Goal: Contribute content: Contribute content

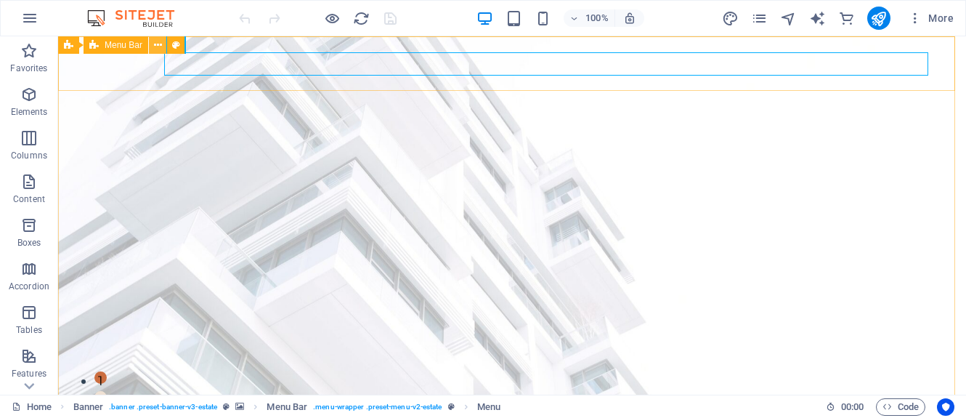
click at [161, 45] on icon at bounding box center [158, 45] width 8 height 15
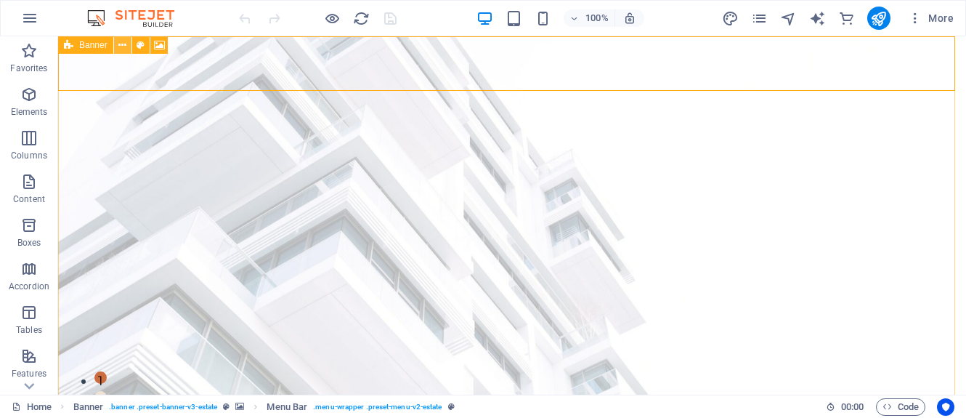
click at [123, 45] on icon at bounding box center [122, 45] width 8 height 15
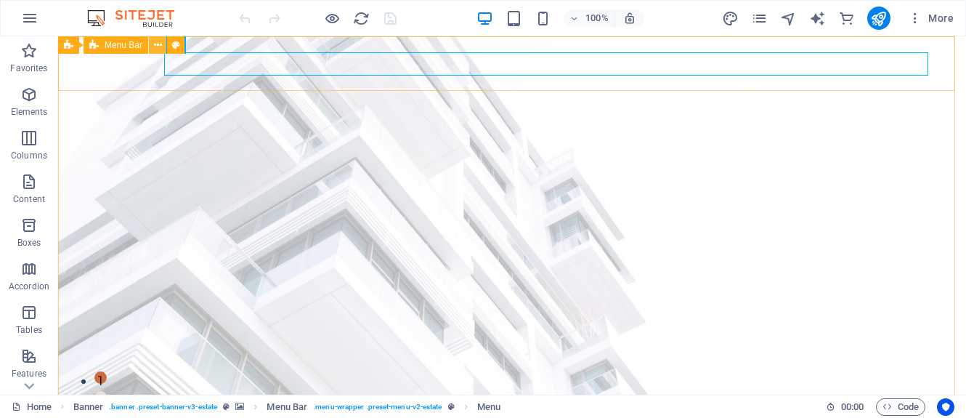
click at [156, 43] on icon at bounding box center [158, 45] width 8 height 15
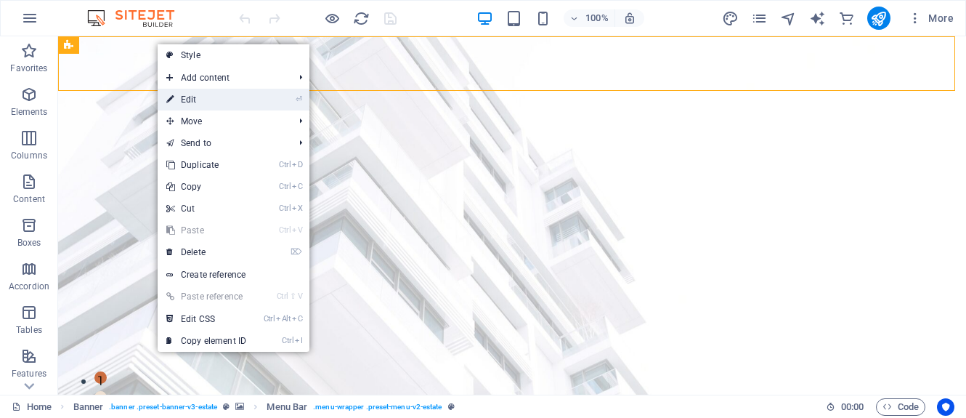
drag, startPoint x: 182, startPoint y: 101, endPoint x: 237, endPoint y: 365, distance: 270.2
click at [182, 101] on link "⏎ Edit" at bounding box center [206, 100] width 97 height 22
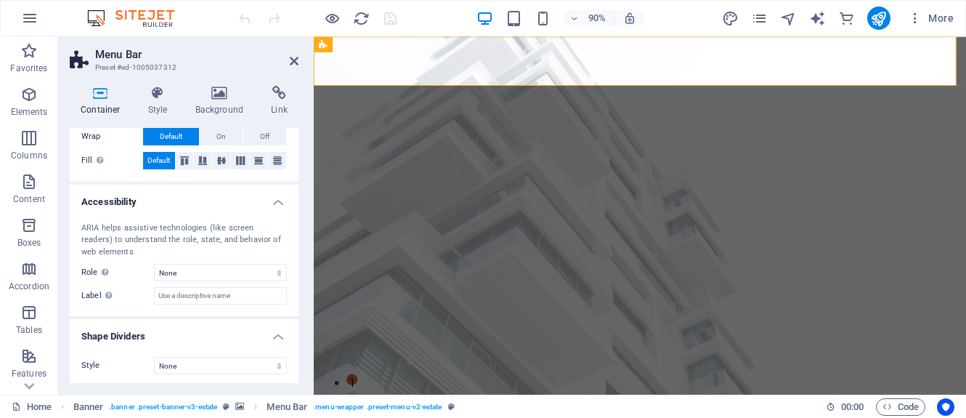
scroll to position [308, 0]
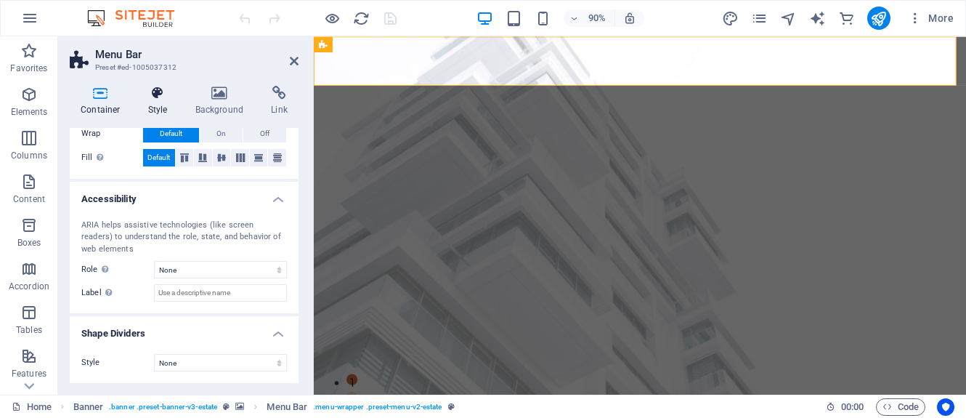
click at [164, 105] on h4 "Style" at bounding box center [160, 101] width 47 height 31
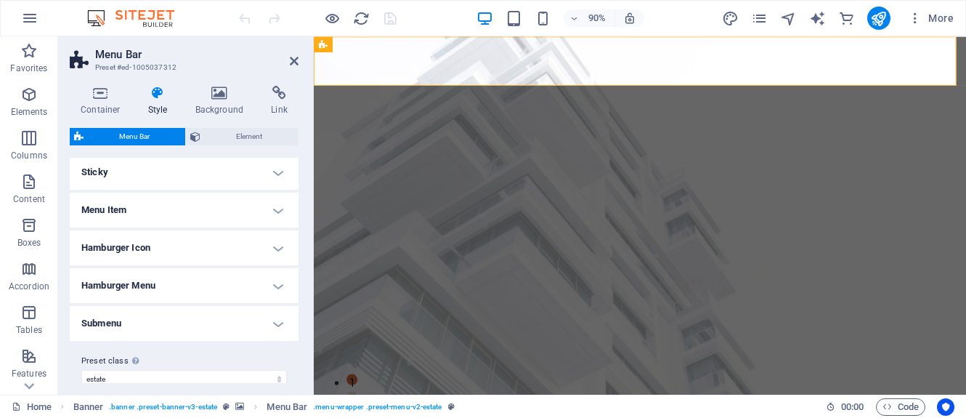
scroll to position [416, 0]
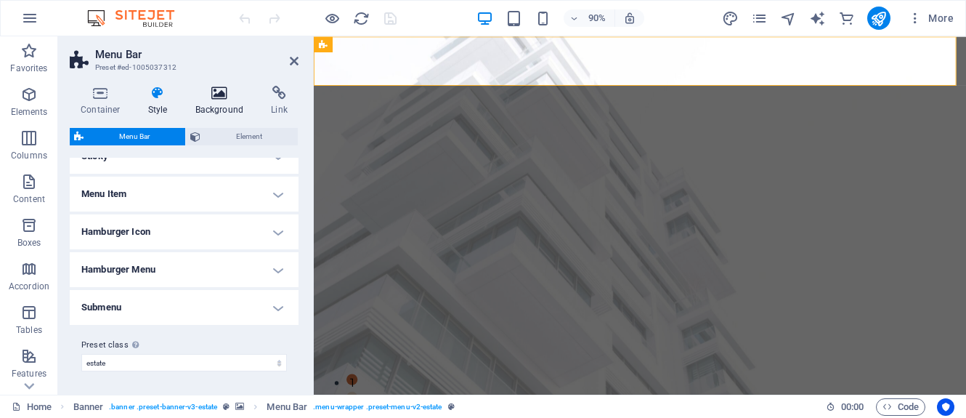
click at [219, 109] on h4 "Background" at bounding box center [223, 101] width 76 height 31
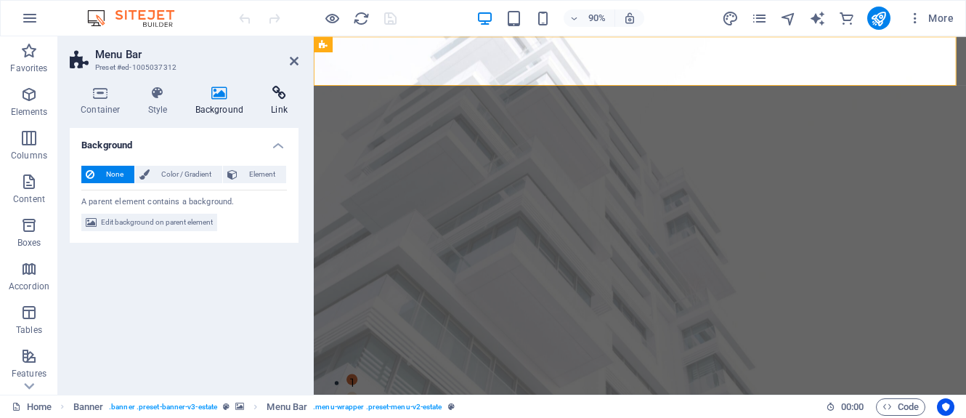
click at [283, 104] on h4 "Link" at bounding box center [279, 101] width 39 height 31
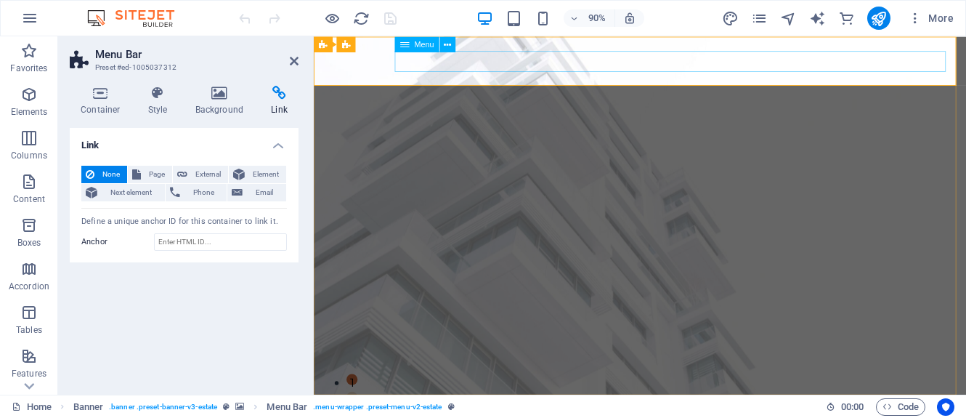
click at [412, 44] on div "Menu" at bounding box center [417, 44] width 44 height 16
click at [447, 45] on icon at bounding box center [448, 44] width 7 height 14
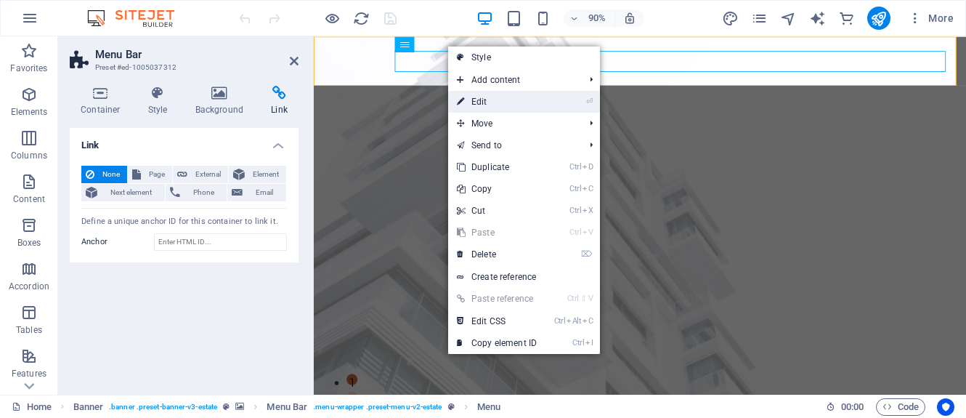
drag, startPoint x: 487, startPoint y: 100, endPoint x: 217, endPoint y: 72, distance: 271.8
click at [487, 100] on link "⏎ Edit" at bounding box center [496, 102] width 97 height 22
select select
select select "1"
select select
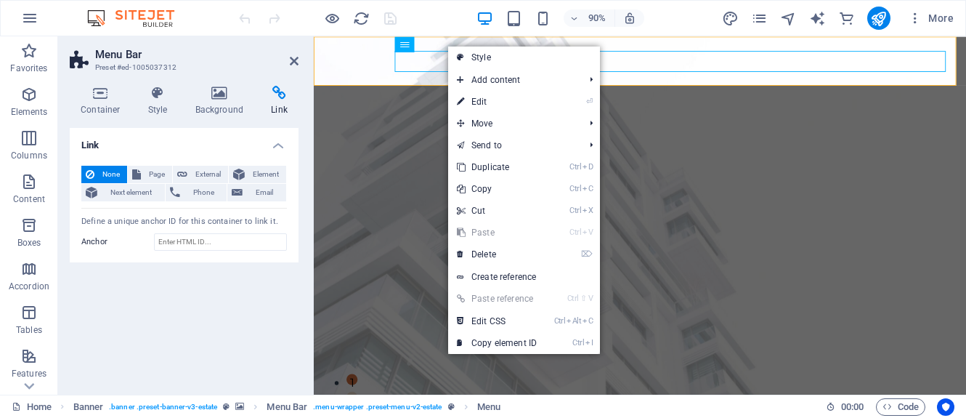
select select "2"
select select
select select "3"
select select
select select "4"
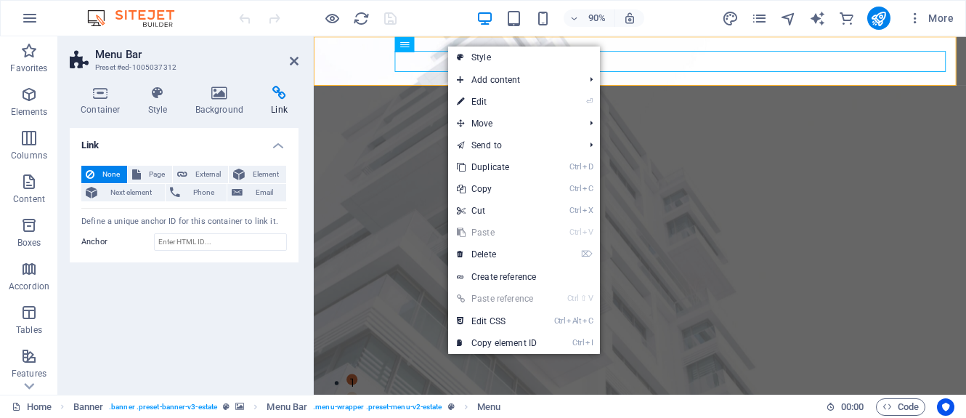
select select
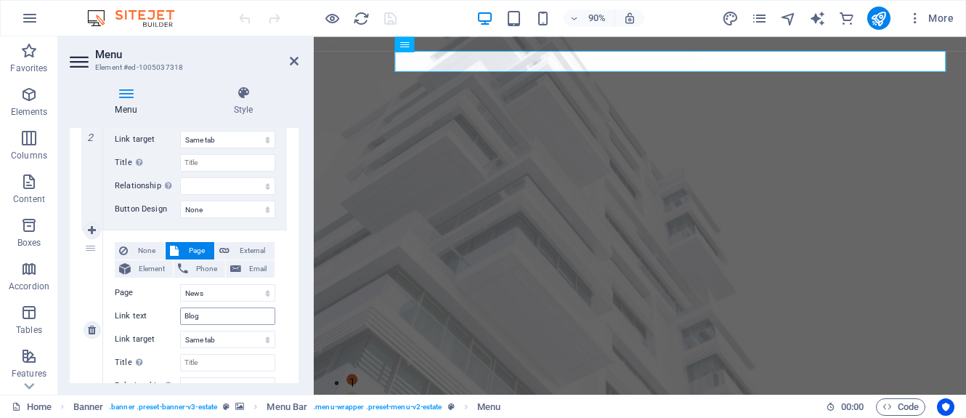
scroll to position [363, 0]
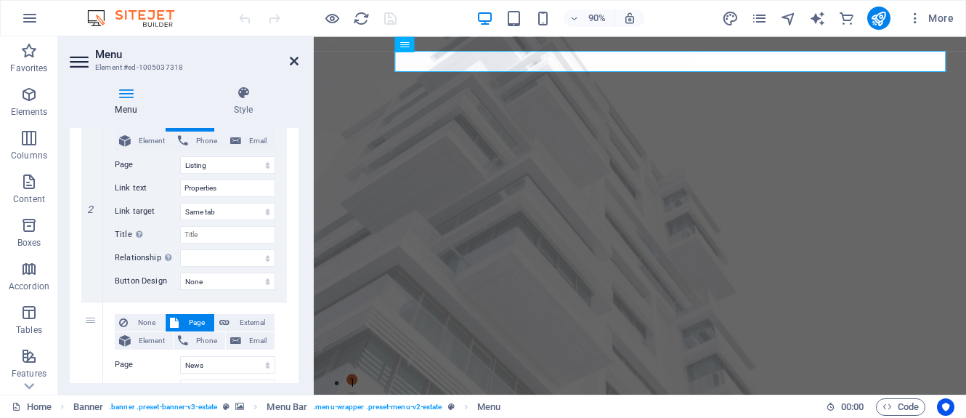
click at [293, 59] on icon at bounding box center [294, 61] width 9 height 12
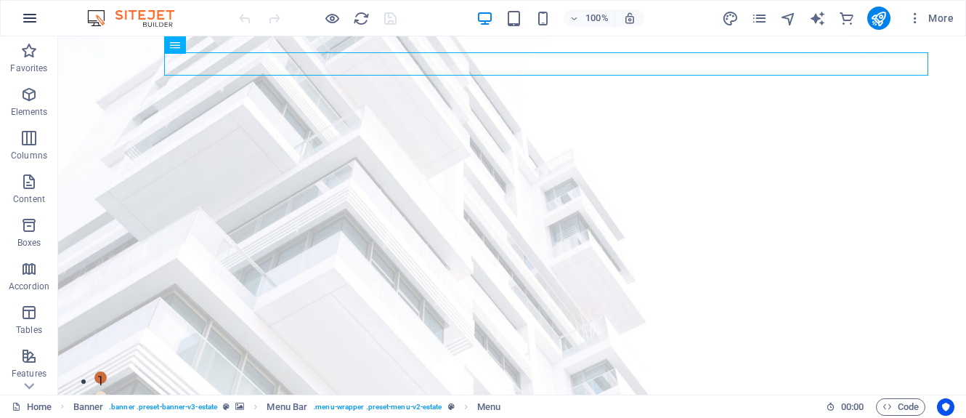
click at [31, 18] on icon "button" at bounding box center [29, 17] width 17 height 17
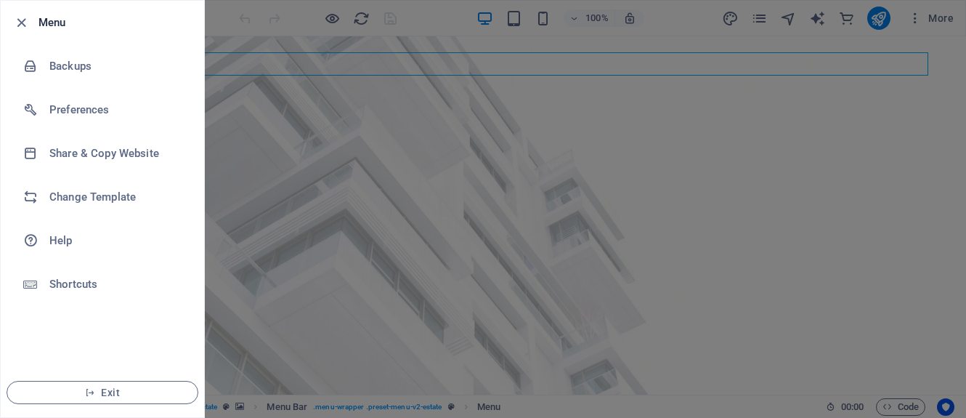
click at [474, 134] on div at bounding box center [483, 209] width 966 height 418
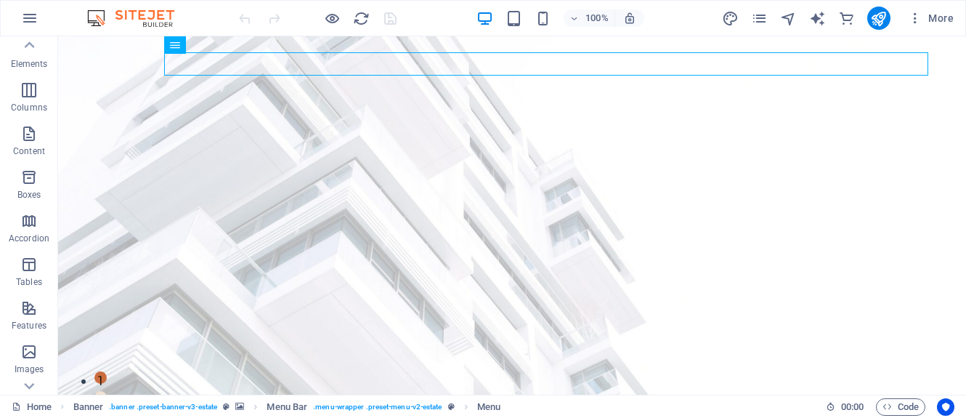
scroll to position [0, 0]
click at [34, 110] on p "Elements" at bounding box center [29, 112] width 37 height 12
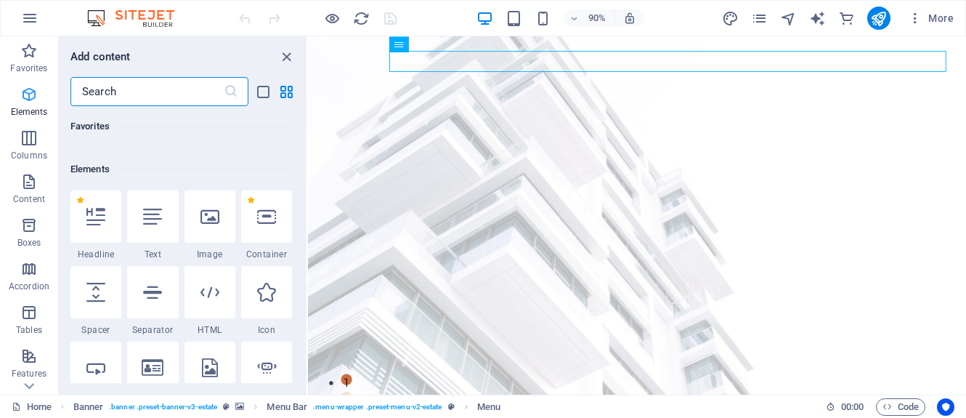
scroll to position [155, 0]
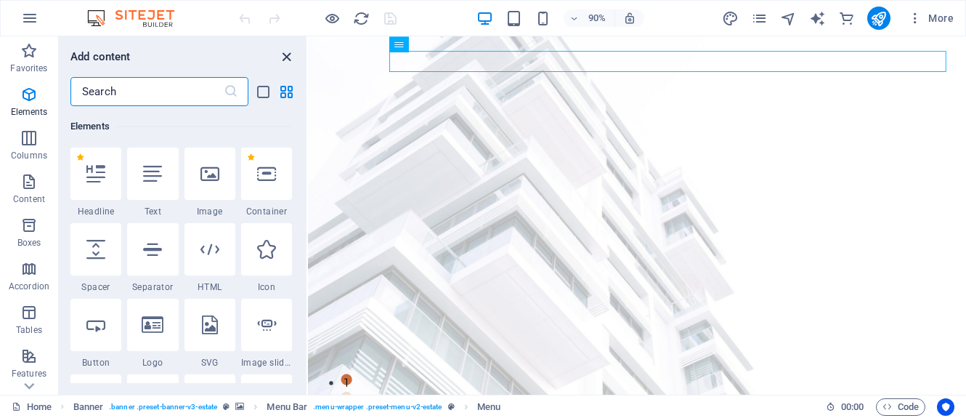
click at [288, 57] on icon "close panel" at bounding box center [286, 57] width 17 height 17
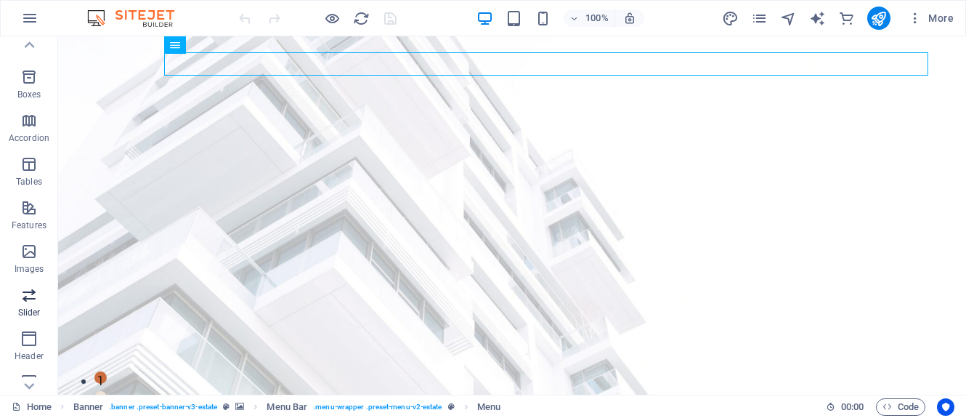
scroll to position [121, 0]
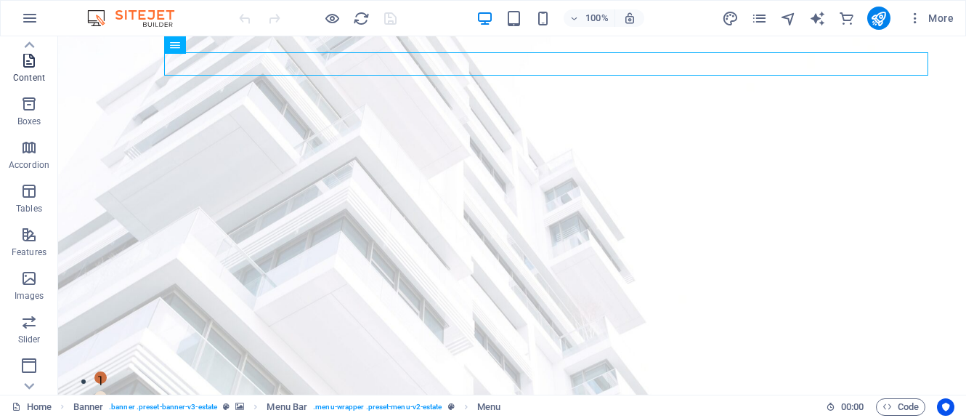
click at [31, 77] on p "Content" at bounding box center [29, 78] width 32 height 12
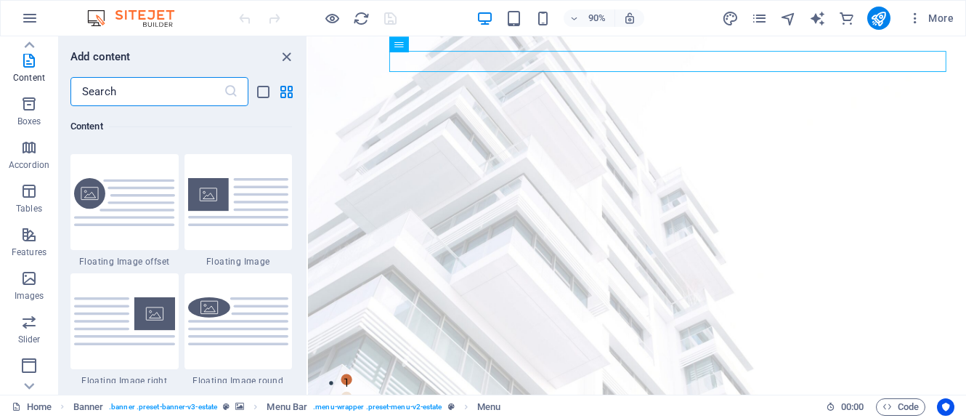
scroll to position [3170, 0]
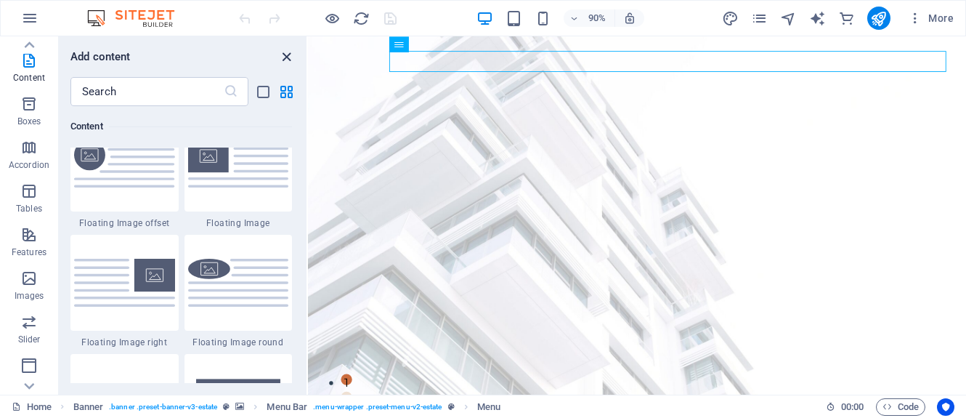
click at [285, 56] on icon "close panel" at bounding box center [286, 57] width 17 height 17
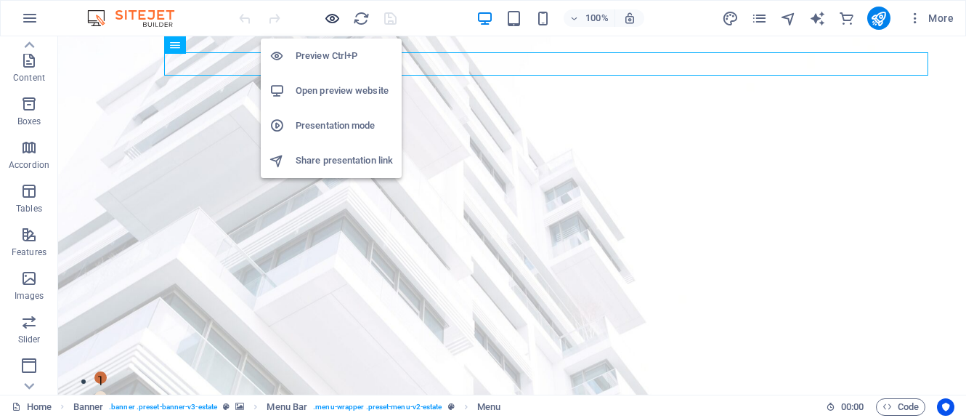
click at [335, 18] on icon "button" at bounding box center [332, 18] width 17 height 17
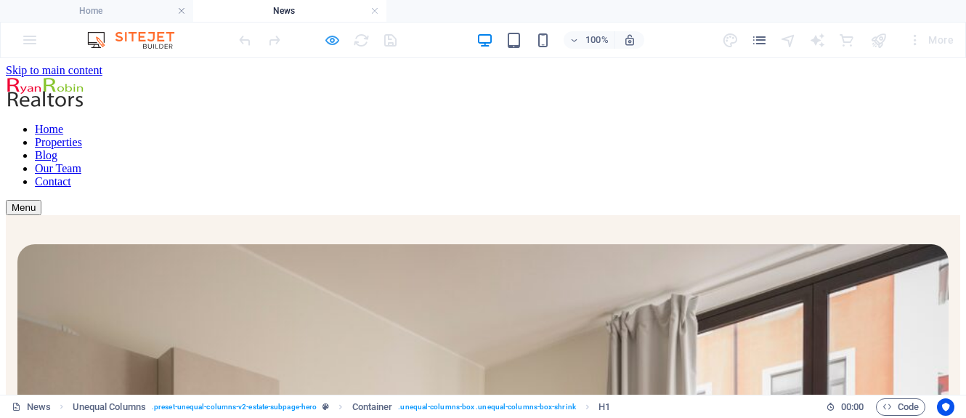
scroll to position [0, 0]
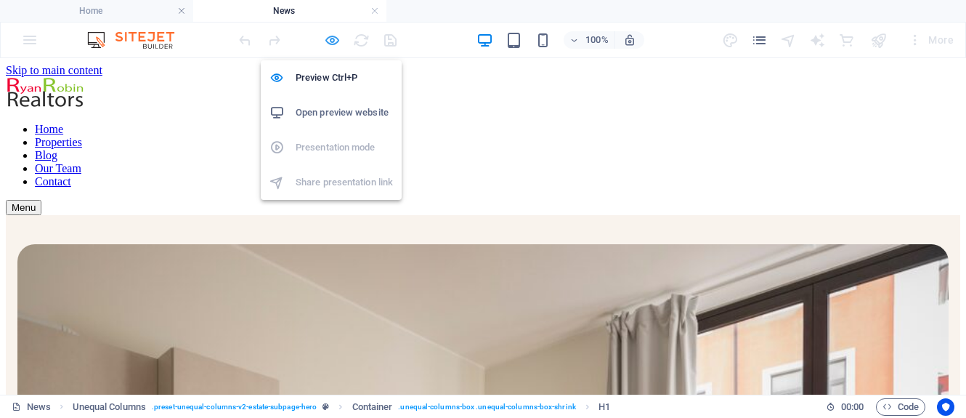
click at [333, 42] on icon "button" at bounding box center [332, 40] width 17 height 17
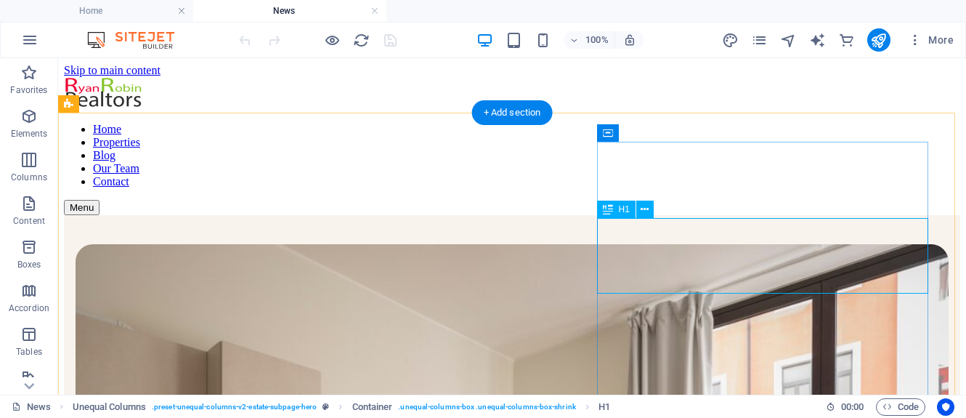
click at [644, 209] on icon at bounding box center [645, 209] width 8 height 15
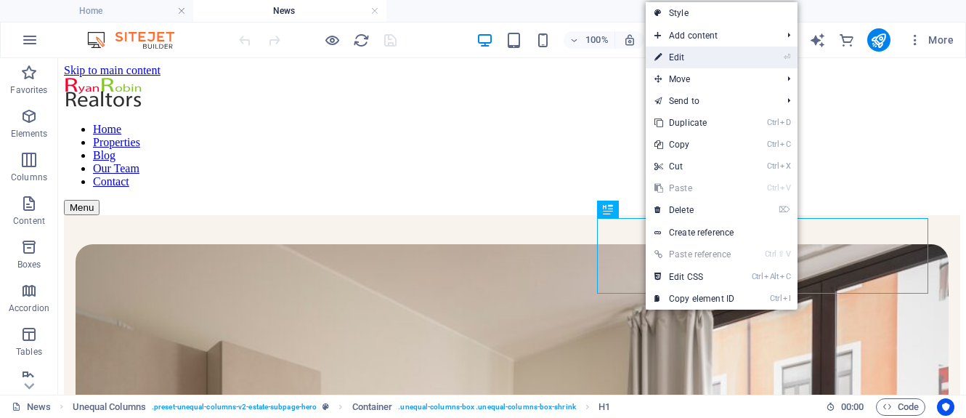
drag, startPoint x: 704, startPoint y: 58, endPoint x: 424, endPoint y: 10, distance: 283.8
click at [704, 58] on link "⏎ Edit" at bounding box center [694, 57] width 97 height 22
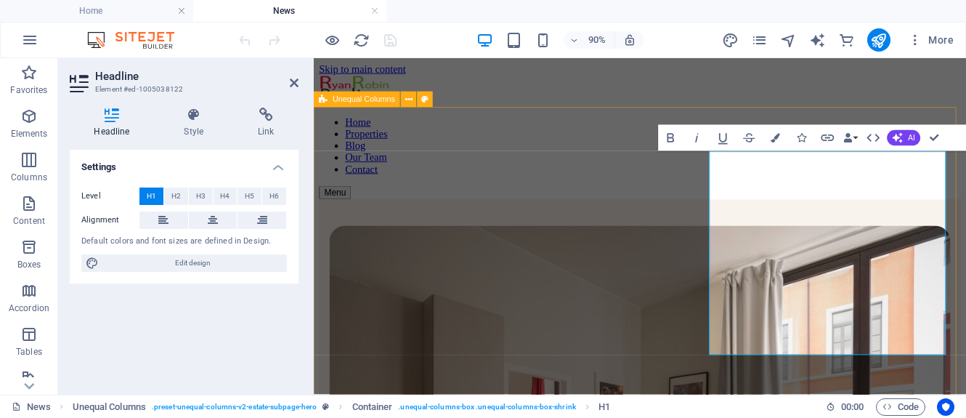
drag, startPoint x: 1003, startPoint y: 177, endPoint x: 741, endPoint y: 187, distance: 261.8
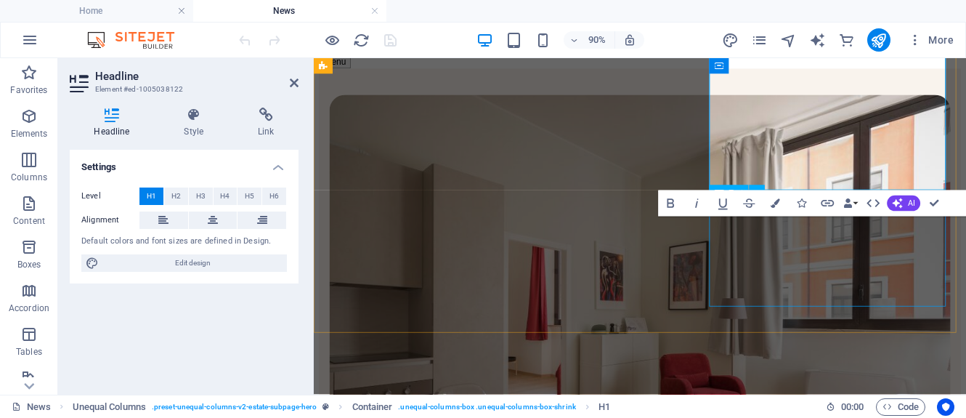
scroll to position [73, 0]
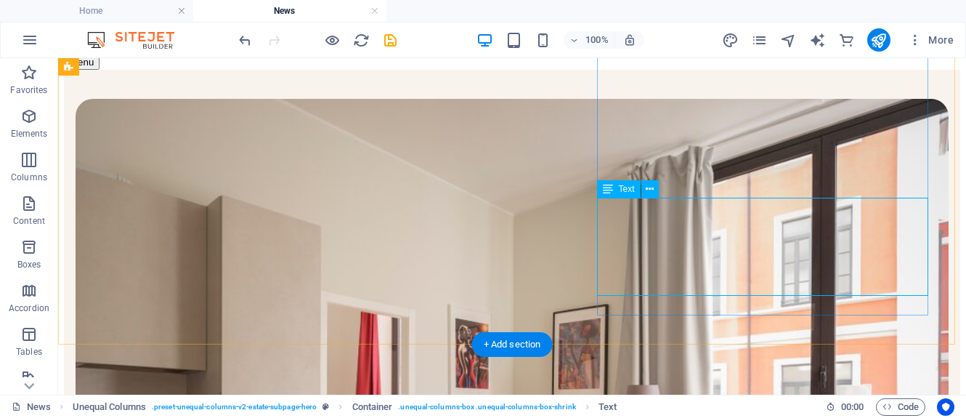
scroll to position [218, 0]
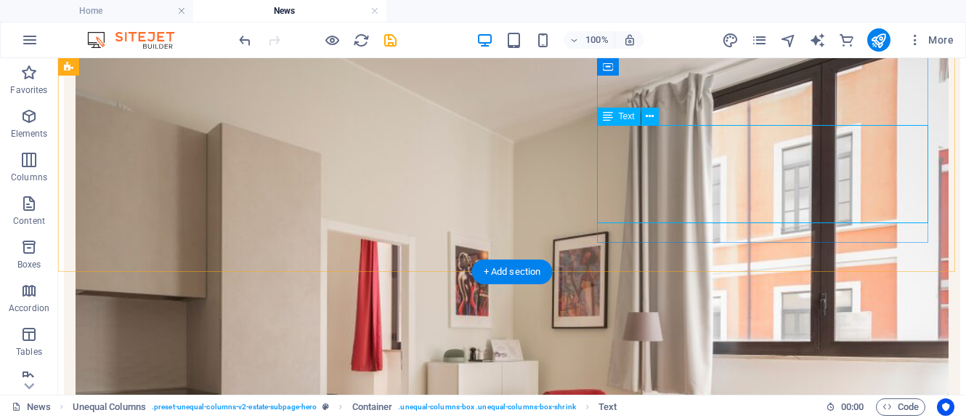
click at [648, 116] on icon at bounding box center [650, 116] width 8 height 15
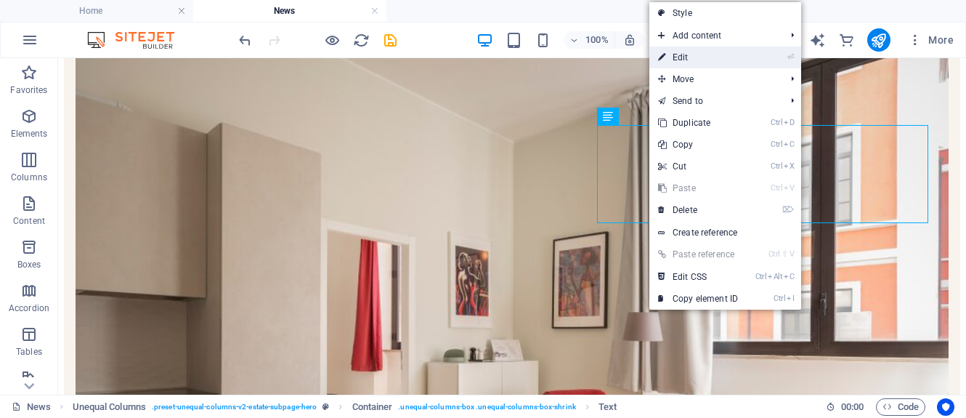
click at [692, 60] on link "⏎ Edit" at bounding box center [698, 57] width 97 height 22
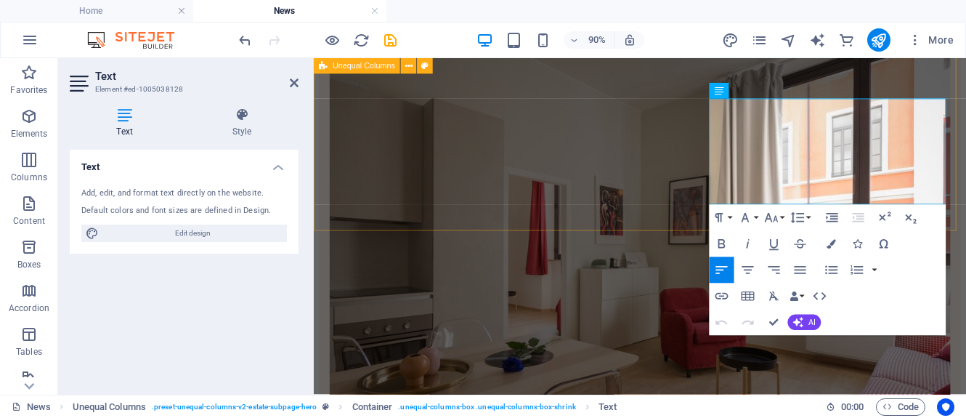
scroll to position [259, 0]
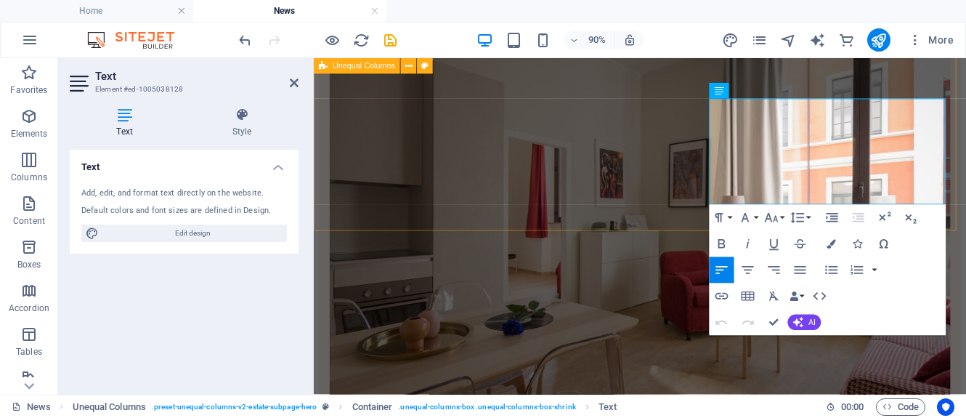
drag, startPoint x: 814, startPoint y: 208, endPoint x: 740, endPoint y: 118, distance: 116.1
click at [740, 118] on div "LATEST POST The Struggles of Middle-Aged Men with Diabetes on Dialysis At vero …" at bounding box center [676, 330] width 713 height 749
drag, startPoint x: 817, startPoint y: 215, endPoint x: 744, endPoint y: 105, distance: 132.0
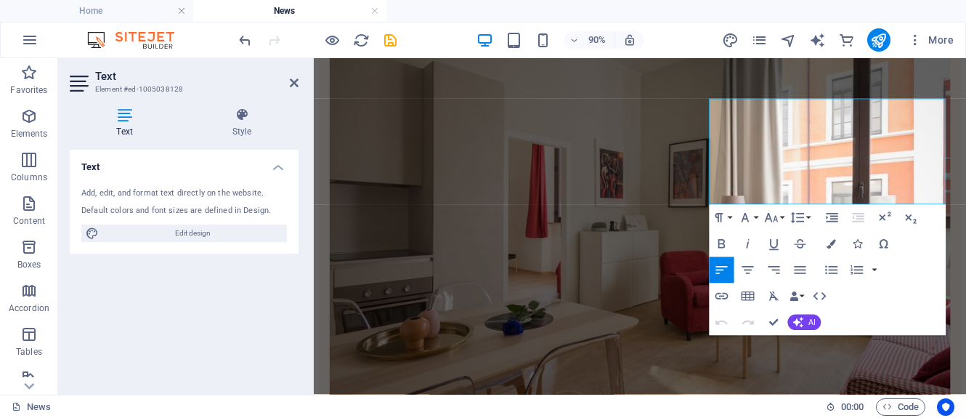
scroll to position [190, 0]
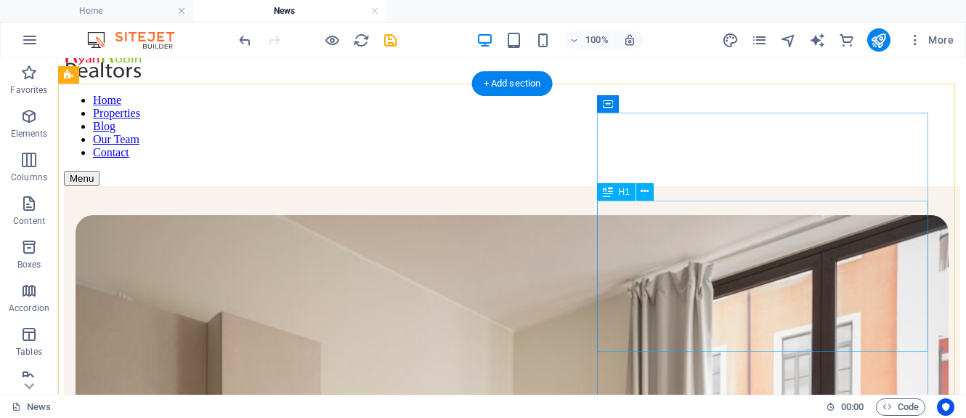
scroll to position [0, 0]
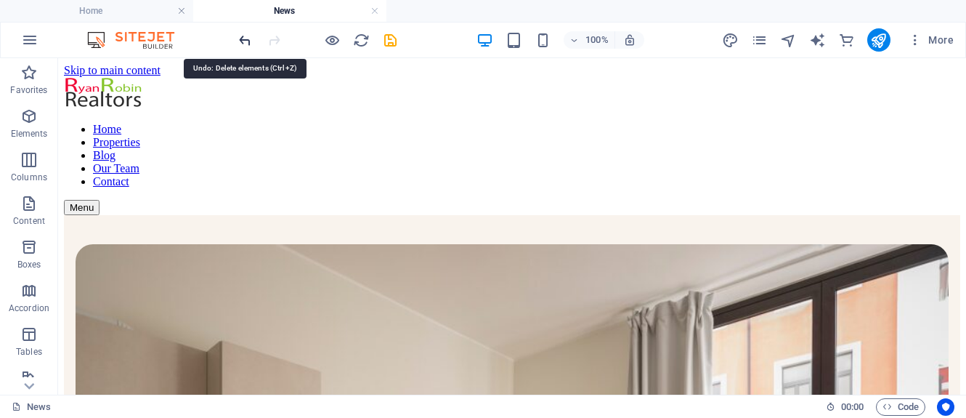
click at [244, 41] on icon "undo" at bounding box center [245, 40] width 17 height 17
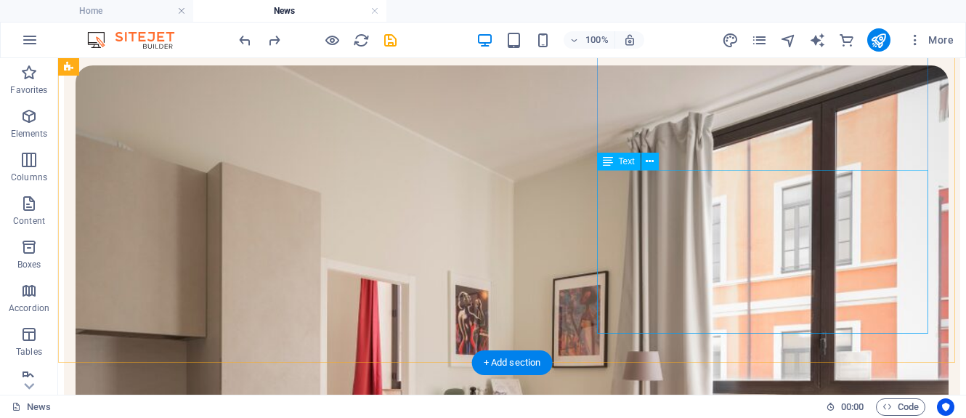
scroll to position [218, 0]
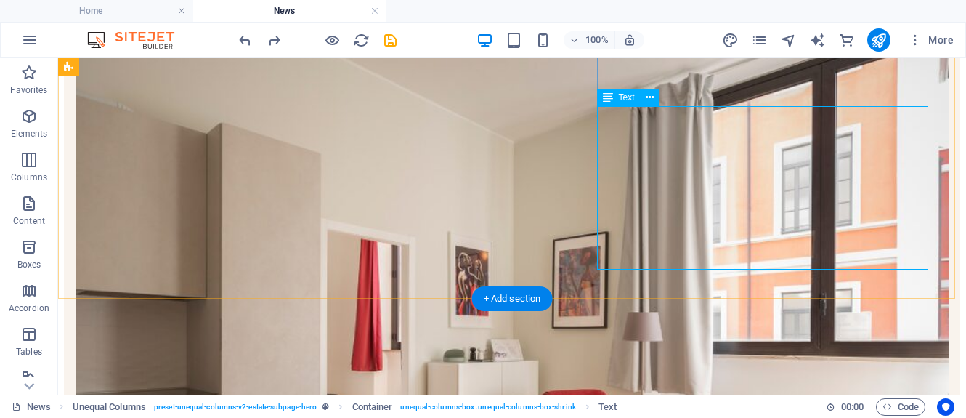
scroll to position [145, 0]
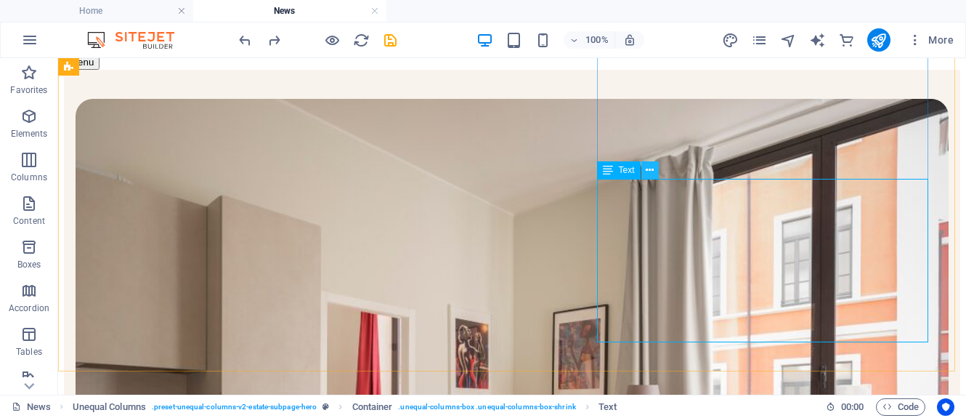
click at [648, 176] on icon at bounding box center [650, 170] width 8 height 15
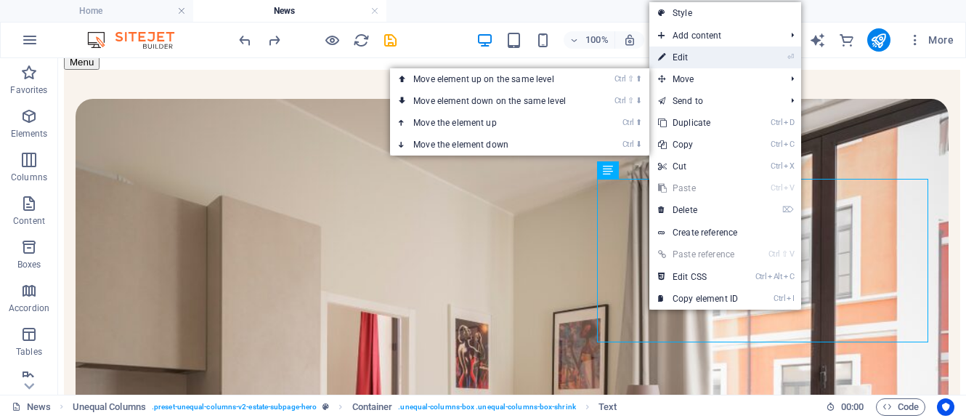
click at [710, 57] on link "⏎ Edit" at bounding box center [698, 57] width 97 height 22
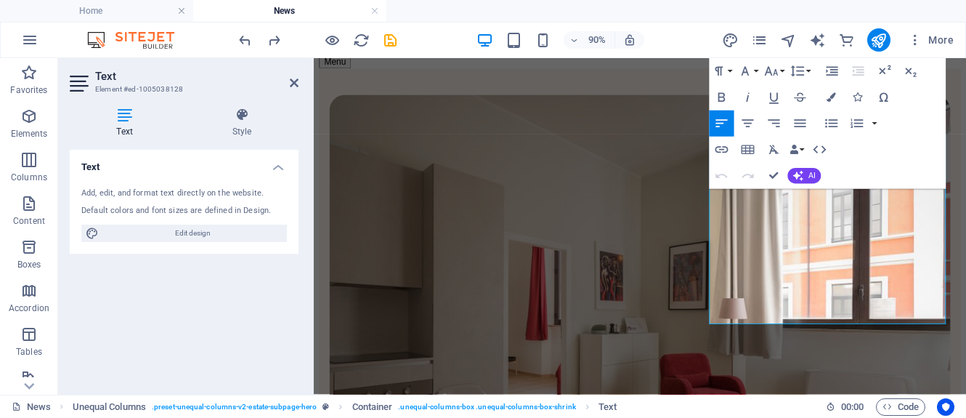
scroll to position [219, 0]
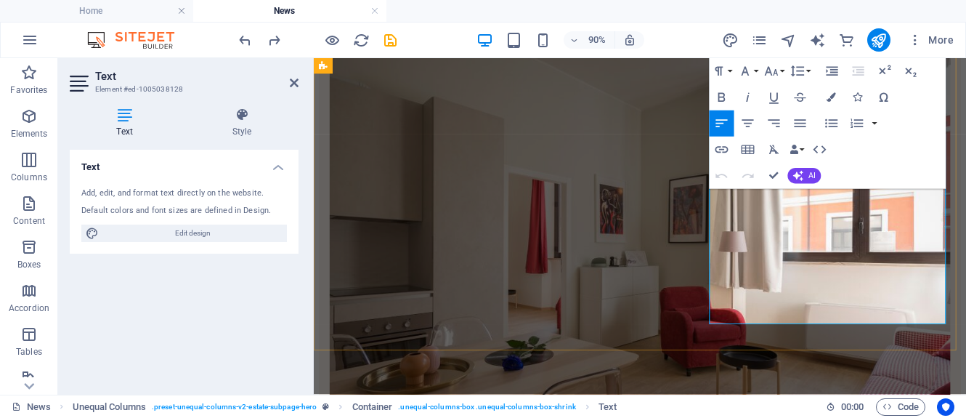
drag, startPoint x: 761, startPoint y: 344, endPoint x: 835, endPoint y: 330, distance: 74.7
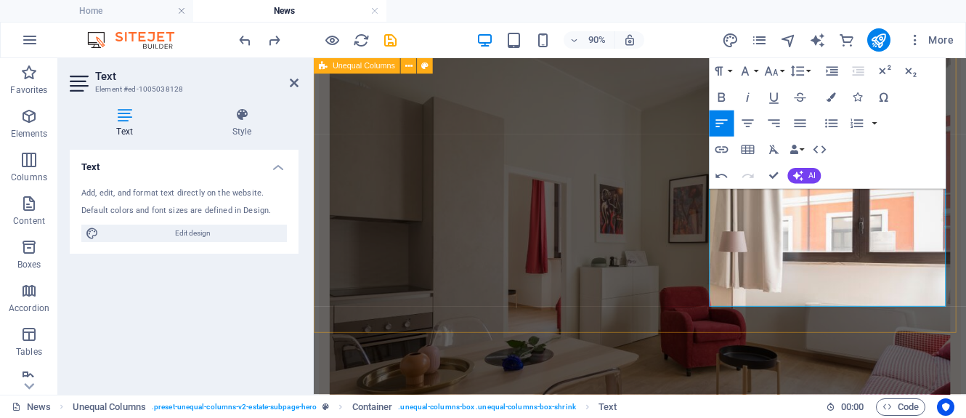
click at [702, 350] on div "LATEST POST The Struggles of Middle-Aged Men with Diabetes on Dialysis Diabetes…" at bounding box center [676, 383] width 713 height 775
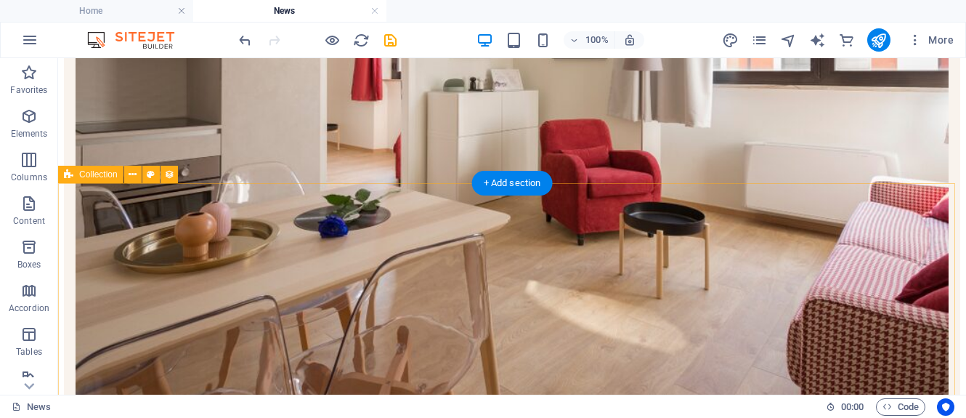
scroll to position [509, 0]
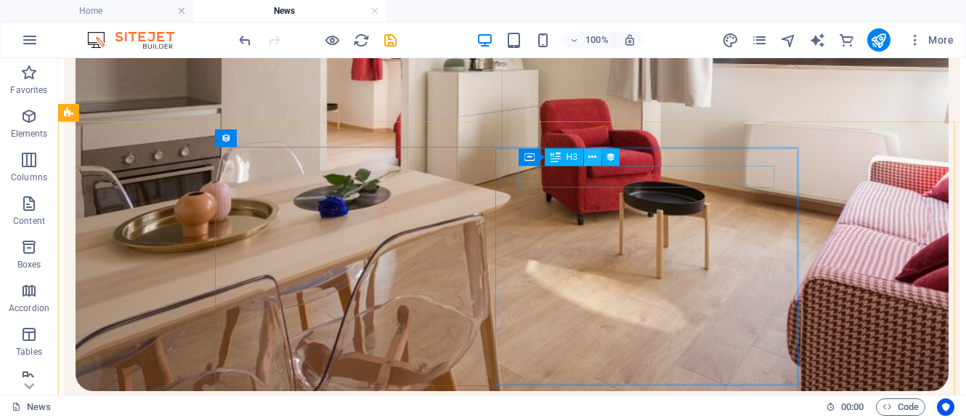
click at [591, 155] on icon at bounding box center [592, 157] width 8 height 15
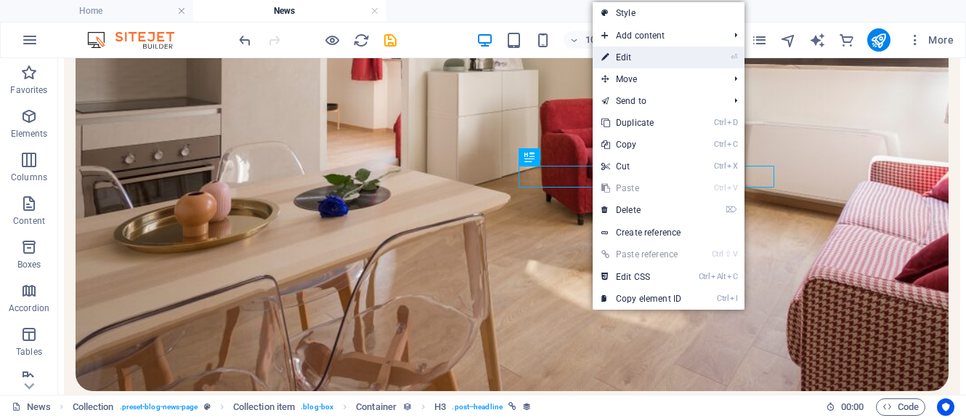
click at [635, 61] on link "⏎ Edit" at bounding box center [641, 57] width 97 height 22
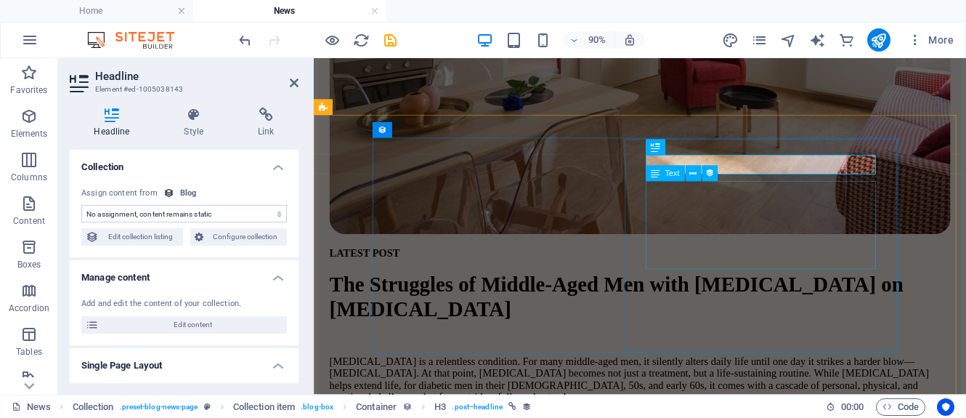
scroll to position [594, 0]
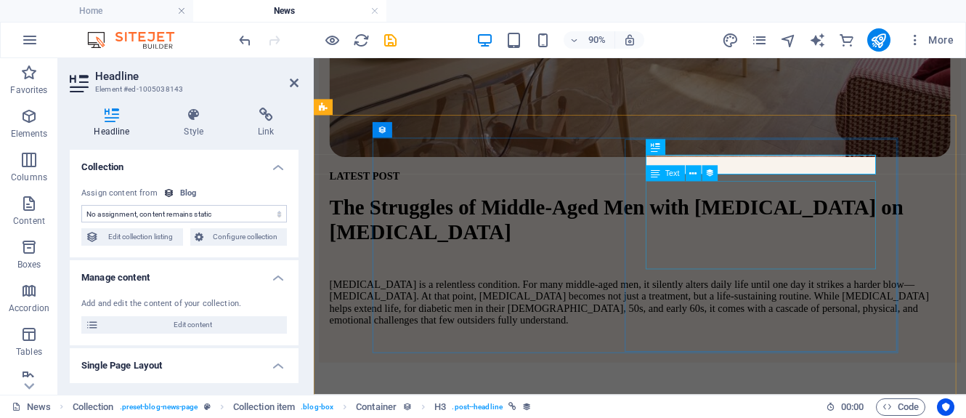
select select "name"
click at [714, 148] on icon at bounding box center [712, 147] width 7 height 14
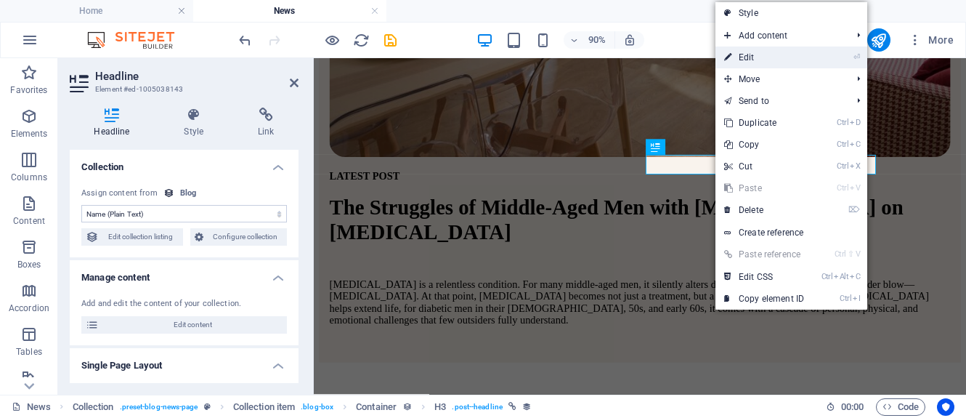
click at [748, 57] on link "⏎ Edit" at bounding box center [764, 57] width 97 height 22
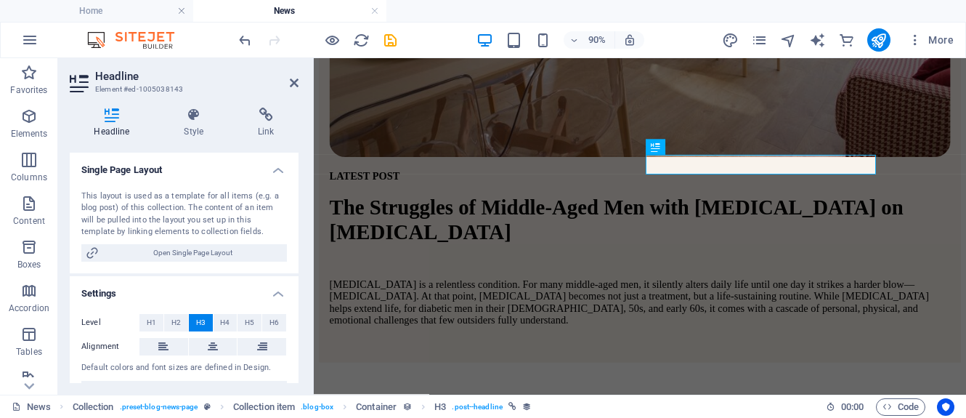
scroll to position [222, 0]
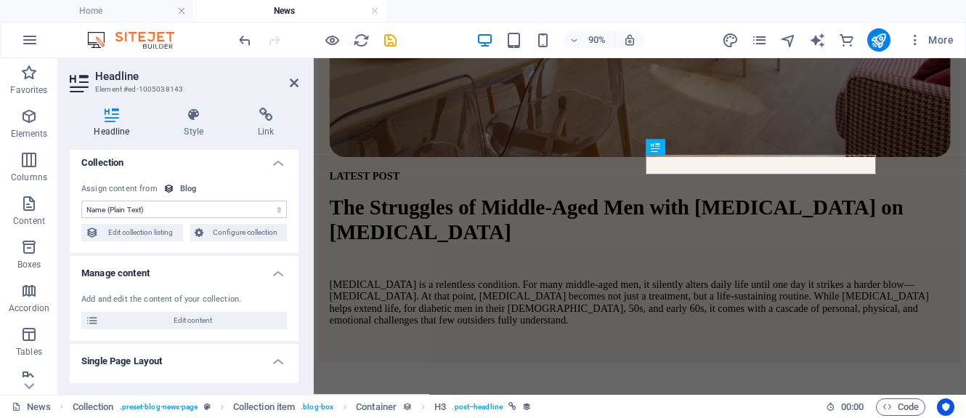
scroll to position [0, 0]
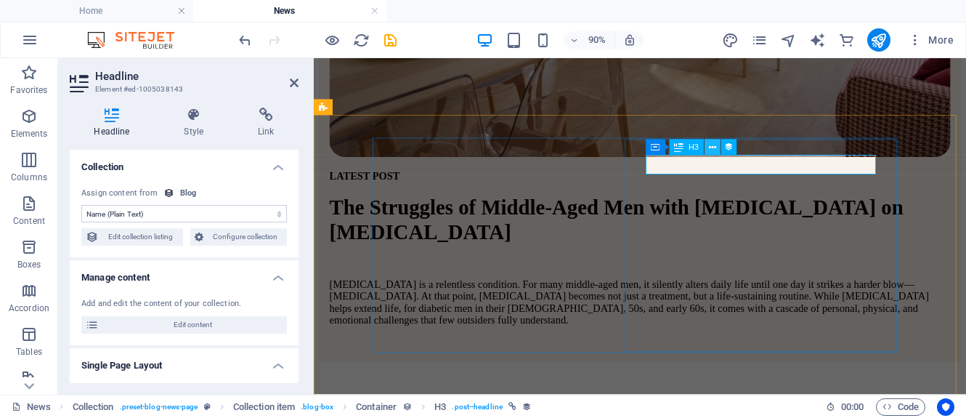
click at [713, 149] on icon at bounding box center [712, 147] width 7 height 14
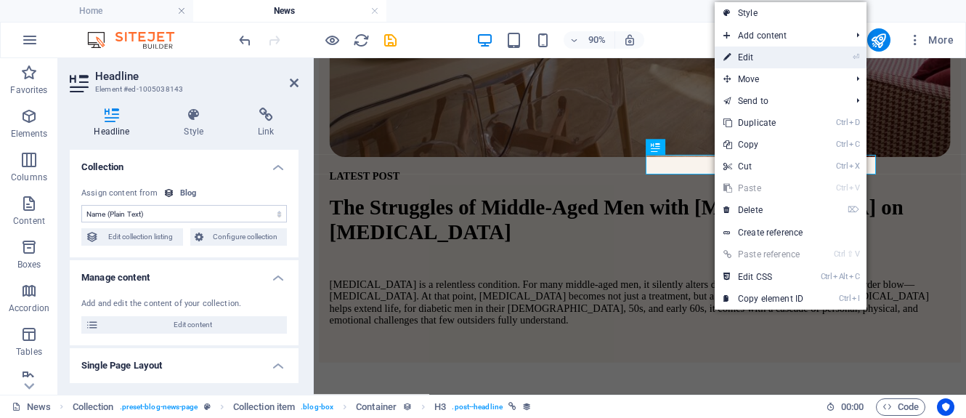
click at [767, 57] on link "⏎ Edit" at bounding box center [763, 57] width 97 height 22
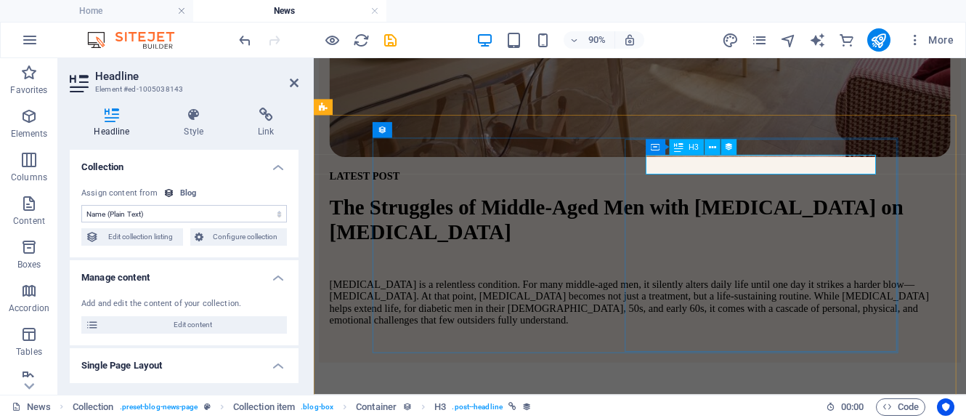
click at [716, 146] on icon at bounding box center [712, 147] width 7 height 14
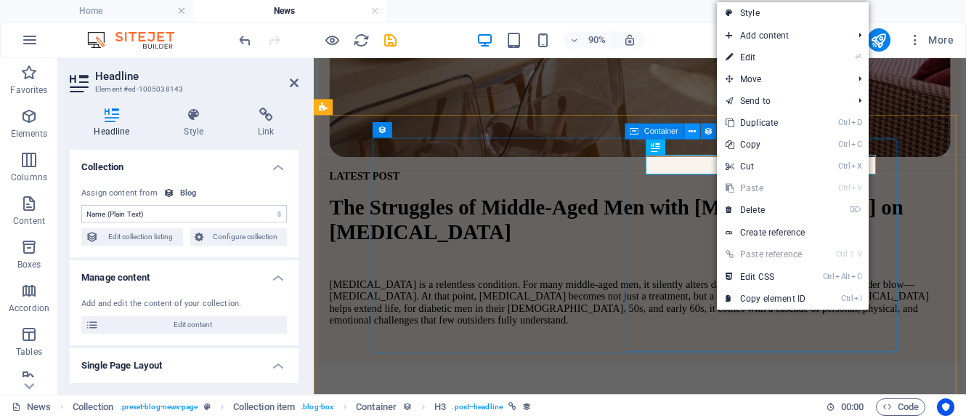
click at [695, 129] on icon at bounding box center [692, 131] width 7 height 14
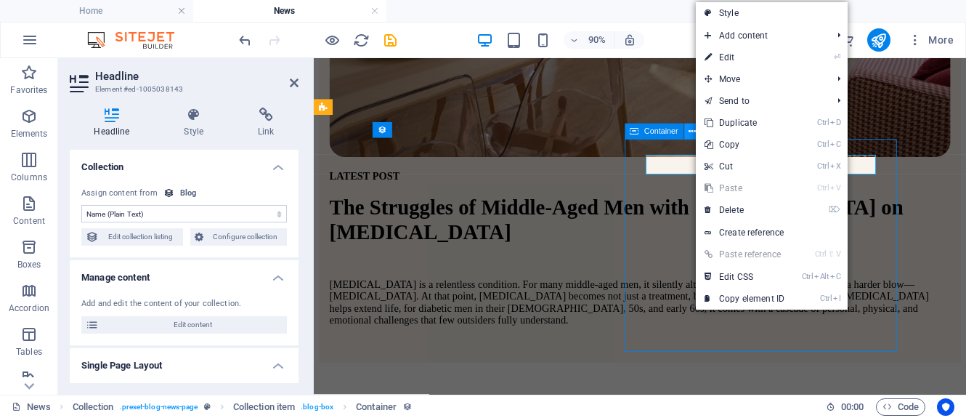
scroll to position [509, 0]
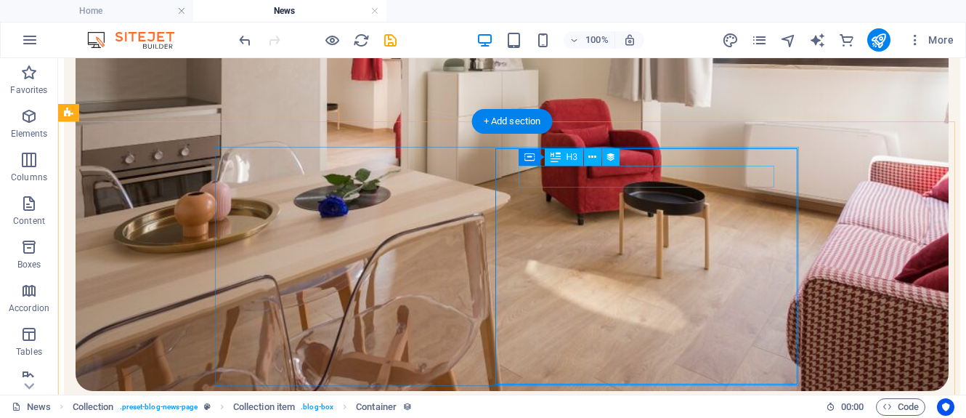
click at [595, 158] on icon at bounding box center [592, 157] width 8 height 15
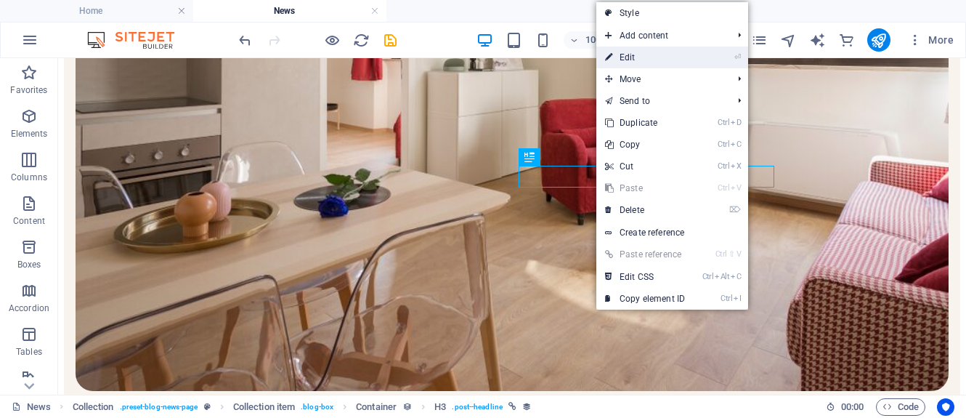
click at [645, 59] on link "⏎ Edit" at bounding box center [644, 57] width 97 height 22
select select "name"
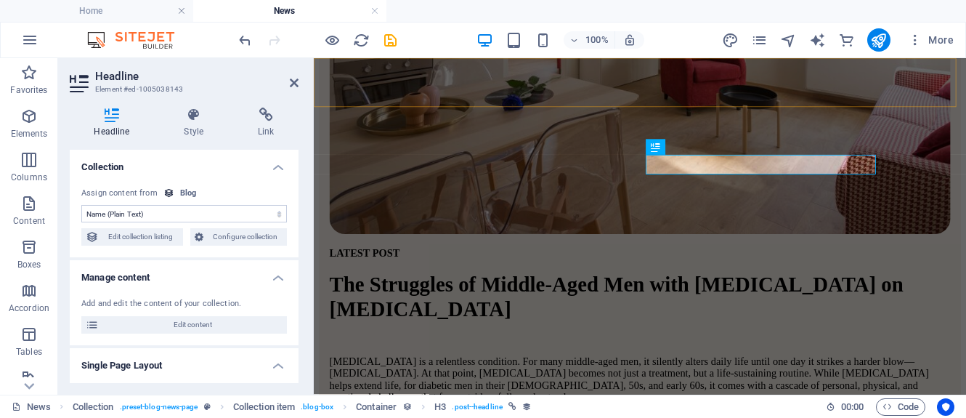
scroll to position [594, 0]
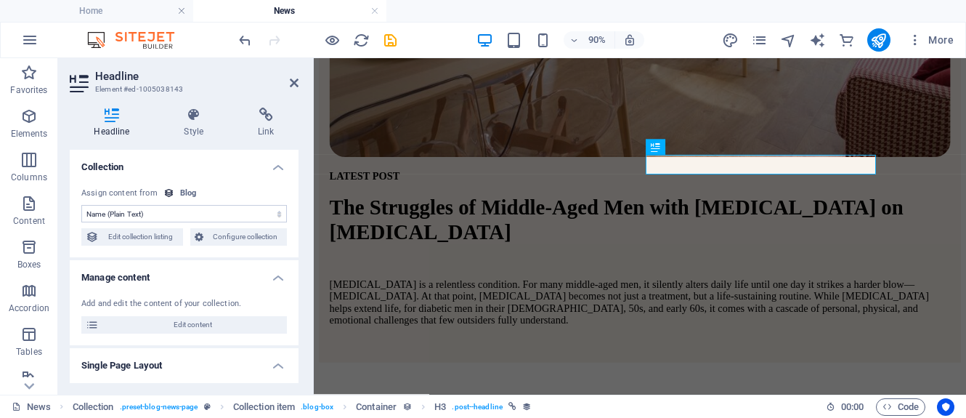
click at [119, 128] on h4 "Headline" at bounding box center [115, 123] width 90 height 31
click at [195, 126] on h4 "Style" at bounding box center [197, 123] width 74 height 31
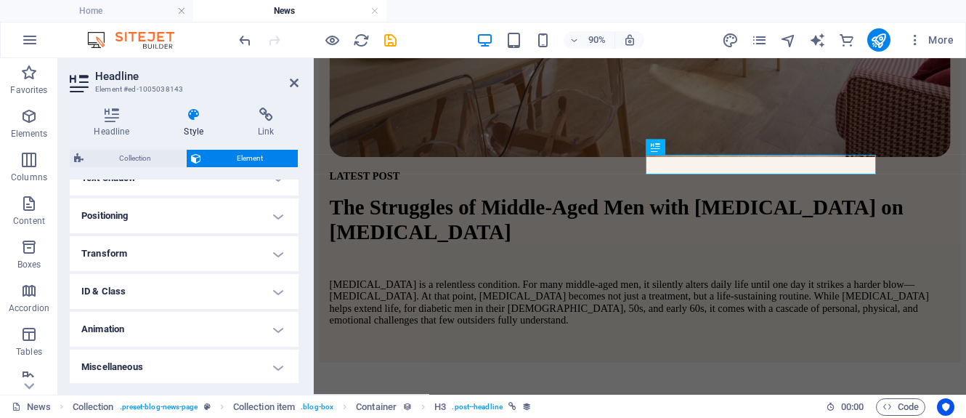
scroll to position [410, 0]
click at [264, 128] on h4 "Link" at bounding box center [266, 123] width 65 height 31
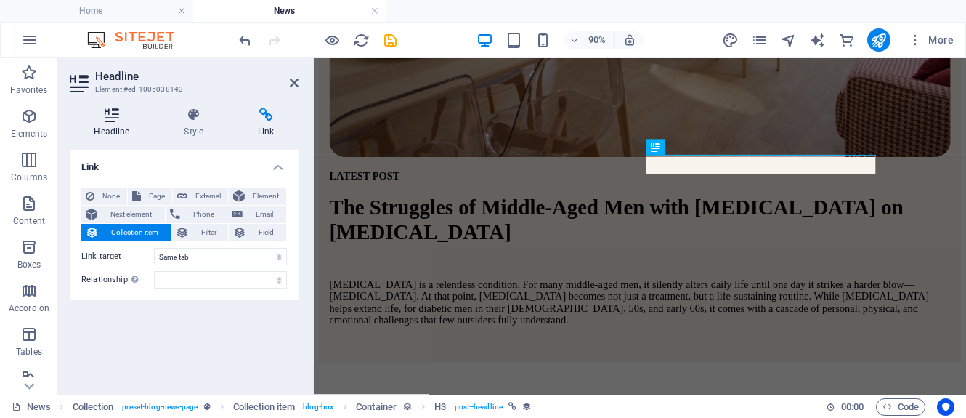
click at [117, 128] on h4 "Headline" at bounding box center [115, 123] width 90 height 31
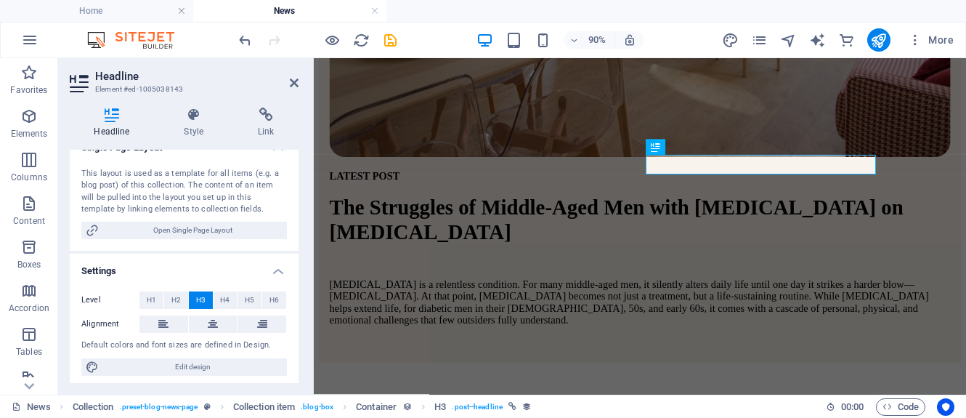
scroll to position [222, 0]
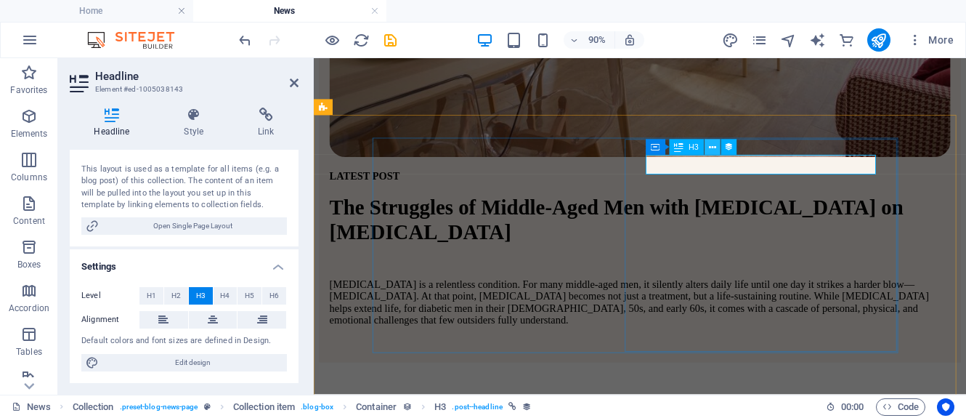
click at [711, 146] on icon at bounding box center [712, 147] width 7 height 14
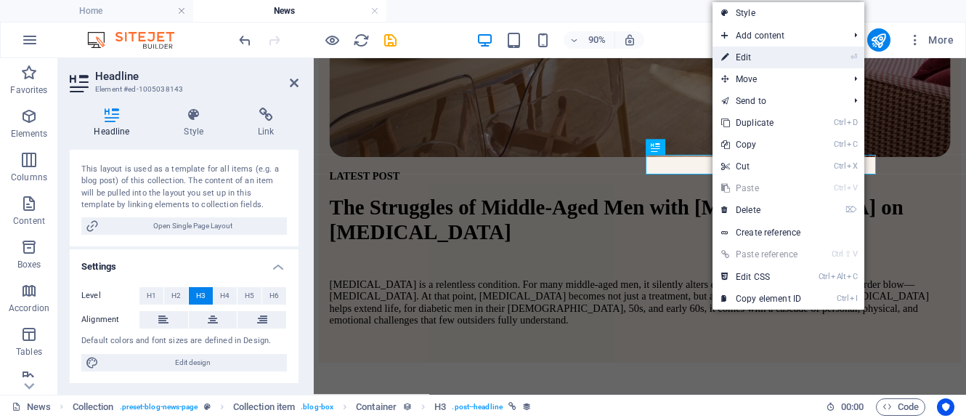
click at [771, 60] on link "⏎ Edit" at bounding box center [761, 57] width 97 height 22
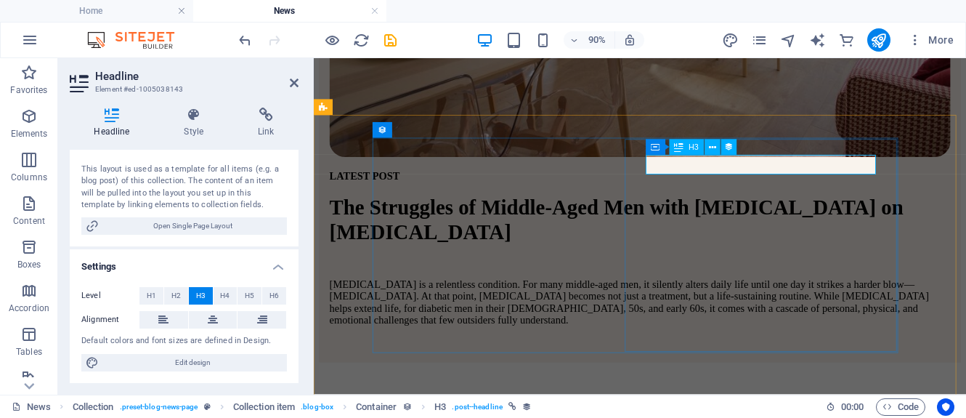
click at [711, 147] on icon at bounding box center [712, 147] width 7 height 14
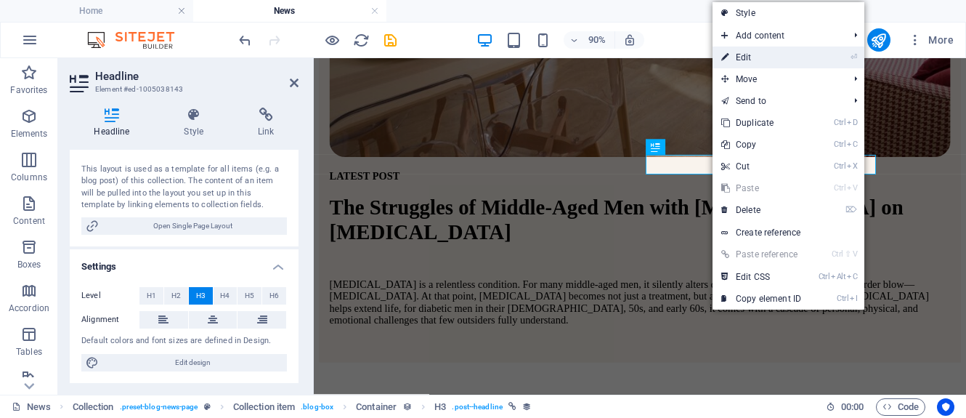
drag, startPoint x: 793, startPoint y: 55, endPoint x: 812, endPoint y: 58, distance: 19.1
click at [812, 58] on li "⏎ Edit" at bounding box center [789, 57] width 152 height 22
click at [741, 55] on link "⏎ Edit" at bounding box center [761, 57] width 97 height 22
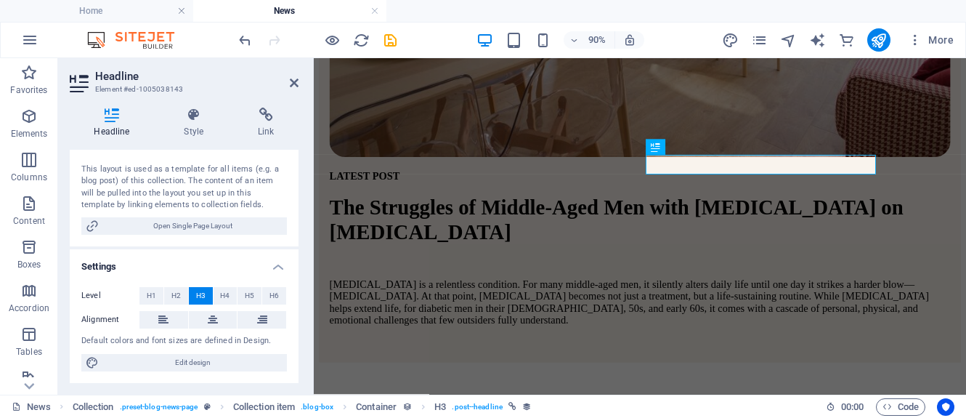
drag, startPoint x: 741, startPoint y: 55, endPoint x: 673, endPoint y: 57, distance: 68.3
click at [673, 57] on div "90% More" at bounding box center [483, 40] width 965 height 35
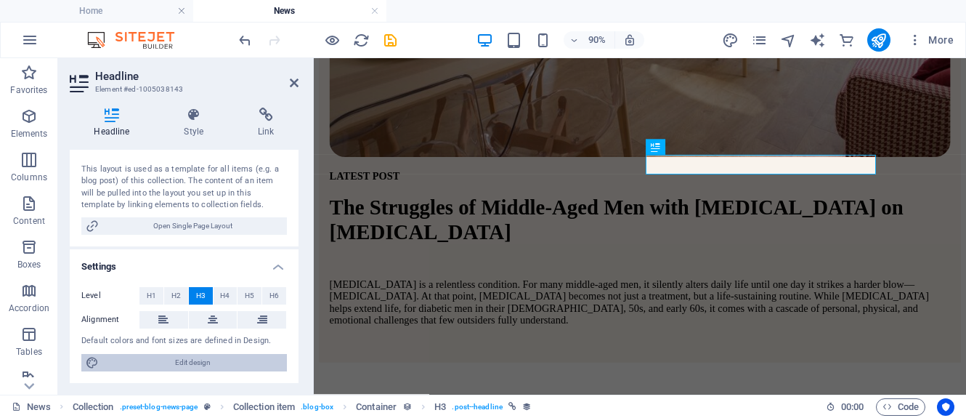
click at [201, 361] on span "Edit design" at bounding box center [192, 362] width 179 height 17
select select "px"
select select "500"
select select "px"
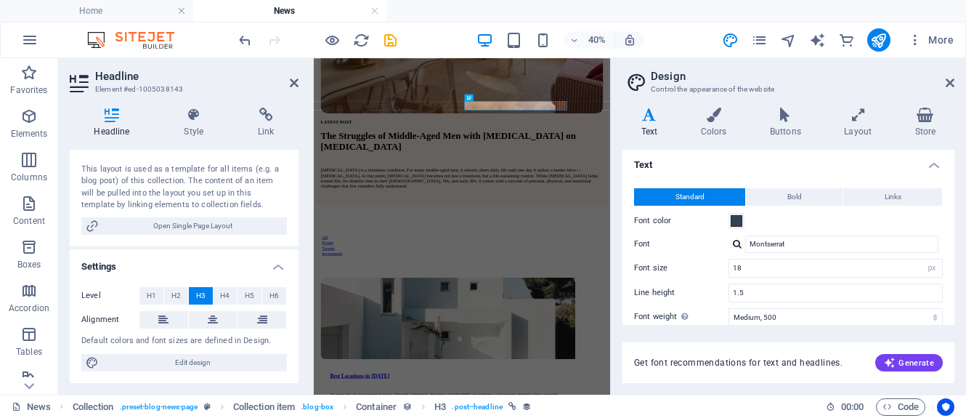
scroll to position [0, 0]
click at [296, 81] on icon at bounding box center [294, 83] width 9 height 12
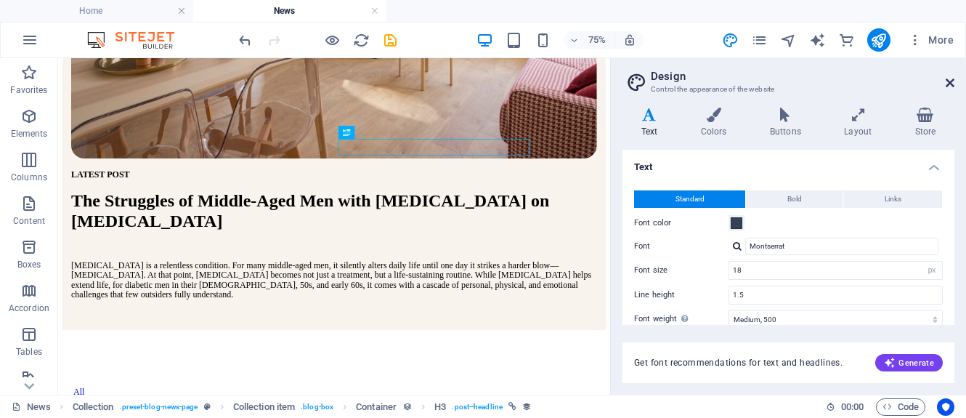
drag, startPoint x: 950, startPoint y: 82, endPoint x: 854, endPoint y: 40, distance: 104.8
click at [950, 82] on icon at bounding box center [950, 83] width 9 height 12
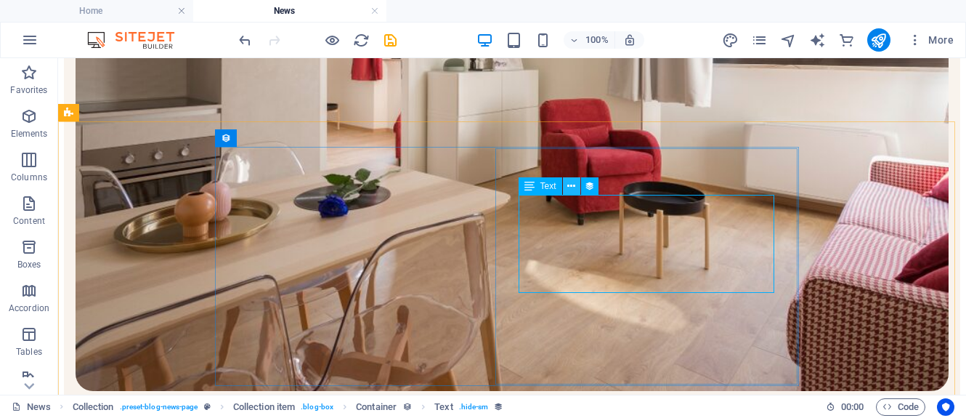
click at [572, 187] on icon at bounding box center [571, 186] width 8 height 15
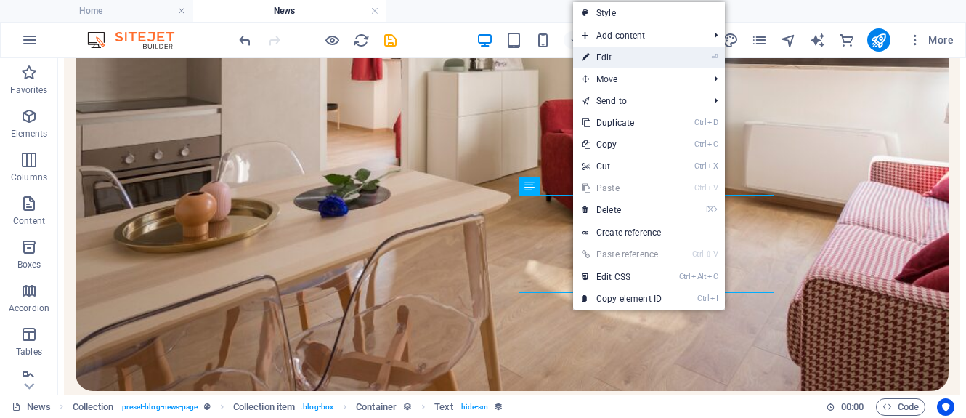
click at [640, 54] on link "⏎ Edit" at bounding box center [621, 57] width 97 height 22
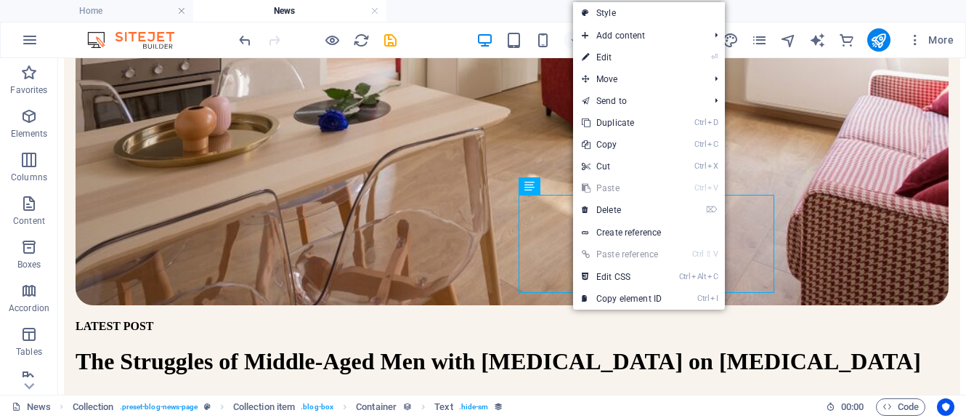
select select "long-description"
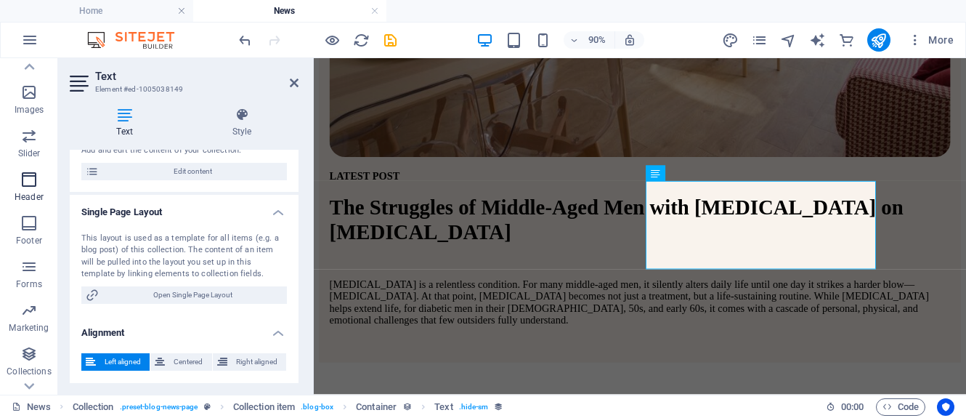
scroll to position [361, 0]
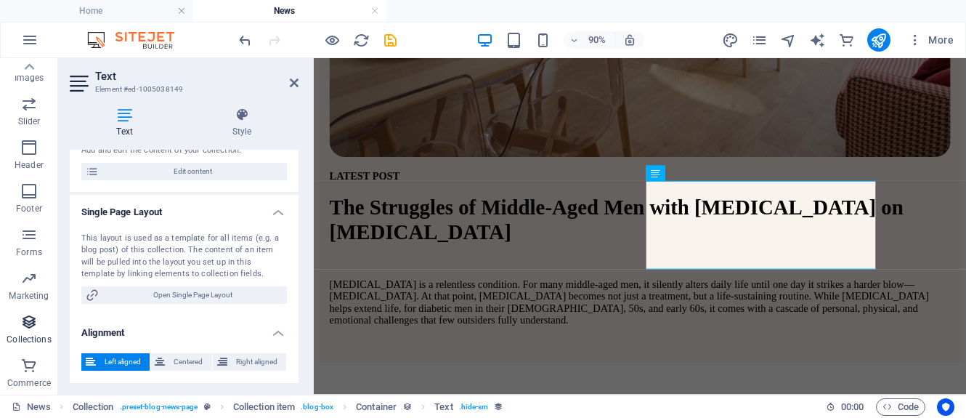
click at [31, 321] on icon "button" at bounding box center [28, 321] width 17 height 17
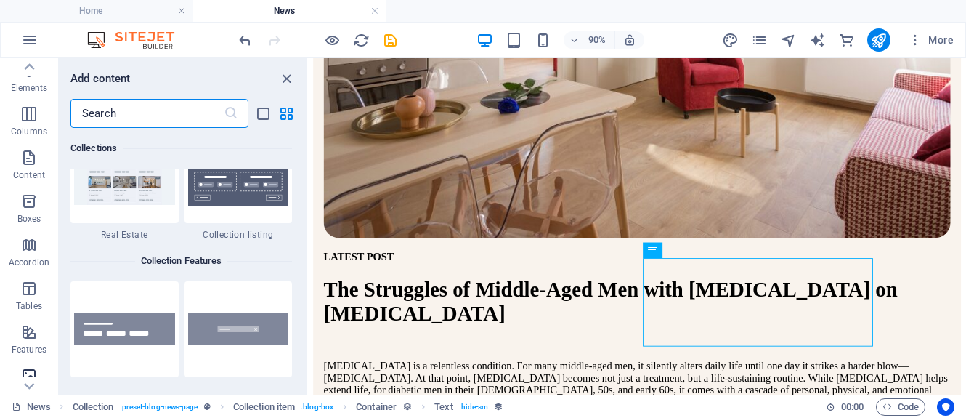
scroll to position [0, 0]
click at [31, 203] on icon "button" at bounding box center [28, 203] width 17 height 17
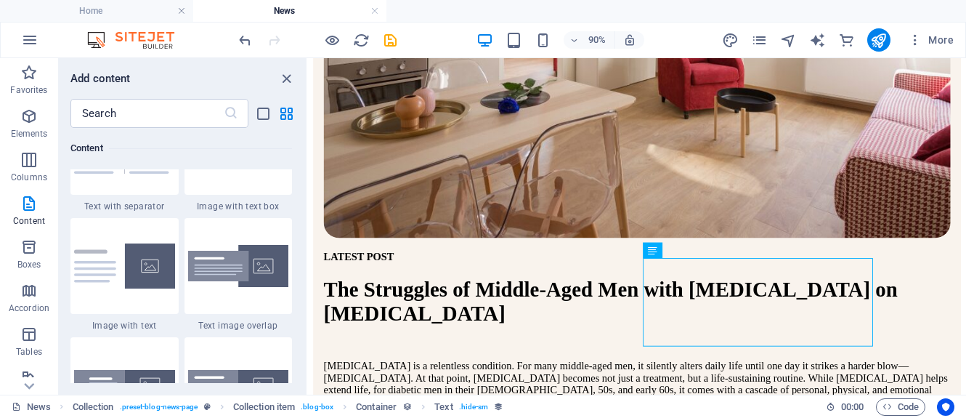
scroll to position [2760, 0]
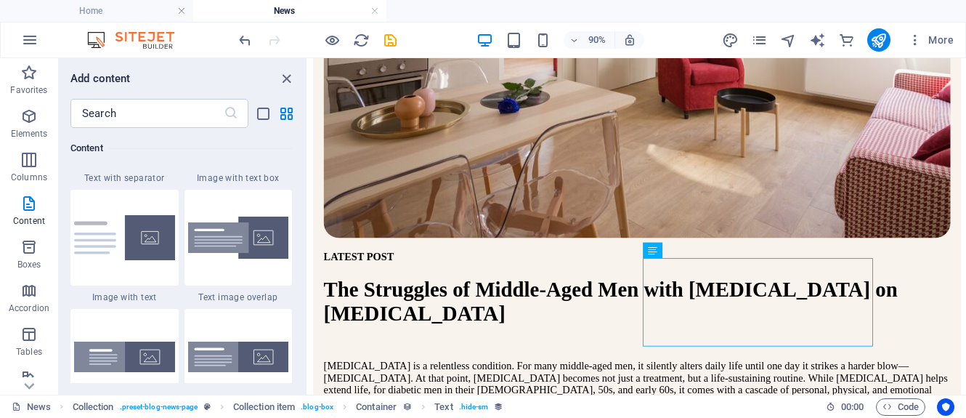
click at [84, 282] on div at bounding box center [124, 238] width 108 height 96
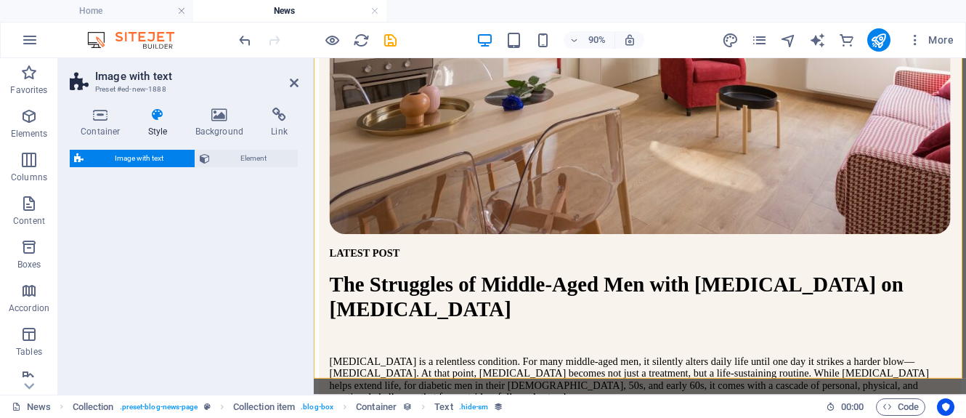
select select "rem"
select select "px"
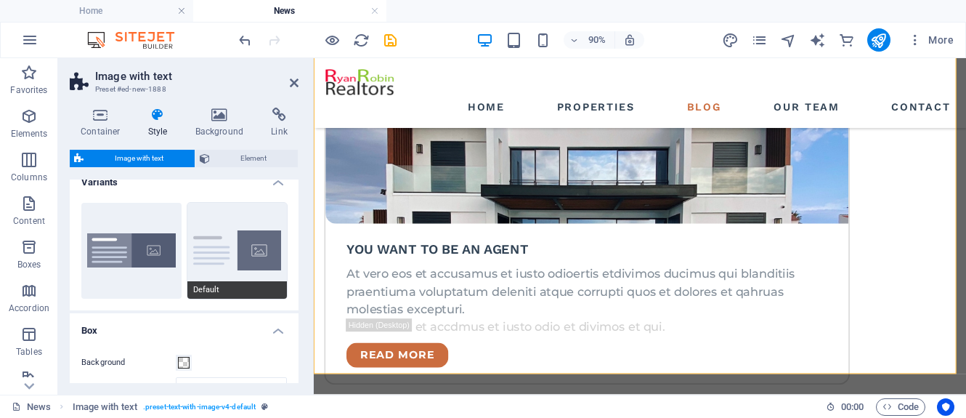
scroll to position [0, 0]
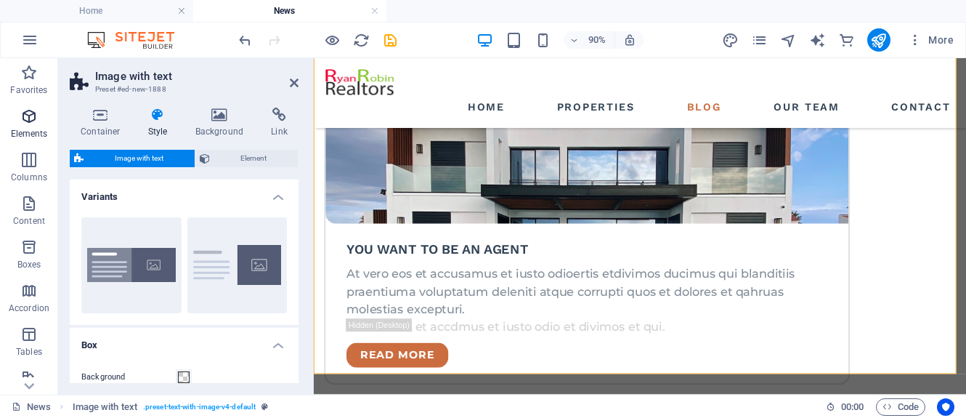
click at [41, 134] on p "Elements" at bounding box center [29, 134] width 37 height 12
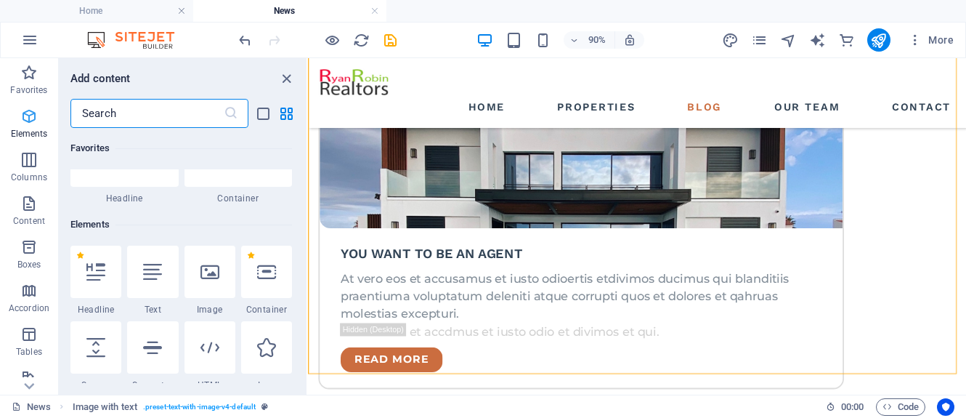
scroll to position [155, 0]
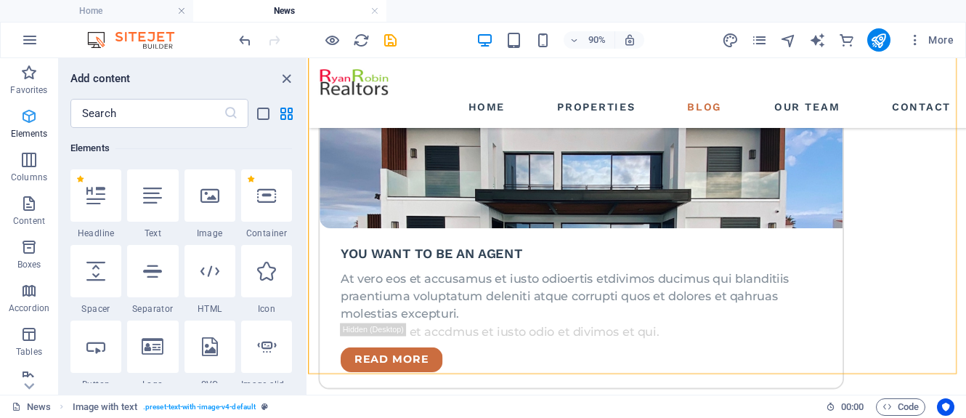
click at [41, 133] on p "Elements" at bounding box center [29, 134] width 37 height 12
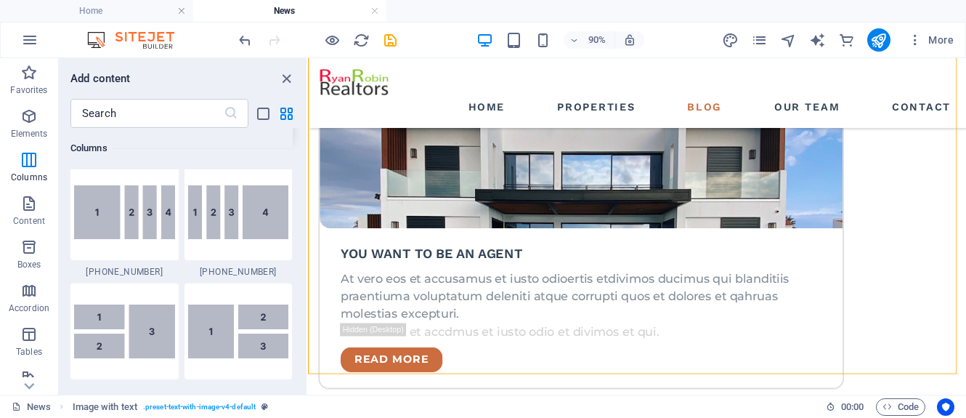
scroll to position [1680, 0]
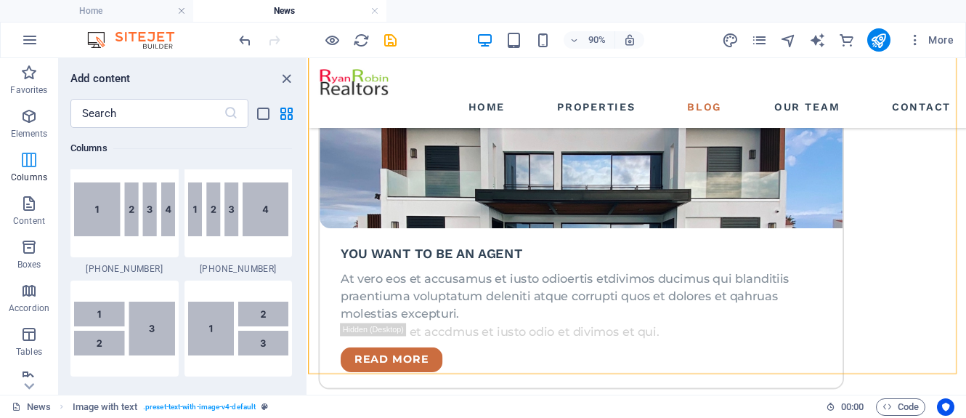
click at [34, 166] on icon "button" at bounding box center [28, 159] width 17 height 17
click at [33, 41] on icon "button" at bounding box center [29, 39] width 17 height 17
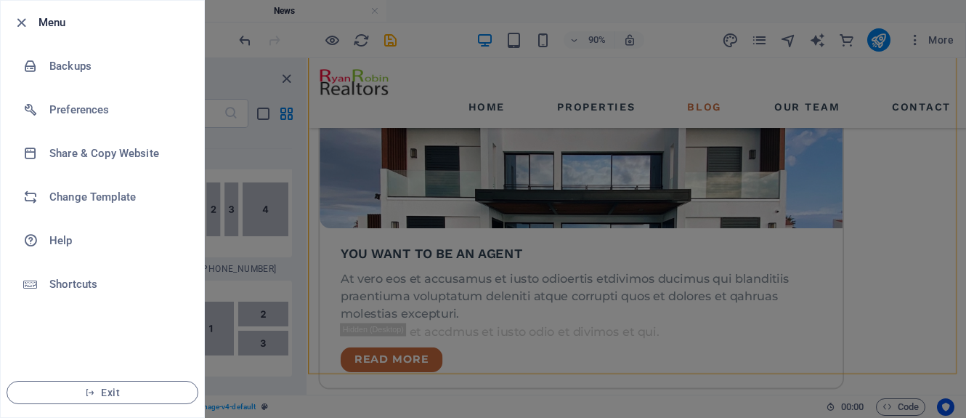
click at [423, 84] on div at bounding box center [483, 209] width 966 height 418
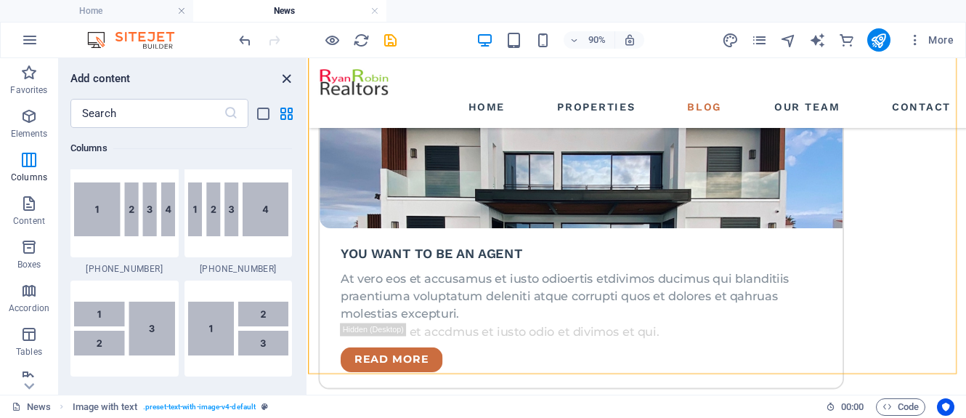
click at [287, 79] on icon "close panel" at bounding box center [286, 78] width 17 height 17
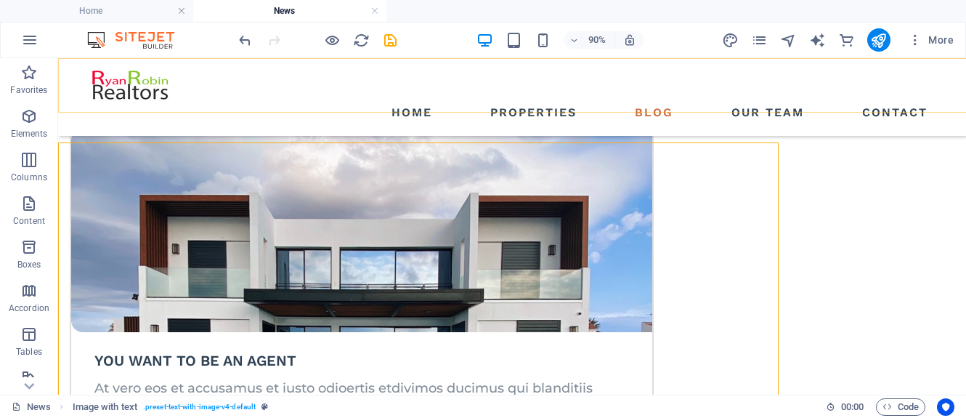
scroll to position [1847, 0]
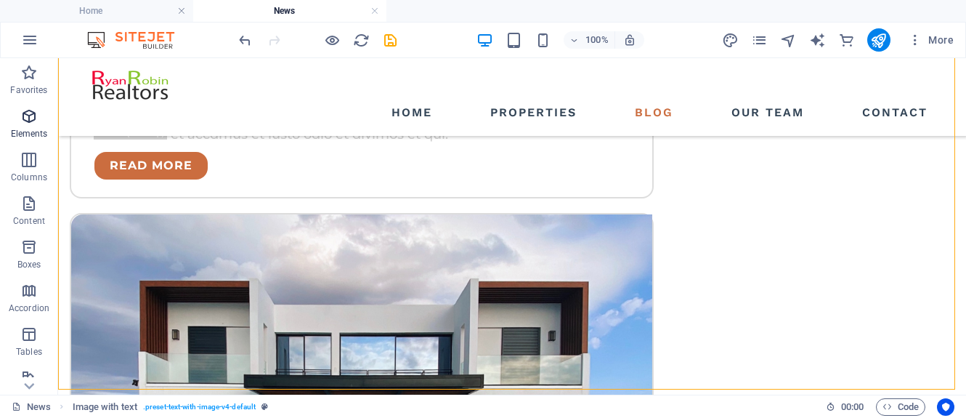
click at [32, 132] on p "Elements" at bounding box center [29, 134] width 37 height 12
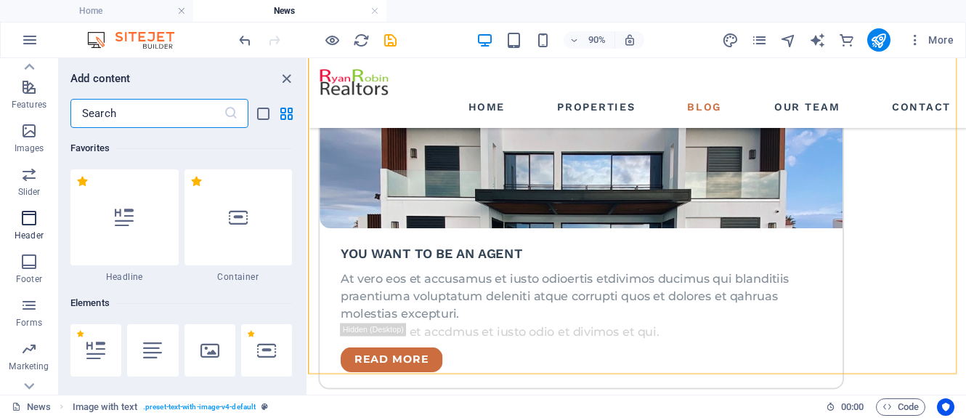
scroll to position [361, 0]
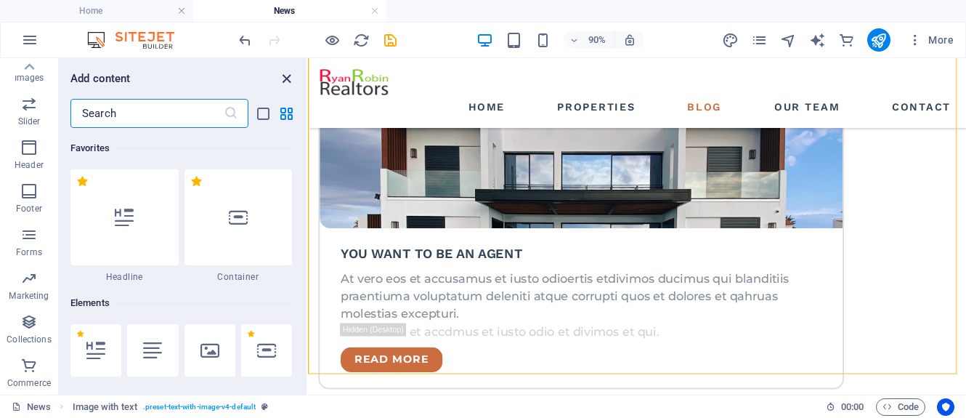
click at [285, 80] on icon "close panel" at bounding box center [286, 78] width 17 height 17
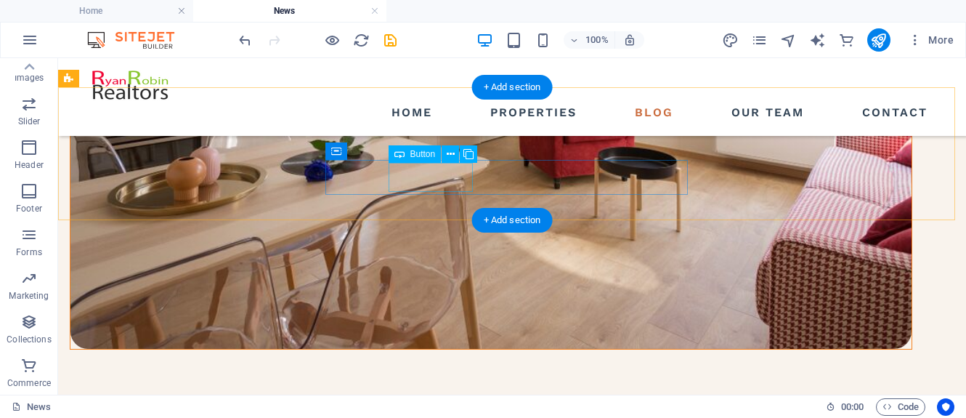
scroll to position [436, 0]
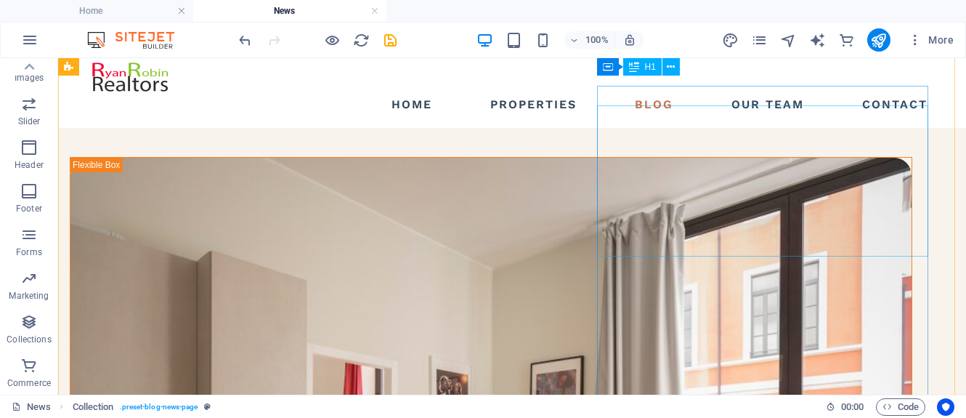
scroll to position [0, 0]
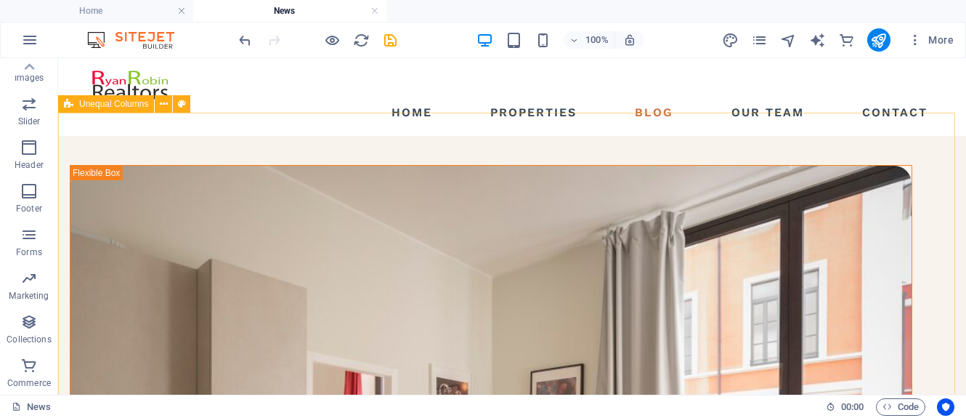
click at [101, 104] on span "Unequal Columns" at bounding box center [113, 104] width 69 height 9
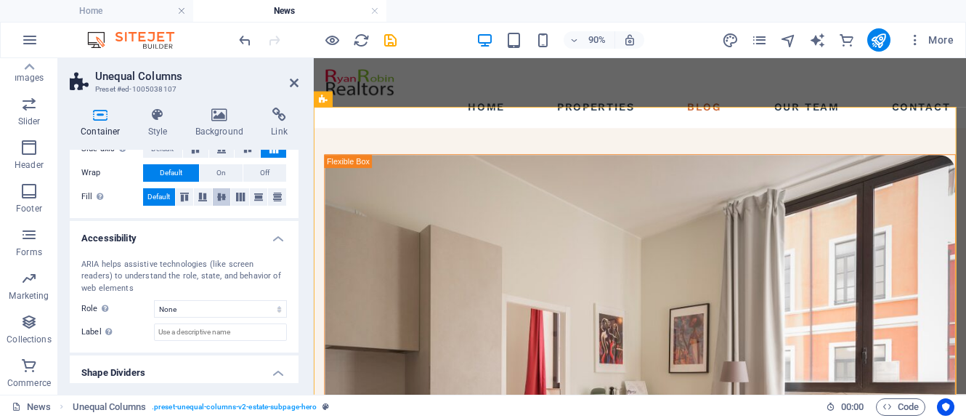
scroll to position [330, 0]
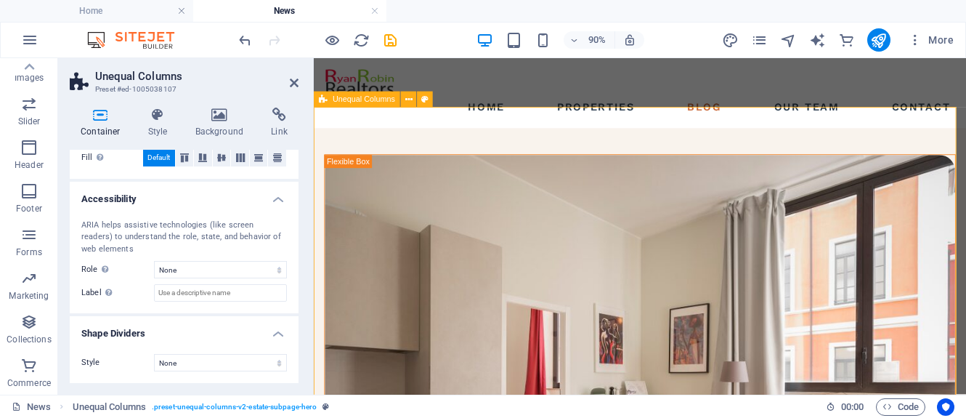
click at [425, 100] on icon at bounding box center [424, 99] width 7 height 14
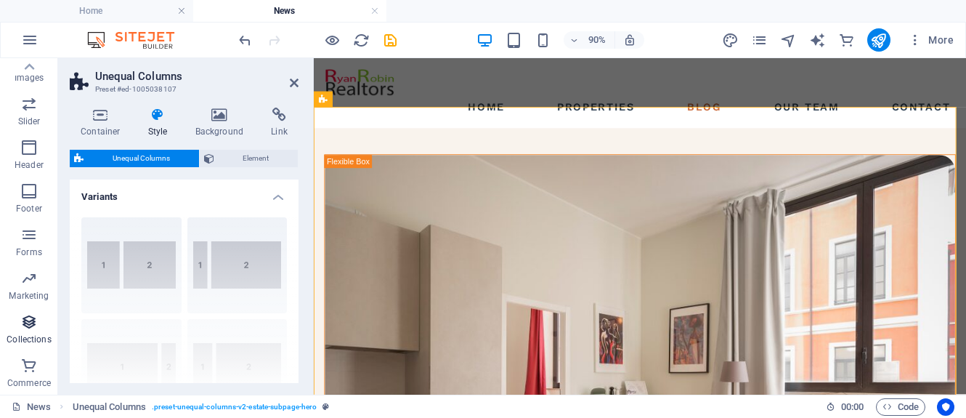
click at [25, 326] on icon "button" at bounding box center [28, 321] width 17 height 17
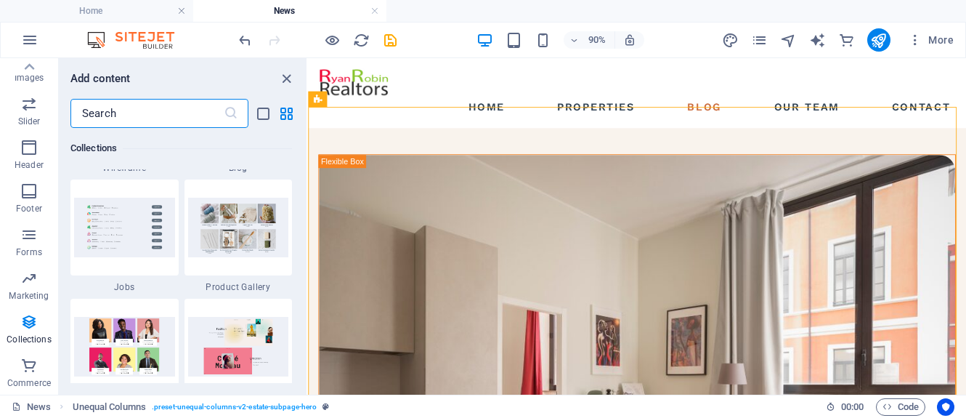
scroll to position [13371, 0]
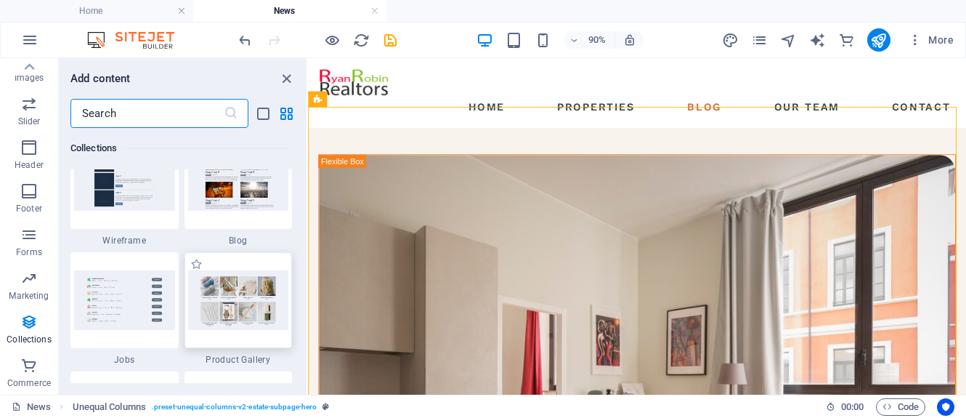
click at [243, 253] on div at bounding box center [239, 300] width 108 height 96
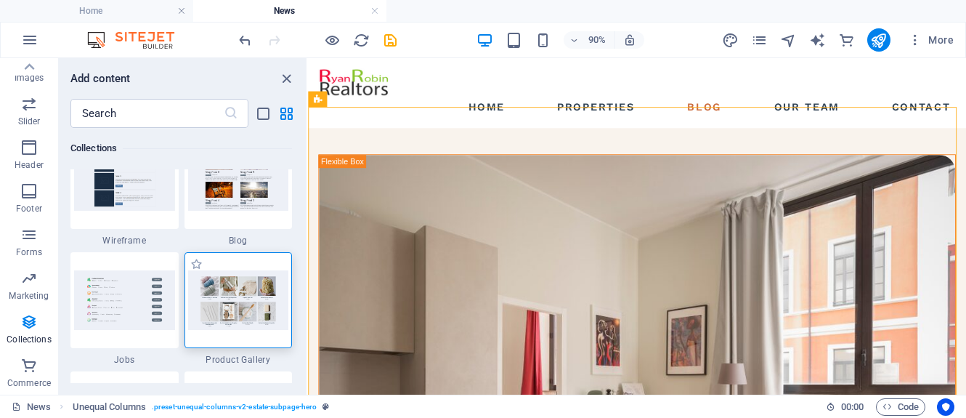
click at [237, 253] on div at bounding box center [239, 300] width 108 height 96
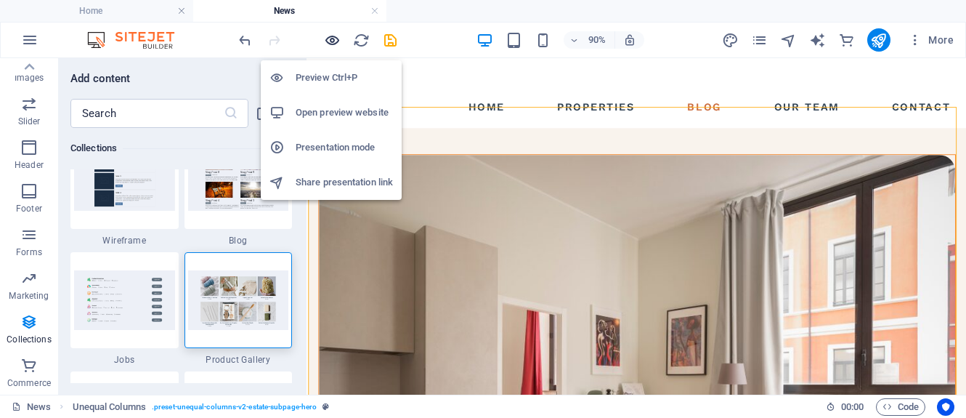
click at [333, 37] on icon "button" at bounding box center [332, 40] width 17 height 17
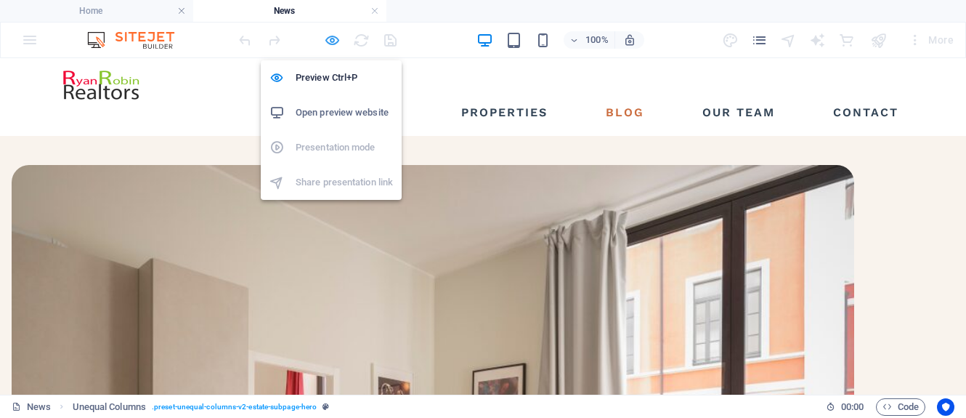
click at [331, 39] on icon "button" at bounding box center [332, 40] width 17 height 17
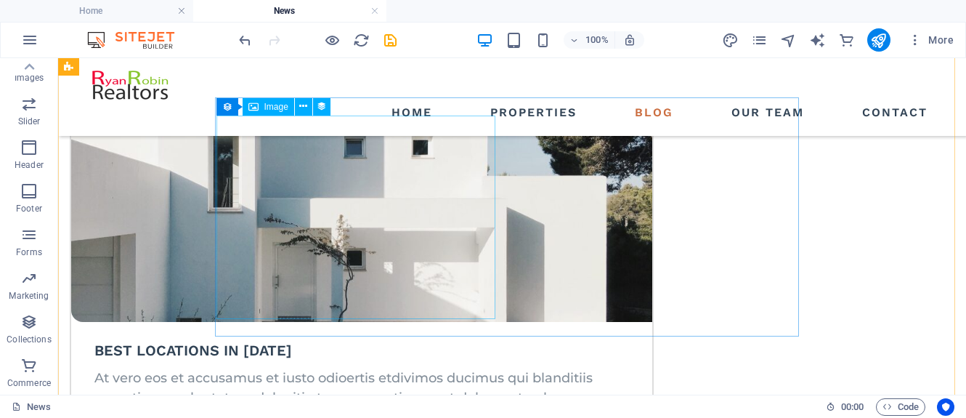
scroll to position [1235, 0]
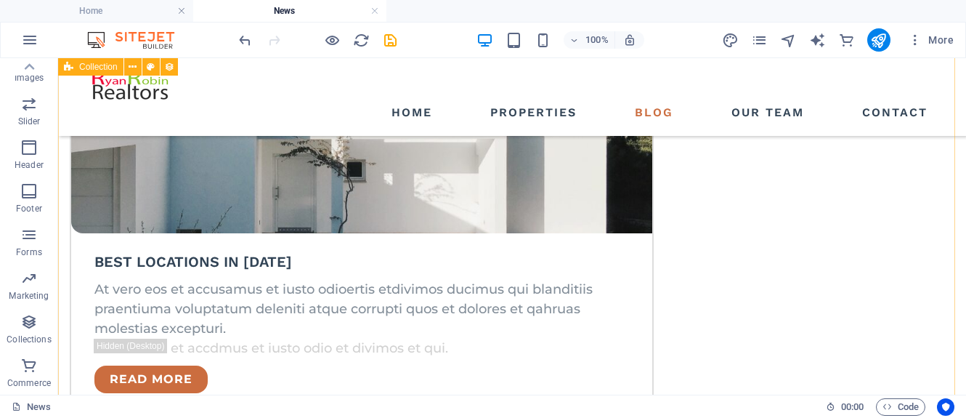
click at [167, 408] on span ". preset-blog-news-page" at bounding box center [159, 406] width 78 height 17
select select "columns.publishing_date_DESC"
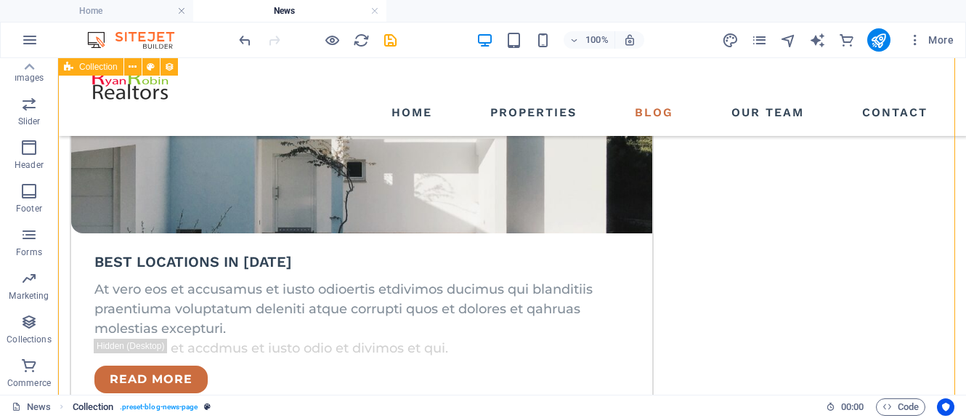
select select "columns.status"
select select "columns.publishing_date"
select select "past"
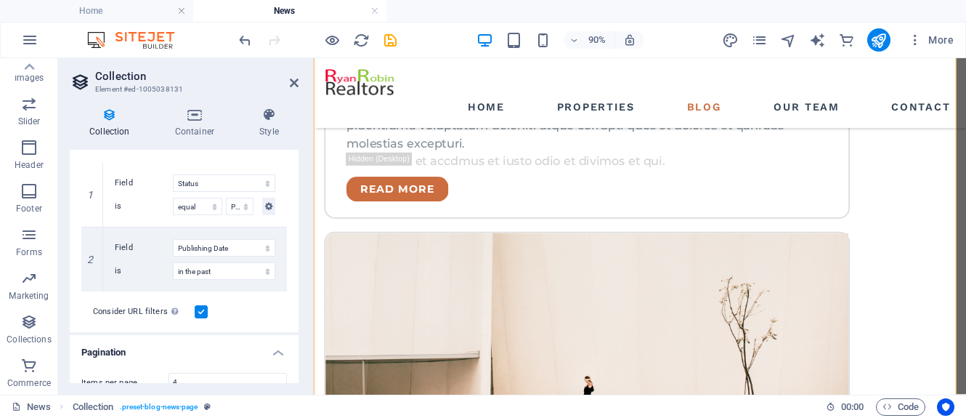
scroll to position [312, 0]
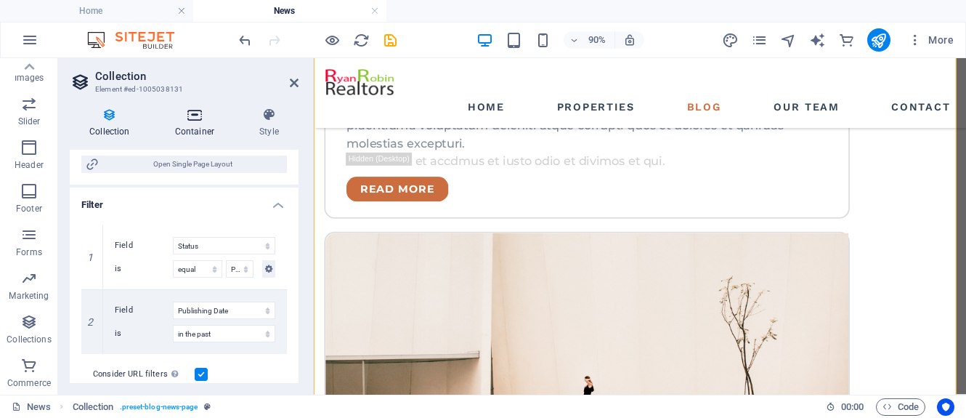
click at [201, 128] on h4 "Container" at bounding box center [197, 123] width 84 height 31
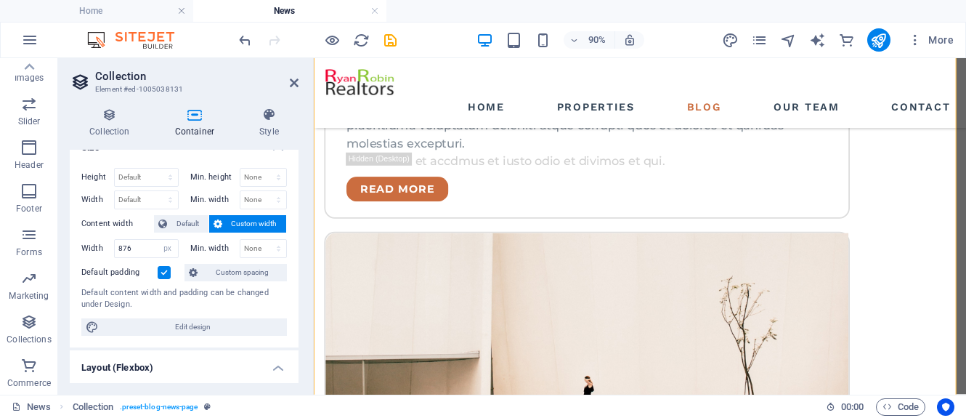
scroll to position [0, 0]
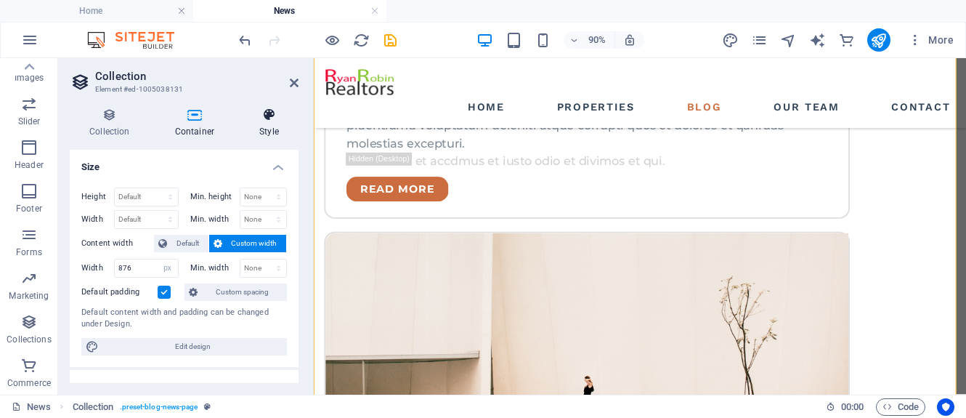
click at [275, 132] on h4 "Style" at bounding box center [269, 123] width 59 height 31
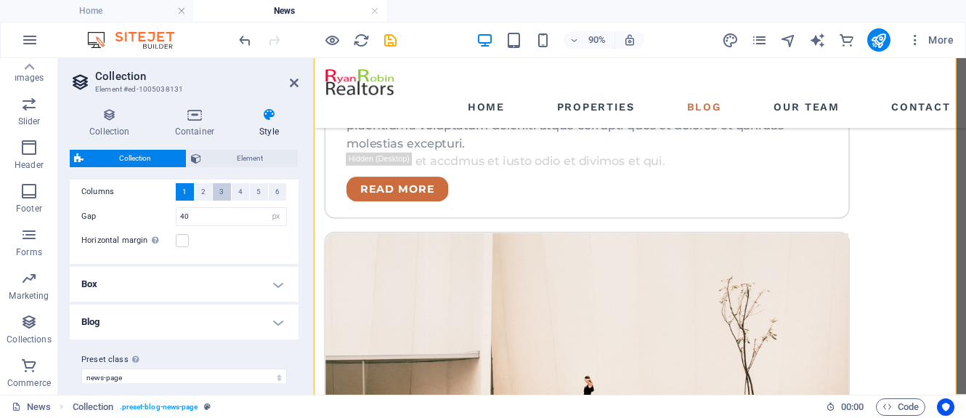
scroll to position [52, 0]
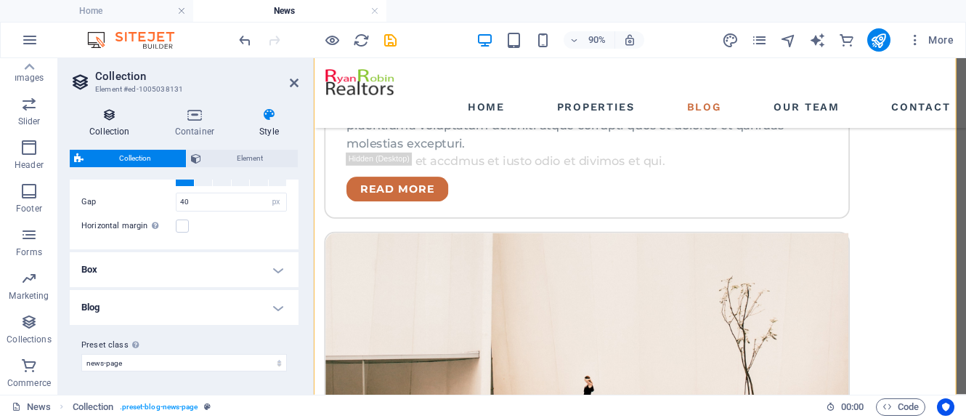
click at [113, 129] on h4 "Collection" at bounding box center [113, 123] width 86 height 31
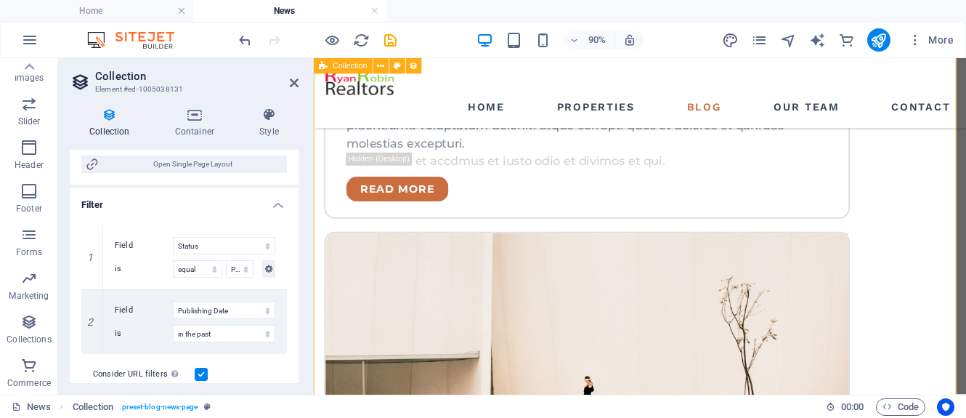
click at [145, 83] on h3 "Element #ed-1005038131" at bounding box center [182, 89] width 174 height 13
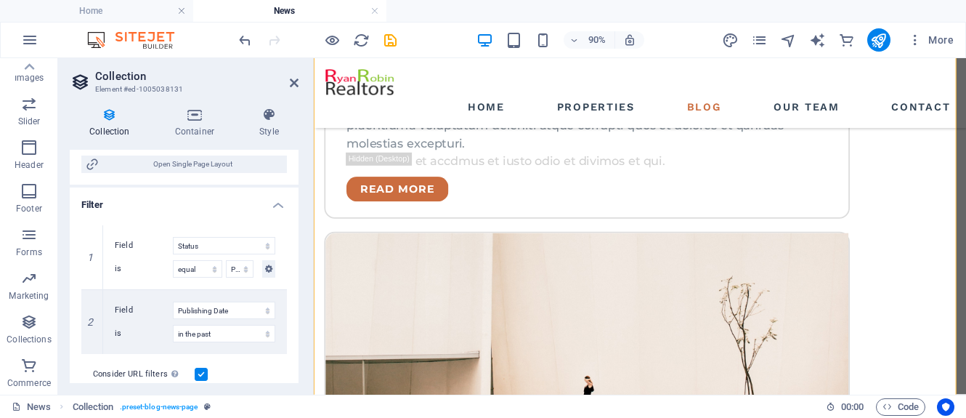
click at [76, 76] on icon at bounding box center [81, 82] width 22 height 20
click at [78, 76] on icon at bounding box center [81, 82] width 22 height 20
click at [110, 129] on h4 "Collection" at bounding box center [113, 123] width 86 height 31
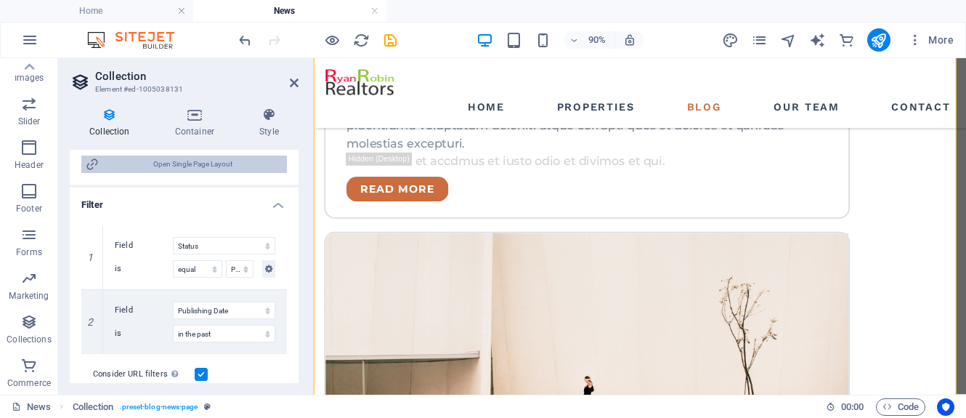
click at [114, 167] on span "Open Single Page Layout" at bounding box center [192, 163] width 179 height 17
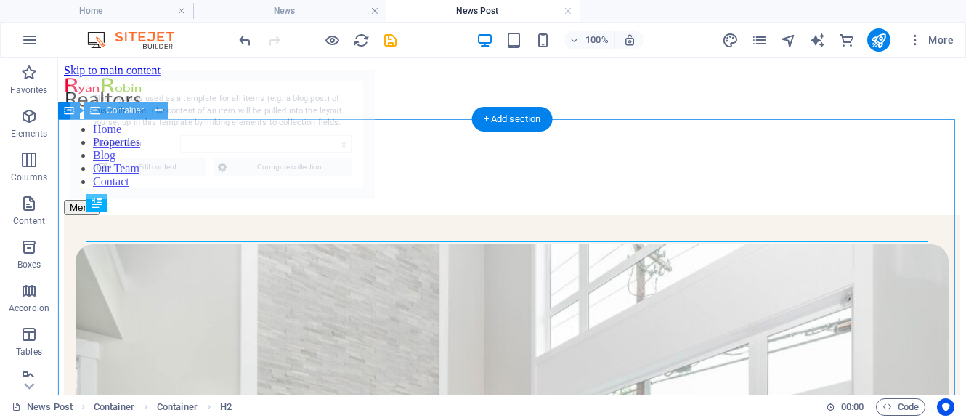
scroll to position [1475, 0]
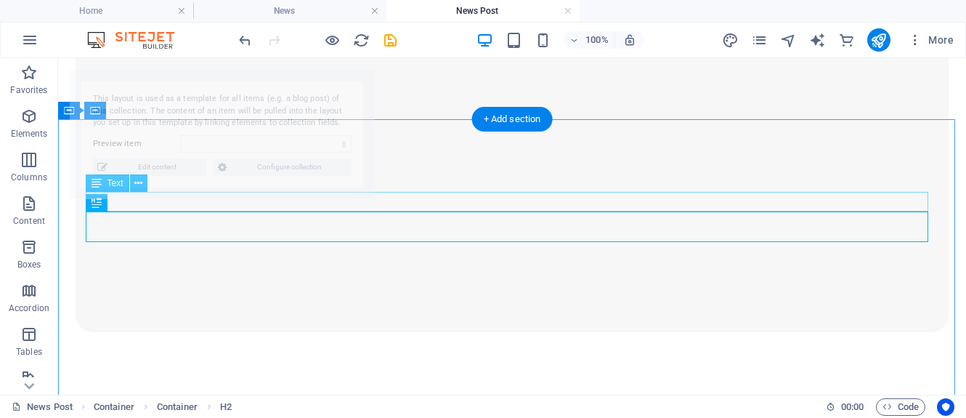
select select "68dea5a73004eac207073385"
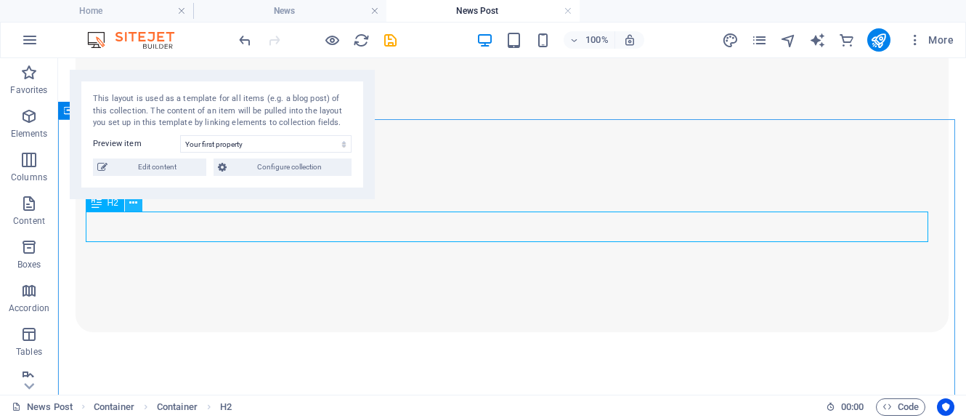
click at [132, 202] on icon at bounding box center [133, 202] width 8 height 15
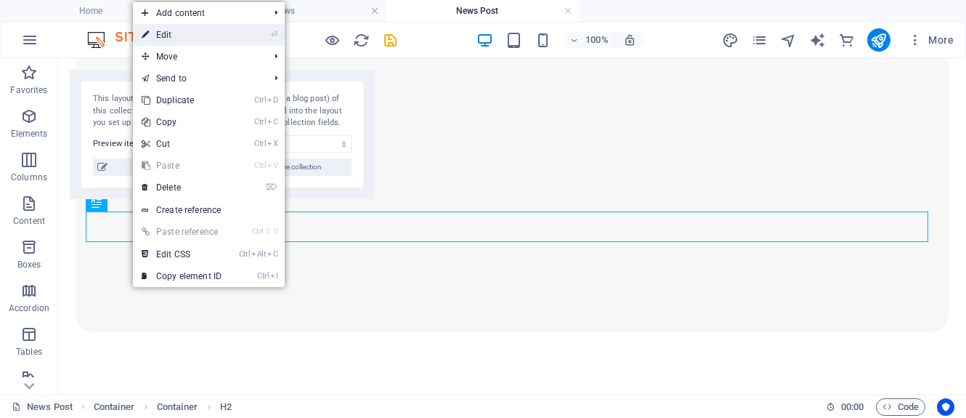
click at [168, 39] on link "⏎ Edit" at bounding box center [181, 35] width 97 height 22
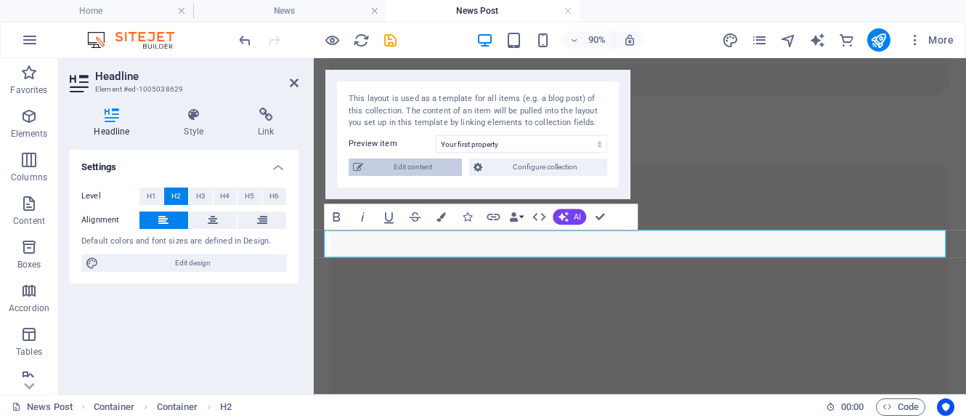
scroll to position [1495, 0]
drag, startPoint x: 543, startPoint y: 326, endPoint x: 790, endPoint y: 298, distance: 248.6
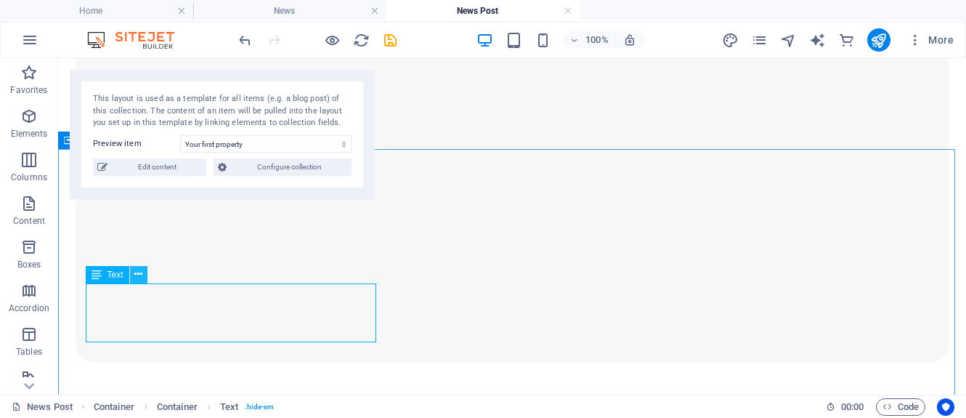
click at [142, 279] on icon at bounding box center [138, 274] width 8 height 15
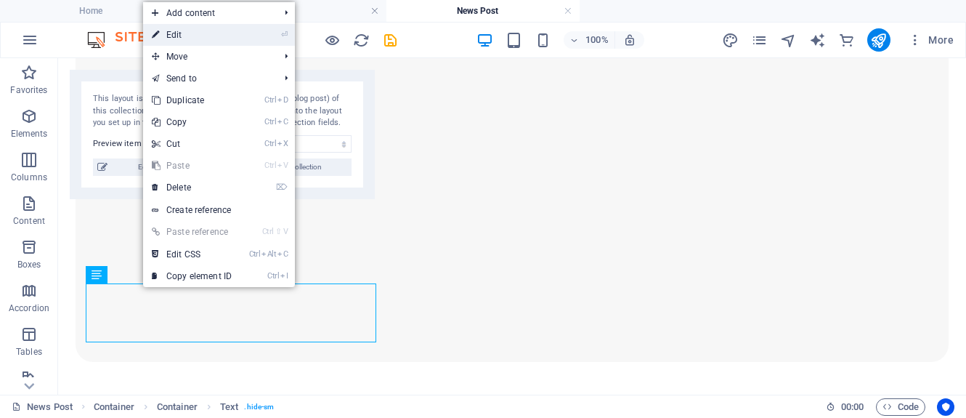
click at [200, 38] on link "⏎ Edit" at bounding box center [191, 35] width 97 height 22
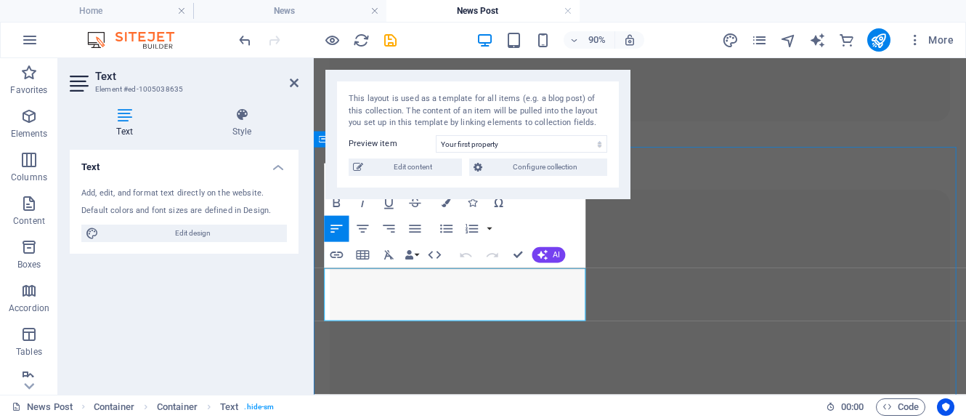
scroll to position [1495, 0]
drag, startPoint x: 416, startPoint y: 339, endPoint x: 325, endPoint y: 304, distance: 97.0
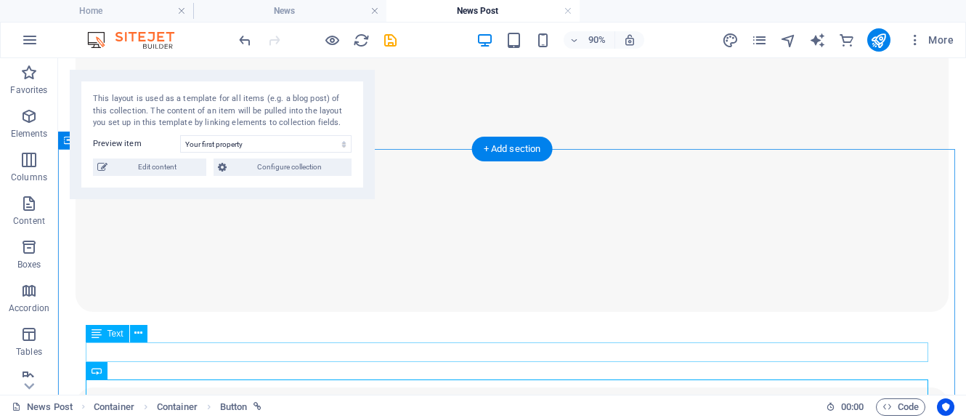
scroll to position [1445, 0]
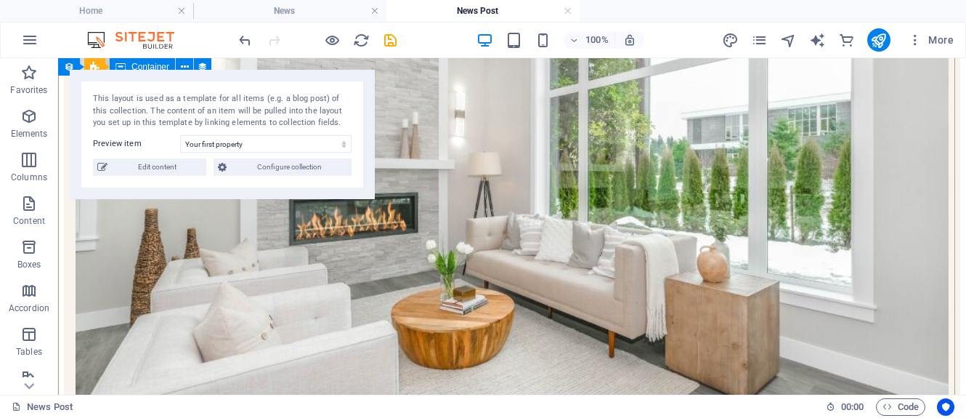
scroll to position [291, 0]
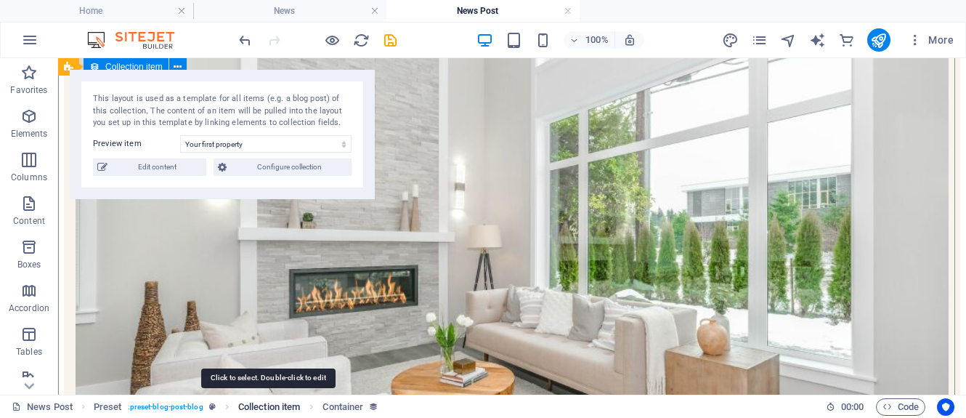
click at [256, 406] on span "Collection item" at bounding box center [269, 406] width 62 height 17
click at [270, 403] on span "Collection item" at bounding box center [269, 406] width 62 height 17
click at [270, 404] on span "Collection item" at bounding box center [269, 406] width 62 height 17
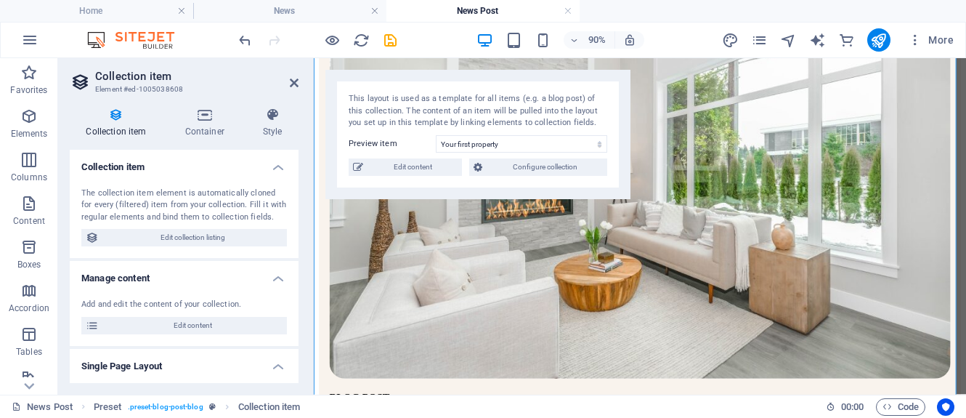
drag, startPoint x: 269, startPoint y: 404, endPoint x: 313, endPoint y: 344, distance: 74.8
click at [313, 344] on section "Favorites Elements Columns Content Boxes Accordion Tables Features Images Slide…" at bounding box center [483, 226] width 966 height 336
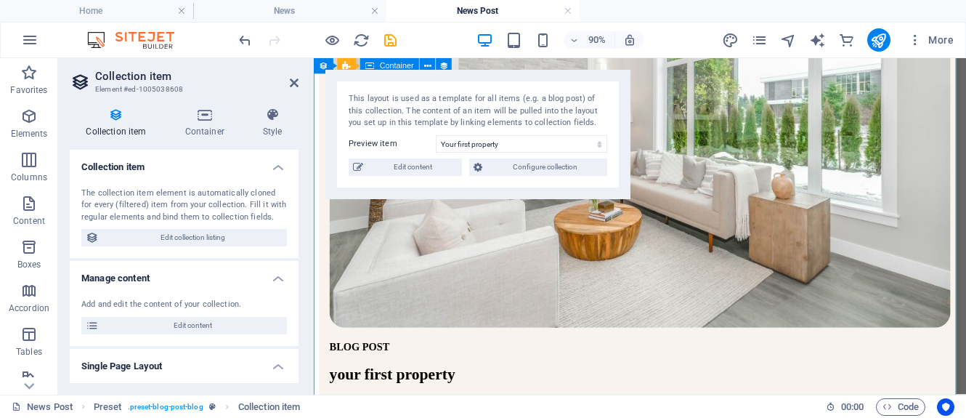
scroll to position [363, 0]
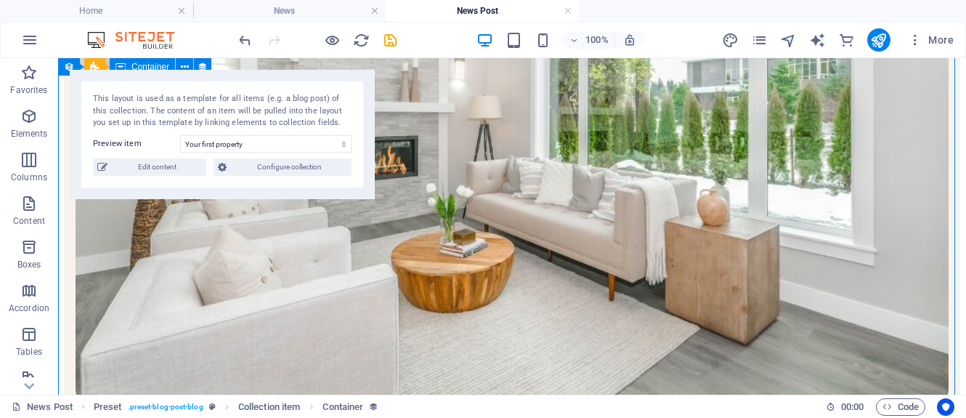
drag, startPoint x: 314, startPoint y: 416, endPoint x: 496, endPoint y: 368, distance: 188.7
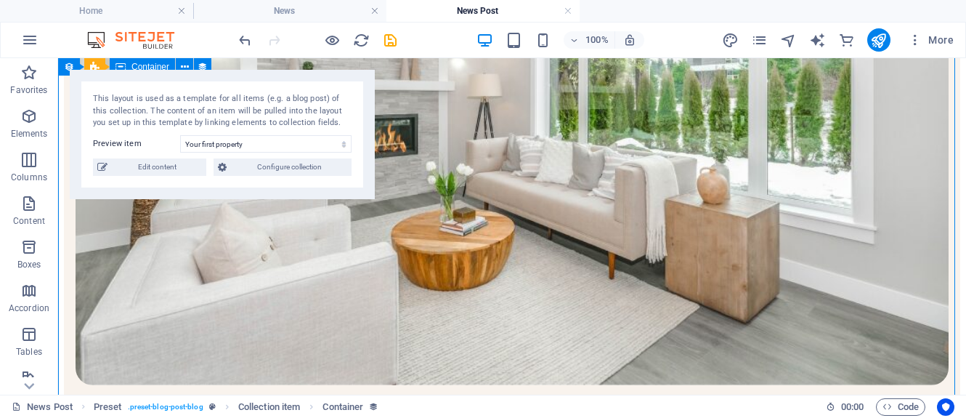
drag, startPoint x: 336, startPoint y: 347, endPoint x: 275, endPoint y: 331, distance: 62.6
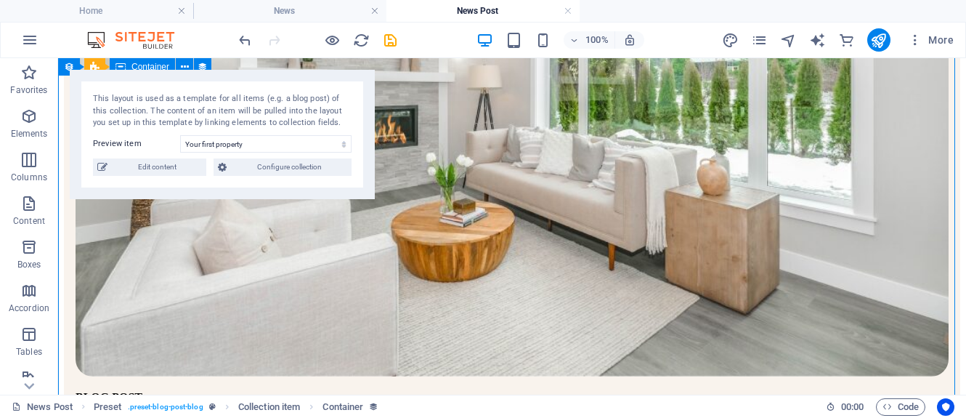
drag, startPoint x: 283, startPoint y: 274, endPoint x: 280, endPoint y: 328, distance: 53.8
drag, startPoint x: 297, startPoint y: 264, endPoint x: 295, endPoint y: 308, distance: 44.4
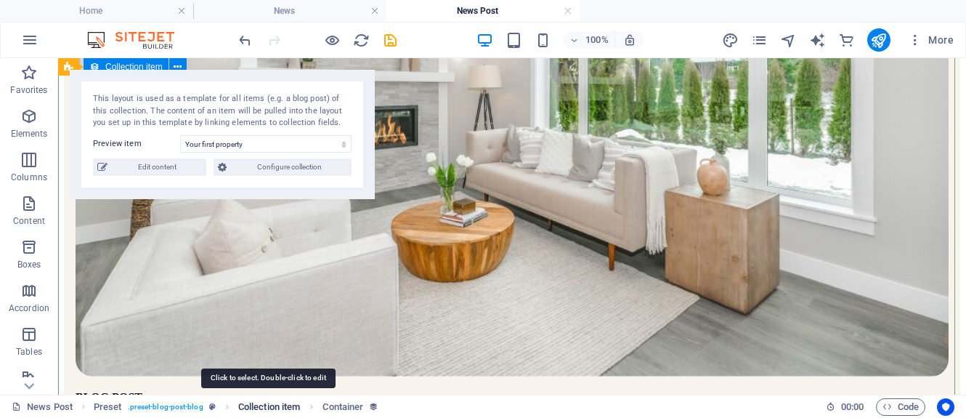
click at [271, 405] on span "Collection item" at bounding box center [269, 406] width 62 height 17
click at [268, 407] on span "Collection item" at bounding box center [269, 406] width 62 height 17
click at [268, 406] on span "Collection item" at bounding box center [269, 406] width 62 height 17
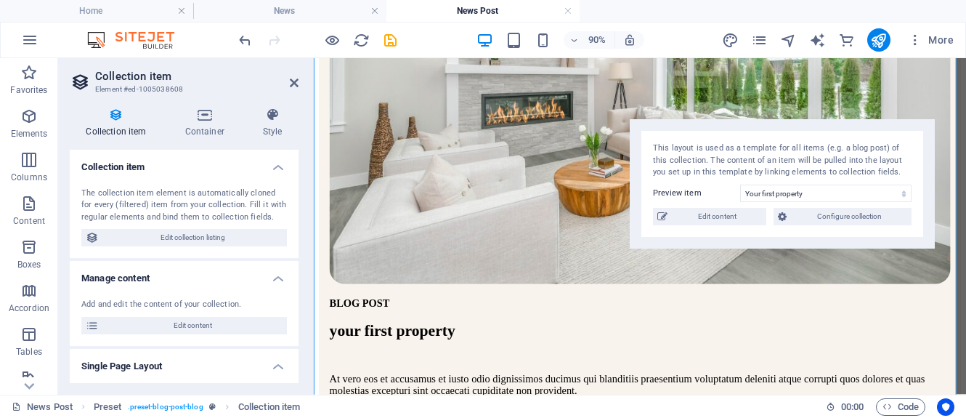
drag, startPoint x: 420, startPoint y: 78, endPoint x: 732, endPoint y: 123, distance: 315.6
click at [732, 123] on div "This layout is used as a template for all items (e.g. a blog post) of this coll…" at bounding box center [782, 183] width 305 height 129
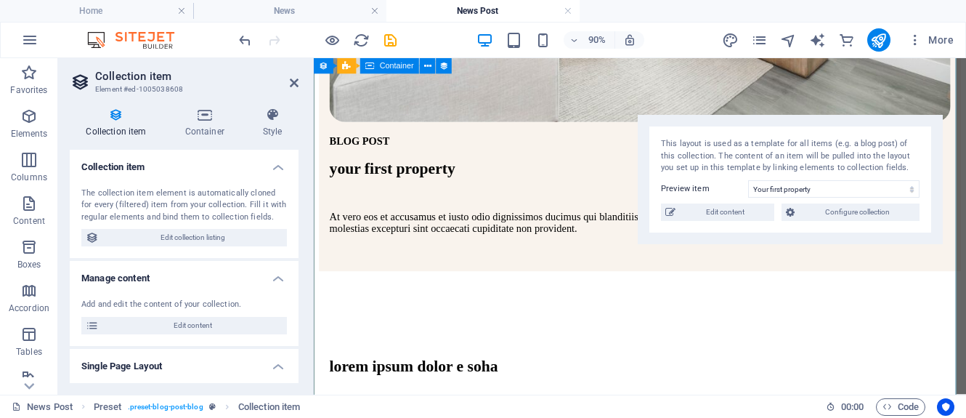
scroll to position [541, 0]
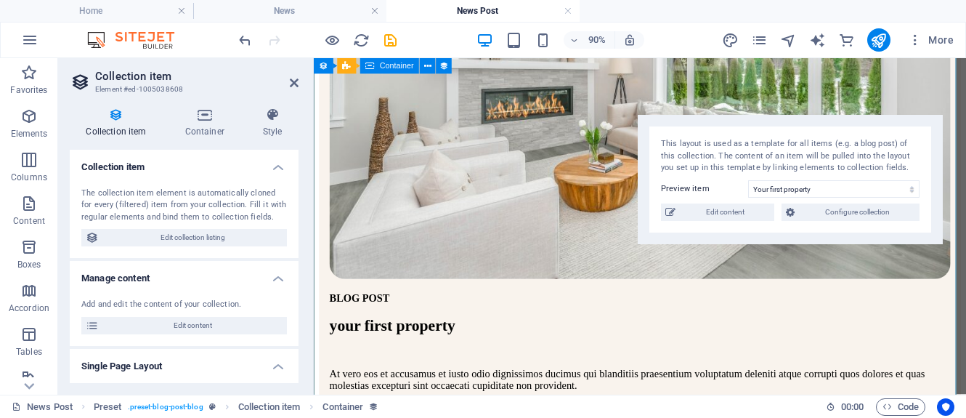
scroll to position [323, 0]
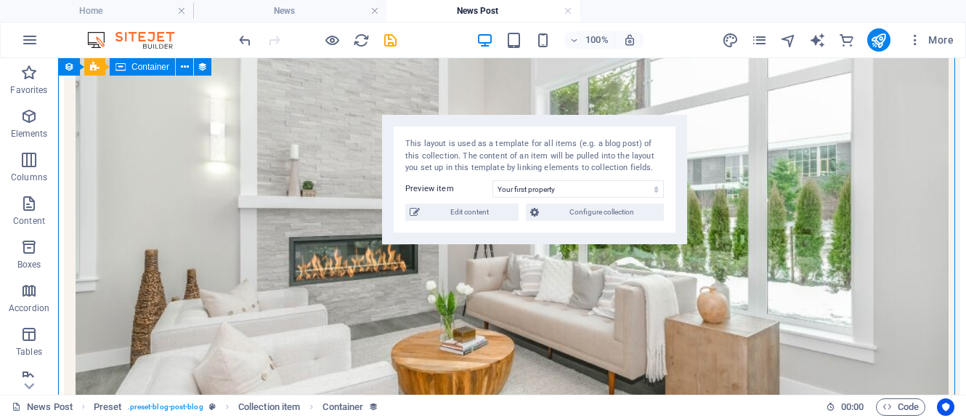
drag, startPoint x: 76, startPoint y: 242, endPoint x: 388, endPoint y: 244, distance: 312.4
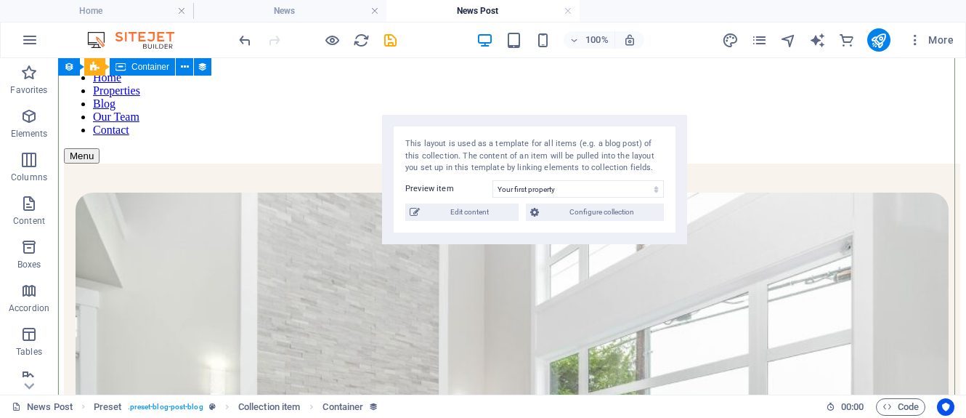
scroll to position [32, 0]
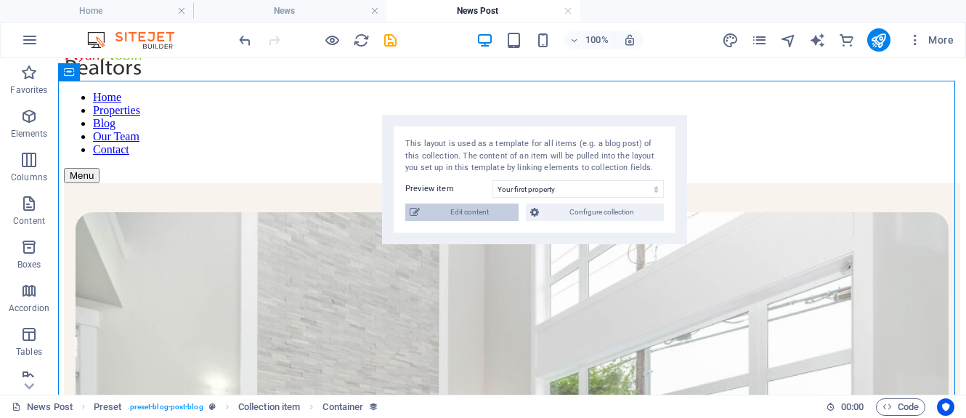
click at [464, 214] on span "Edit content" at bounding box center [469, 211] width 90 height 17
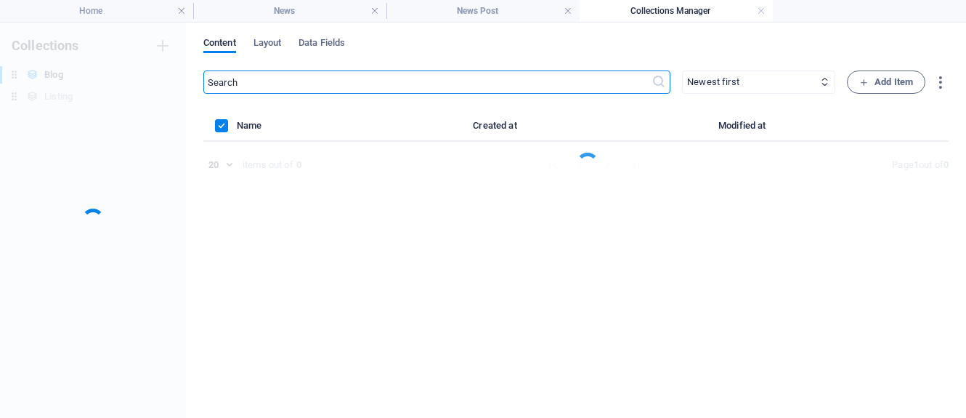
scroll to position [0, 0]
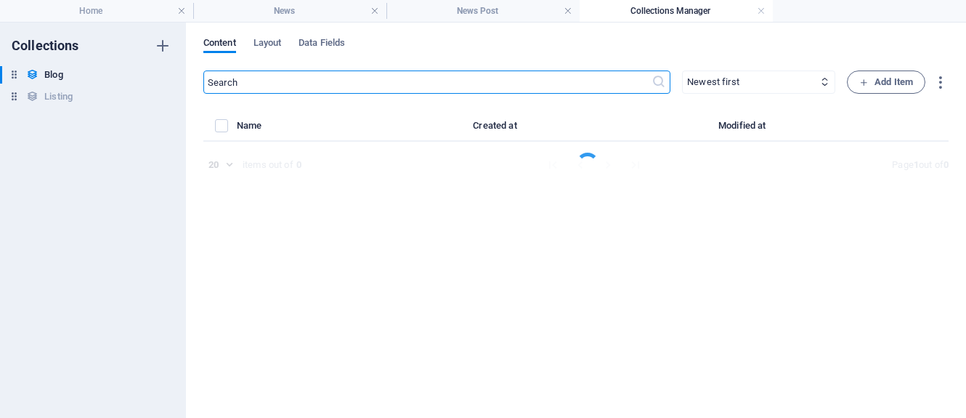
select select "Investment"
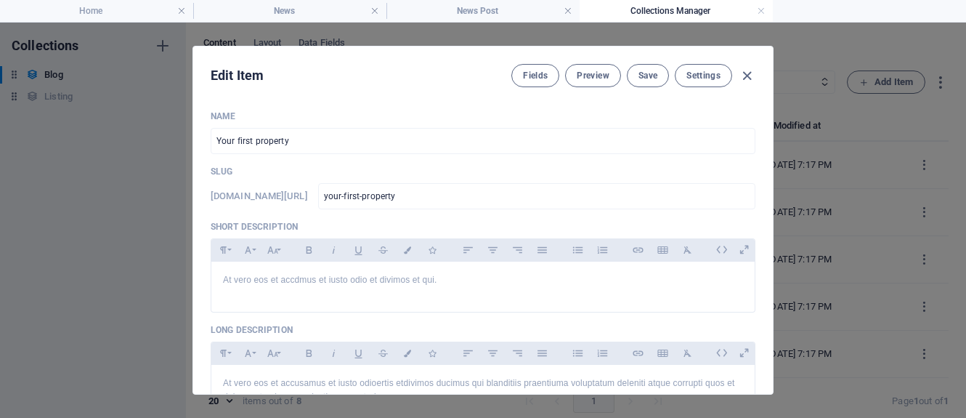
drag, startPoint x: 383, startPoint y: 53, endPoint x: 378, endPoint y: 97, distance: 43.9
click at [378, 97] on div "Edit Item Fields Preview Save Settings" at bounding box center [483, 72] width 580 height 52
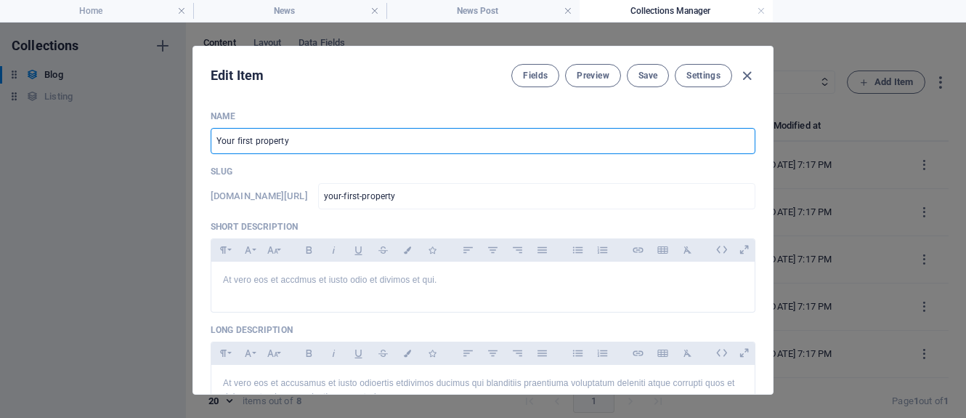
drag, startPoint x: 298, startPoint y: 144, endPoint x: 198, endPoint y: 141, distance: 100.3
click at [198, 141] on div "Name Your first property ​ Slug www.example.com/example-page/ your-first-proper…" at bounding box center [483, 246] width 580 height 295
type input "LE"
type input "le"
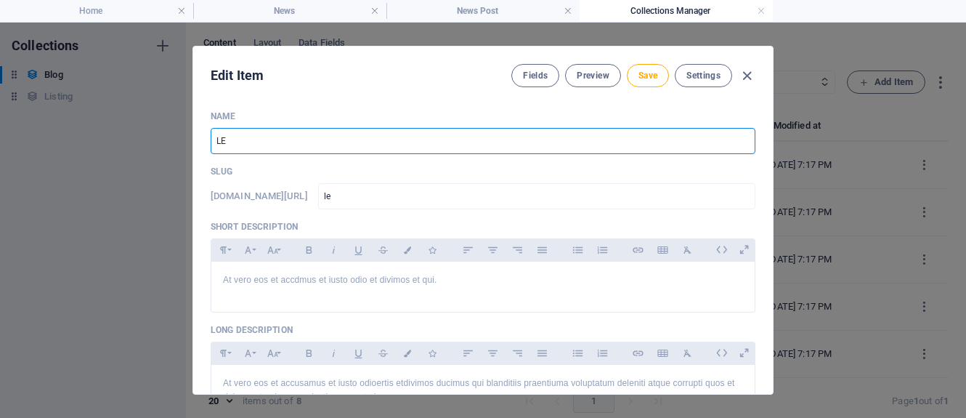
type input "LEA"
type input "lea"
type input "LEAR"
type input "lear"
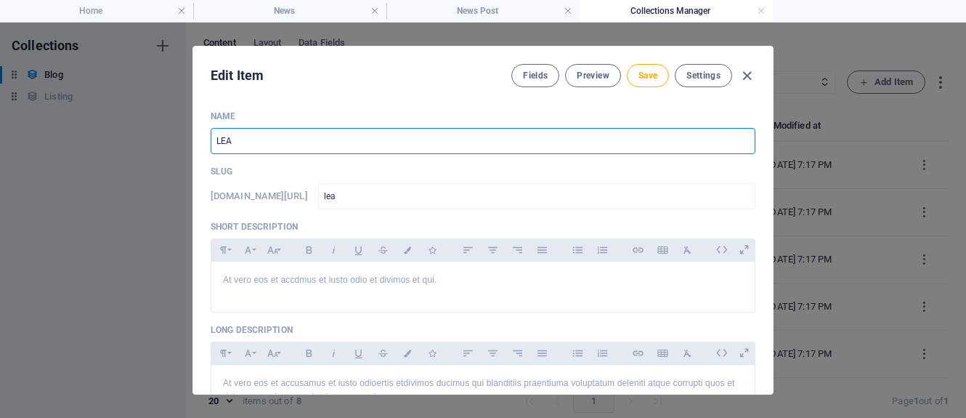
type input "lear"
type input "LEARN"
type input "learn"
type input "LEARN F"
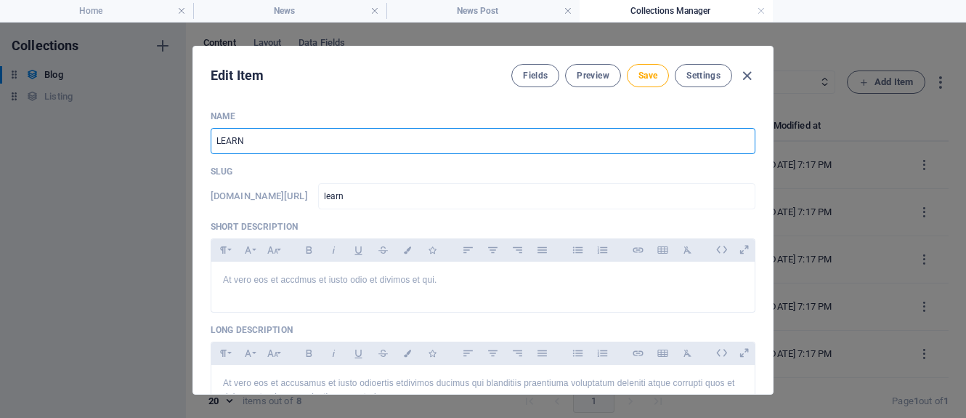
type input "learn-f"
type input "LEARN FR"
type input "learn-fr"
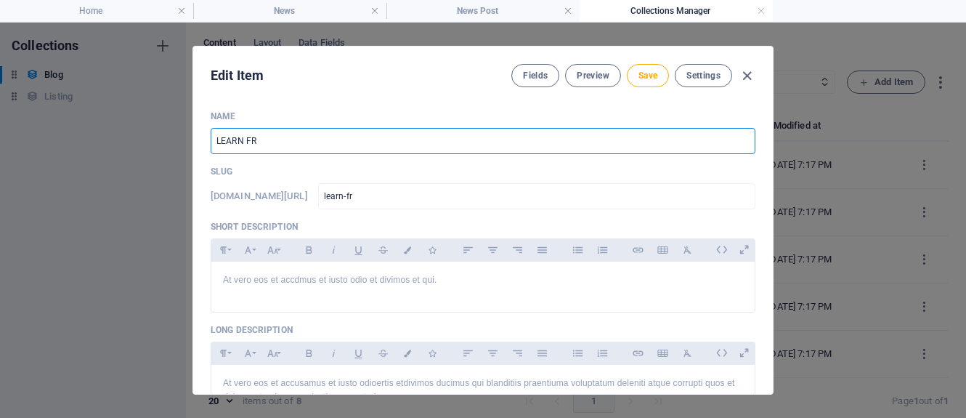
type input "LEARN FRO"
type input "learn-fro"
type input "LEARN FROM"
type input "learn-from"
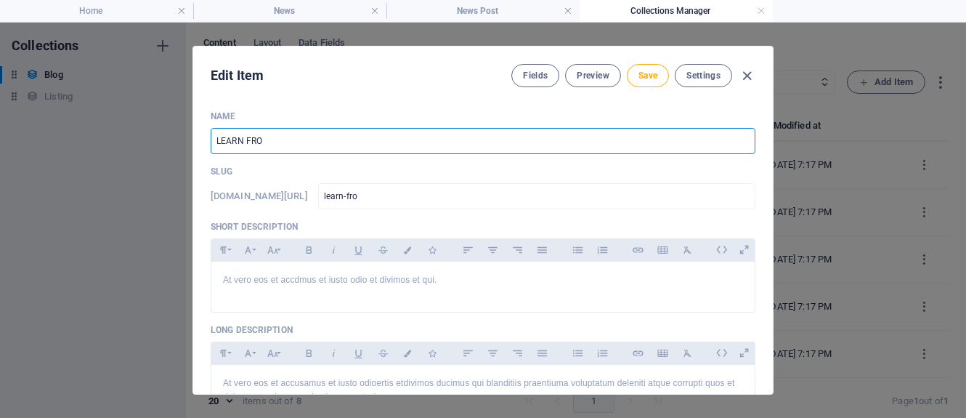
type input "learn-from"
type input "LEARN FROM M"
type input "learn-from-m"
type input "LEARN FROM MY"
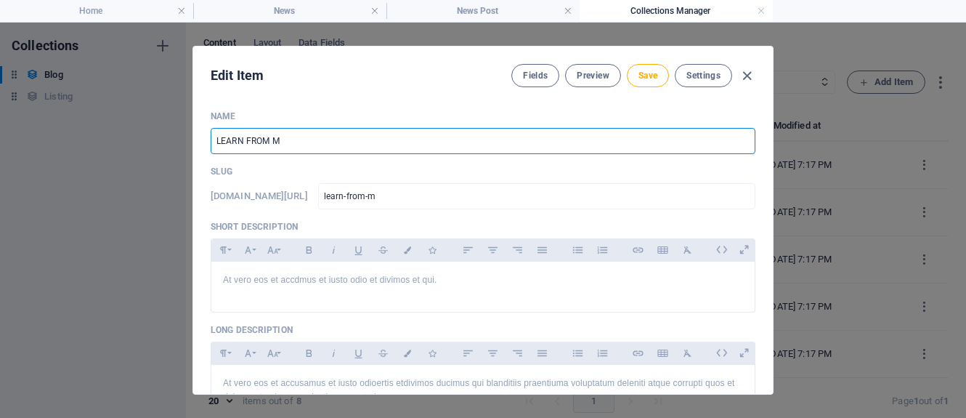
type input "learn-from-my"
type input "LEARN FROM MY M"
type input "learn-from-my-m"
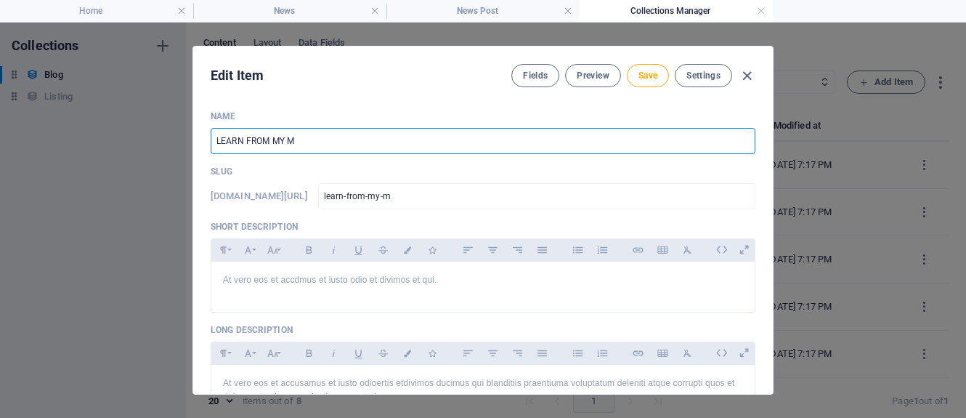
type input "LEARN FROM MY MI"
type input "learn-from-my-mi"
type input "LEARN FROM MY MIS"
type input "learn-from-my-mis"
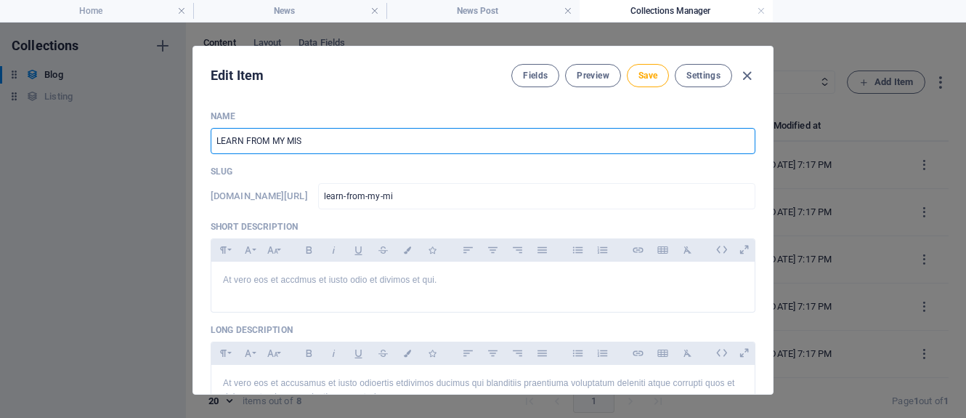
type input "learn-from-my-mis"
type input "LEARN FROM MY MIST"
type input "learn-from-my-mist"
type input "LEARN FROM MY MISTA"
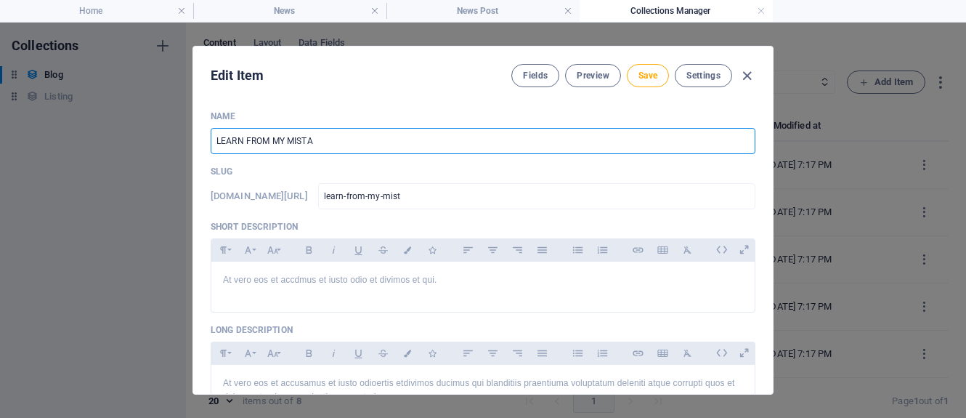
type input "learn-from-my-mista"
type input "LEARN FROM MY MISTAK"
type input "learn-from-my-mistak"
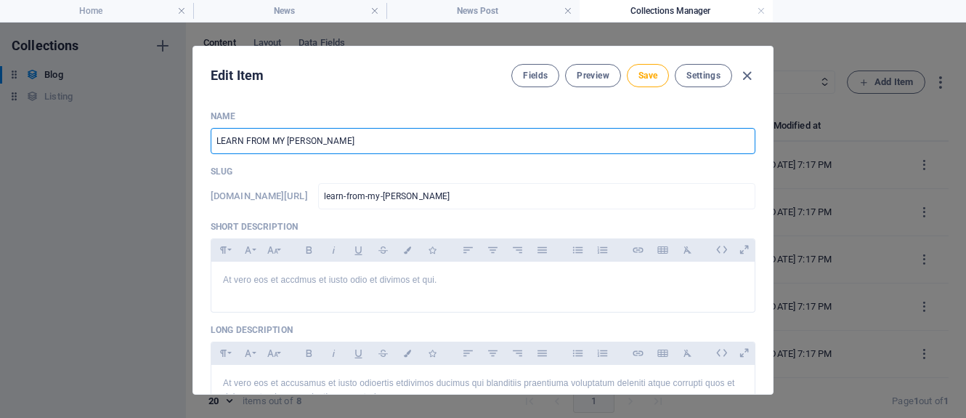
type input "LEARN FROM MY MISTAKE"
type input "learn-from-my-mistake"
type input "LEARN FROM MY MISTAKES"
type input "learn-from-my-mistakes"
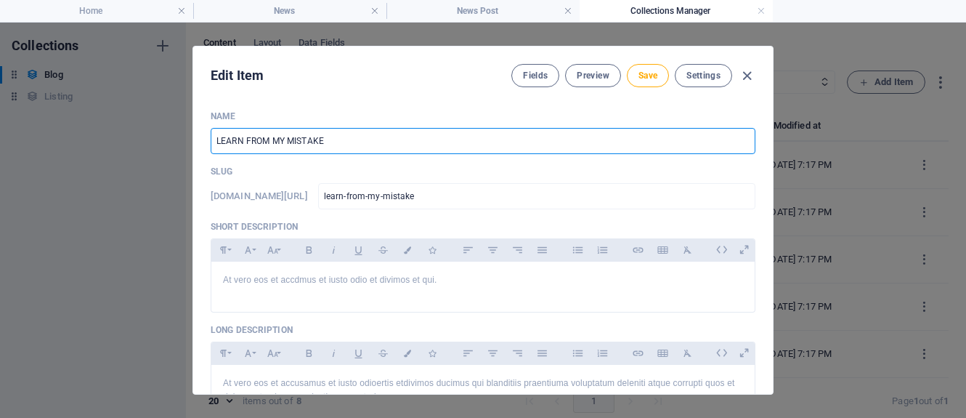
type input "learn-from-my-mistakes"
type input "LEARN FROM MY MISTAKES"
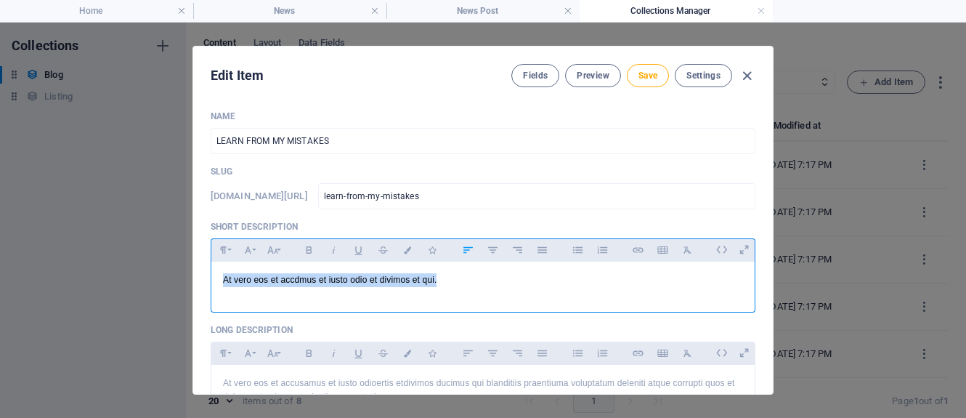
drag, startPoint x: 442, startPoint y: 280, endPoint x: 211, endPoint y: 280, distance: 231.0
click at [211, 280] on div "At vero eos et accdmus et iusto odio et divimos et qui." at bounding box center [482, 284] width 543 height 44
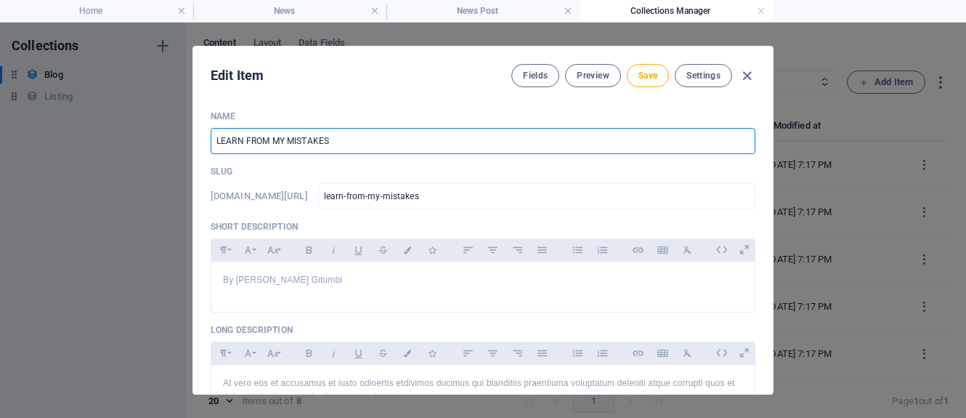
click at [328, 139] on input "LEARN FROM MY MISTAKES" at bounding box center [483, 141] width 545 height 26
paste input "DONT PARTNER IN BUSINESS WITH PEOPLE WITH NO STAKES IN IT."
type input "LEARN FROM MY MISTAKES: DONT PARTNER IN BUSINESS WITH PEOPLE WITH NO STAKES IN …"
type input "learn-from-my-mistakes-dont-partner-in-business-with-people-with-no-stakes-in-it"
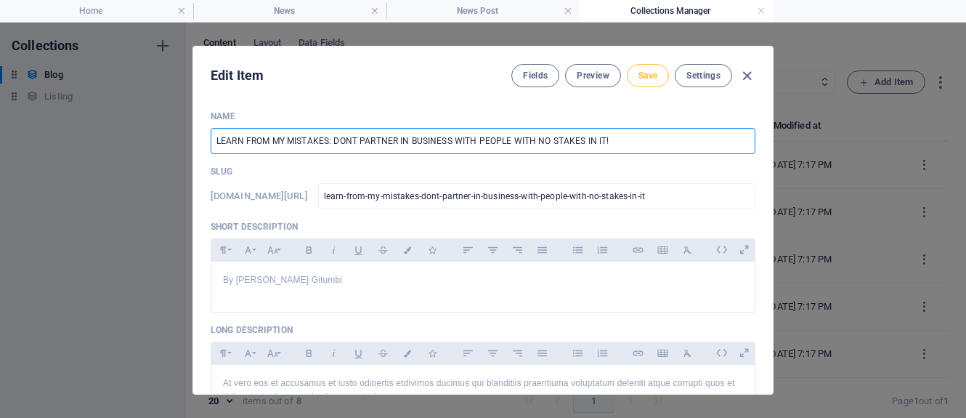
type input "LEARN FROM MY MISTAKES: DONT PARTNER IN BUSINESS WITH PEOPLE WITH NO STAKES IN …"
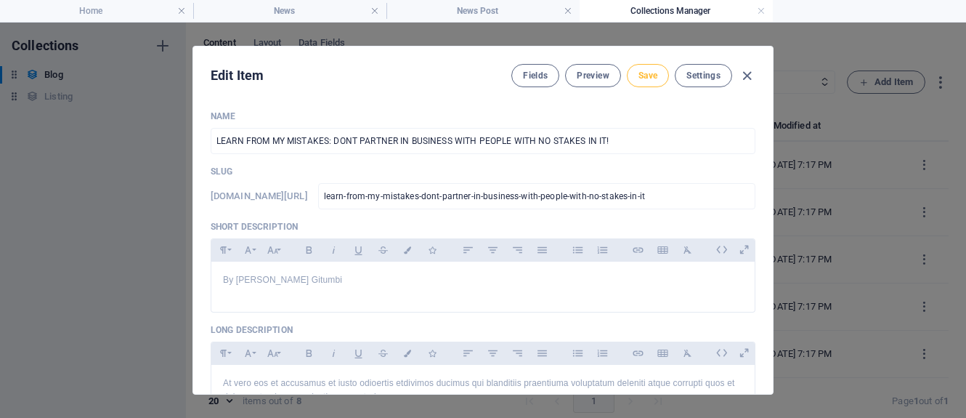
click at [646, 78] on span "Save" at bounding box center [648, 76] width 19 height 12
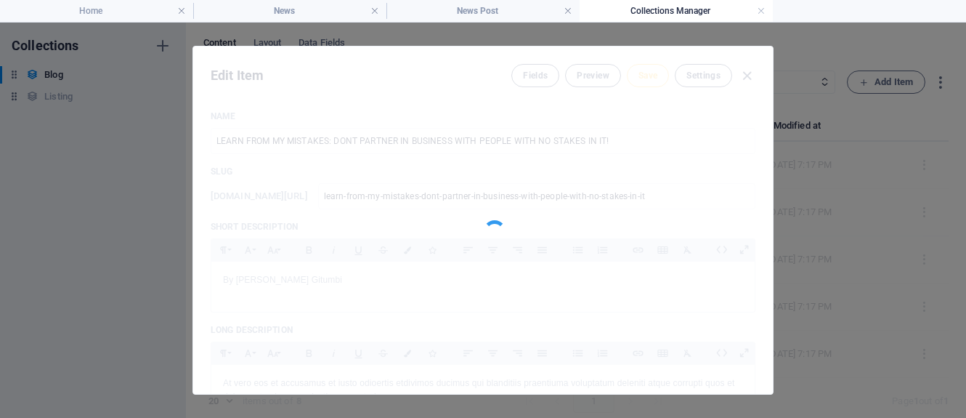
type input "learn-from-my-mistakes-dont-partner-in-business-with-people-with-no-stakes-in-it"
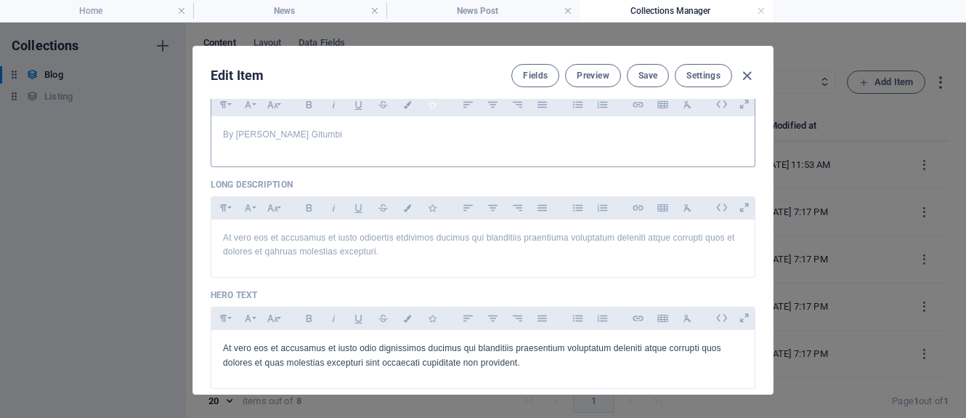
scroll to position [124, 0]
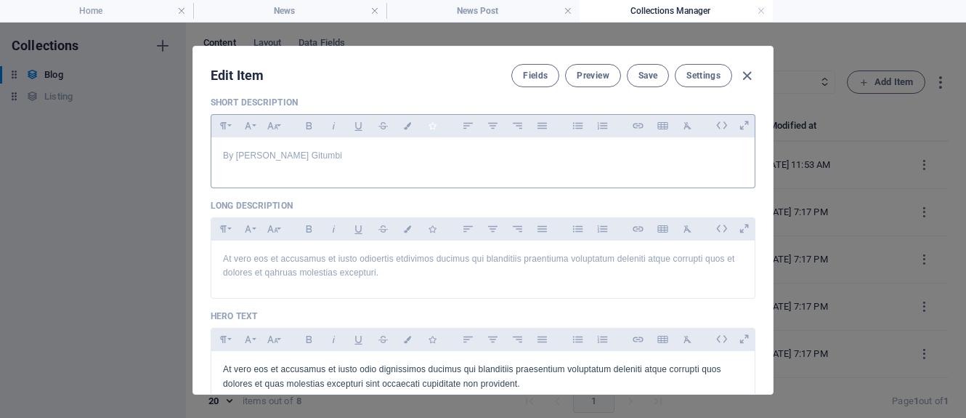
drag, startPoint x: 407, startPoint y: 52, endPoint x: 432, endPoint y: 126, distance: 78.1
click at [432, 126] on div "Edit Item Fields Preview Save Settings Name LEARN FROM MY MISTAKES: DONT PARTNE…" at bounding box center [483, 219] width 580 height 347
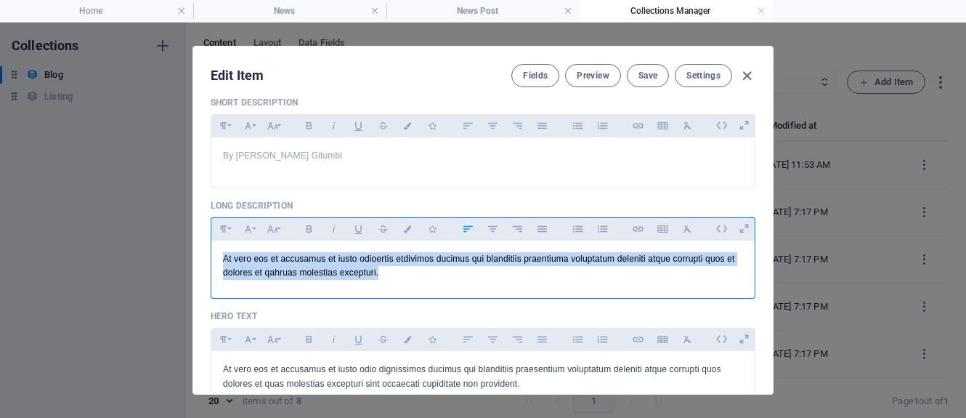
drag, startPoint x: 386, startPoint y: 275, endPoint x: 206, endPoint y: 261, distance: 180.0
click at [206, 261] on div "Name LEARN FROM MY MISTAKES: DONT PARTNER IN BUSINESS WITH PEOPLE WITH NO STAKE…" at bounding box center [483, 246] width 580 height 295
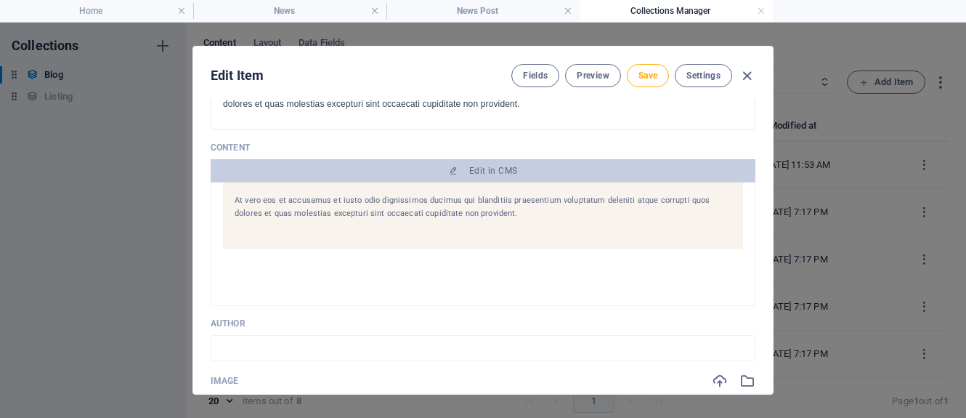
scroll to position [291, 0]
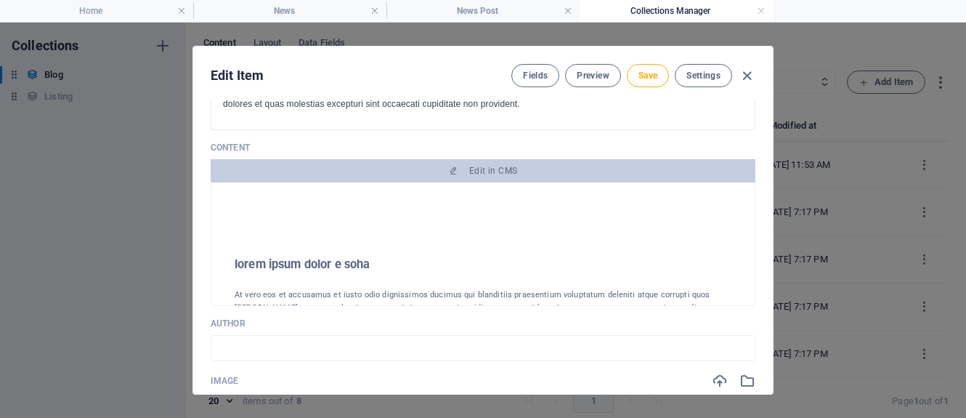
drag, startPoint x: 243, startPoint y: 323, endPoint x: 206, endPoint y: 321, distance: 36.4
click at [206, 321] on div "Name LEARN FROM MY MISTAKES: DONT PARTNER IN BUSINESS WITH PEOPLE WITH NO STAKE…" at bounding box center [483, 246] width 580 height 295
click at [258, 346] on input "text" at bounding box center [483, 348] width 545 height 26
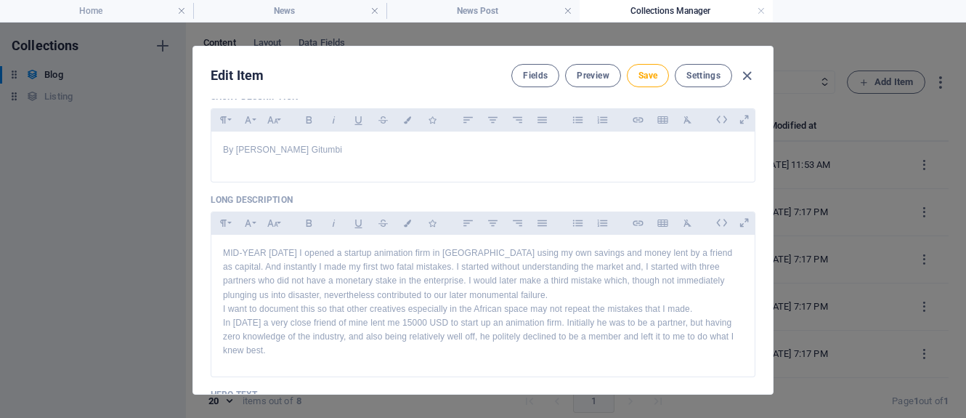
scroll to position [124, 0]
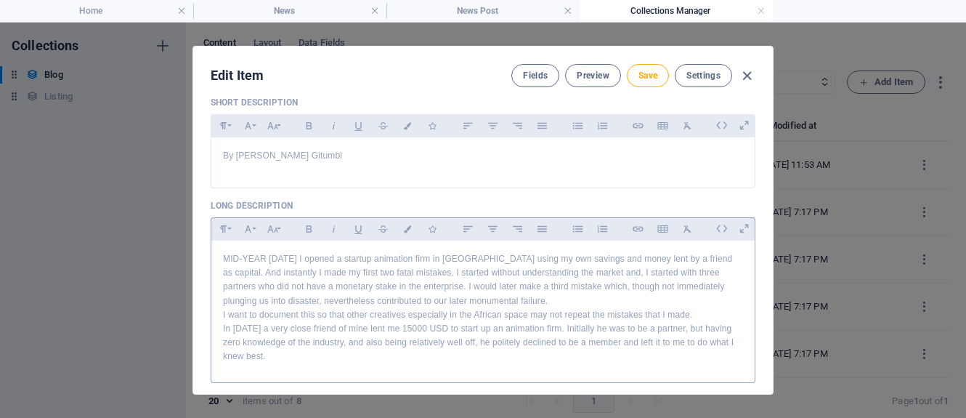
type input "[PERSON_NAME] Gitumbi"
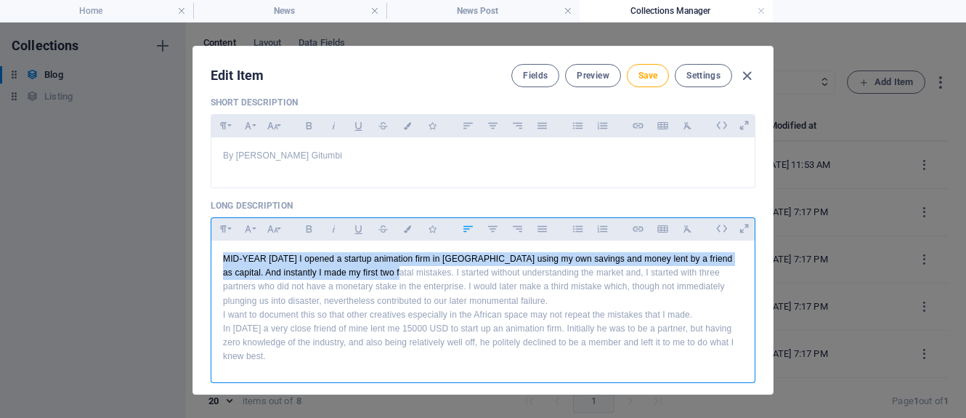
drag, startPoint x: 392, startPoint y: 272, endPoint x: 218, endPoint y: 259, distance: 174.1
click at [218, 259] on div "MID-YEAR 2015 I opened a startup animation firm in Kenya using my own savings a…" at bounding box center [482, 307] width 543 height 135
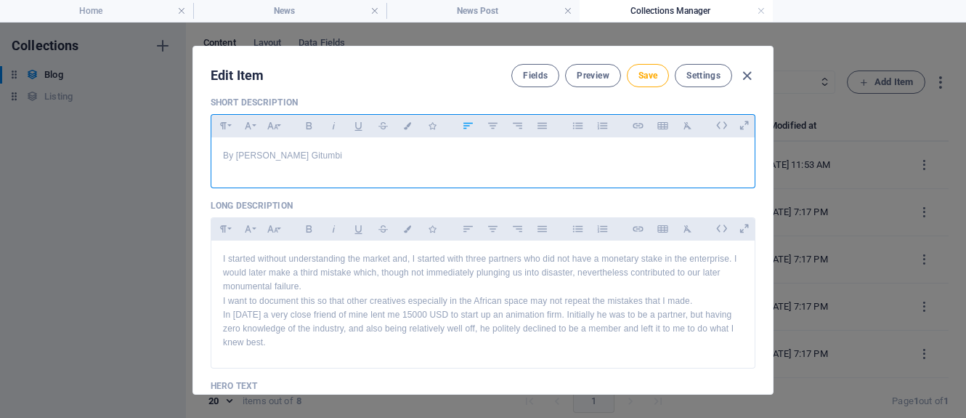
drag, startPoint x: 333, startPoint y: 153, endPoint x: 215, endPoint y: 141, distance: 119.0
click at [215, 141] on div "By James Kinyanjui Gitumbi" at bounding box center [482, 159] width 543 height 44
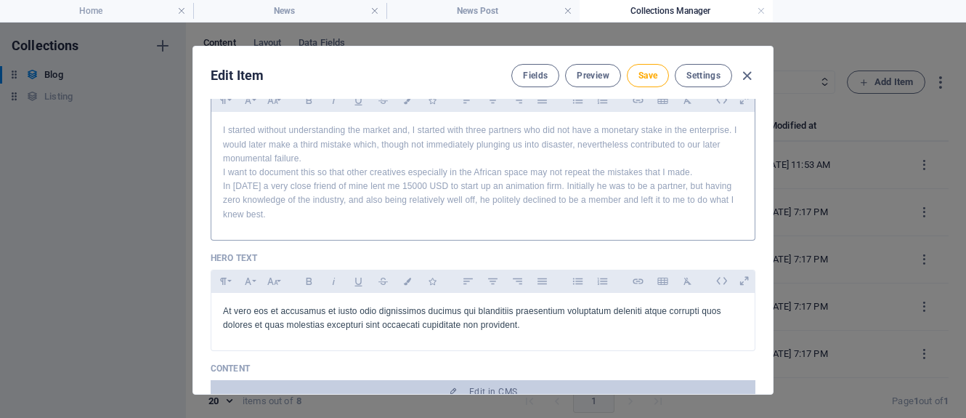
scroll to position [270, 0]
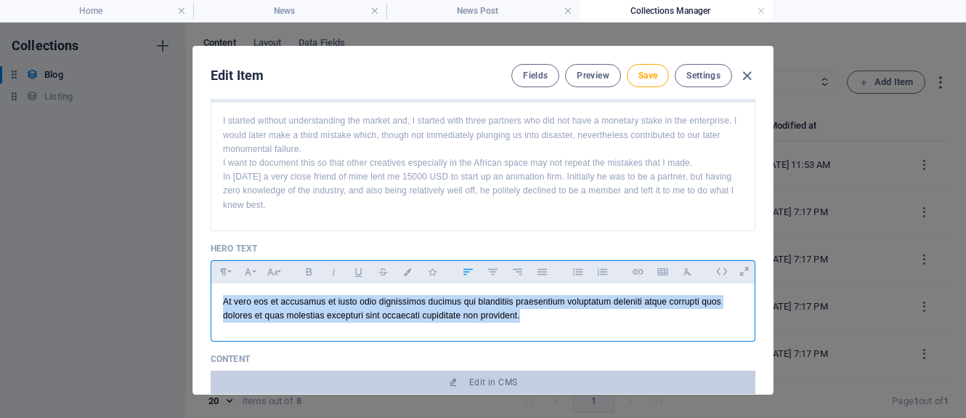
drag, startPoint x: 519, startPoint y: 314, endPoint x: 217, endPoint y: 293, distance: 302.2
click at [217, 293] on div "At vero eos et accusamus et iusto odio dignissimos ducimus qui blanditiis praes…" at bounding box center [482, 308] width 543 height 51
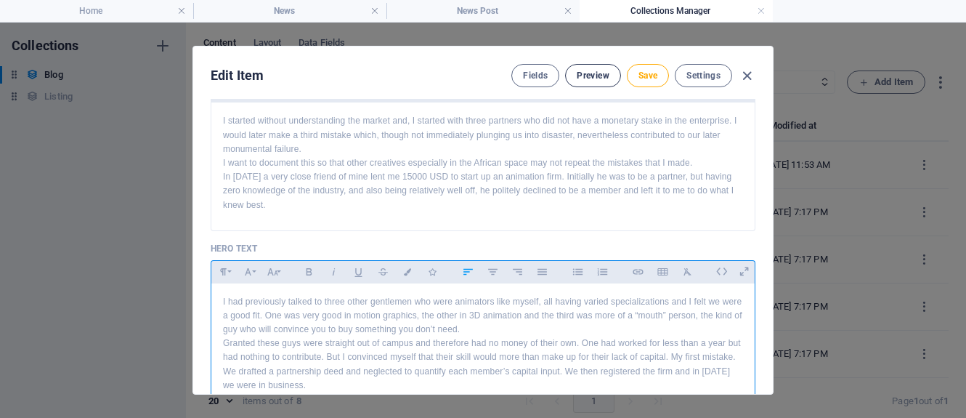
click at [598, 78] on span "Preview" at bounding box center [593, 76] width 32 height 12
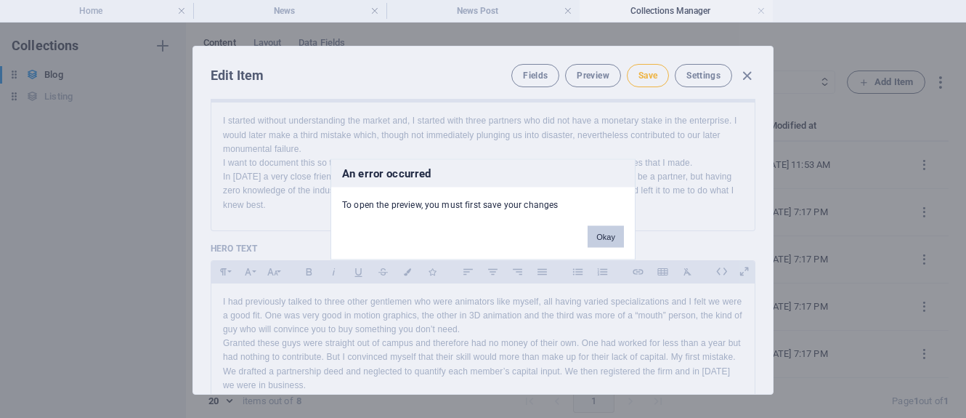
click at [612, 235] on button "Okay" at bounding box center [606, 236] width 36 height 22
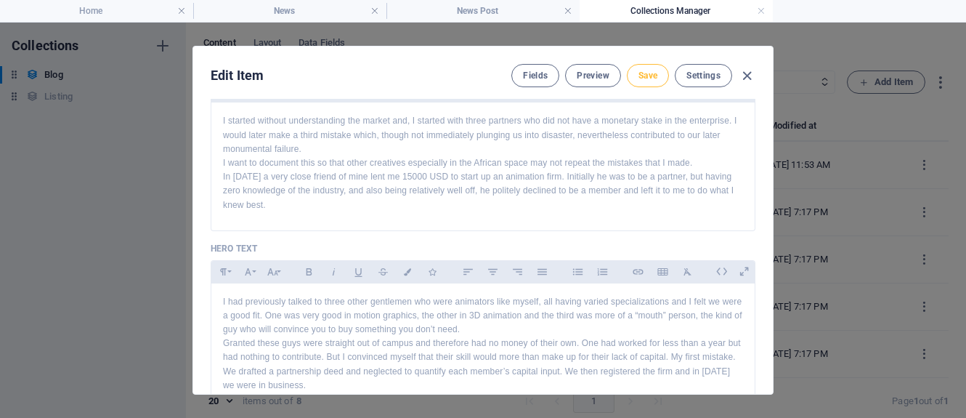
click at [650, 76] on span "Save" at bounding box center [648, 76] width 19 height 12
click at [600, 75] on span "Preview" at bounding box center [593, 76] width 32 height 12
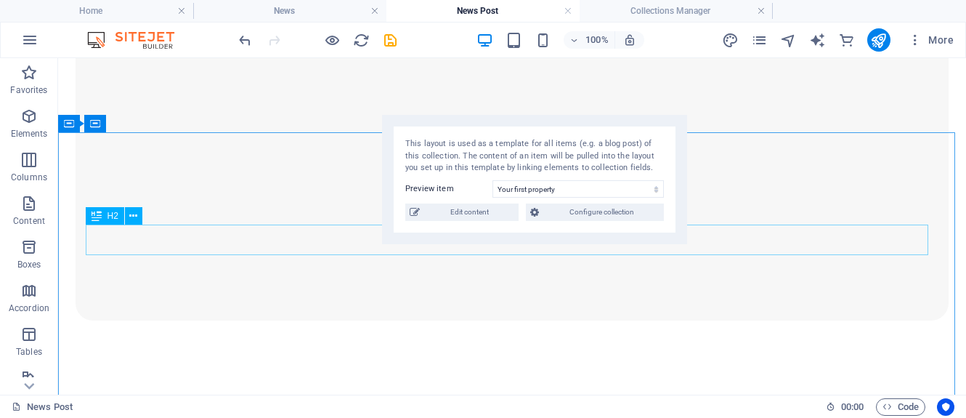
scroll to position [1526, 0]
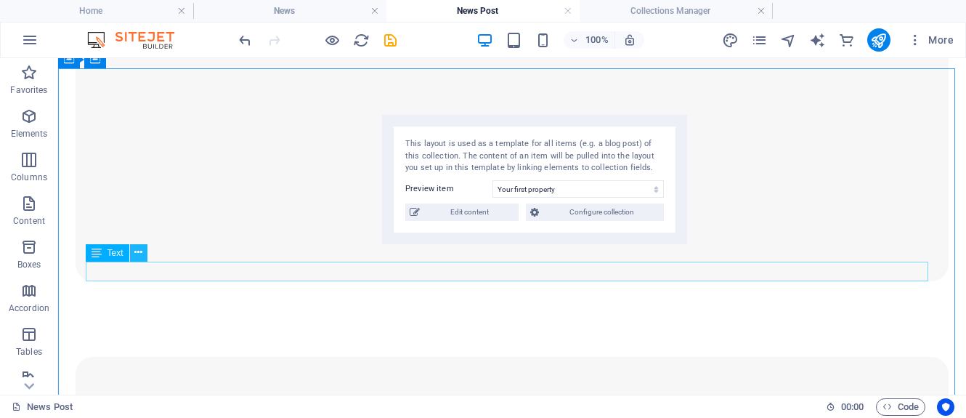
click at [138, 249] on icon at bounding box center [138, 252] width 8 height 15
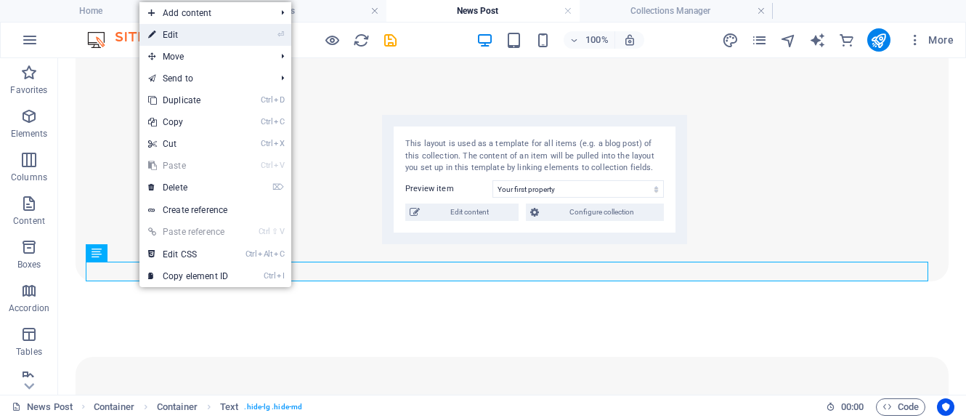
click at [201, 37] on link "⏎ Edit" at bounding box center [187, 35] width 97 height 22
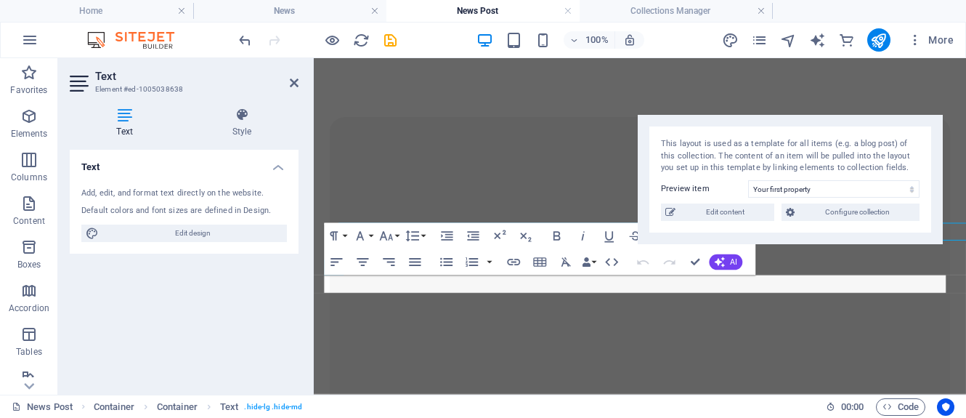
scroll to position [1546, 0]
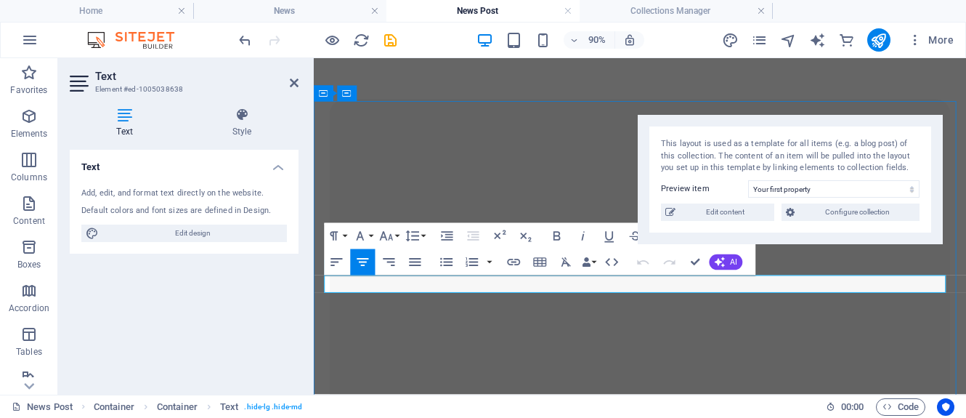
drag, startPoint x: 382, startPoint y: 308, endPoint x: 960, endPoint y: 310, distance: 577.6
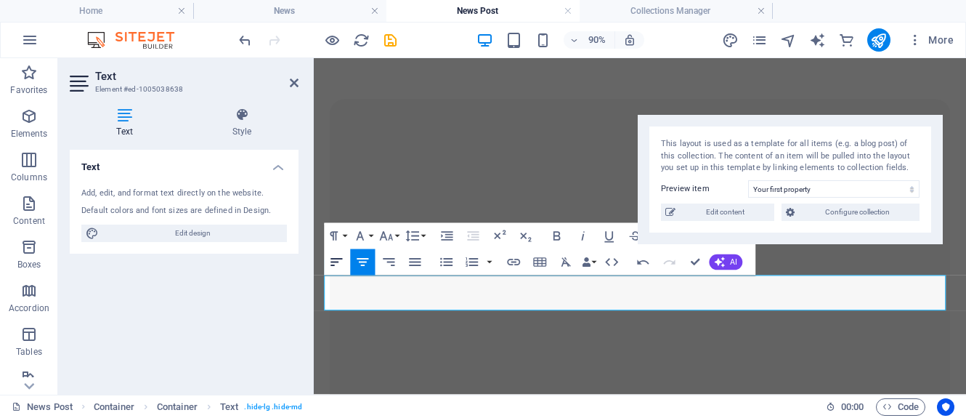
click at [331, 263] on icon "button" at bounding box center [337, 262] width 16 height 16
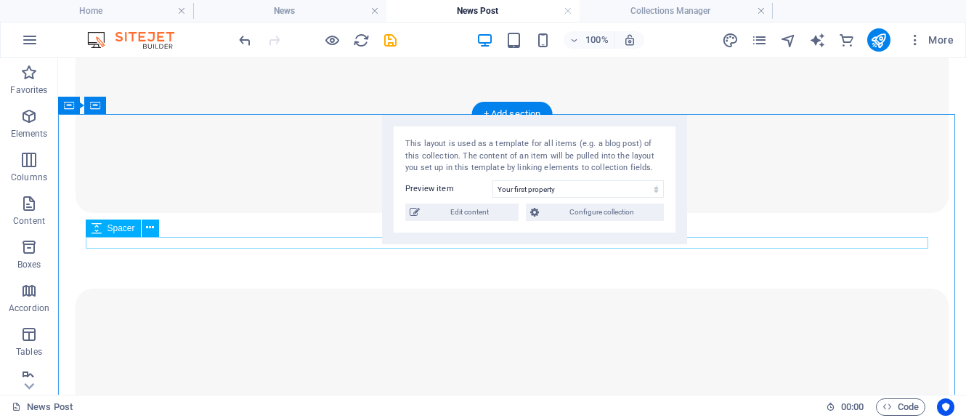
scroll to position [1598, 0]
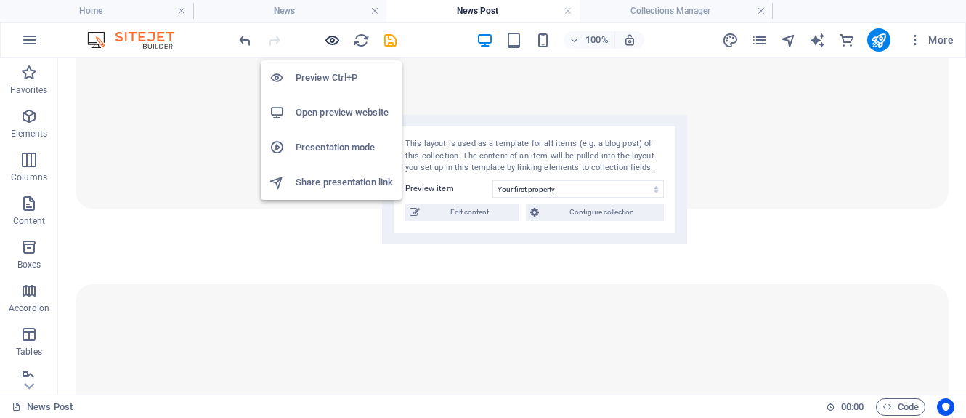
click at [330, 40] on icon "button" at bounding box center [332, 40] width 17 height 17
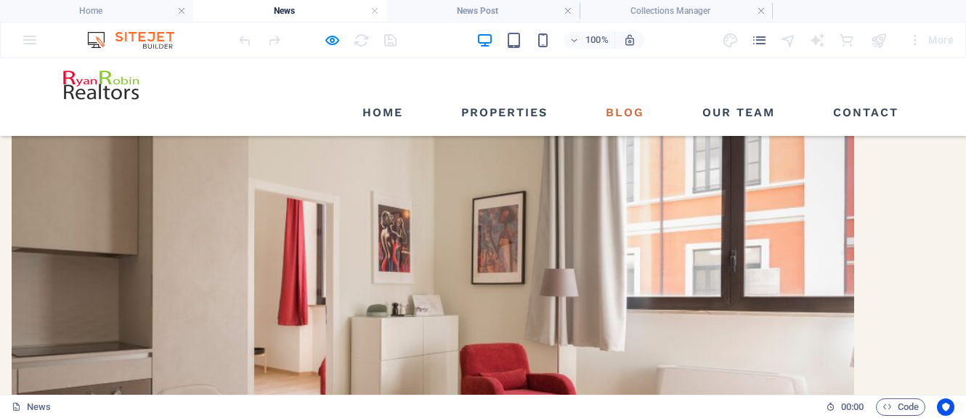
scroll to position [218, 0]
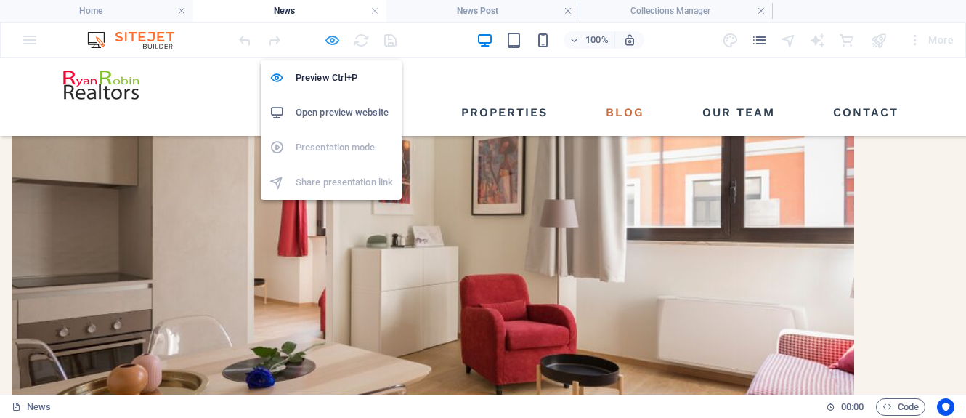
click at [331, 39] on icon "button" at bounding box center [332, 40] width 17 height 17
select select "columns.publishing_date_DESC"
select select "columns.status"
select select "columns.publishing_date"
select select "past"
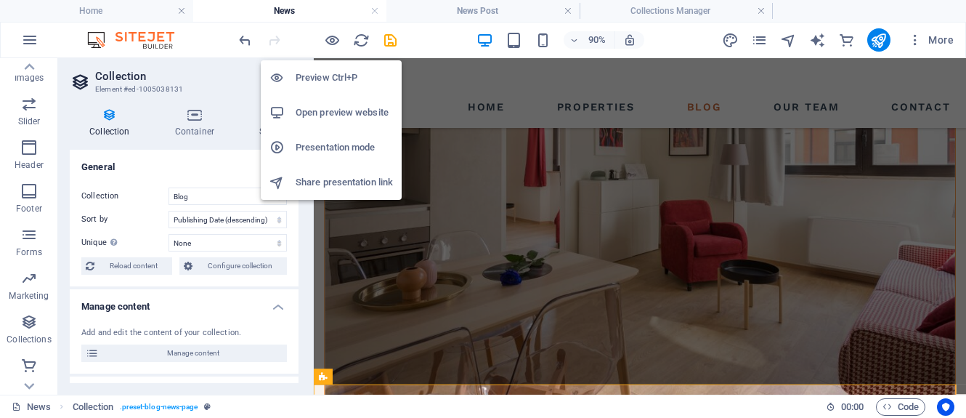
scroll to position [295, 0]
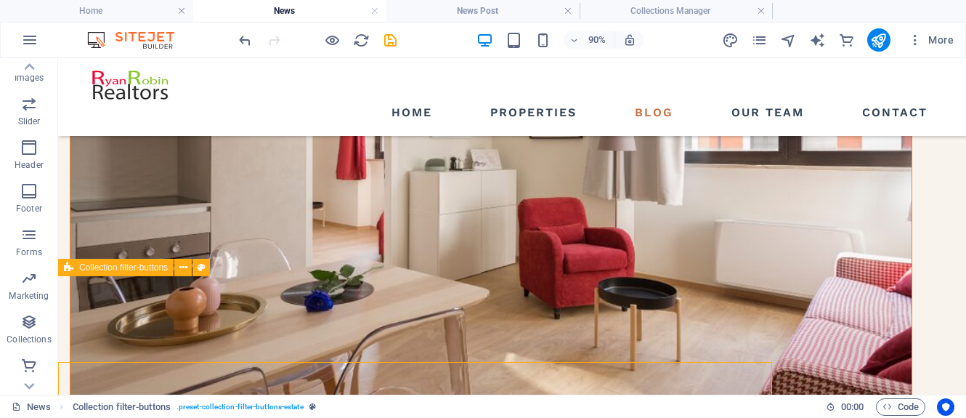
scroll to position [221, 0]
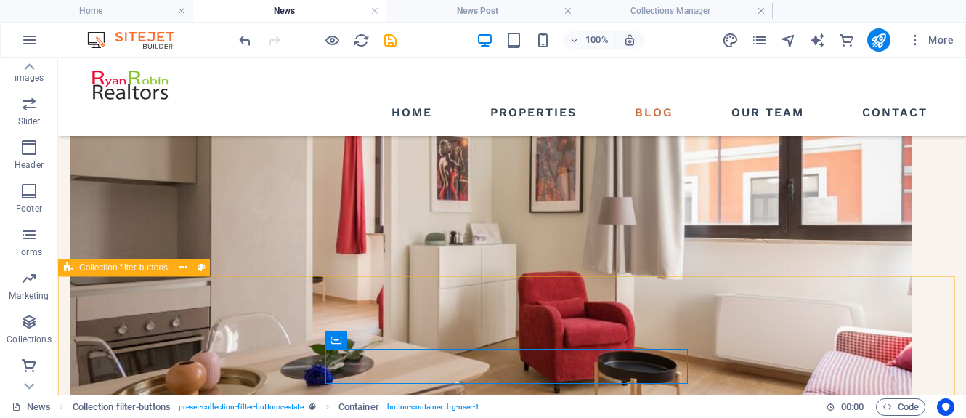
click at [73, 269] on div "Collection filter-buttons" at bounding box center [116, 267] width 116 height 17
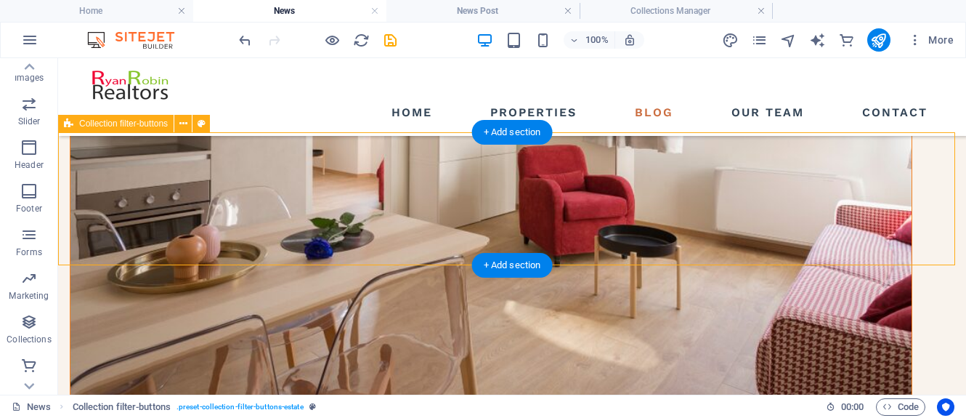
scroll to position [366, 0]
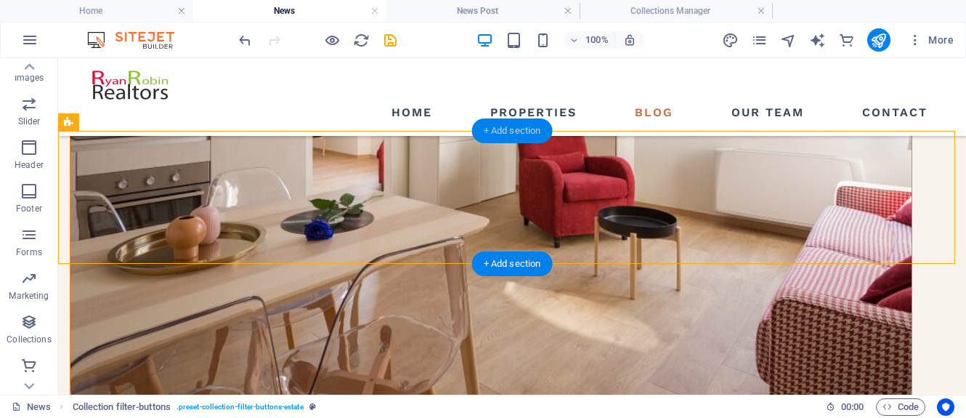
drag, startPoint x: 512, startPoint y: 133, endPoint x: 217, endPoint y: 127, distance: 295.8
click at [512, 133] on div "+ Add section" at bounding box center [512, 130] width 81 height 25
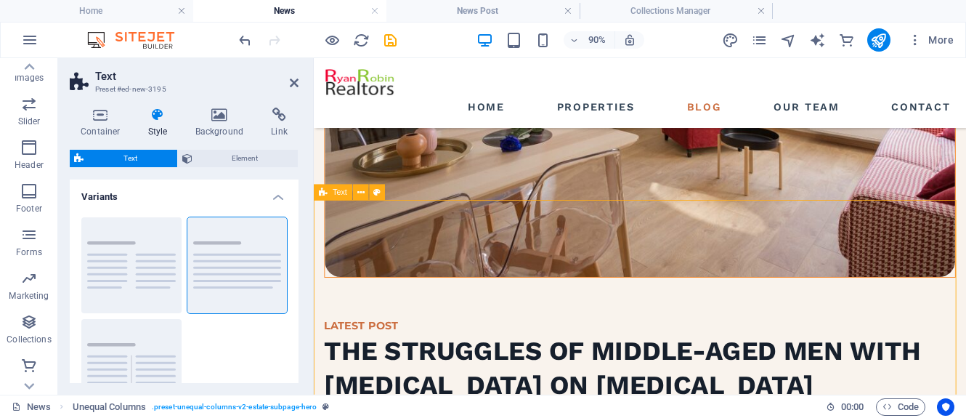
scroll to position [367, 0]
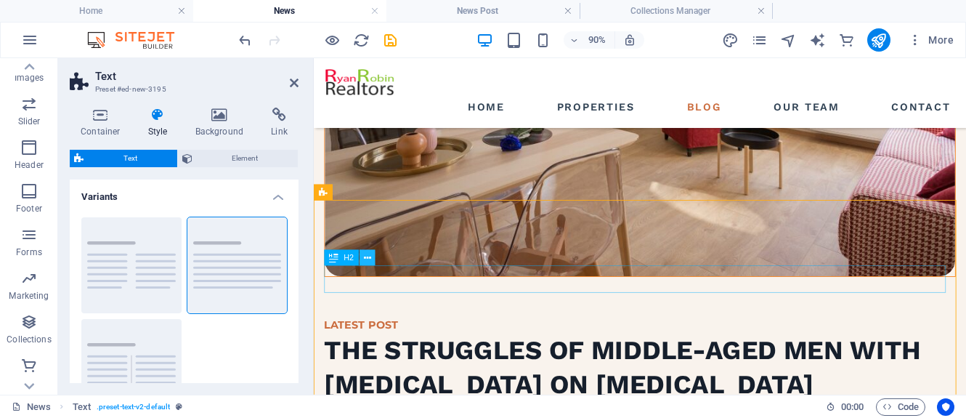
click at [368, 258] on icon at bounding box center [367, 258] width 7 height 14
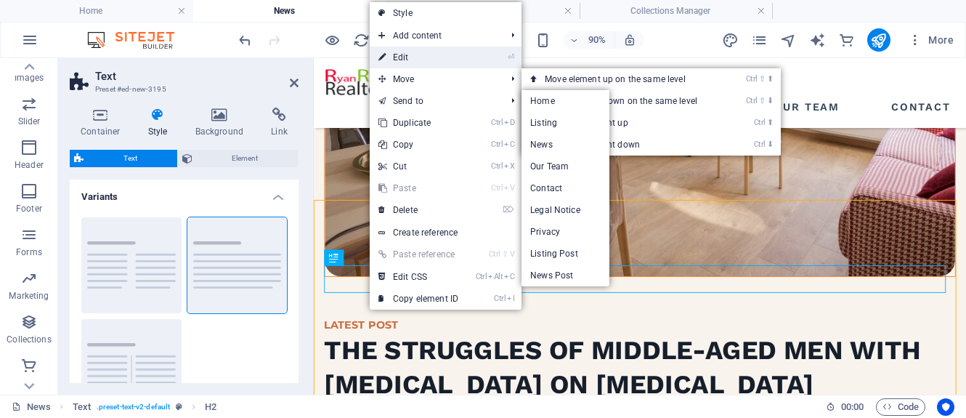
click at [401, 58] on link "⏎ Edit" at bounding box center [418, 57] width 97 height 22
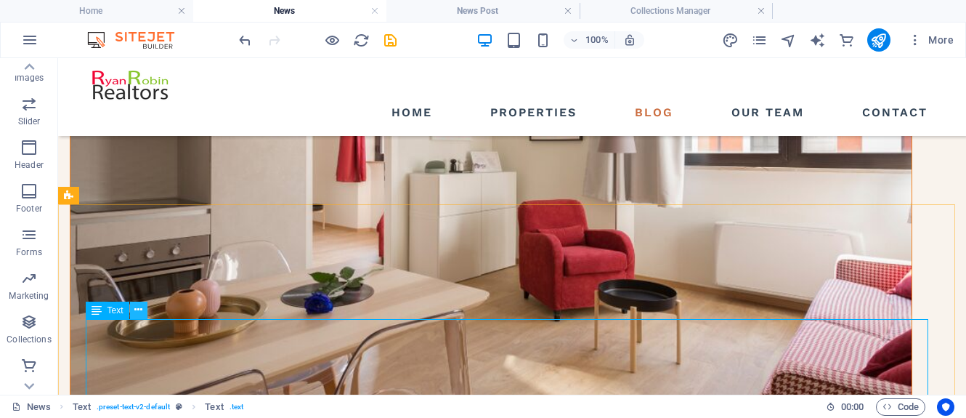
click at [136, 311] on icon at bounding box center [138, 309] width 8 height 15
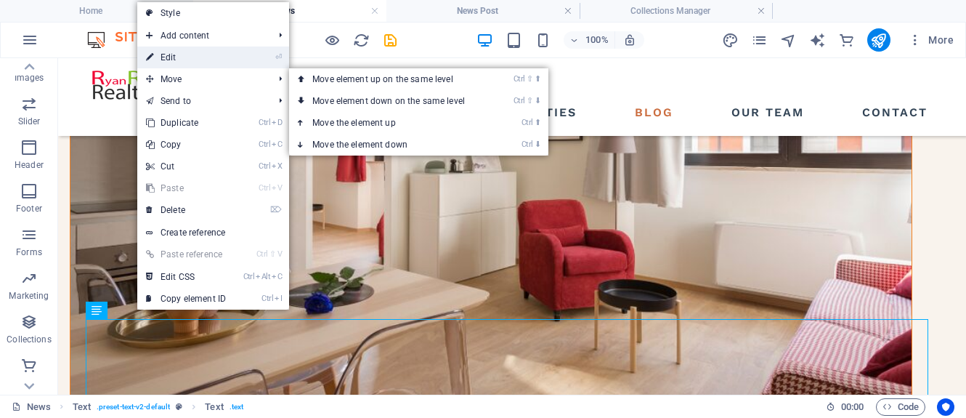
click at [189, 56] on link "⏎ Edit" at bounding box center [185, 57] width 97 height 22
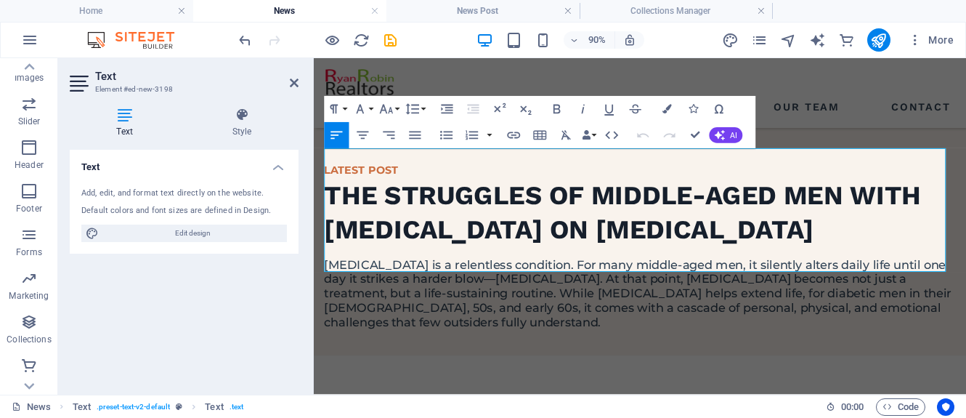
scroll to position [606, 0]
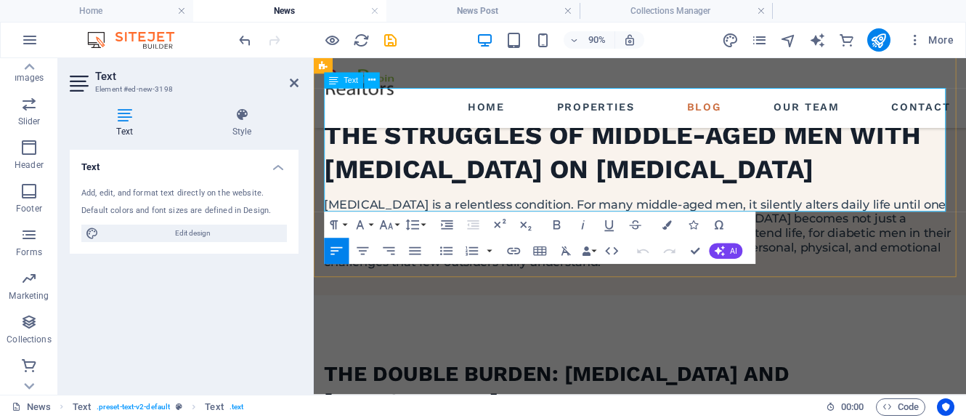
drag, startPoint x: 325, startPoint y: 339, endPoint x: 490, endPoint y: 217, distance: 205.6
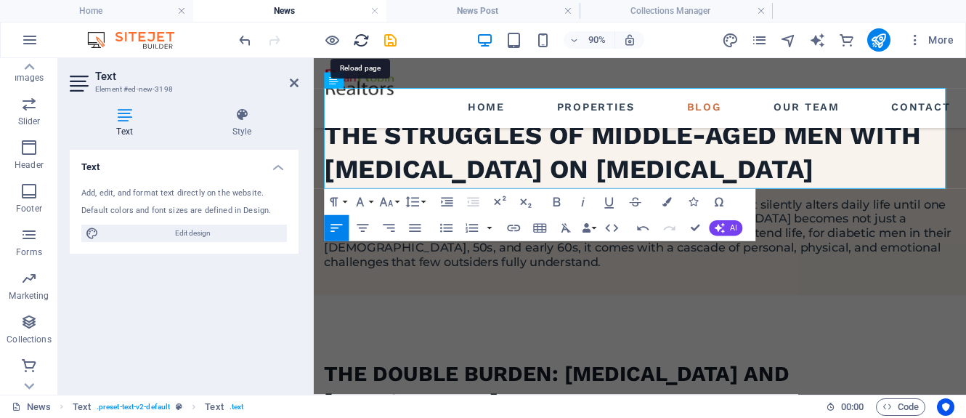
click at [363, 39] on icon "reload" at bounding box center [361, 40] width 17 height 17
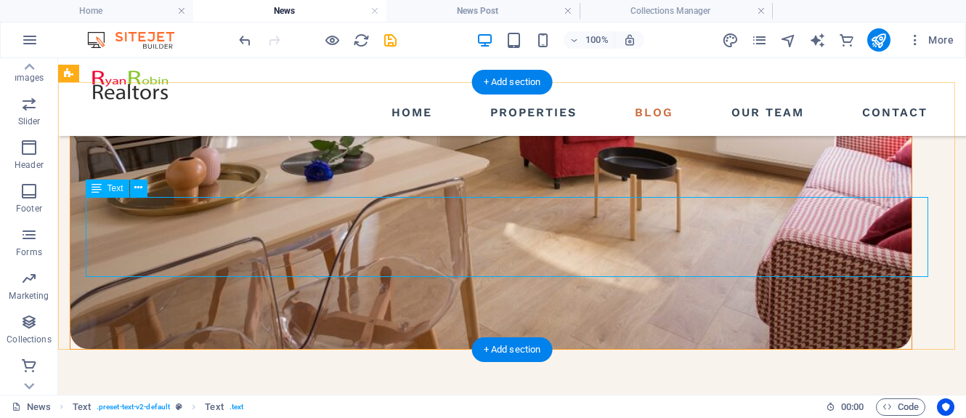
scroll to position [448, 0]
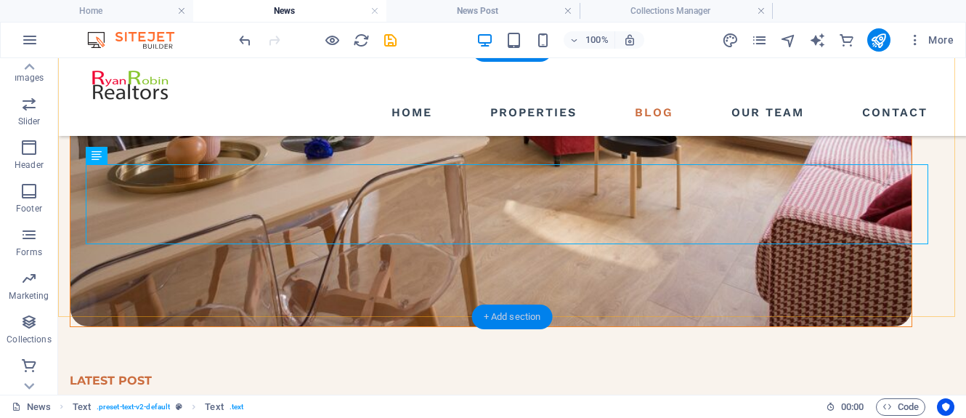
click at [524, 315] on div "+ Add section" at bounding box center [512, 316] width 81 height 25
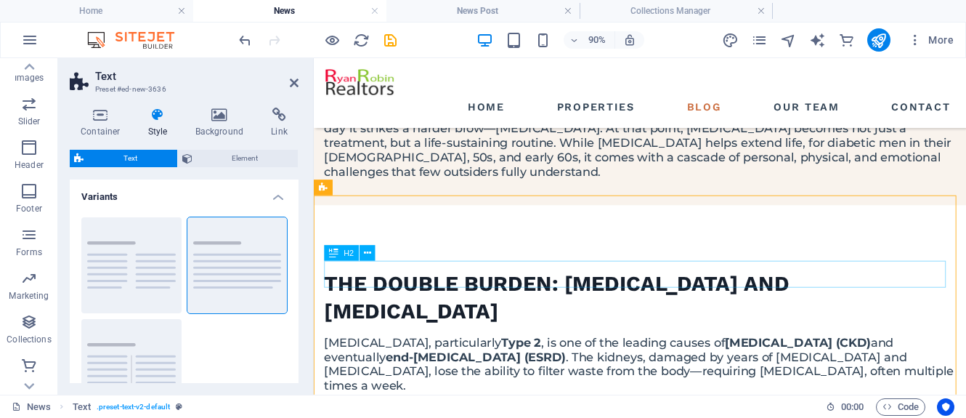
scroll to position [751, 0]
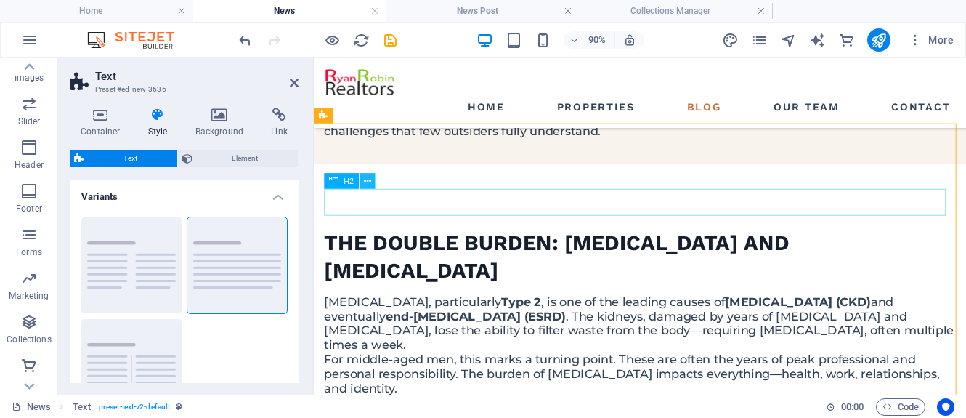
click at [368, 179] on icon at bounding box center [367, 181] width 7 height 14
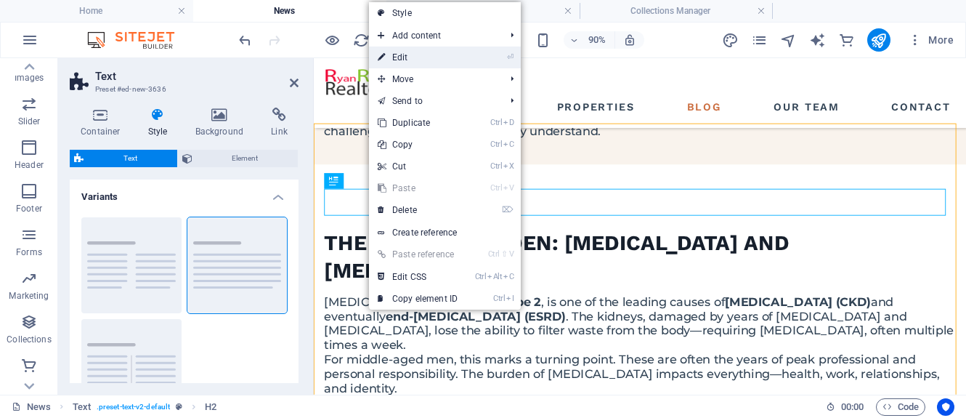
click at [403, 54] on link "⏎ Edit" at bounding box center [417, 57] width 97 height 22
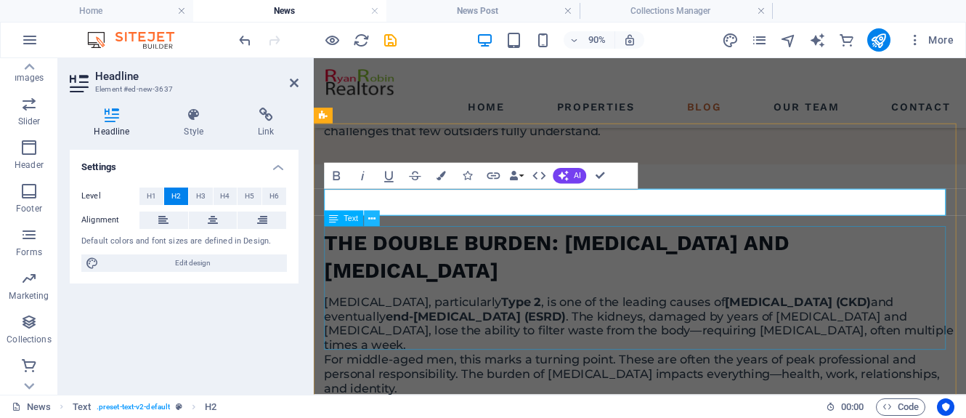
click at [371, 219] on icon at bounding box center [371, 218] width 7 height 14
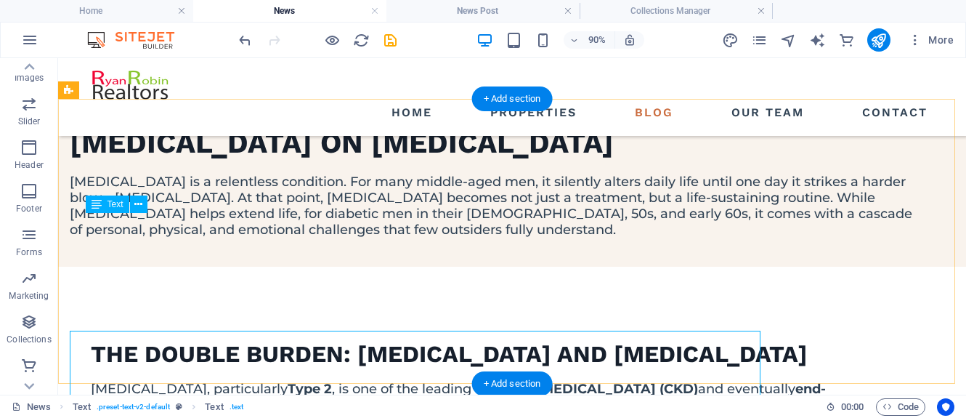
scroll to position [666, 0]
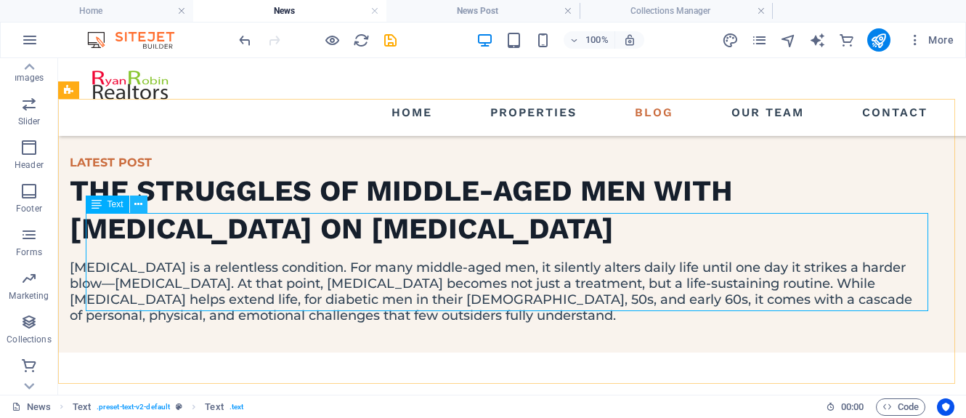
click at [142, 203] on icon at bounding box center [138, 204] width 8 height 15
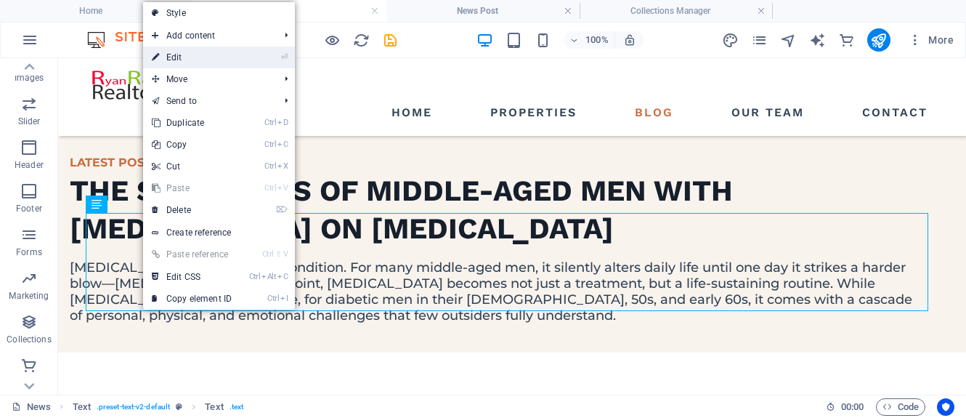
click at [185, 57] on link "⏎ Edit" at bounding box center [191, 57] width 97 height 22
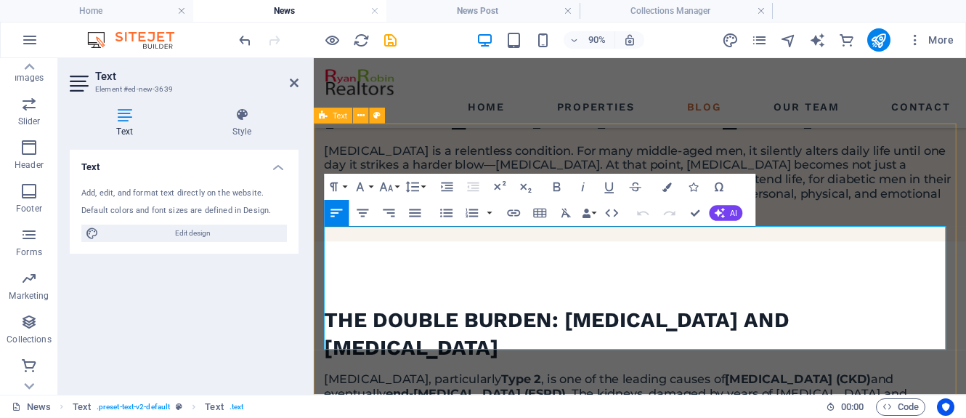
scroll to position [751, 0]
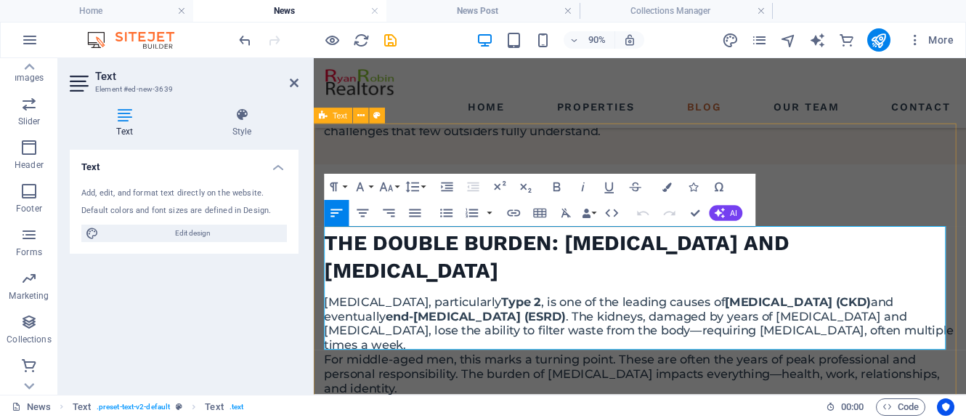
drag, startPoint x: 485, startPoint y: 380, endPoint x: 316, endPoint y: 255, distance: 209.8
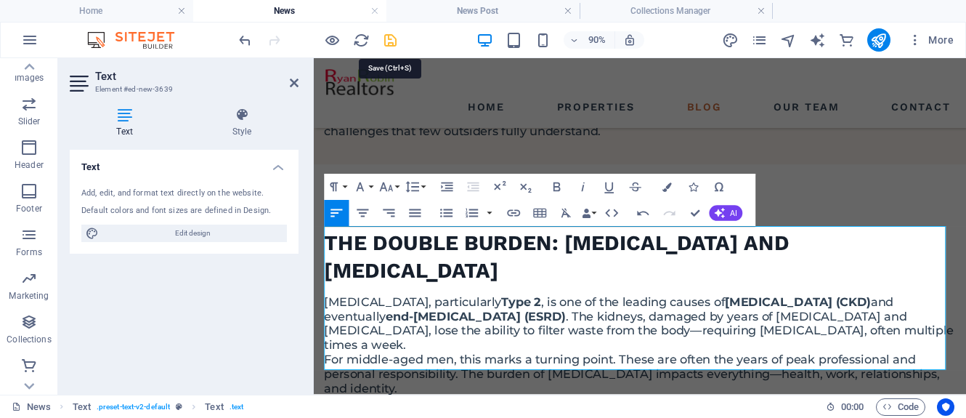
drag, startPoint x: 390, startPoint y: 39, endPoint x: 268, endPoint y: 110, distance: 141.7
click at [390, 39] on icon "save" at bounding box center [390, 40] width 17 height 17
select select "columns.publishing_date_DESC"
select select "columns.status"
select select "columns.publishing_date"
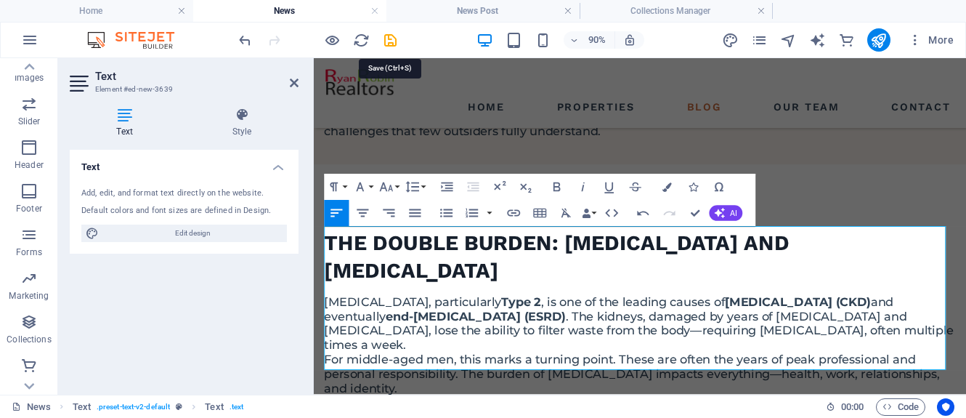
select select "past"
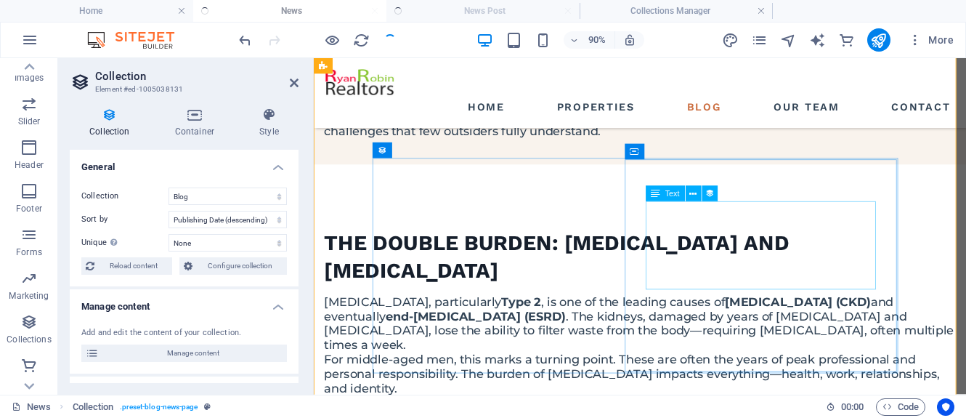
scroll to position [1754, 0]
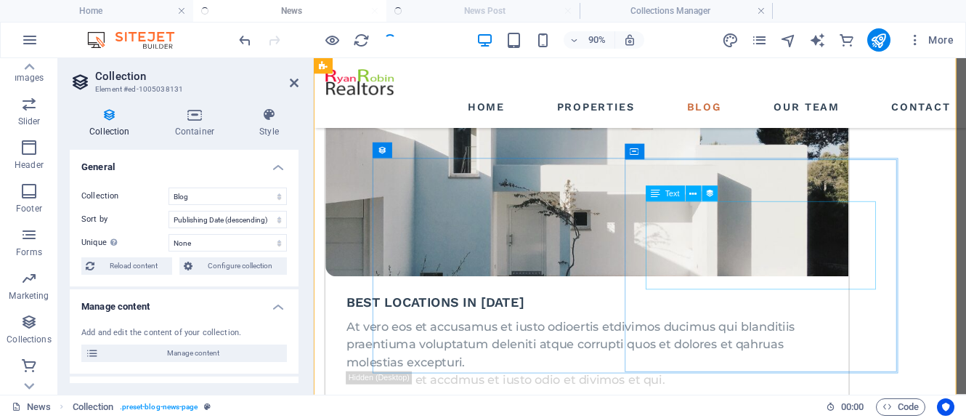
select select "columns.publishing_date_DESC"
select select "columns.status"
select select "columns.publishing_date"
select select "past"
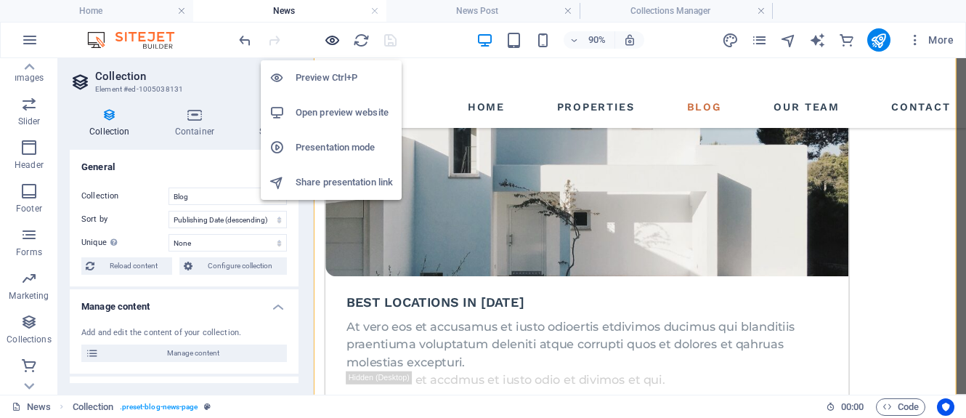
click at [335, 38] on icon "button" at bounding box center [332, 40] width 17 height 17
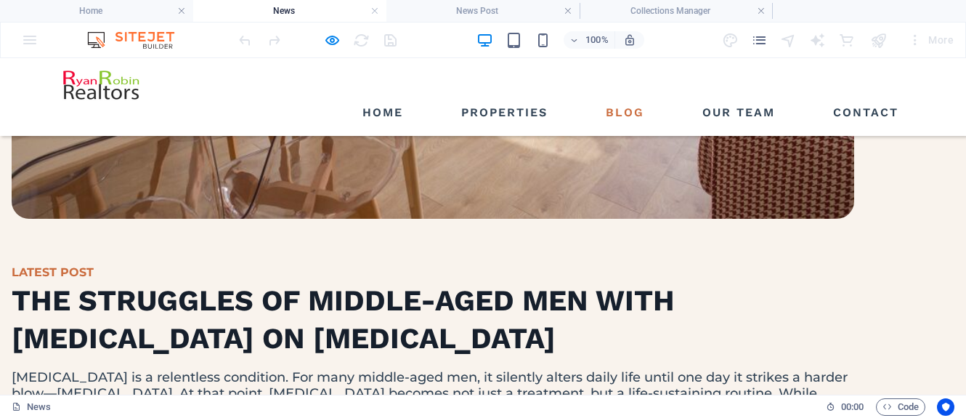
scroll to position [554, 0]
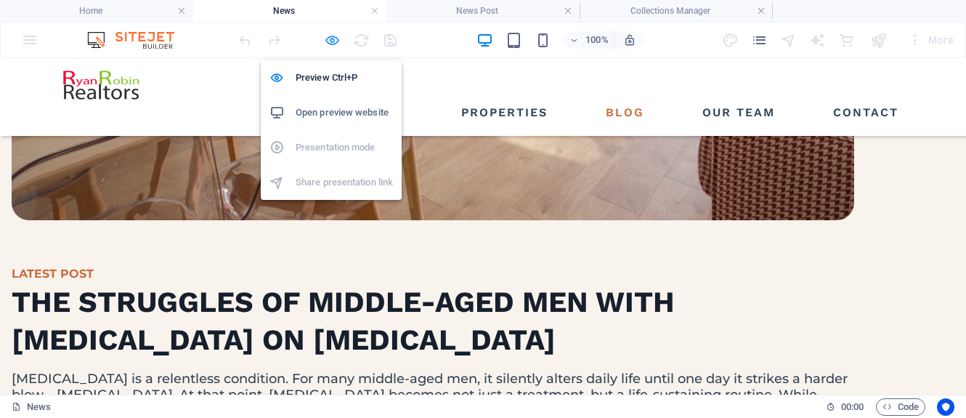
click at [331, 44] on icon "button" at bounding box center [332, 40] width 17 height 17
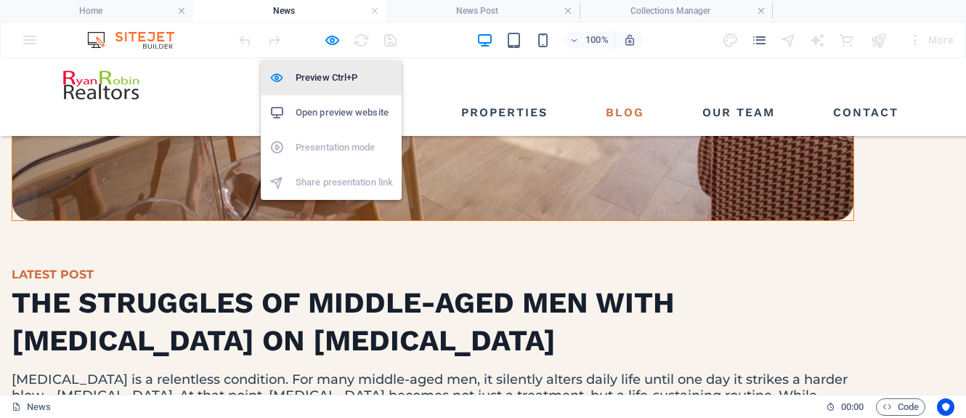
scroll to position [1754, 0]
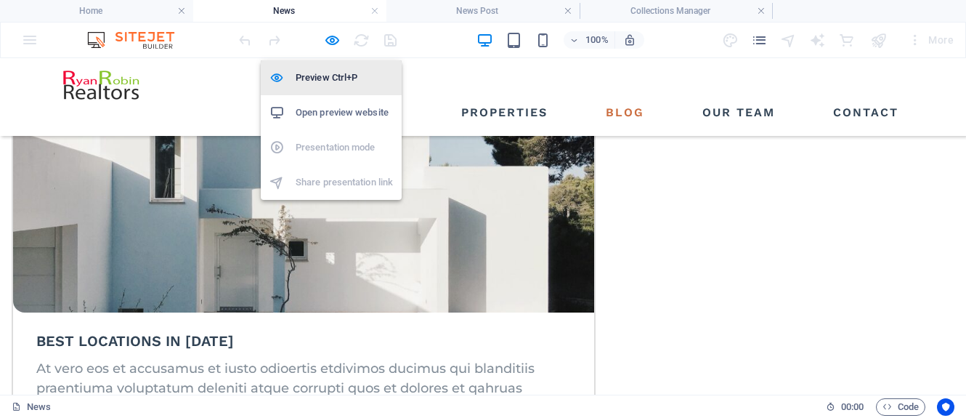
select select "columns.publishing_date_DESC"
select select "columns.status"
select select "columns.publishing_date"
select select "past"
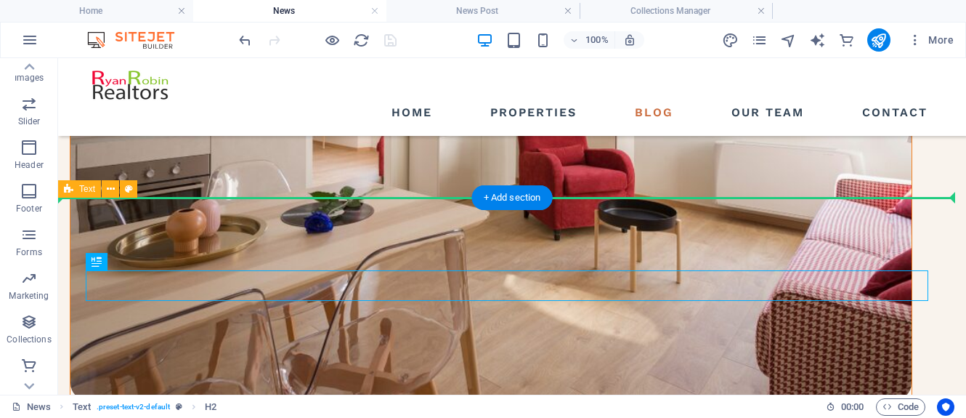
scroll to position [299, 0]
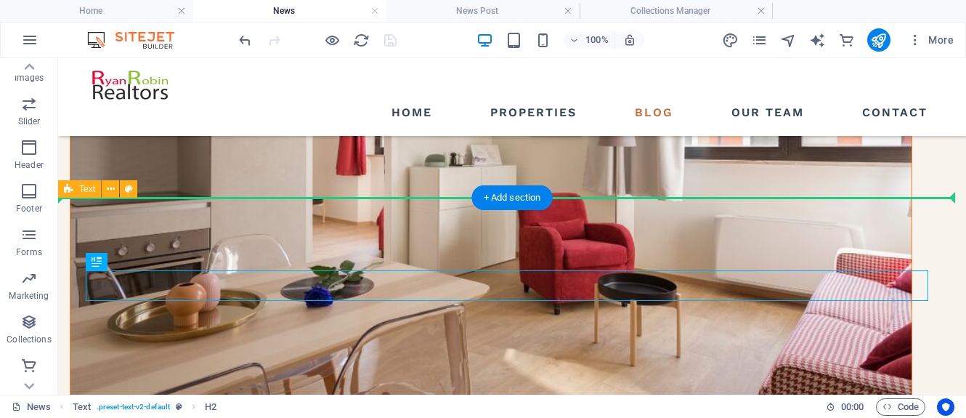
drag, startPoint x: 389, startPoint y: 309, endPoint x: 328, endPoint y: 221, distance: 106.6
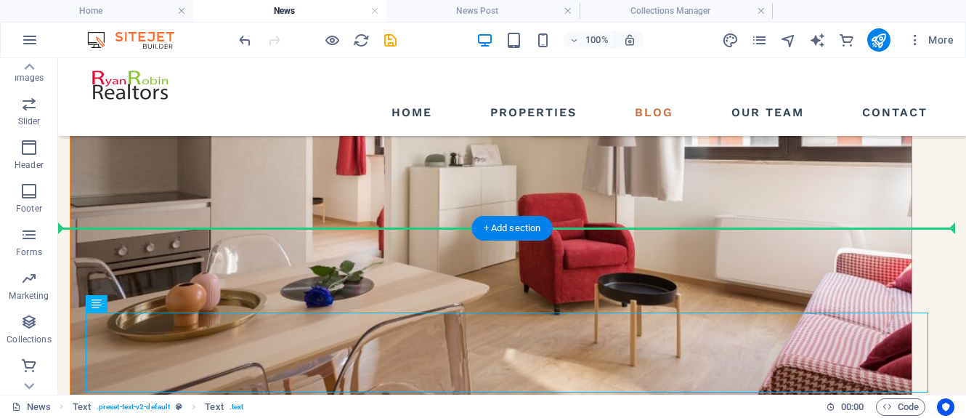
drag, startPoint x: 153, startPoint y: 359, endPoint x: 66, endPoint y: 263, distance: 129.1
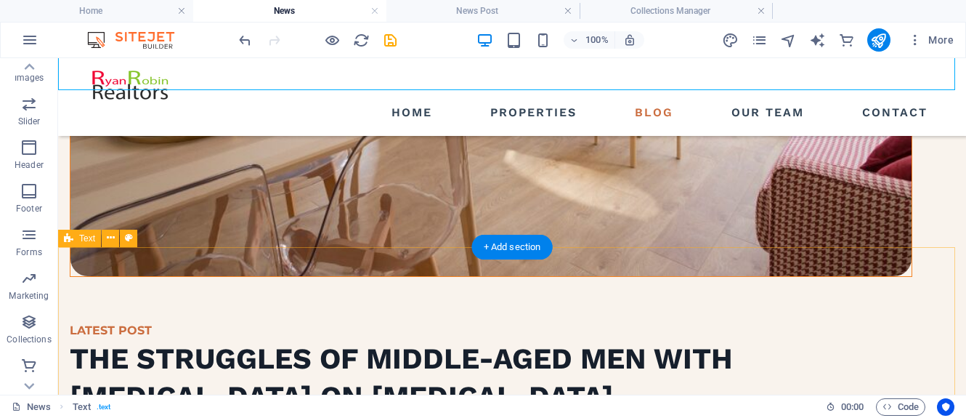
scroll to position [517, 0]
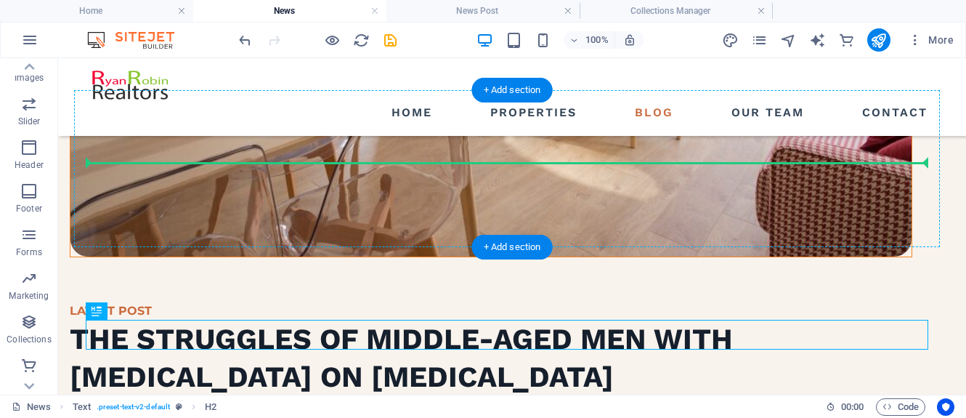
drag, startPoint x: 153, startPoint y: 367, endPoint x: 97, endPoint y: 166, distance: 208.7
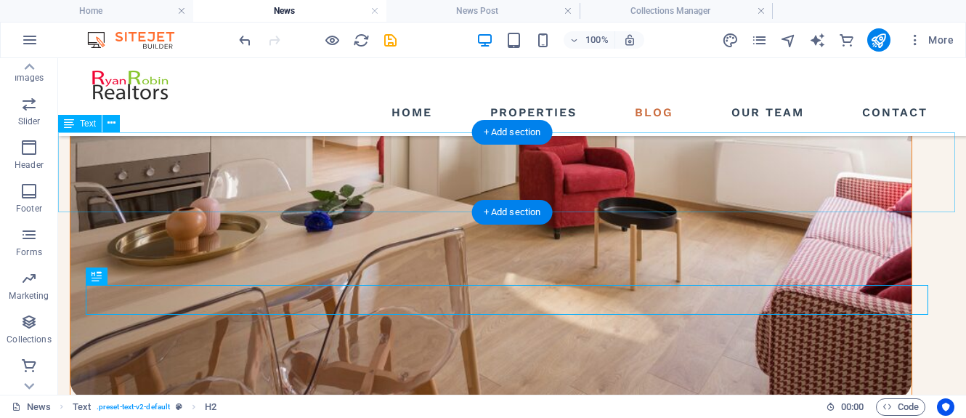
scroll to position [372, 0]
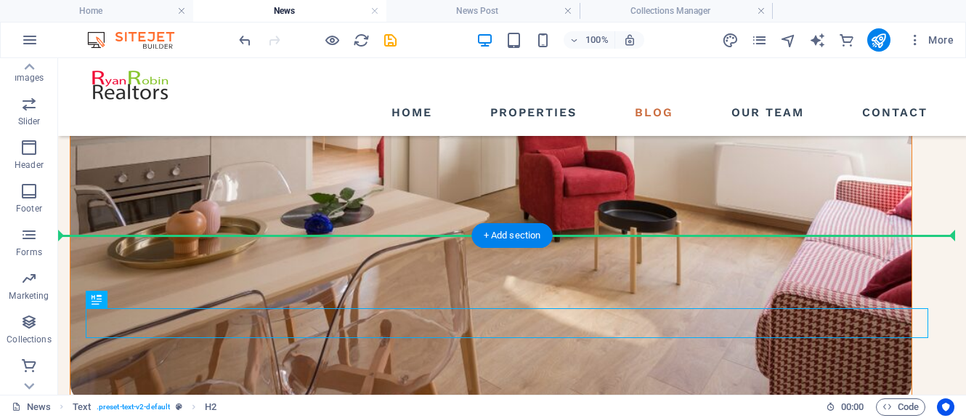
drag, startPoint x: 149, startPoint y: 352, endPoint x: 62, endPoint y: 256, distance: 129.7
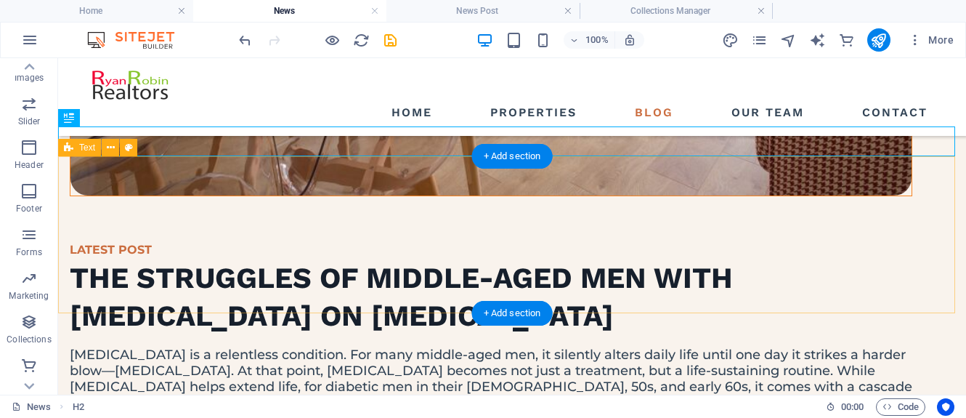
scroll to position [590, 0]
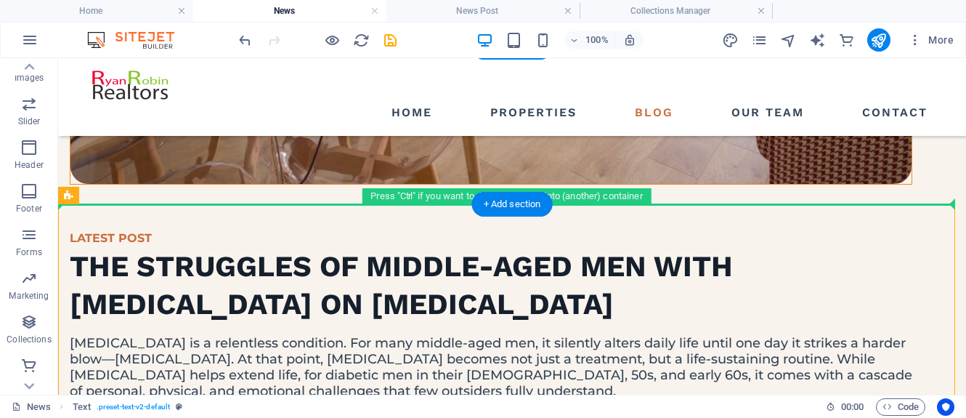
drag, startPoint x: 153, startPoint y: 339, endPoint x: 76, endPoint y: 136, distance: 217.5
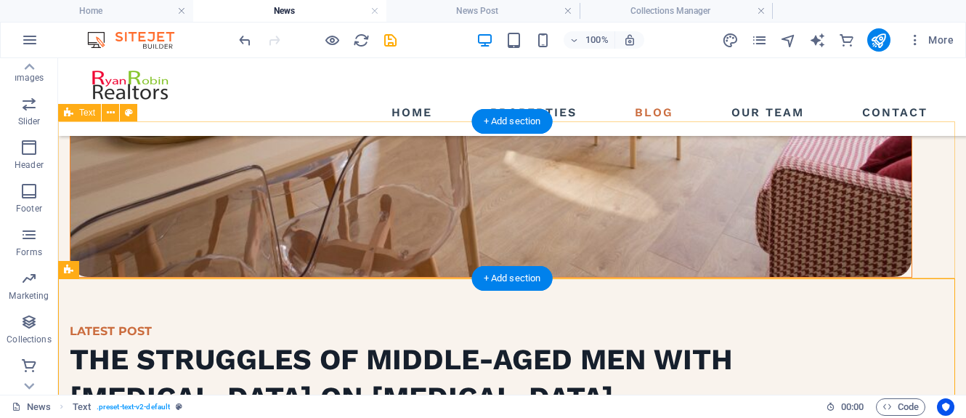
scroll to position [517, 0]
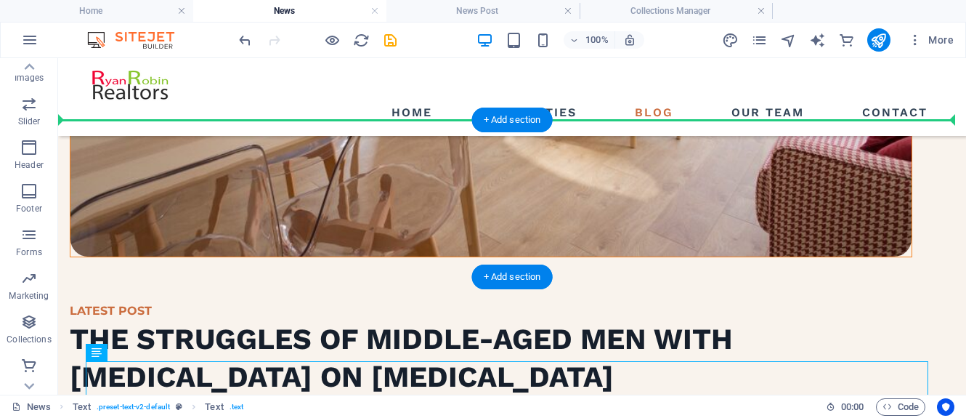
drag, startPoint x: 150, startPoint y: 410, endPoint x: 78, endPoint y: 152, distance: 267.8
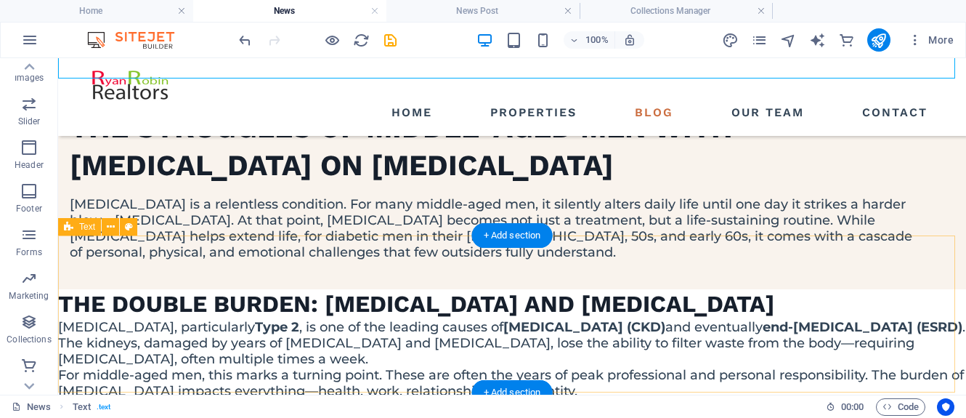
scroll to position [735, 0]
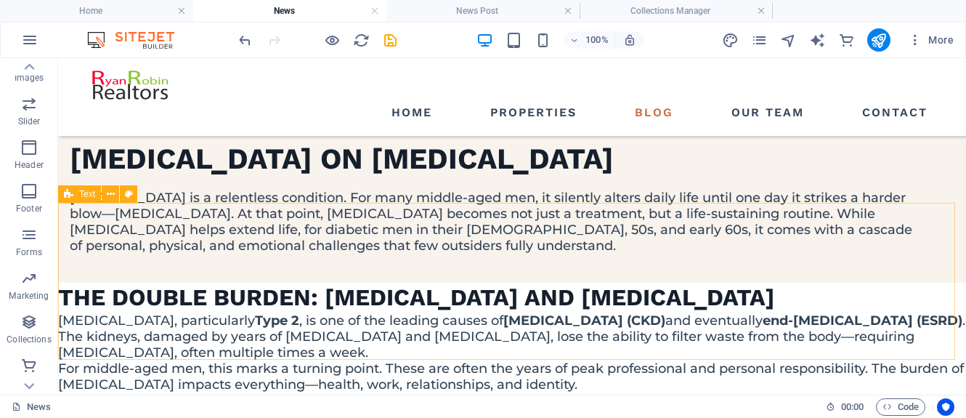
click at [66, 197] on icon at bounding box center [68, 193] width 9 height 17
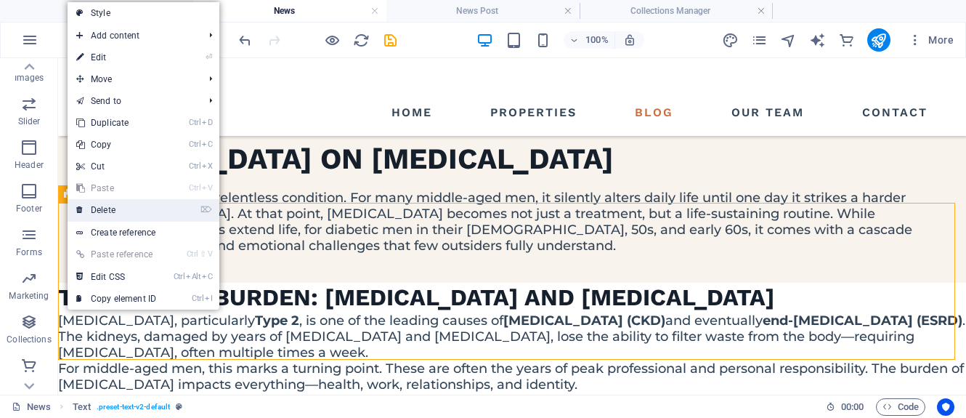
click at [98, 213] on link "⌦ Delete" at bounding box center [116, 210] width 97 height 22
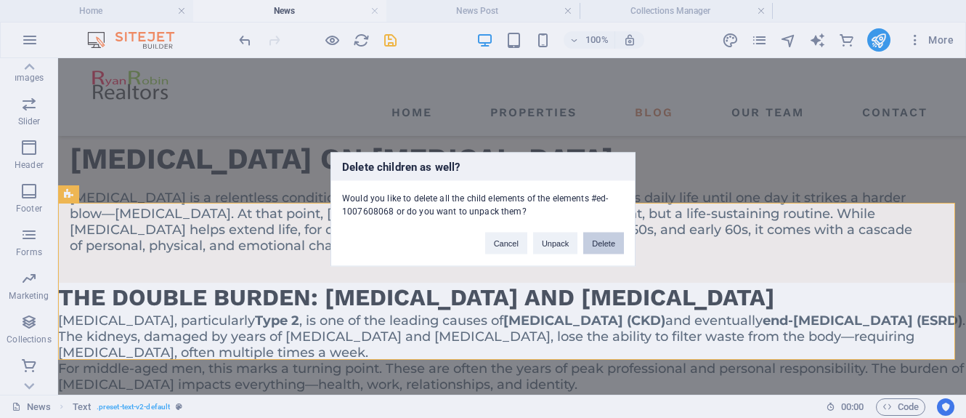
click at [607, 245] on button "Delete" at bounding box center [603, 243] width 41 height 22
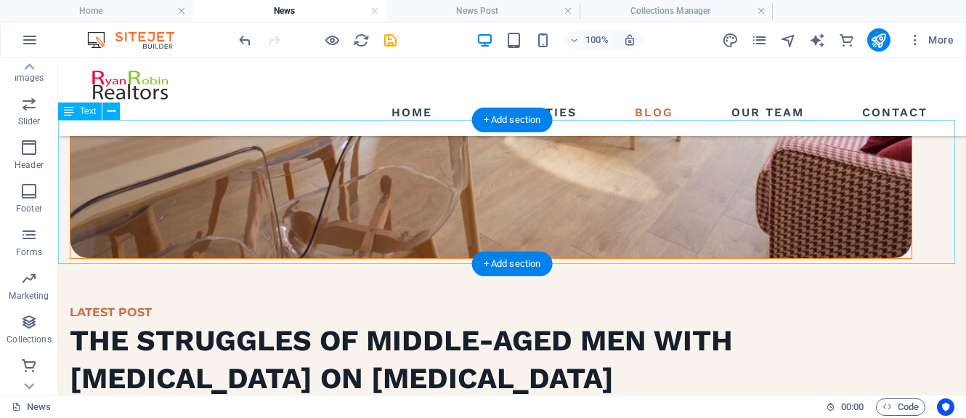
scroll to position [517, 0]
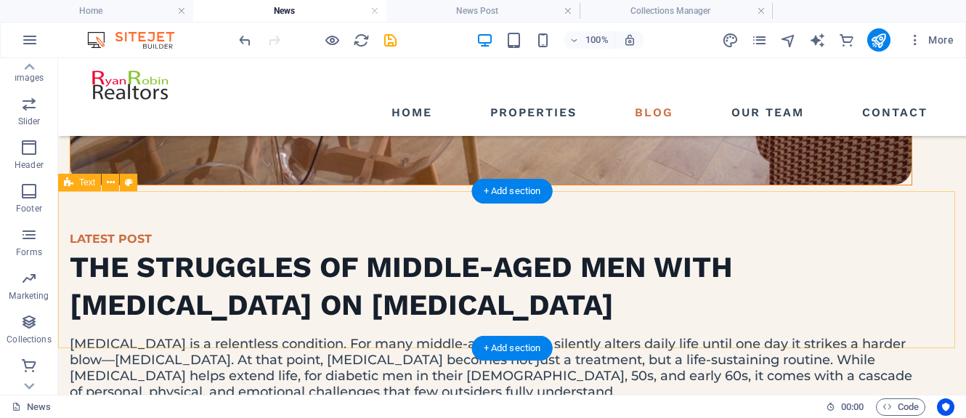
scroll to position [590, 0]
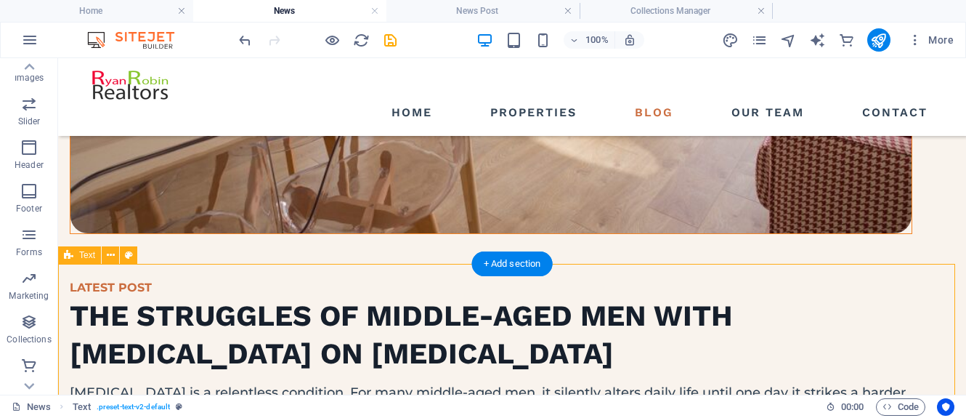
scroll to position [517, 0]
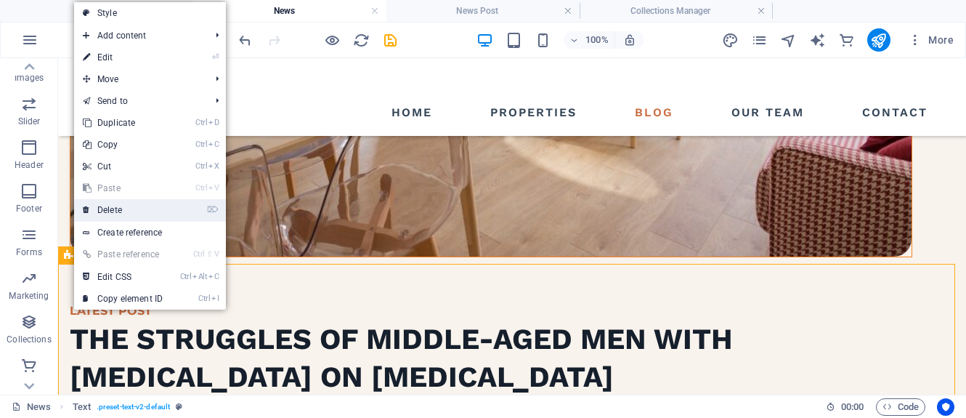
click at [120, 209] on link "⌦ Delete" at bounding box center [122, 210] width 97 height 22
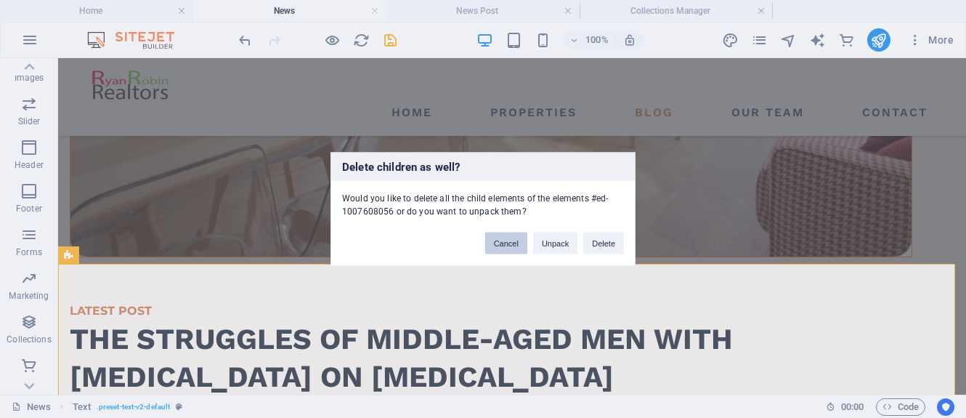
drag, startPoint x: 503, startPoint y: 243, endPoint x: 445, endPoint y: 185, distance: 82.7
click at [503, 243] on button "Cancel" at bounding box center [506, 243] width 42 height 22
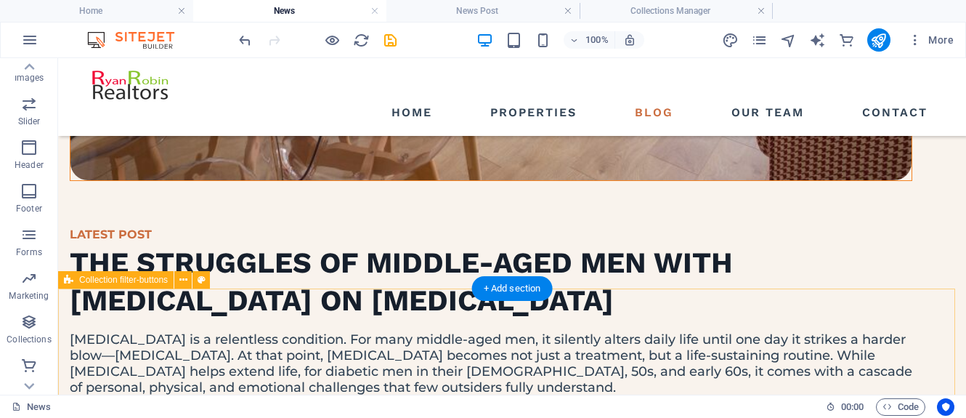
scroll to position [590, 0]
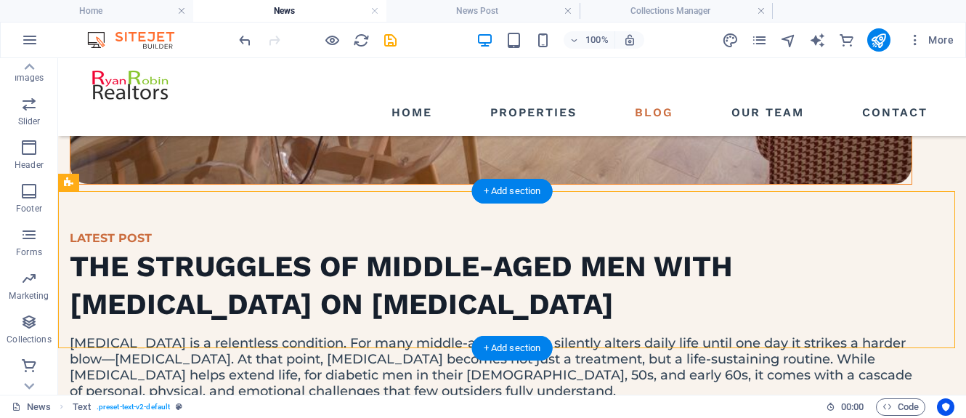
drag, startPoint x: 259, startPoint y: 345, endPoint x: 261, endPoint y: 248, distance: 96.6
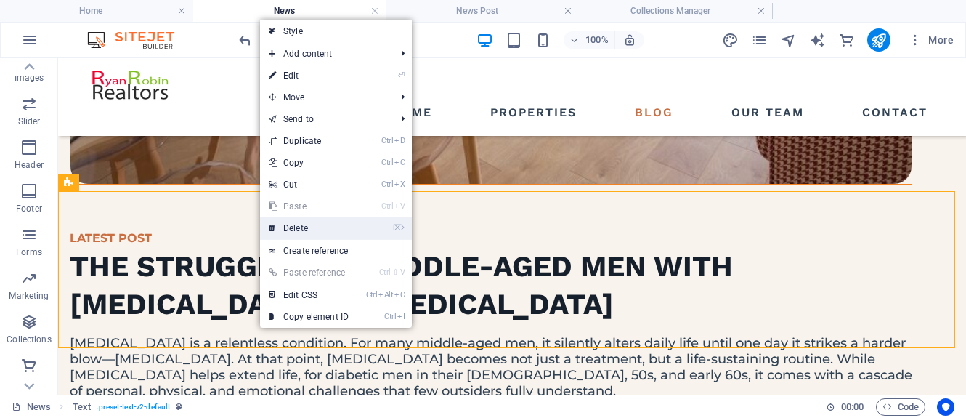
click at [310, 228] on link "⌦ Delete" at bounding box center [308, 228] width 97 height 22
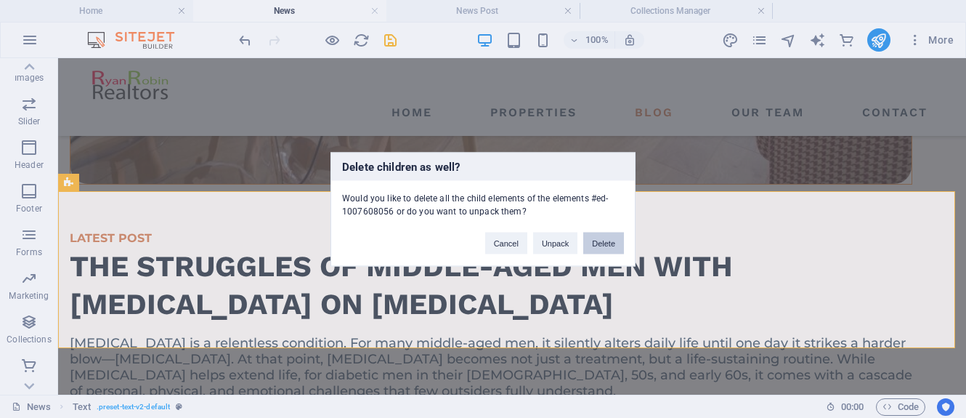
click at [609, 245] on button "Delete" at bounding box center [603, 243] width 41 height 22
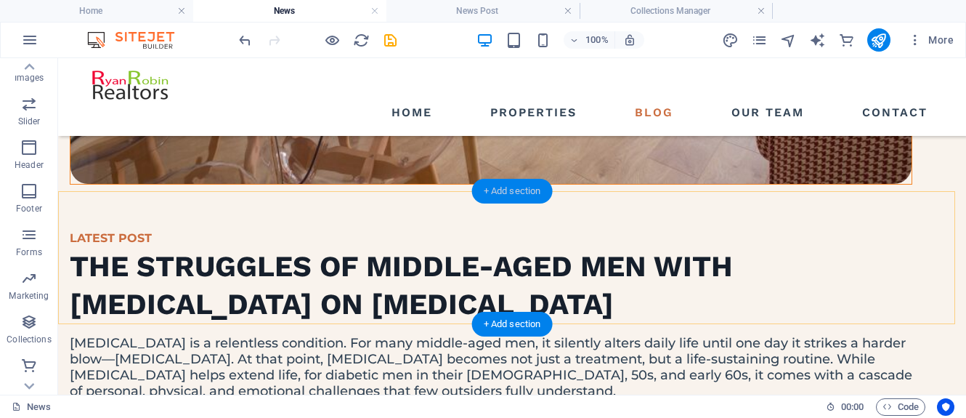
click at [520, 193] on div "+ Add section" at bounding box center [512, 191] width 81 height 25
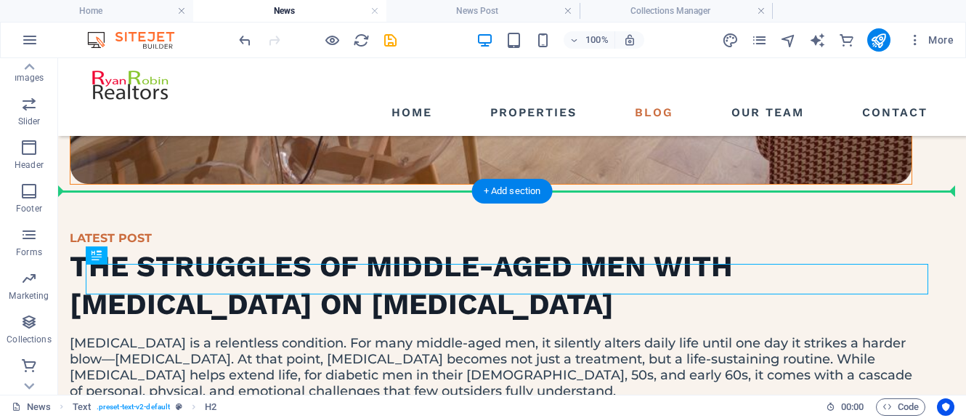
drag, startPoint x: 390, startPoint y: 305, endPoint x: 326, endPoint y: 209, distance: 115.3
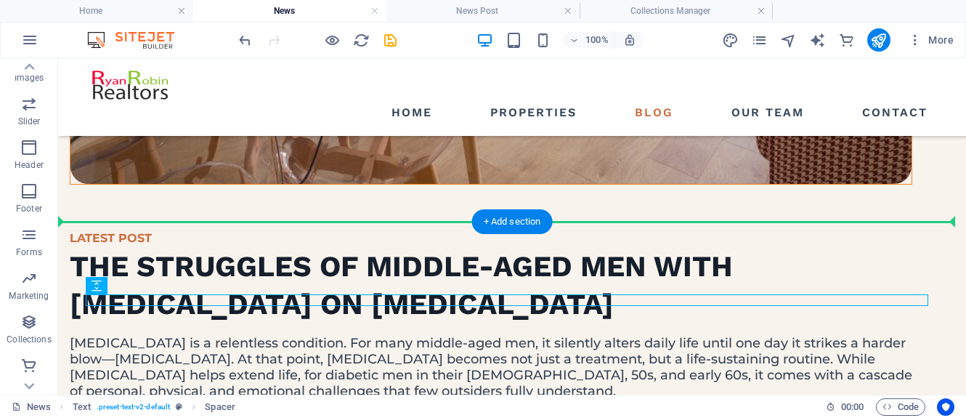
drag, startPoint x: 88, startPoint y: 274, endPoint x: 65, endPoint y: 251, distance: 32.4
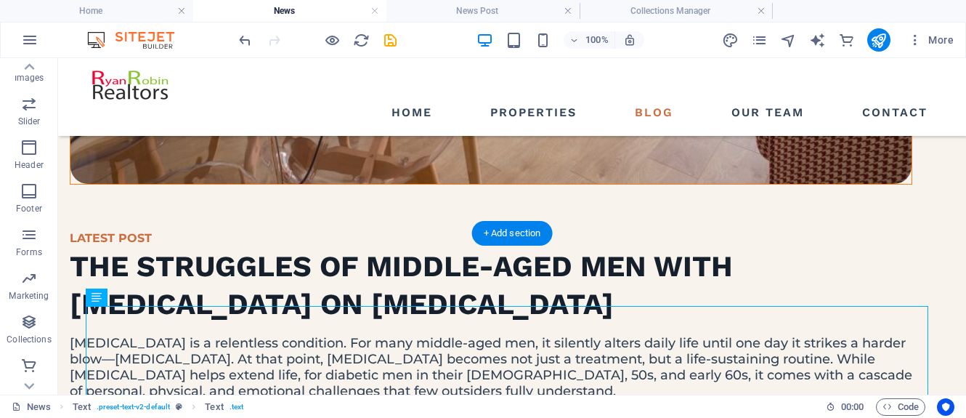
drag, startPoint x: 150, startPoint y: 352, endPoint x: 60, endPoint y: 252, distance: 133.8
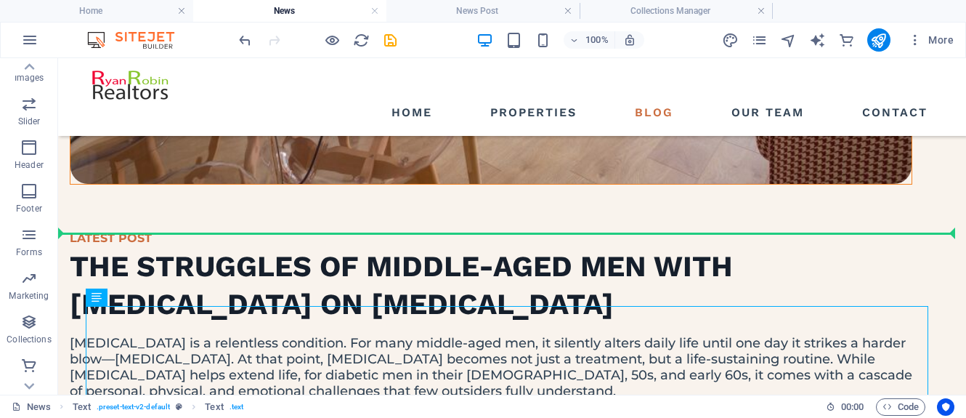
drag, startPoint x: 151, startPoint y: 355, endPoint x: 93, endPoint y: 227, distance: 139.8
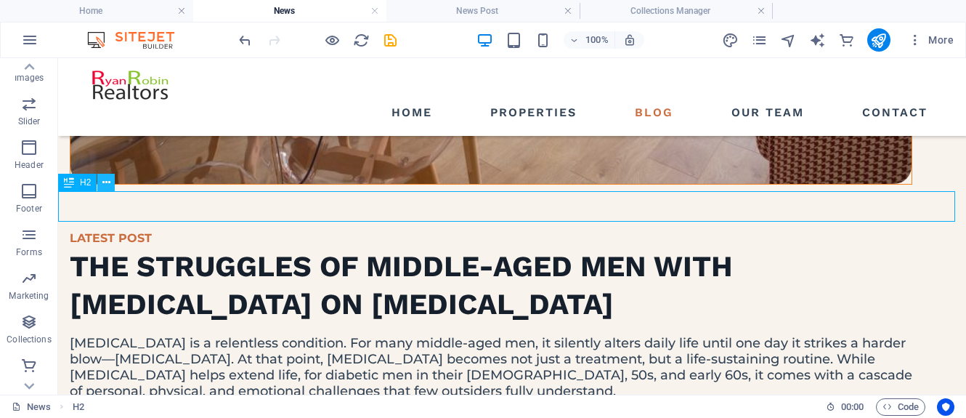
click at [103, 181] on icon at bounding box center [106, 182] width 8 height 15
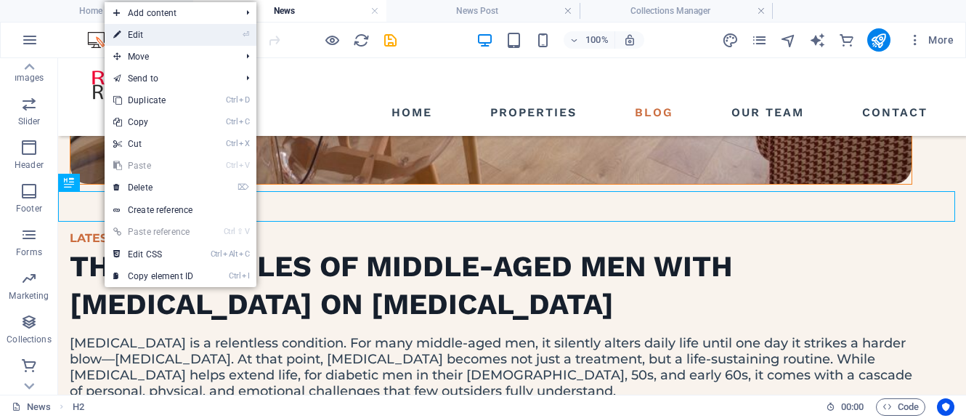
click at [156, 32] on link "⏎ Edit" at bounding box center [153, 35] width 97 height 22
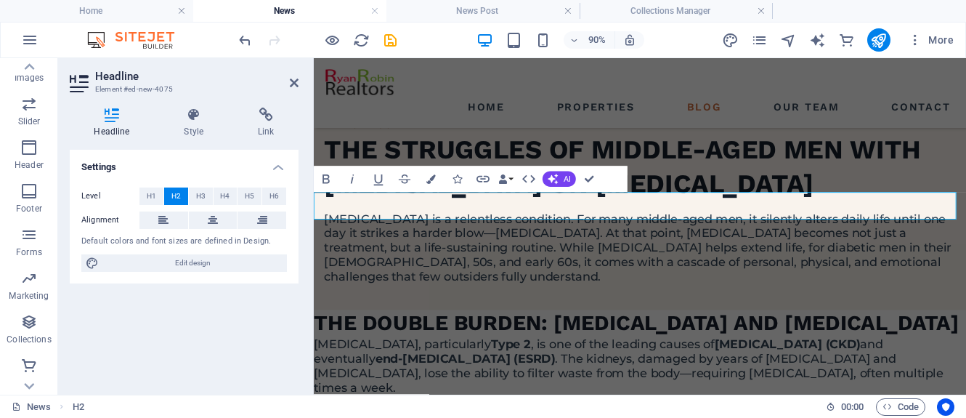
scroll to position [676, 0]
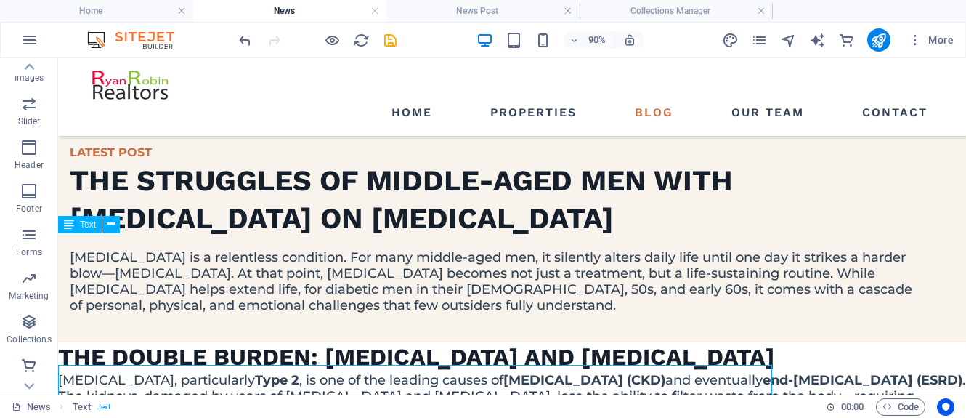
scroll to position [590, 0]
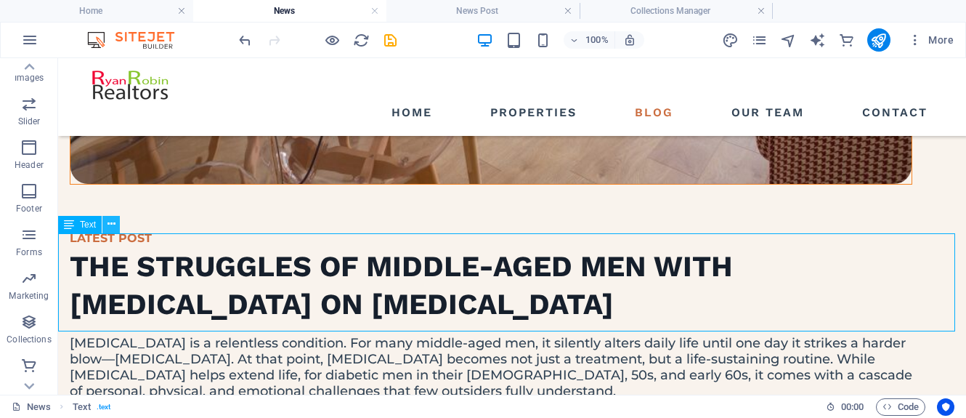
click at [109, 224] on icon at bounding box center [112, 224] width 8 height 15
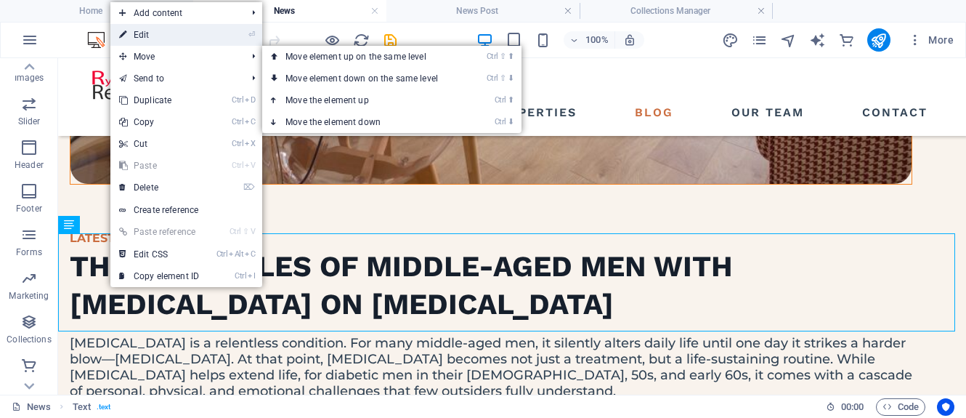
click at [165, 38] on link "⏎ Edit" at bounding box center [158, 35] width 97 height 22
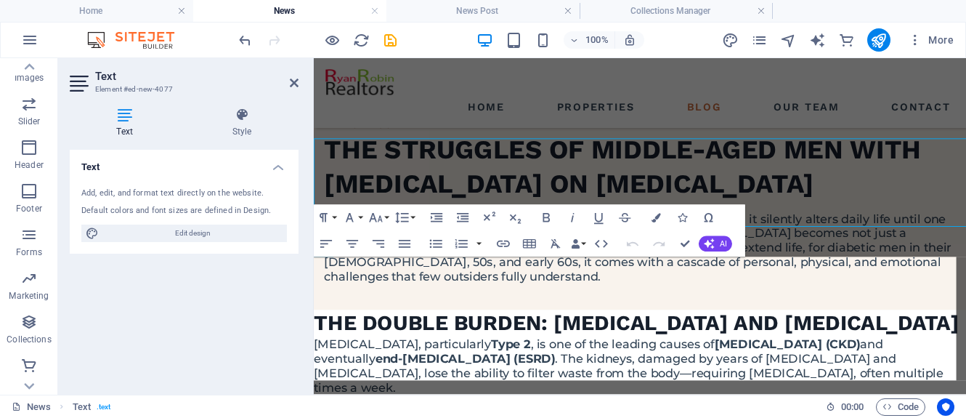
scroll to position [676, 0]
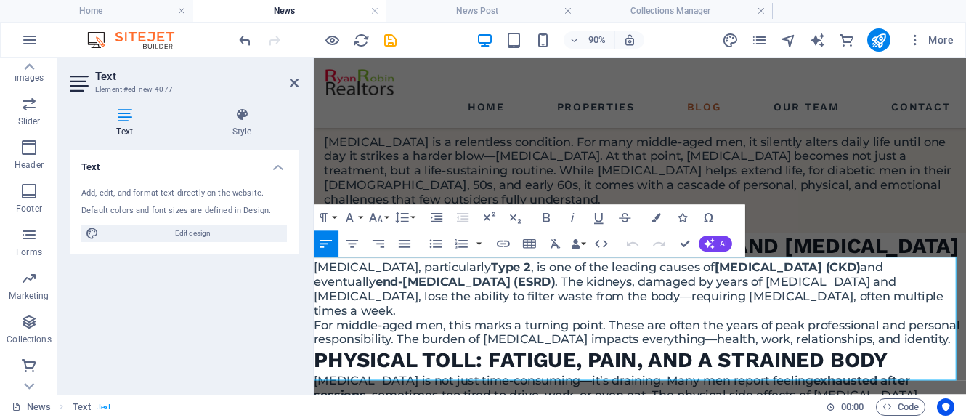
drag, startPoint x: 400, startPoint y: 410, endPoint x: 317, endPoint y: 288, distance: 146.9
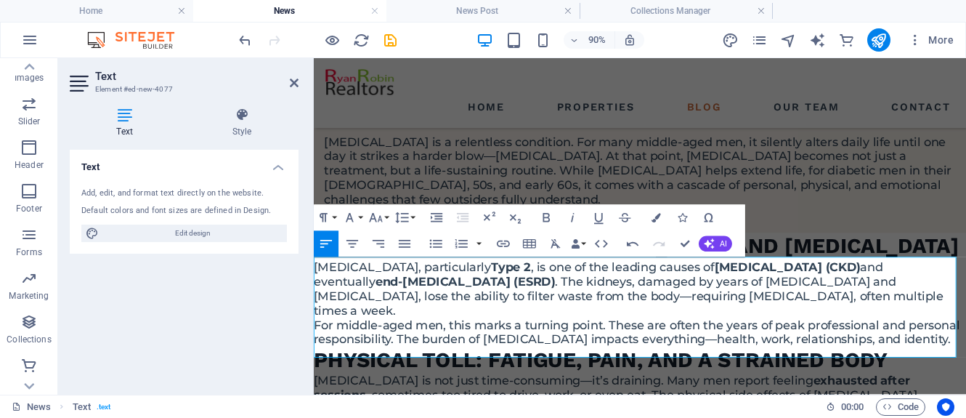
click at [268, 374] on div "Text Add, edit, and format text directly on the website. Default colors and fon…" at bounding box center [184, 266] width 229 height 233
click at [340, 408] on div "News Text . text" at bounding box center [413, 406] width 803 height 17
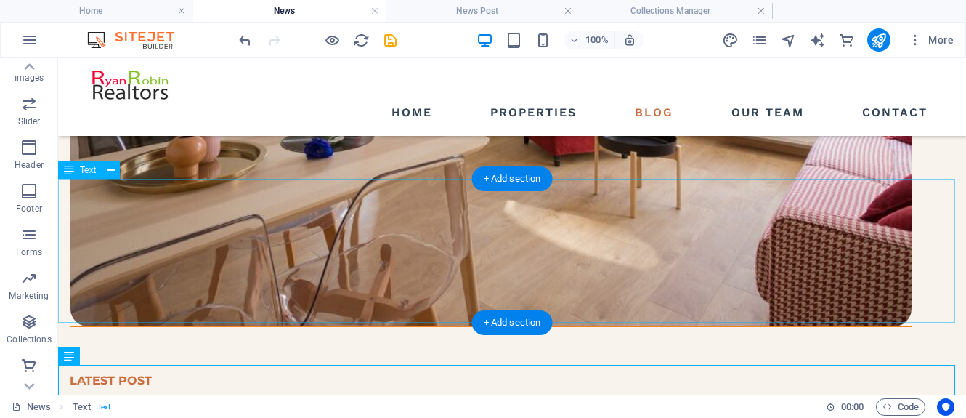
scroll to position [445, 0]
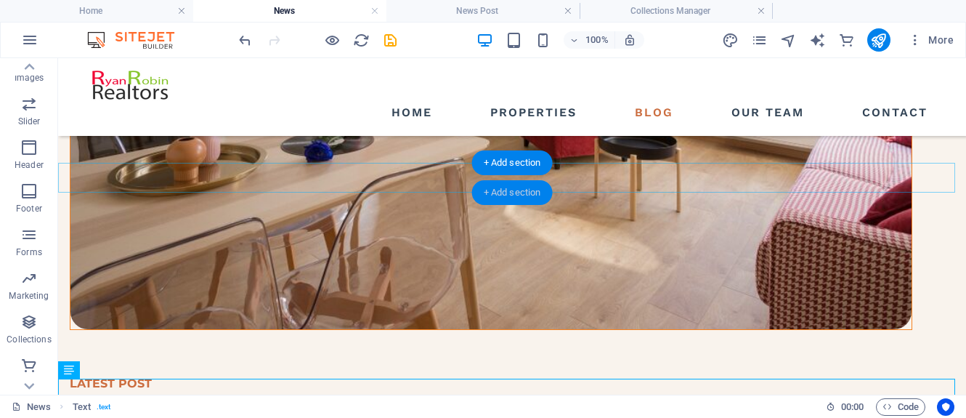
click at [512, 193] on div "+ Add section" at bounding box center [512, 192] width 81 height 25
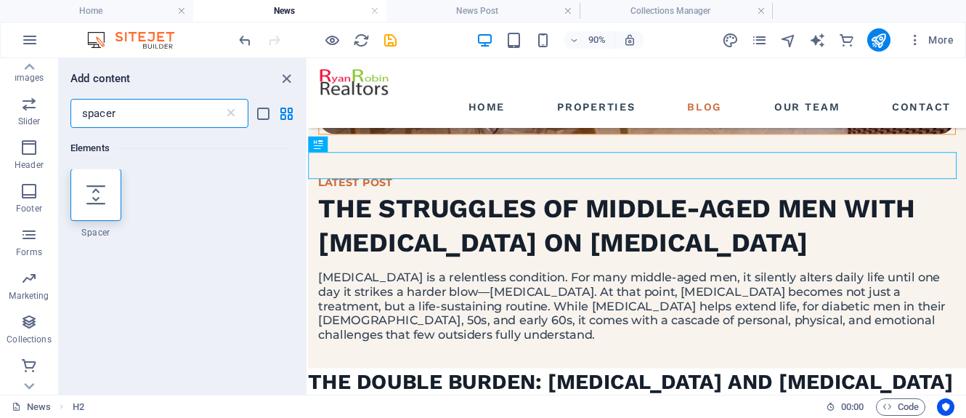
scroll to position [0, 0]
type input "spacer"
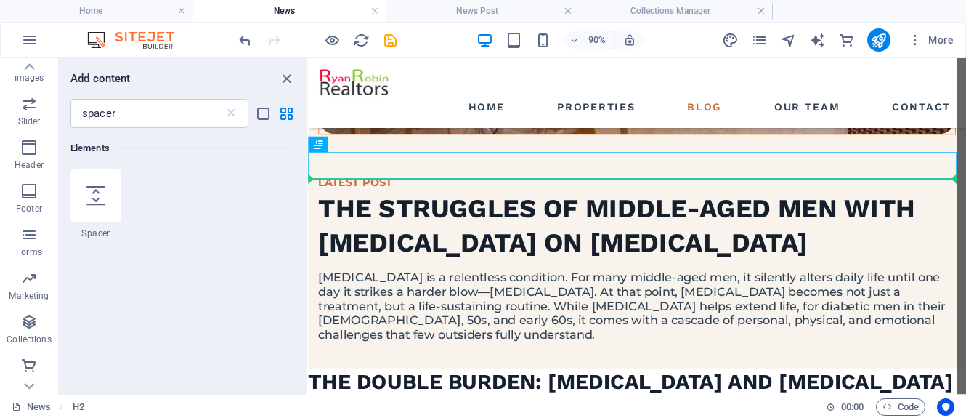
select select "px"
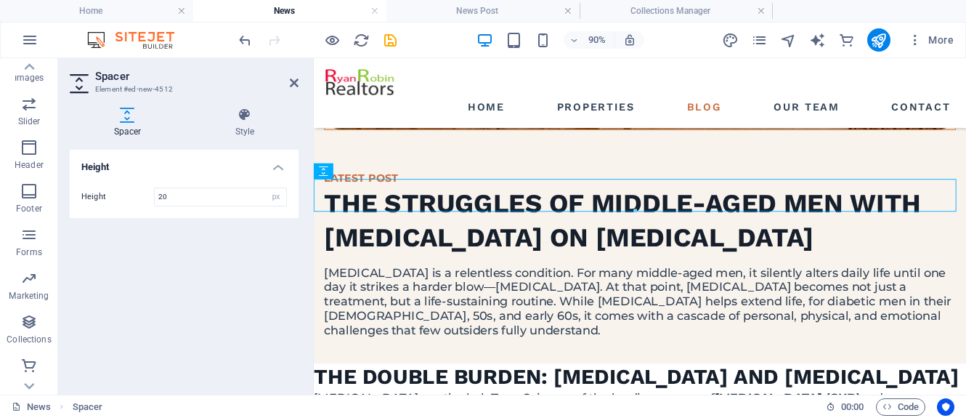
type input "20"
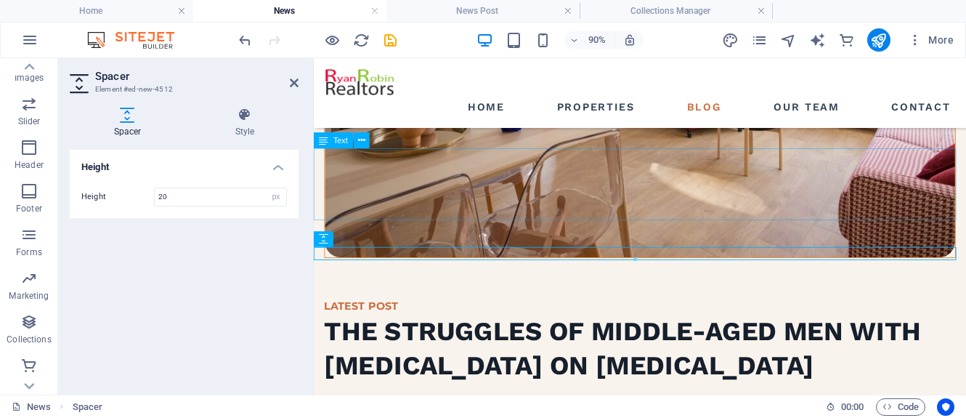
scroll to position [385, 0]
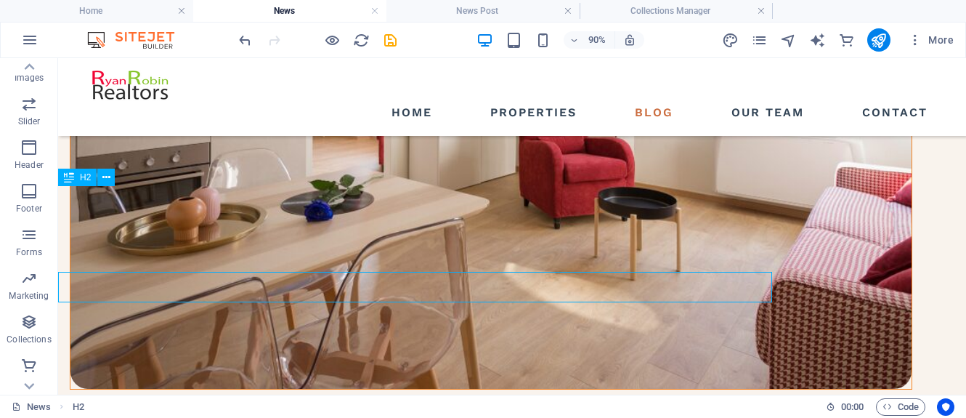
scroll to position [311, 0]
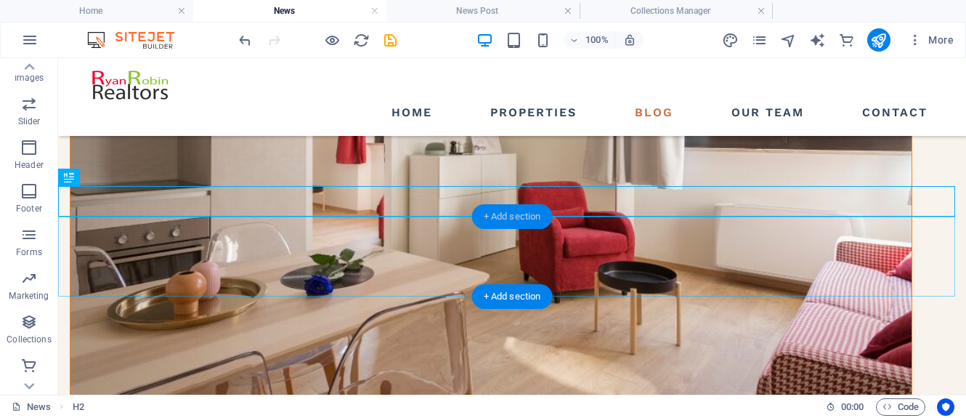
click at [523, 218] on div "+ Add section" at bounding box center [512, 216] width 81 height 25
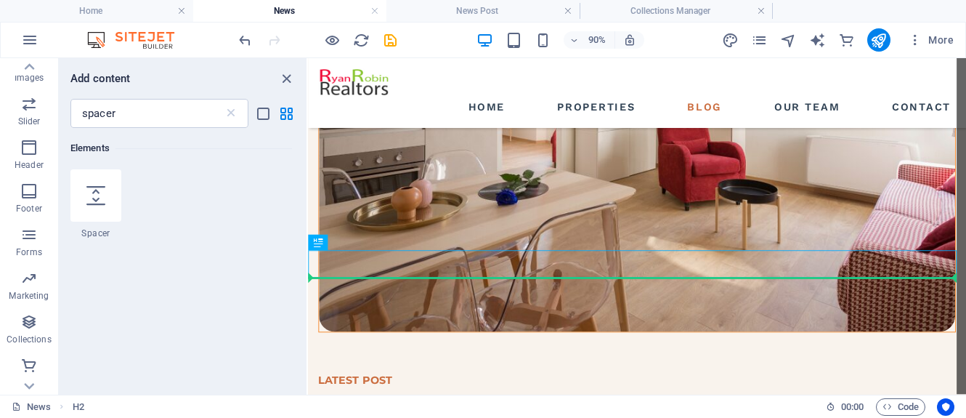
select select "px"
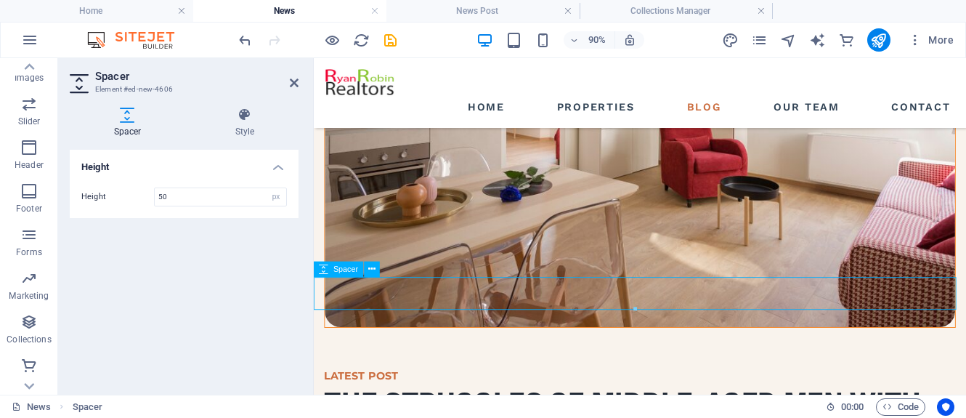
scroll to position [312, 0]
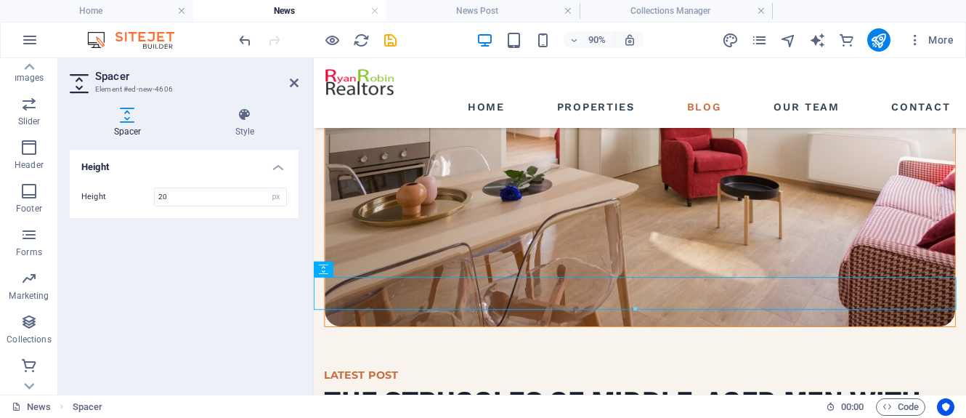
type input "20"
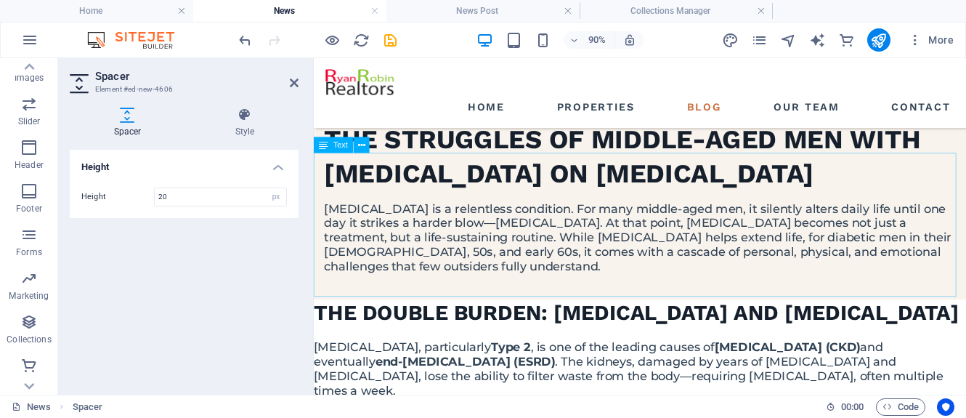
scroll to position [602, 0]
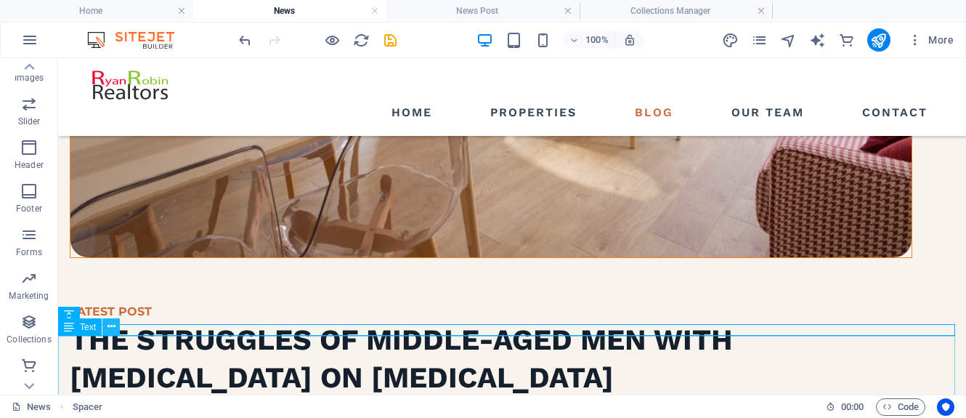
click at [109, 328] on icon at bounding box center [112, 326] width 8 height 15
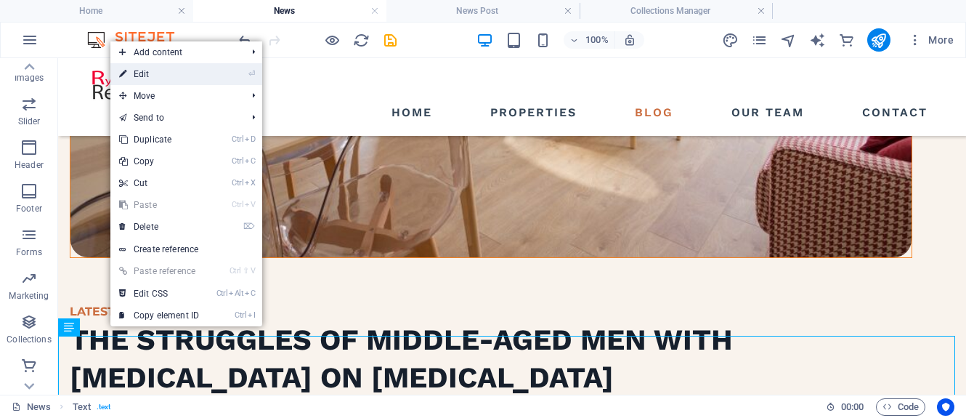
click at [187, 70] on link "⏎ Edit" at bounding box center [158, 74] width 97 height 22
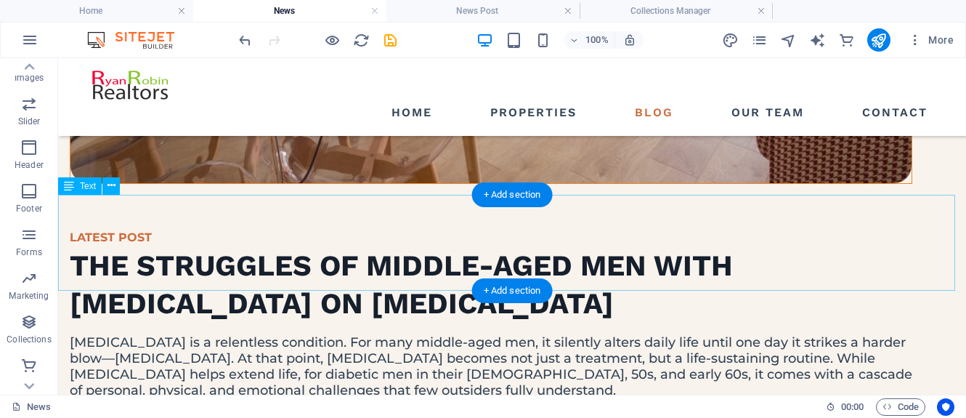
scroll to position [589, 0]
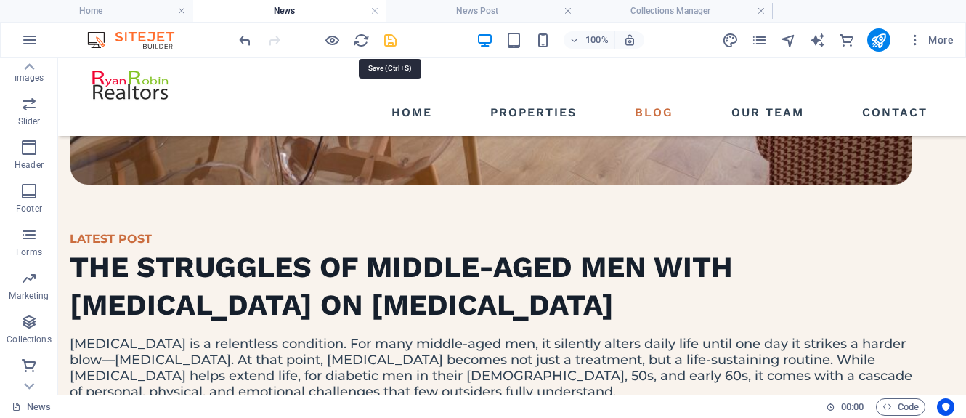
click at [392, 44] on icon "save" at bounding box center [390, 40] width 17 height 17
select select "columns.publishing_date_DESC"
select select "columns.status"
select select "columns.publishing_date"
select select "past"
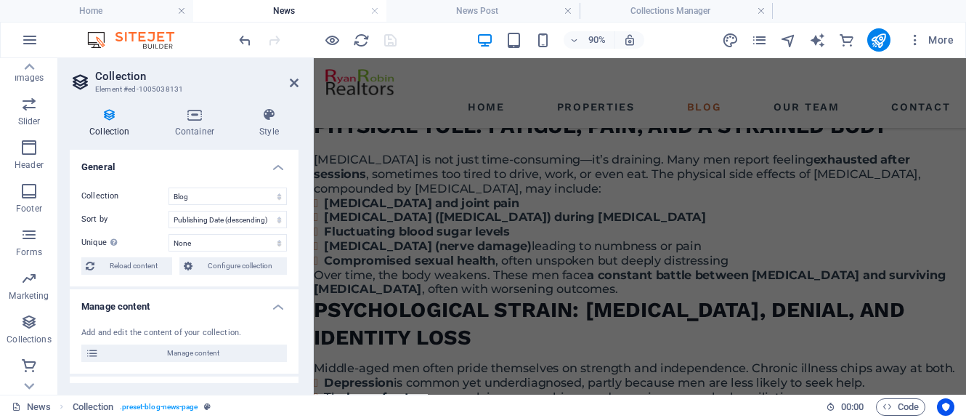
scroll to position [925, 0]
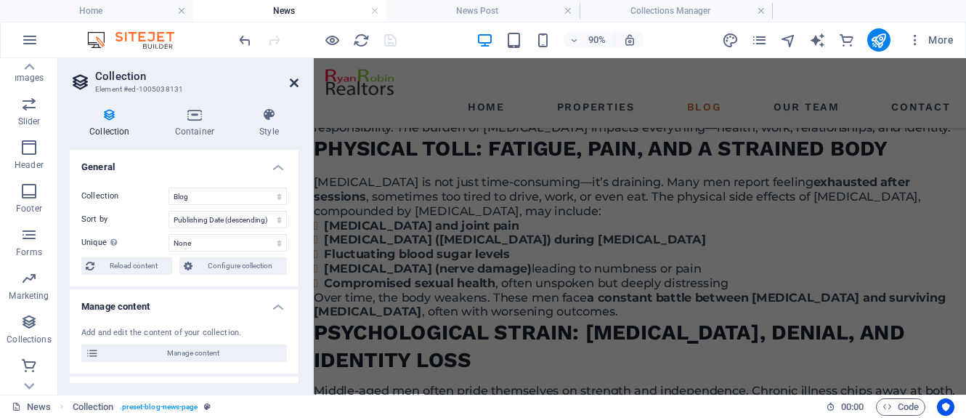
click at [290, 84] on icon at bounding box center [294, 83] width 9 height 12
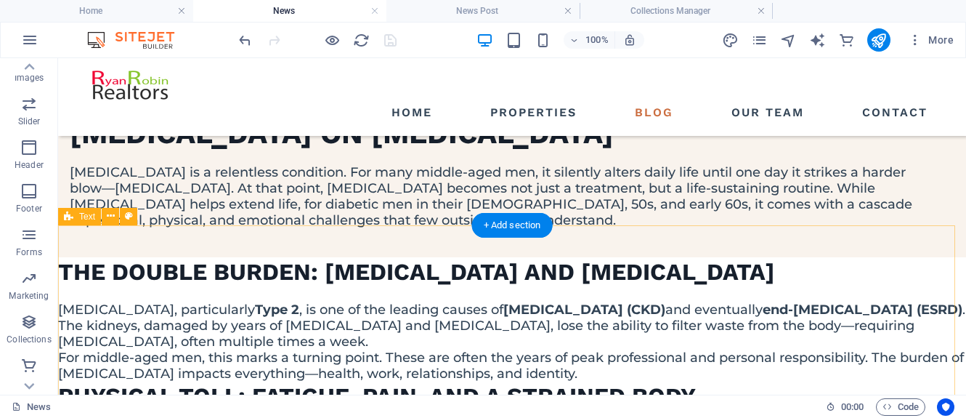
scroll to position [796, 0]
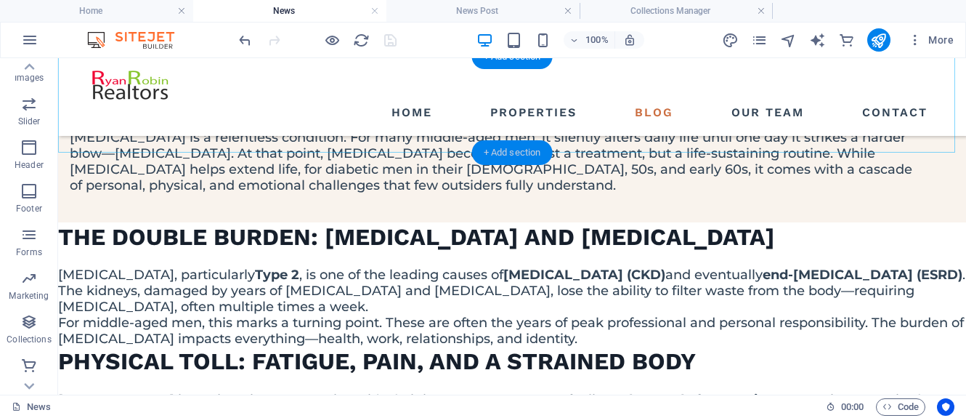
click at [503, 150] on div "+ Add section" at bounding box center [512, 152] width 81 height 25
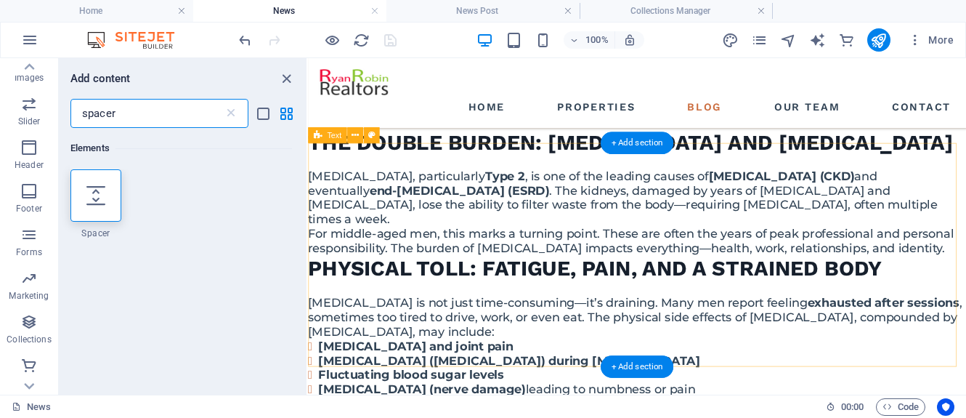
scroll to position [927, 0]
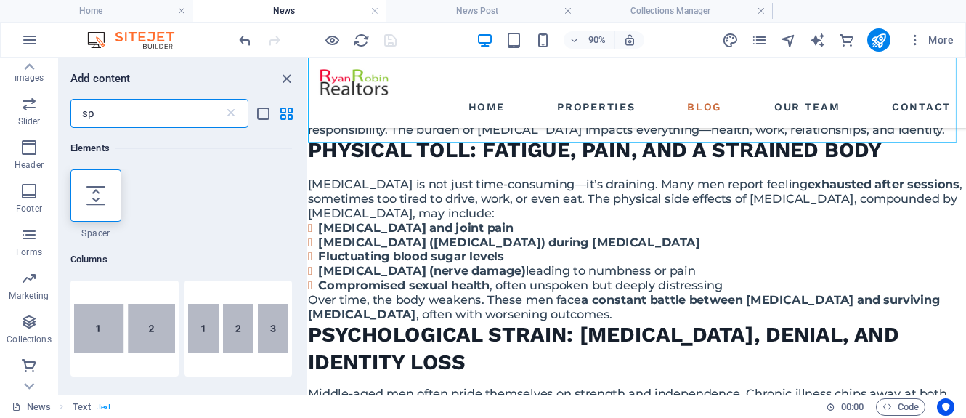
type input "s"
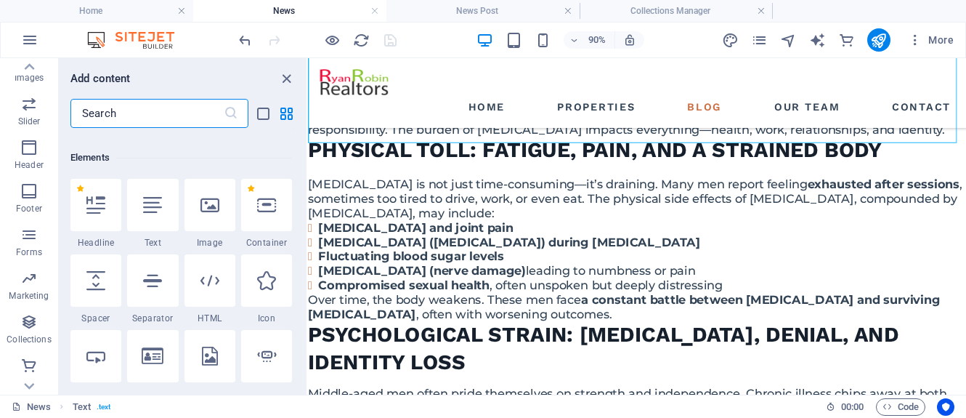
scroll to position [0, 0]
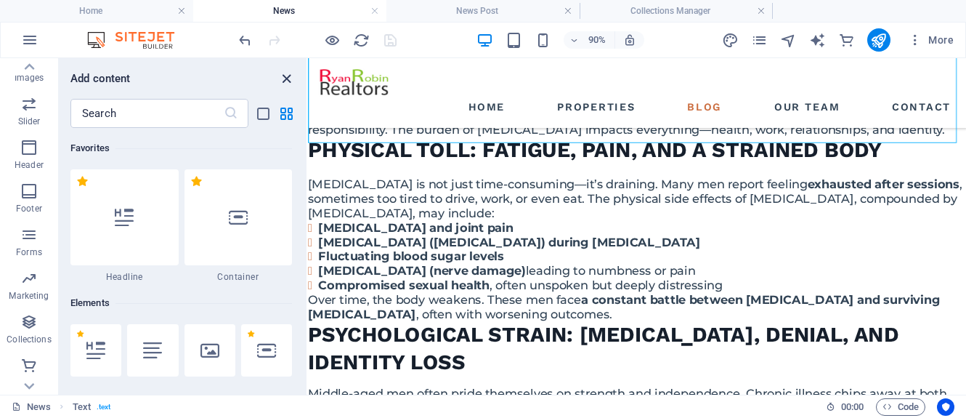
click at [286, 80] on icon "close panel" at bounding box center [286, 78] width 17 height 17
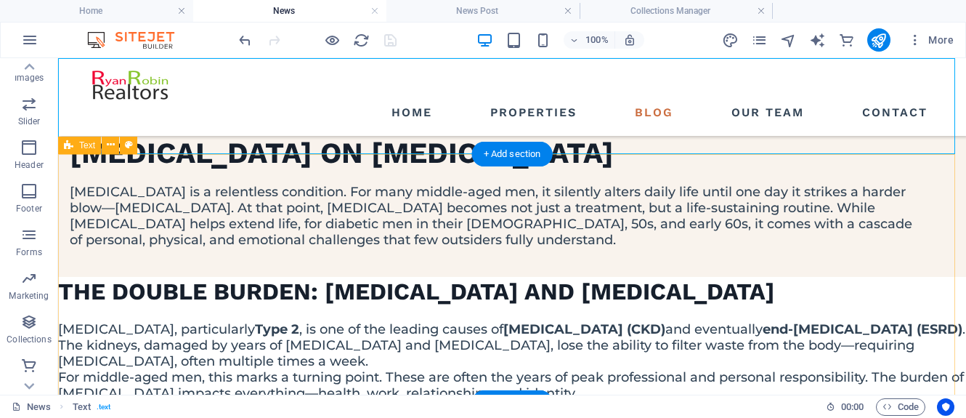
scroll to position [723, 0]
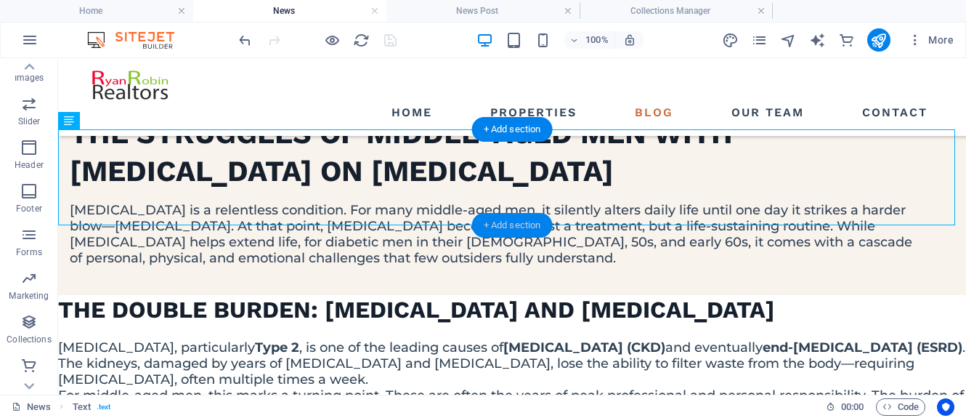
drag, startPoint x: 510, startPoint y: 221, endPoint x: 147, endPoint y: 171, distance: 366.7
click at [510, 221] on div "+ Add section" at bounding box center [512, 225] width 81 height 25
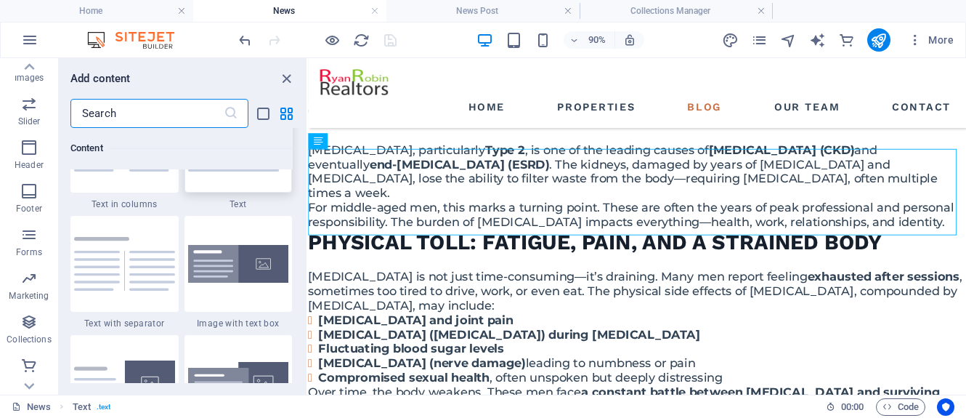
scroll to position [2687, 0]
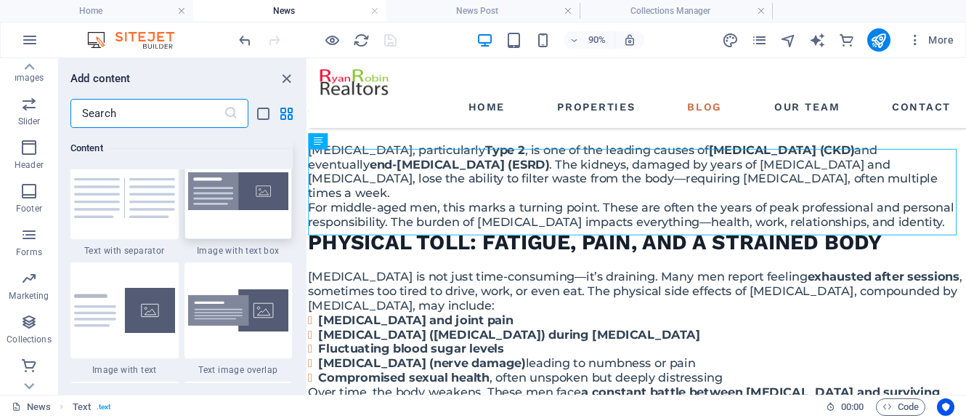
click at [261, 236] on div at bounding box center [239, 191] width 108 height 96
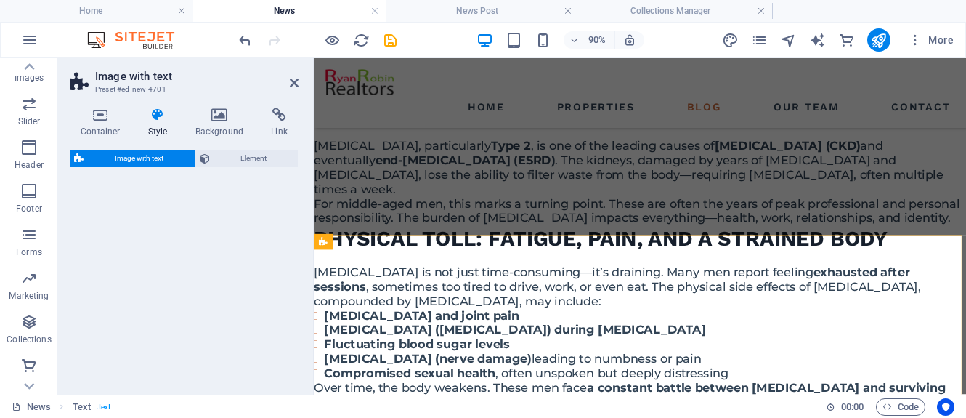
select select "rem"
select select "px"
select select "preset-text-with-image-v4-boxed"
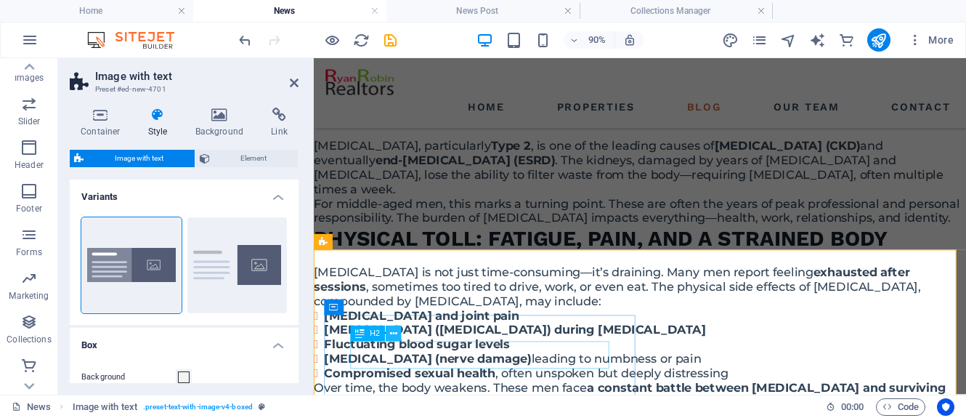
click at [394, 336] on icon at bounding box center [393, 334] width 7 height 14
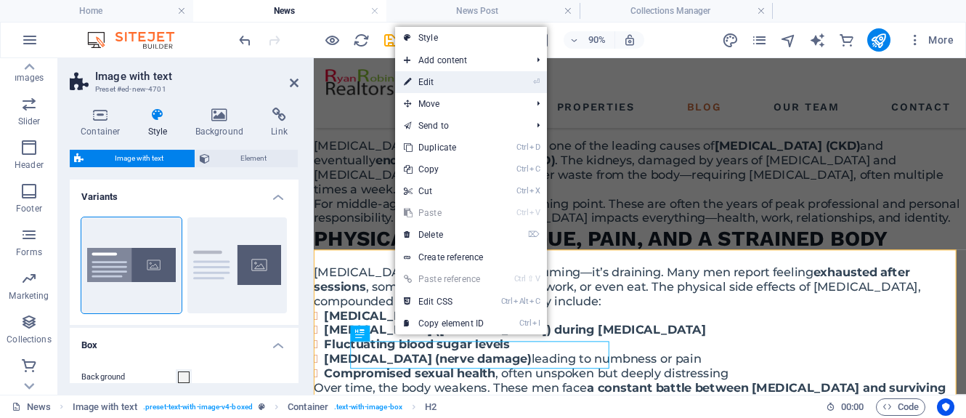
click at [440, 81] on link "⏎ Edit" at bounding box center [443, 82] width 97 height 22
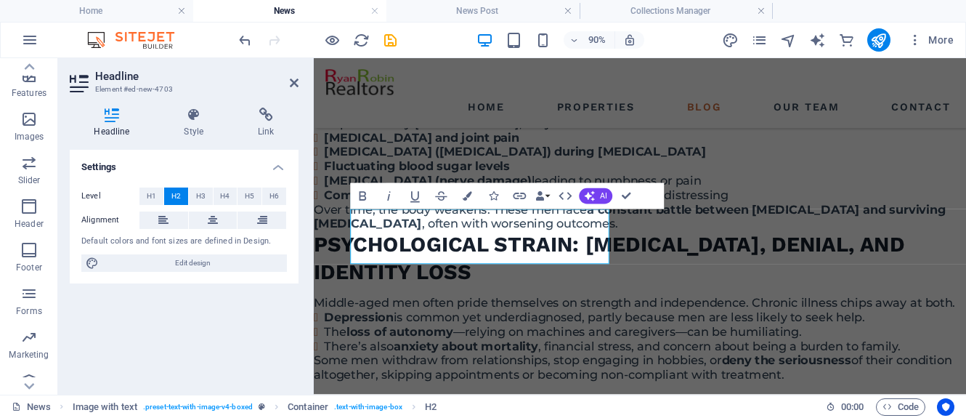
scroll to position [1043, 0]
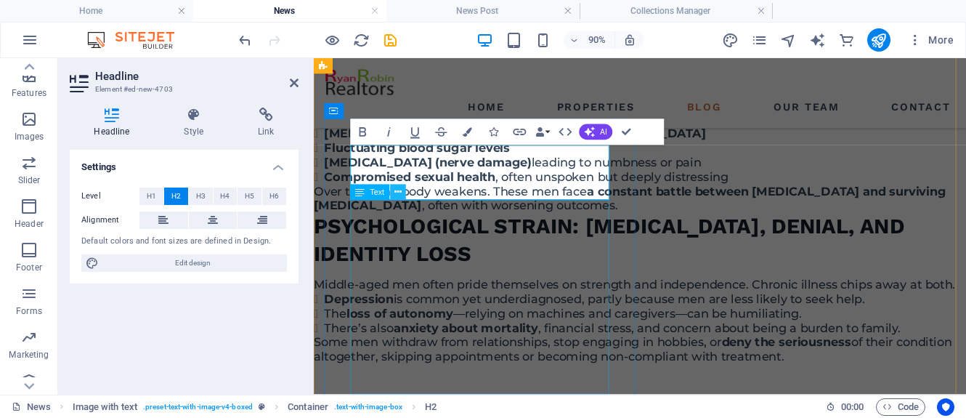
click at [400, 196] on icon at bounding box center [398, 192] width 7 height 14
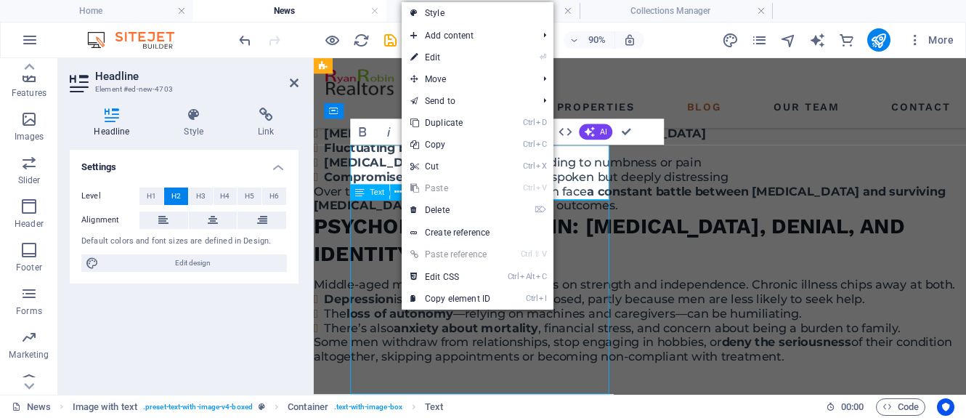
scroll to position [895, 0]
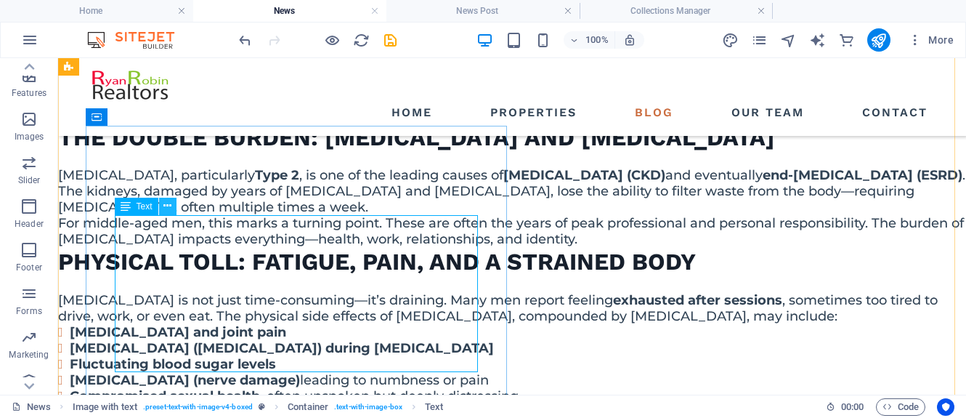
click at [166, 204] on icon at bounding box center [167, 205] width 8 height 15
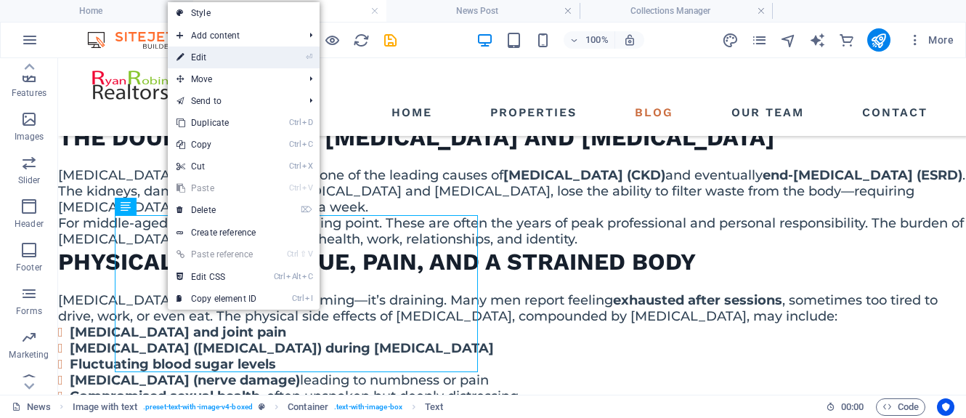
click at [227, 60] on link "⏎ Edit" at bounding box center [216, 57] width 97 height 22
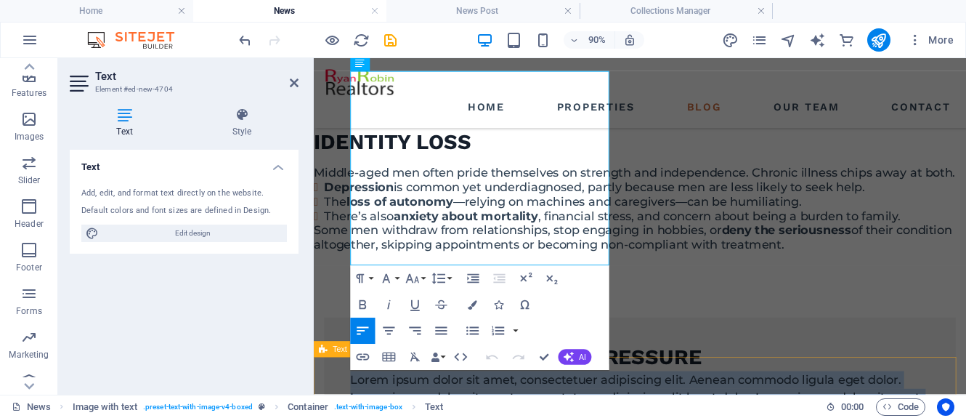
scroll to position [1186, 0]
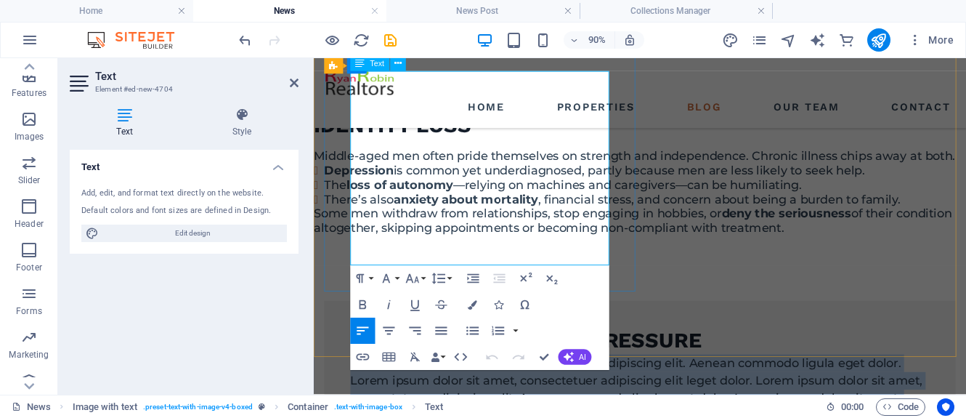
drag, startPoint x: 355, startPoint y: 225, endPoint x: 448, endPoint y: 270, distance: 104.3
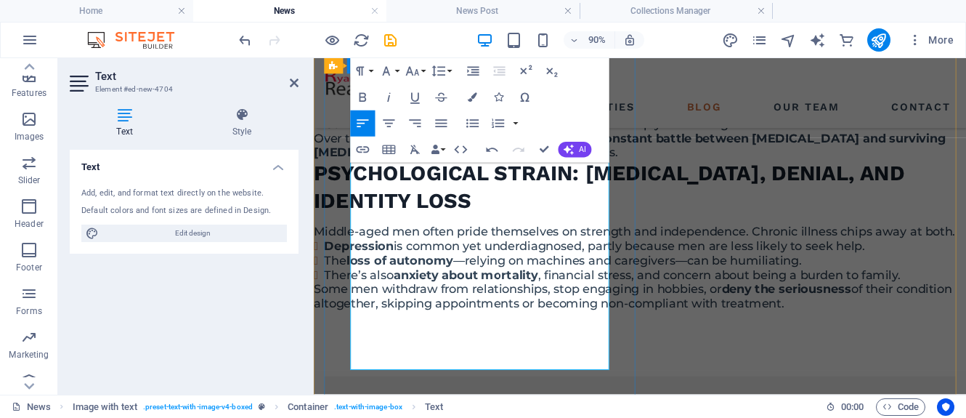
scroll to position [1040, 0]
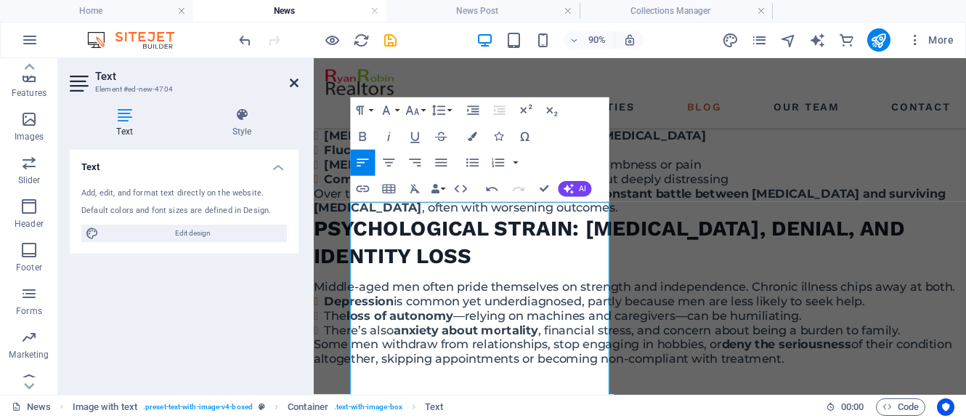
click at [293, 82] on icon at bounding box center [294, 83] width 9 height 12
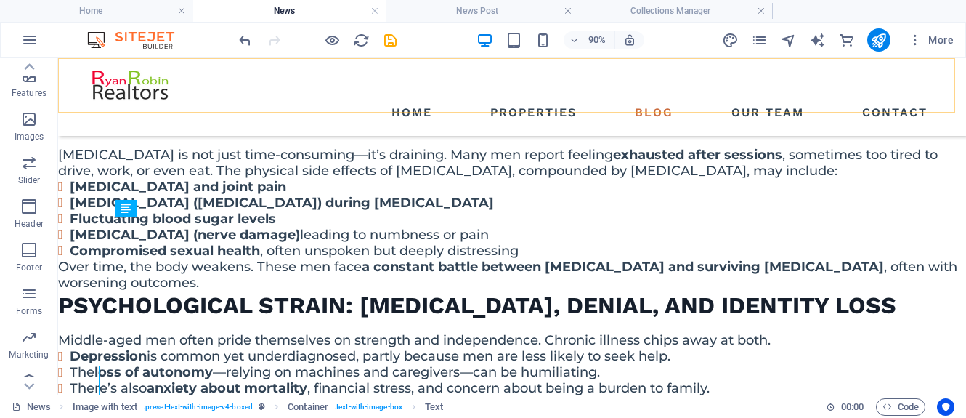
scroll to position [893, 0]
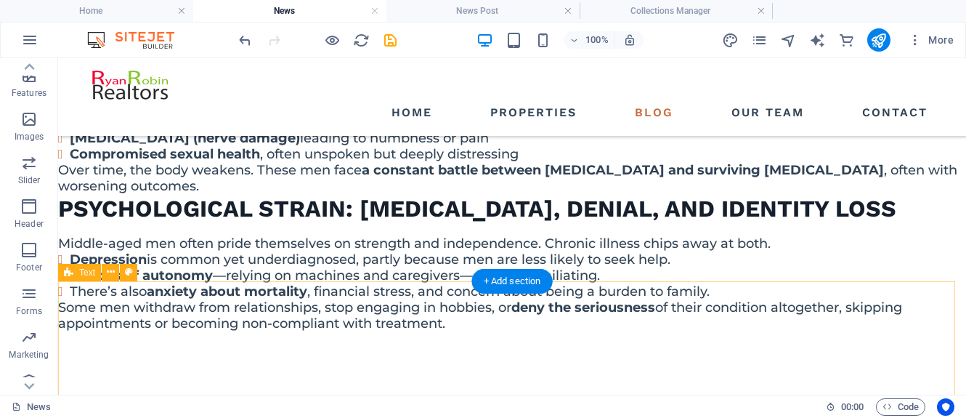
scroll to position [1162, 0]
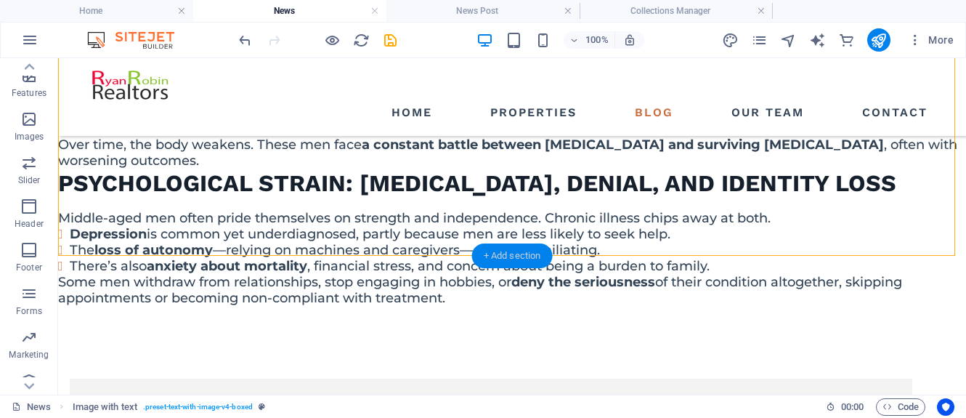
click at [517, 255] on div "+ Add section" at bounding box center [512, 255] width 81 height 25
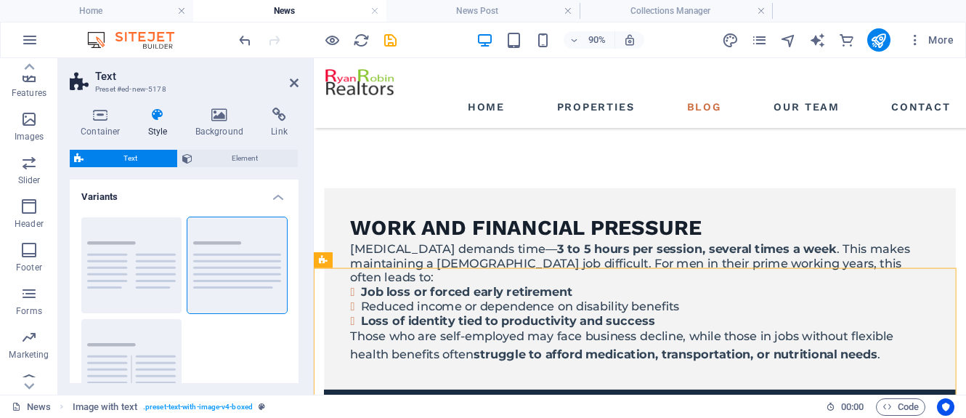
scroll to position [1327, 0]
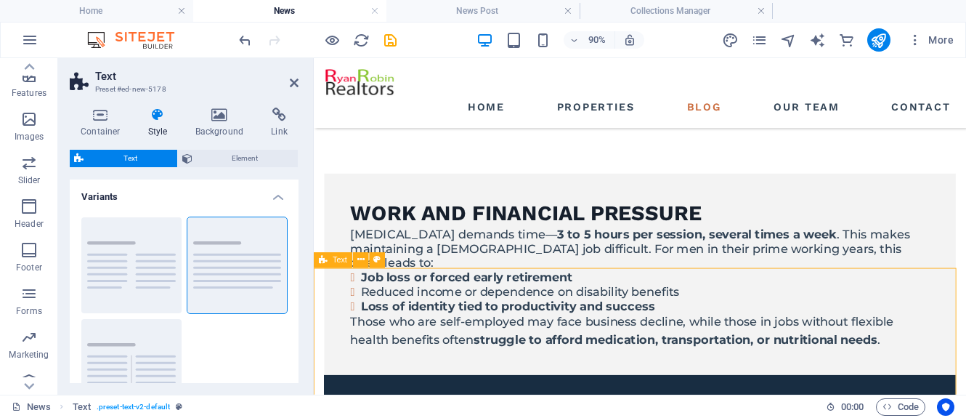
drag, startPoint x: 431, startPoint y: 364, endPoint x: 378, endPoint y: 353, distance: 54.1
drag, startPoint x: 418, startPoint y: 363, endPoint x: 393, endPoint y: 310, distance: 58.5
click at [370, 325] on icon at bounding box center [367, 325] width 7 height 14
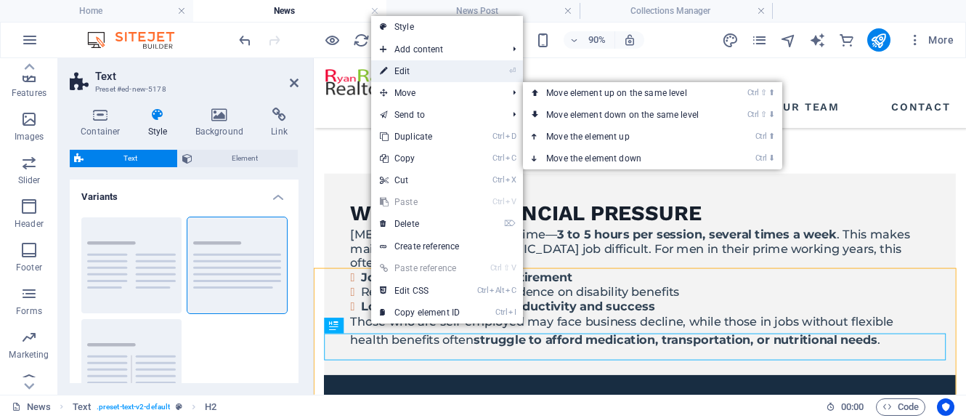
click at [426, 73] on link "⏎ Edit" at bounding box center [419, 71] width 97 height 22
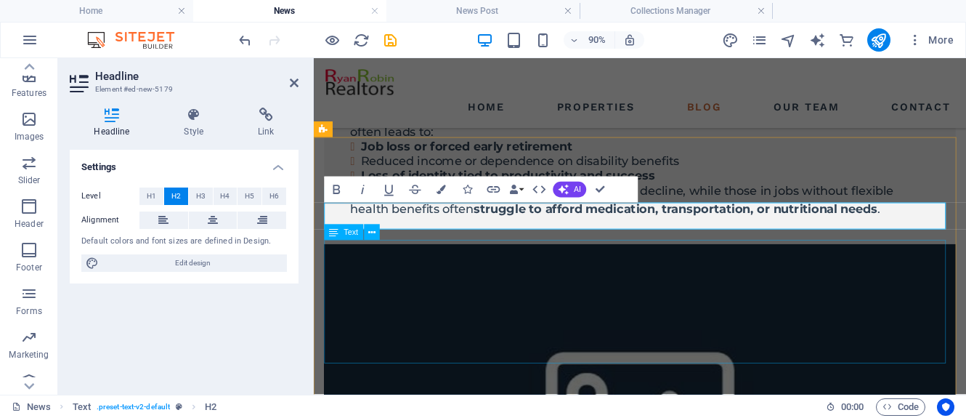
scroll to position [1545, 0]
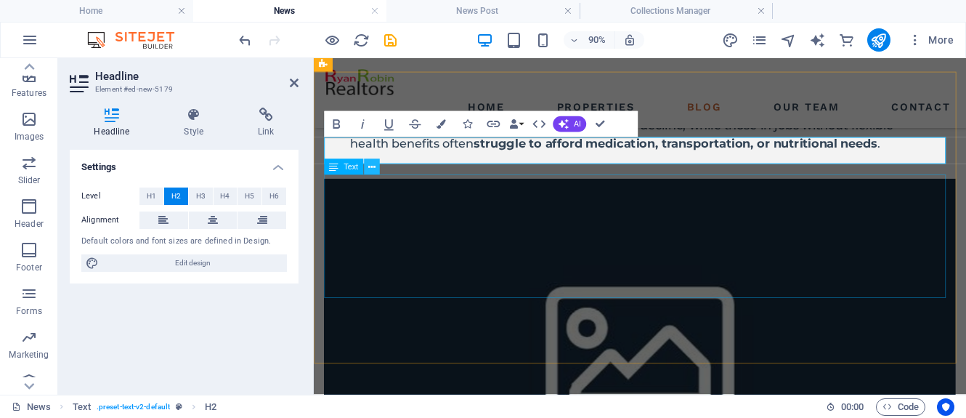
click at [373, 168] on icon at bounding box center [371, 167] width 7 height 14
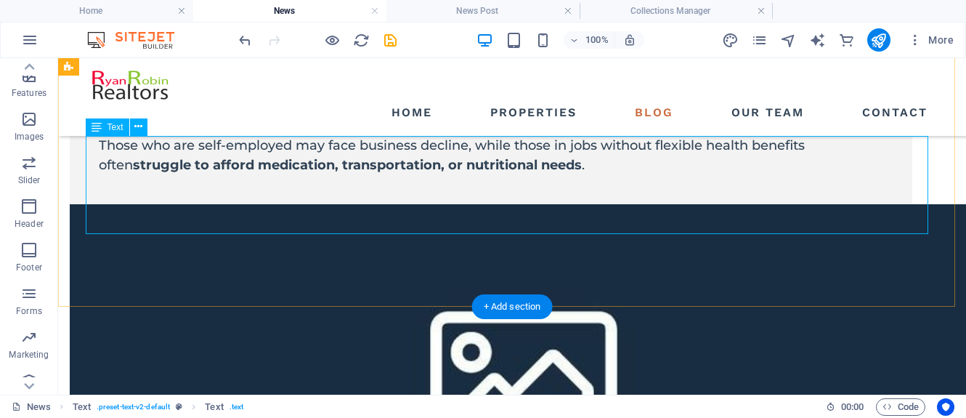
scroll to position [1397, 0]
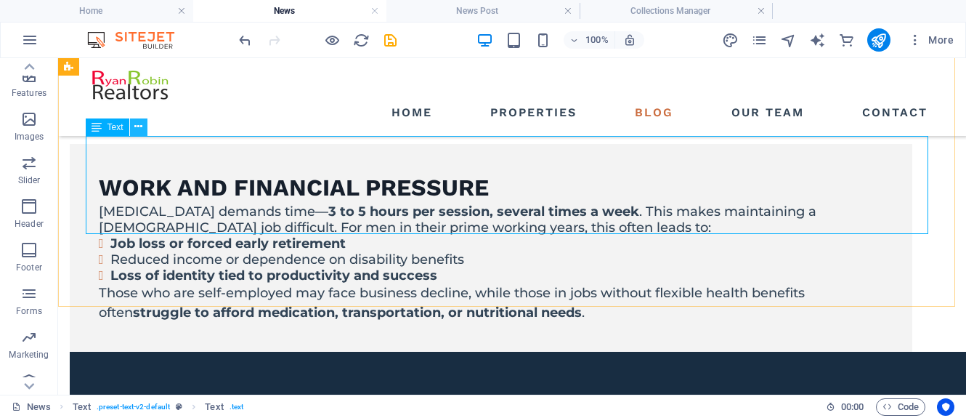
click at [139, 127] on icon at bounding box center [138, 126] width 8 height 15
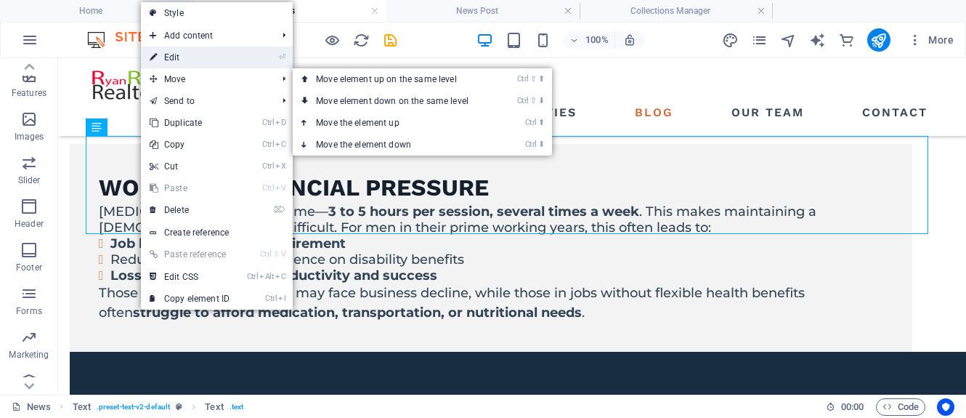
click at [187, 60] on link "⏎ Edit" at bounding box center [189, 57] width 97 height 22
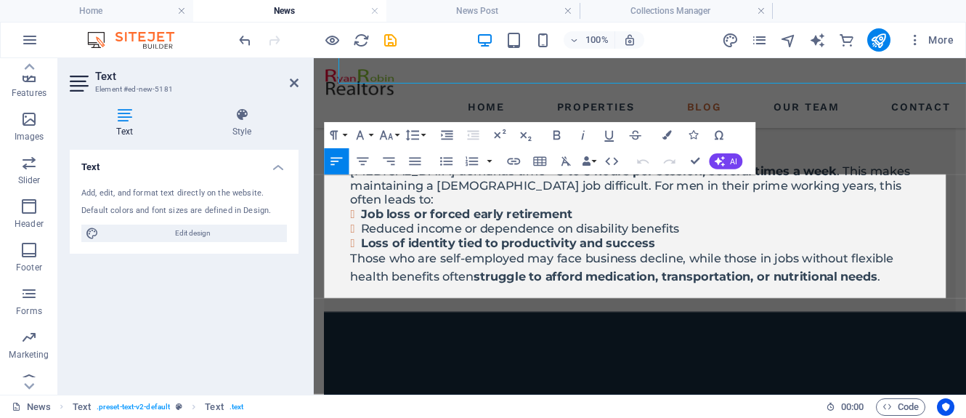
scroll to position [1545, 0]
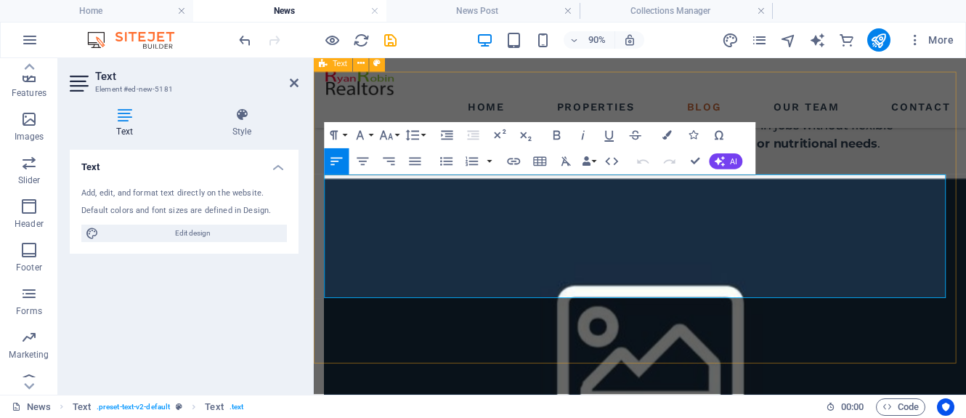
drag, startPoint x: 480, startPoint y: 315, endPoint x: 313, endPoint y: 201, distance: 201.9
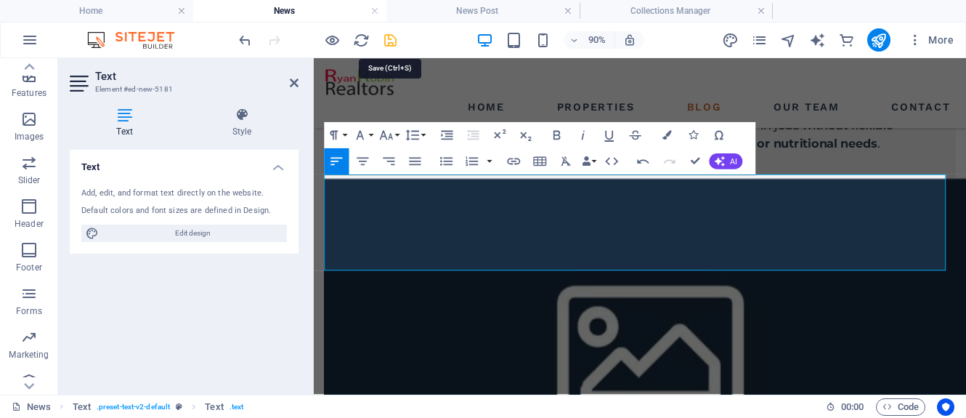
click at [389, 41] on icon "save" at bounding box center [390, 40] width 17 height 17
select select "columns.publishing_date_DESC"
select select "columns.status"
select select "columns.publishing_date"
select select "past"
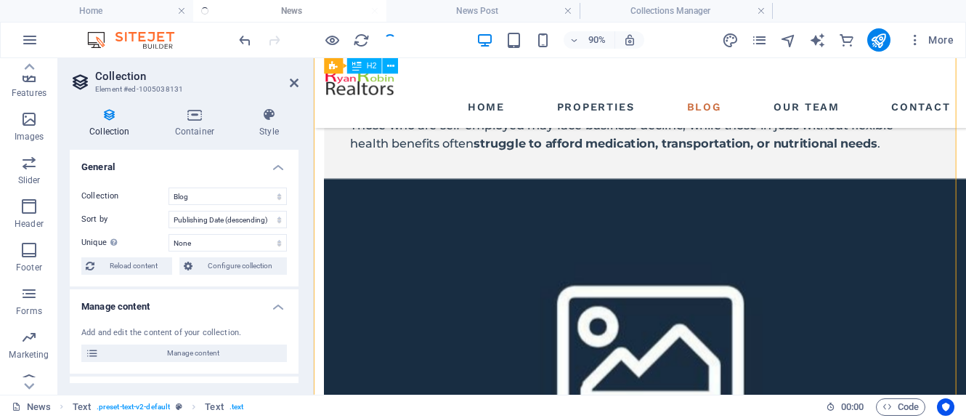
scroll to position [2685, 0]
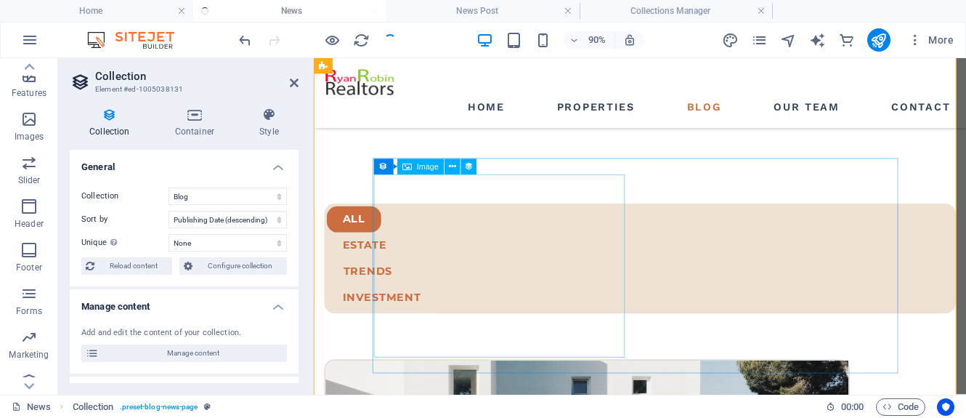
select select "columns.publishing_date_DESC"
select select "columns.status"
select select "columns.publishing_date"
select select "past"
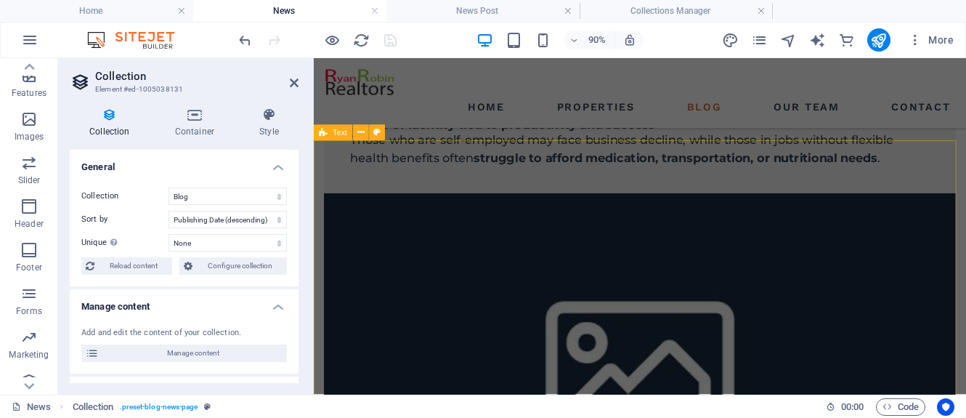
scroll to position [1595, 0]
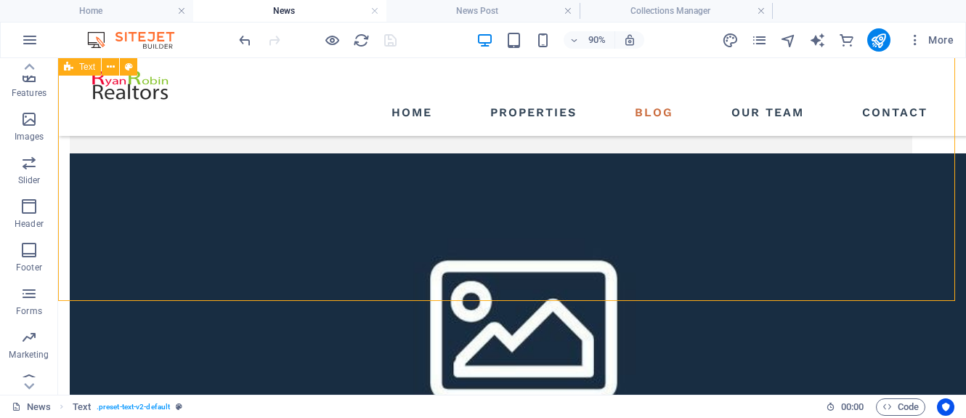
scroll to position [1396, 0]
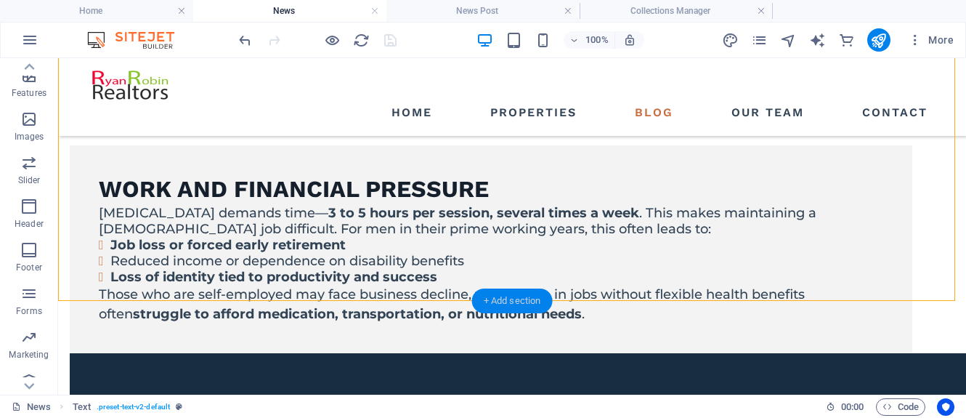
click at [520, 297] on div "+ Add section" at bounding box center [512, 300] width 81 height 25
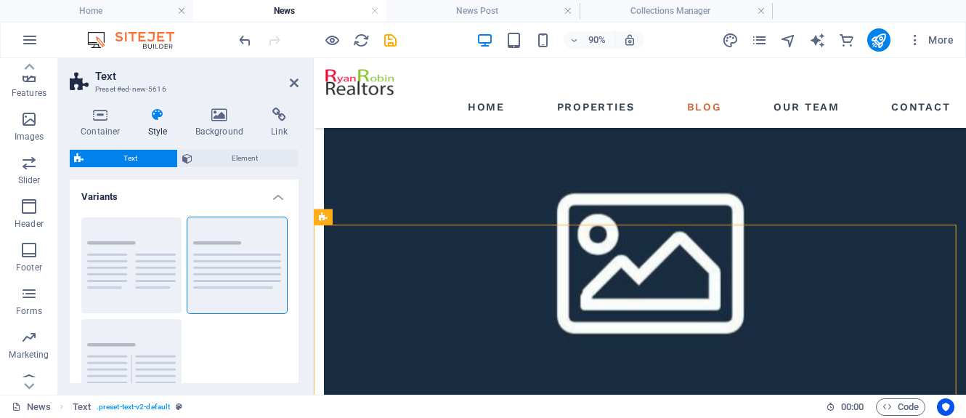
scroll to position [1668, 0]
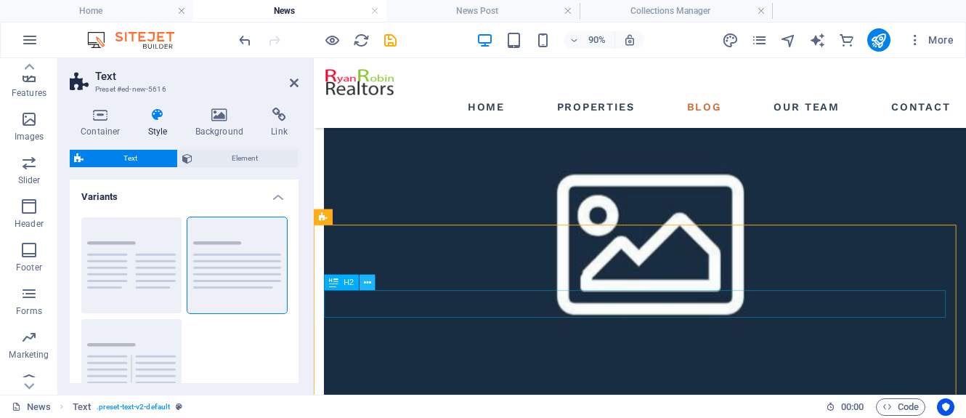
click at [369, 286] on icon at bounding box center [367, 282] width 7 height 14
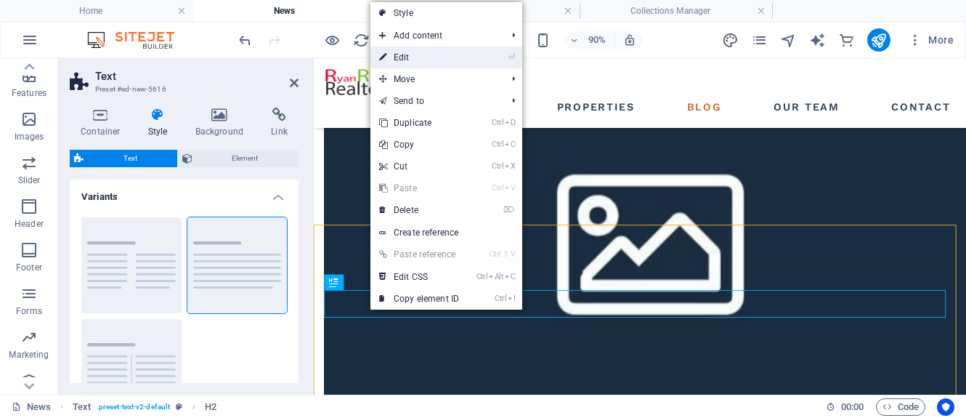
click at [405, 61] on link "⏎ Edit" at bounding box center [419, 57] width 97 height 22
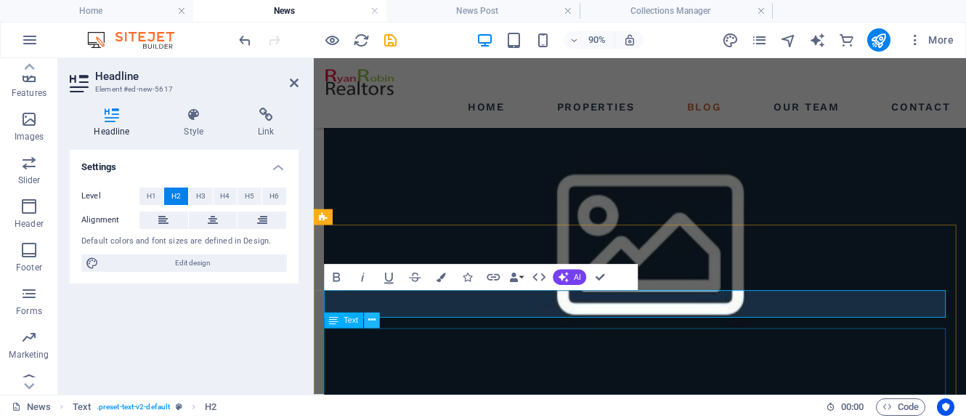
click at [371, 323] on icon at bounding box center [371, 320] width 7 height 14
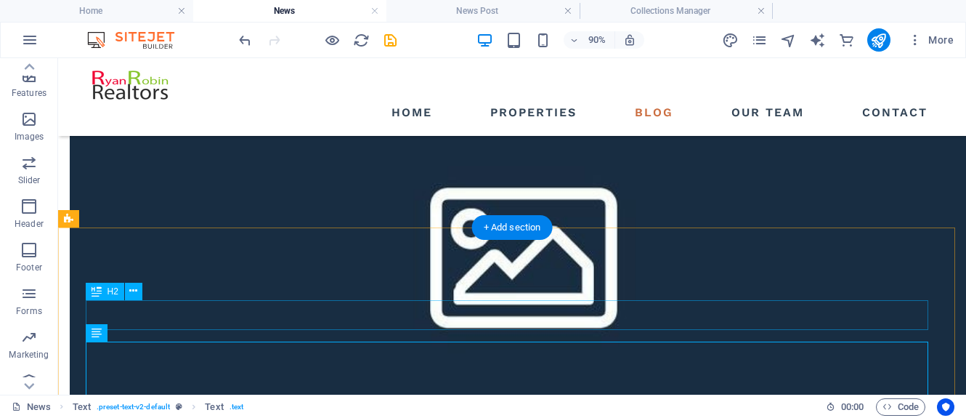
scroll to position [1469, 0]
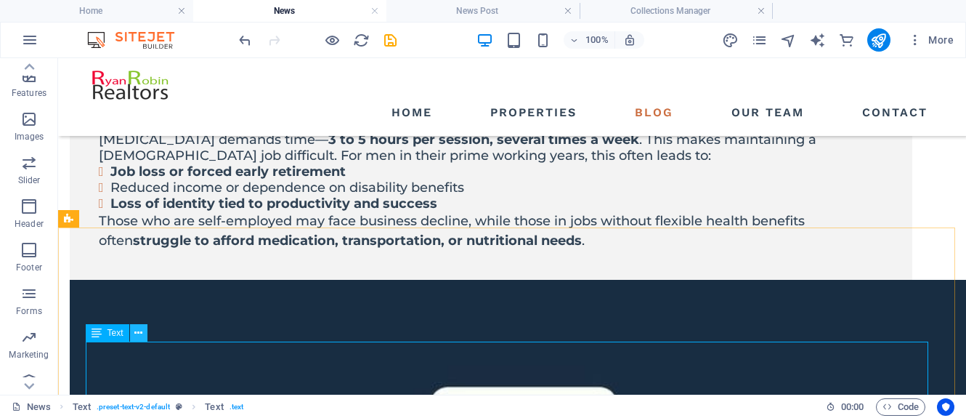
click at [137, 333] on icon at bounding box center [138, 332] width 8 height 15
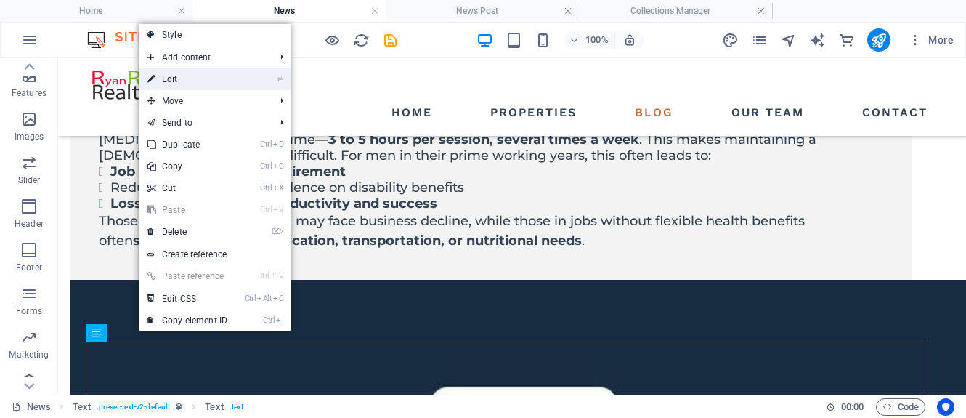
click at [193, 80] on link "⏎ Edit" at bounding box center [187, 79] width 97 height 22
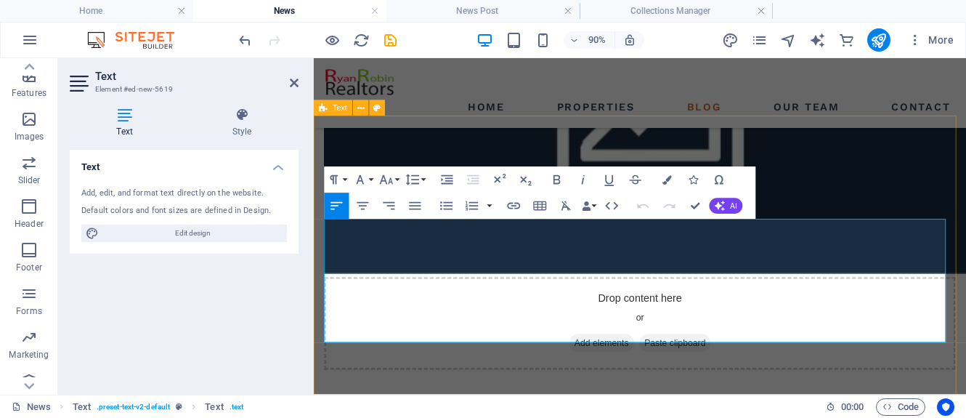
scroll to position [1813, 0]
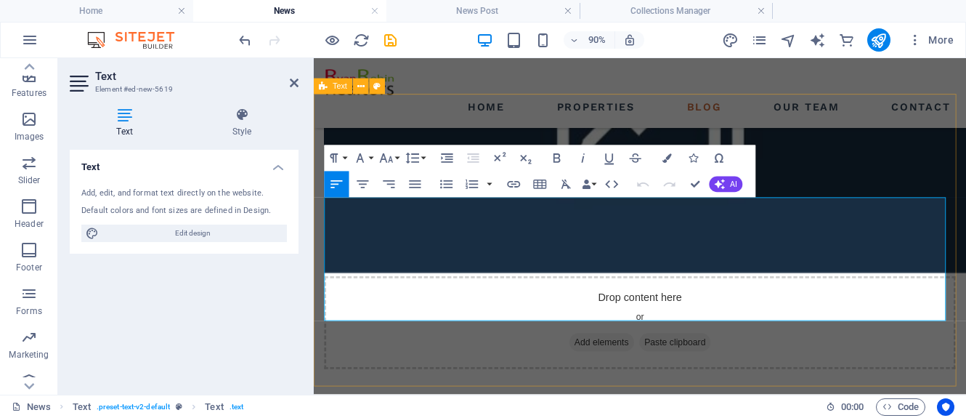
drag, startPoint x: 480, startPoint y: 338, endPoint x: 317, endPoint y: 227, distance: 196.7
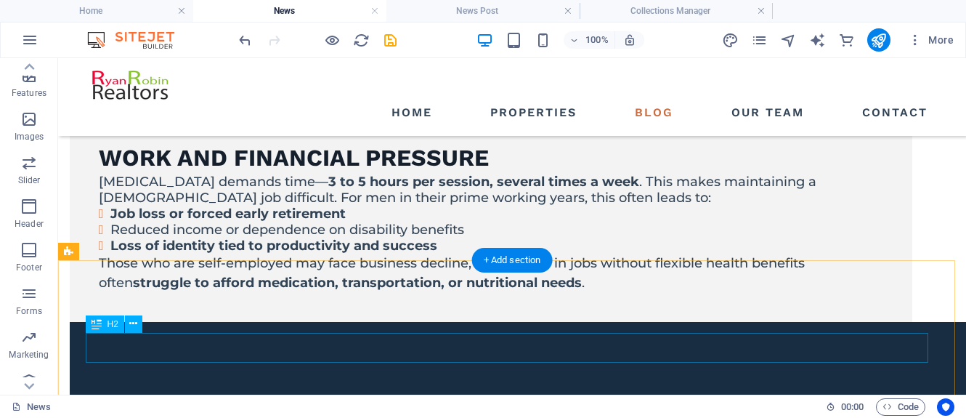
scroll to position [1452, 0]
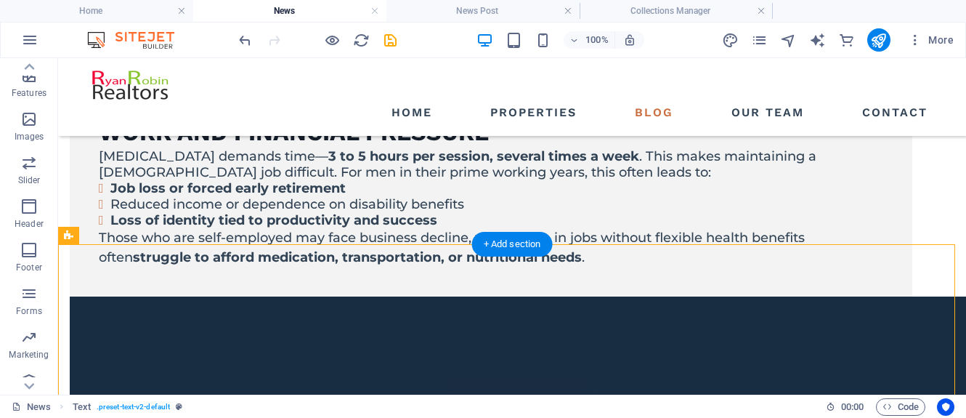
drag, startPoint x: 150, startPoint y: 364, endPoint x: 92, endPoint y: 291, distance: 93.0
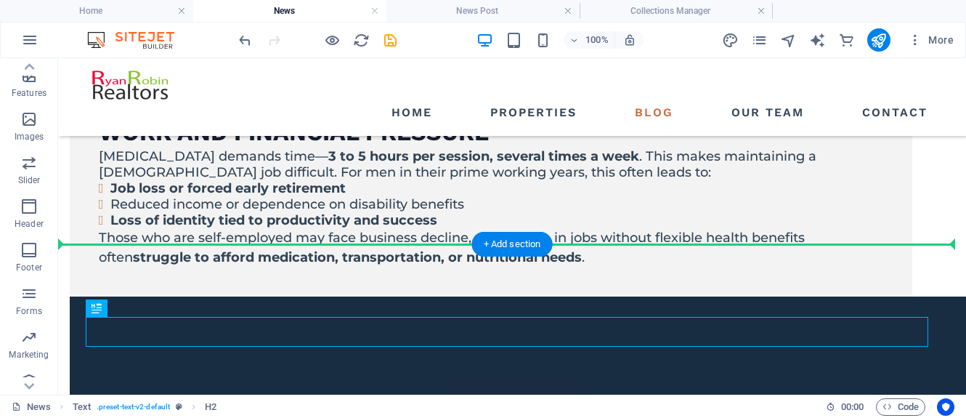
drag, startPoint x: 150, startPoint y: 366, endPoint x: 105, endPoint y: 182, distance: 189.3
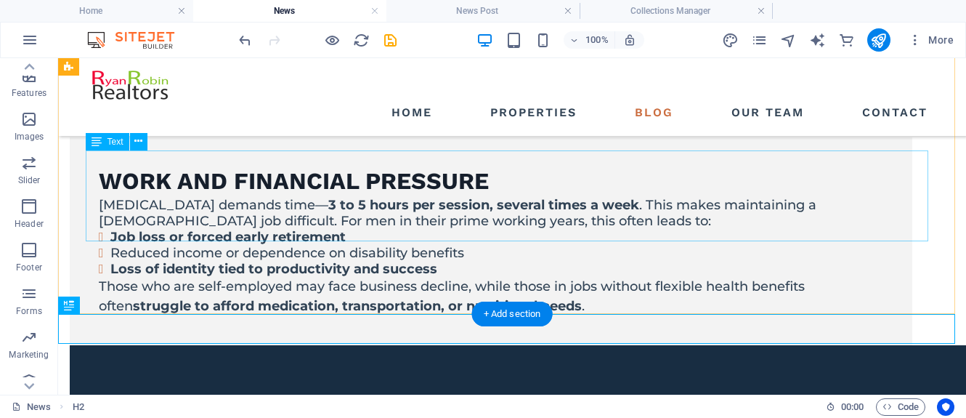
scroll to position [1380, 0]
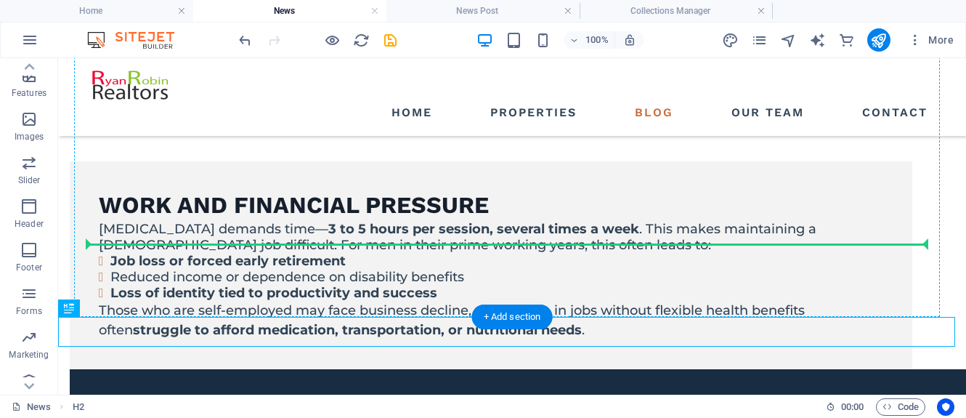
drag, startPoint x: 125, startPoint y: 364, endPoint x: 86, endPoint y: 227, distance: 142.8
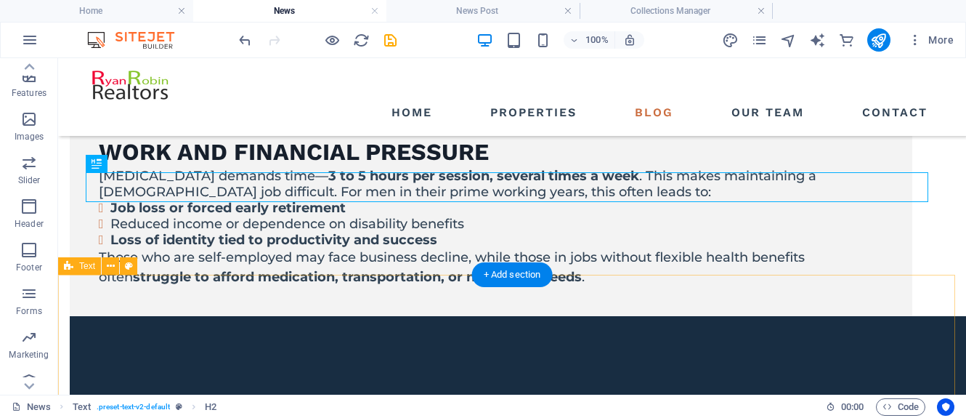
scroll to position [1452, 0]
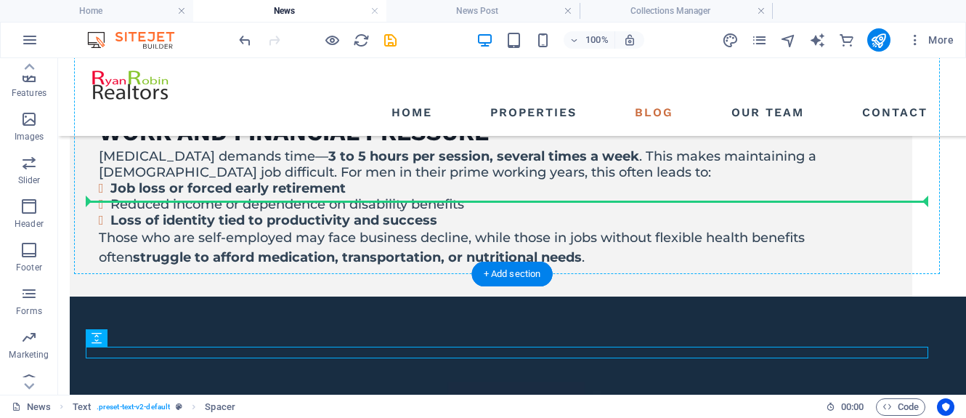
drag, startPoint x: 151, startPoint y: 396, endPoint x: 151, endPoint y: 251, distance: 144.6
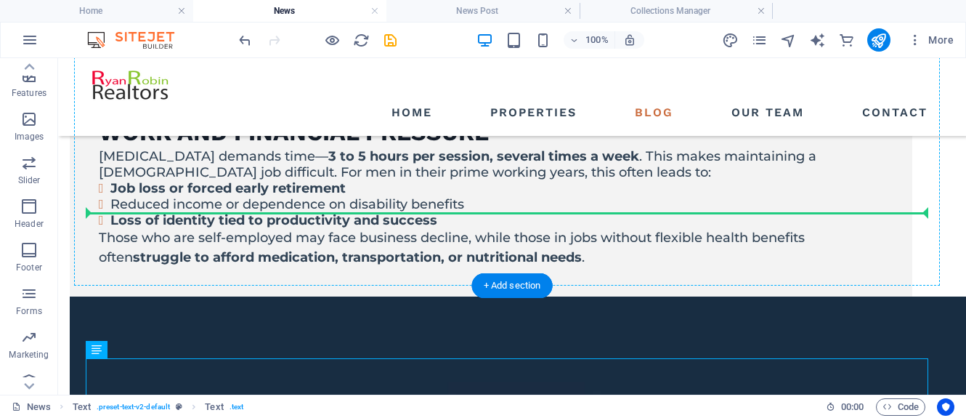
drag, startPoint x: 153, startPoint y: 405, endPoint x: 159, endPoint y: 270, distance: 134.6
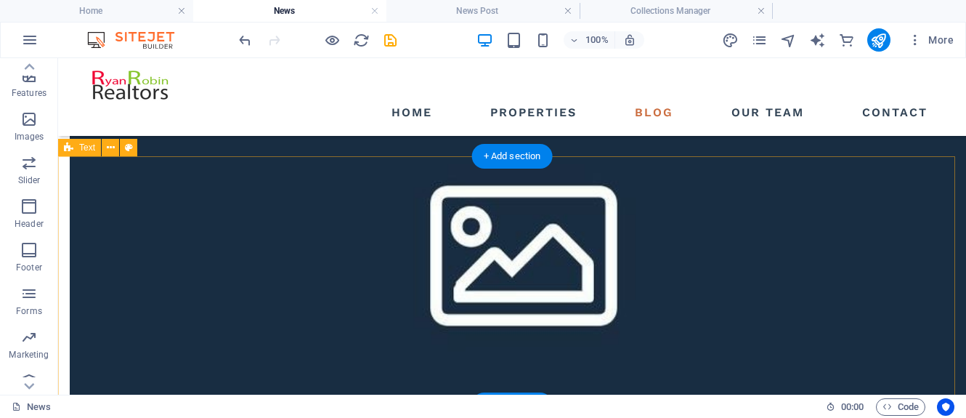
scroll to position [1598, 0]
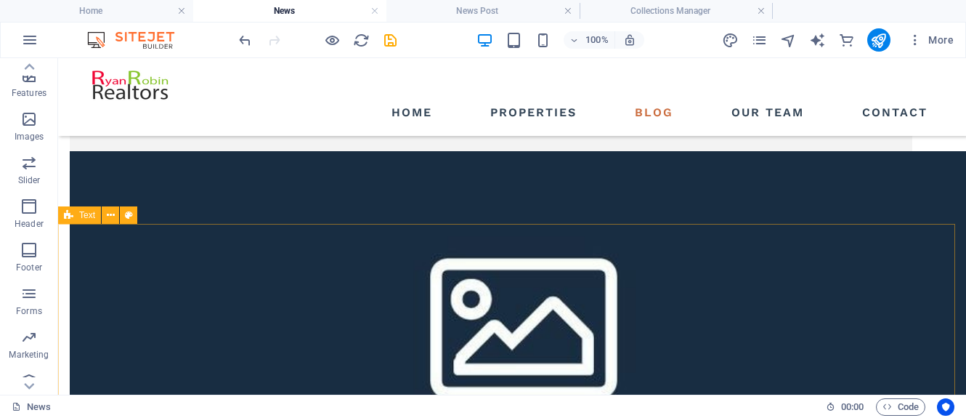
click at [78, 213] on div "Text" at bounding box center [79, 214] width 43 height 17
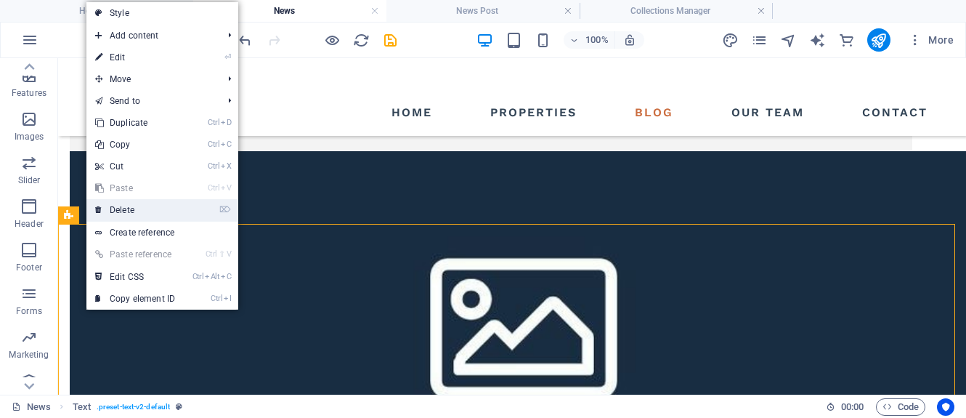
click at [108, 205] on link "⌦ Delete" at bounding box center [134, 210] width 97 height 22
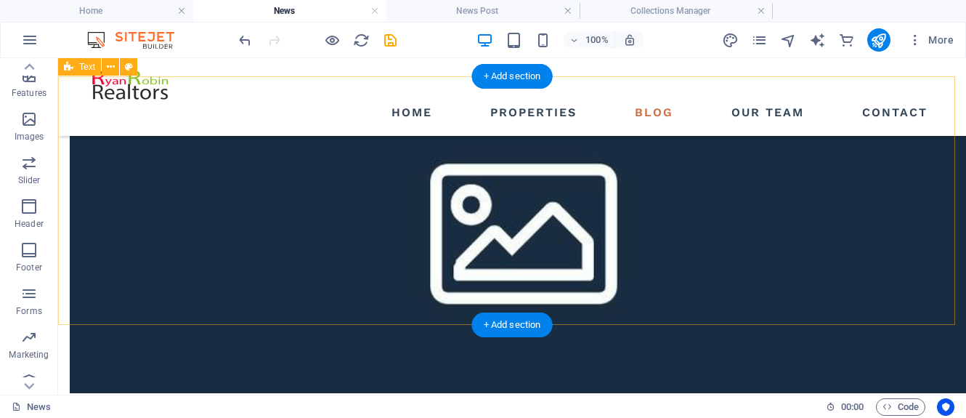
scroll to position [1670, 0]
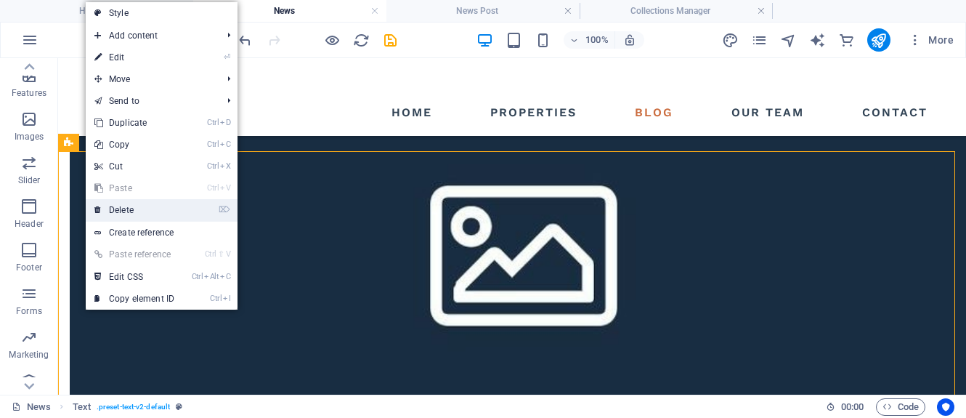
click at [121, 206] on link "⌦ Delete" at bounding box center [134, 210] width 97 height 22
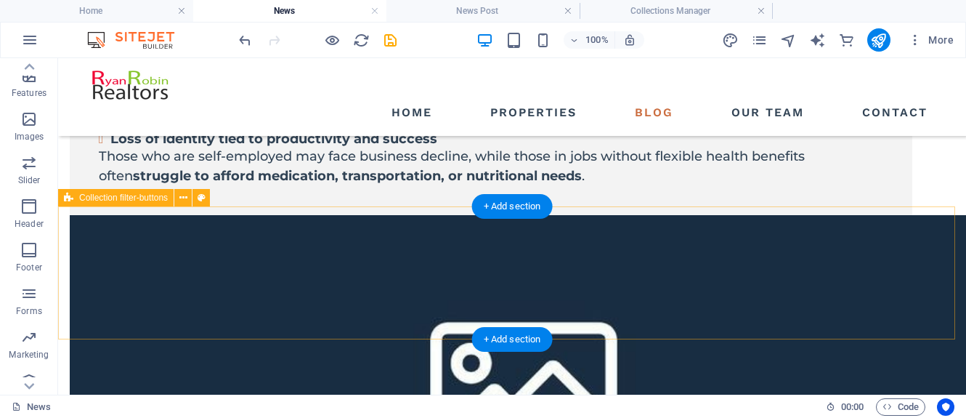
scroll to position [1525, 0]
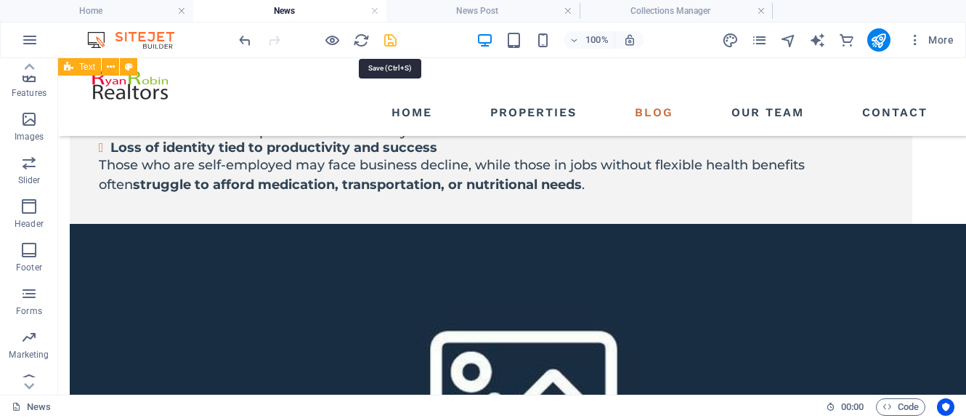
click at [390, 44] on icon "save" at bounding box center [390, 40] width 17 height 17
select select "columns.publishing_date_DESC"
select select "columns.status"
select select "columns.publishing_date"
select select "past"
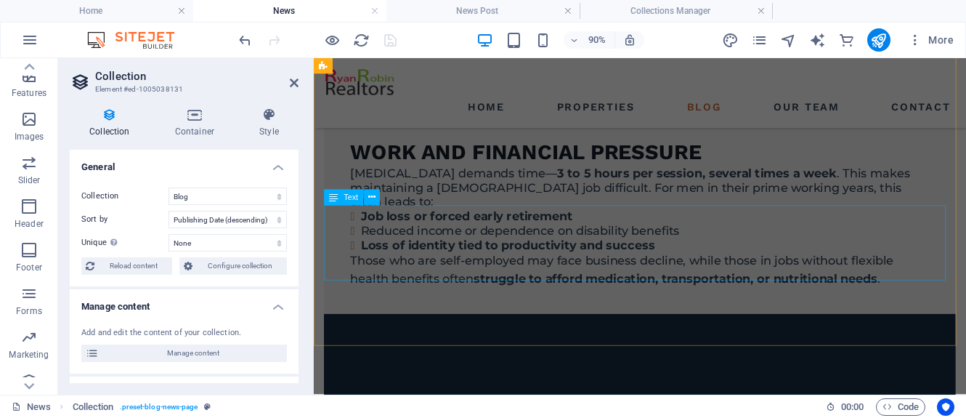
scroll to position [1667, 0]
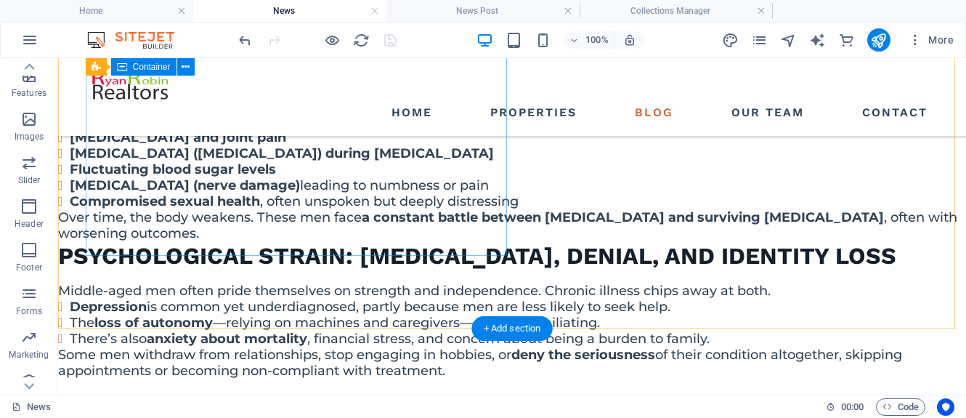
scroll to position [1162, 0]
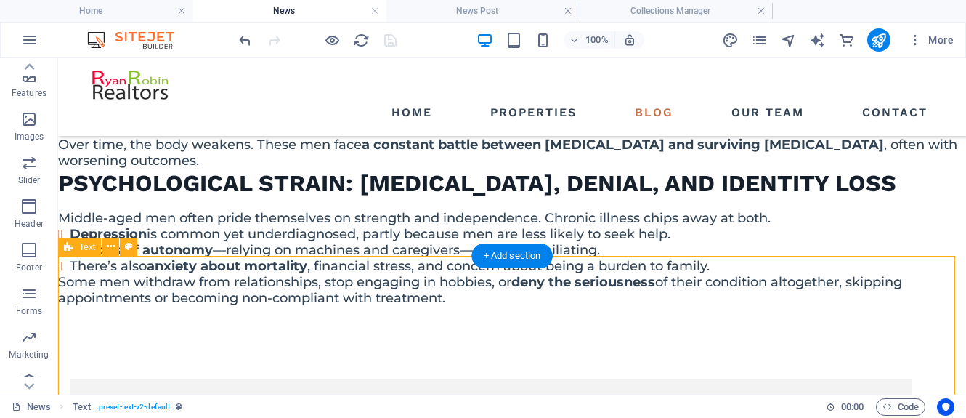
drag, startPoint x: 152, startPoint y: 378, endPoint x: 82, endPoint y: 264, distance: 133.1
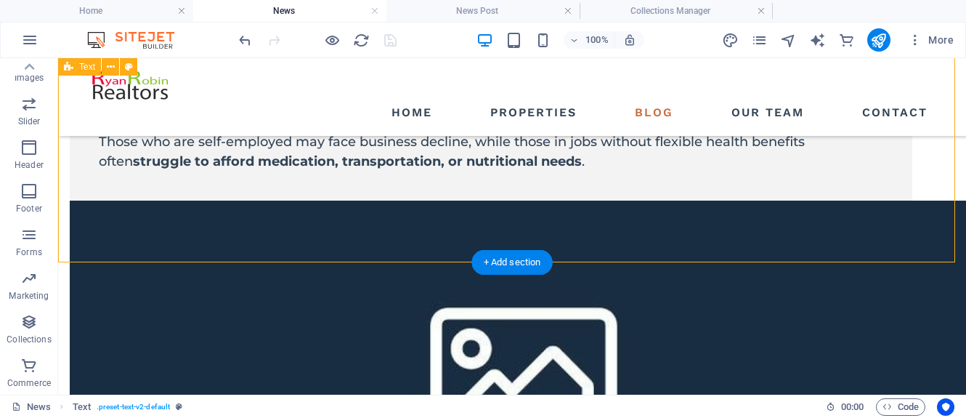
scroll to position [1526, 0]
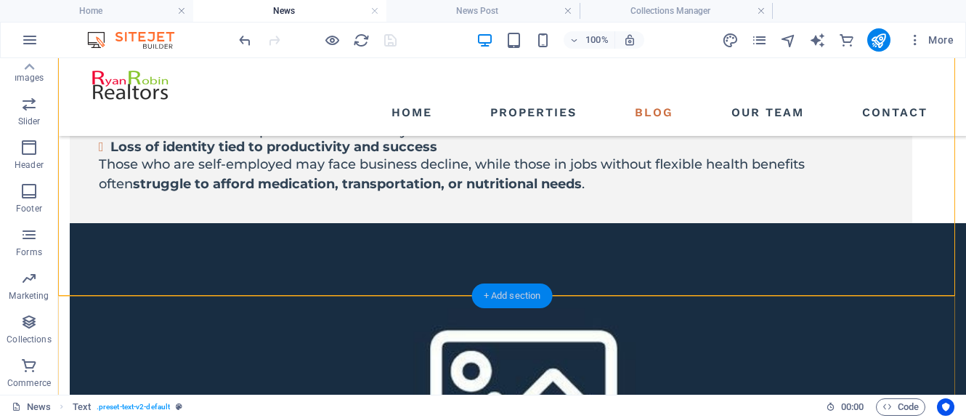
click at [517, 292] on div "+ Add section" at bounding box center [512, 295] width 81 height 25
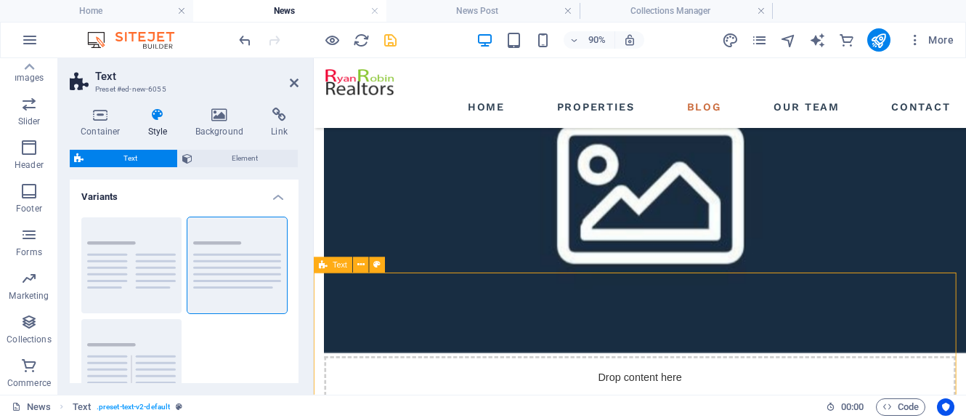
scroll to position [1741, 0]
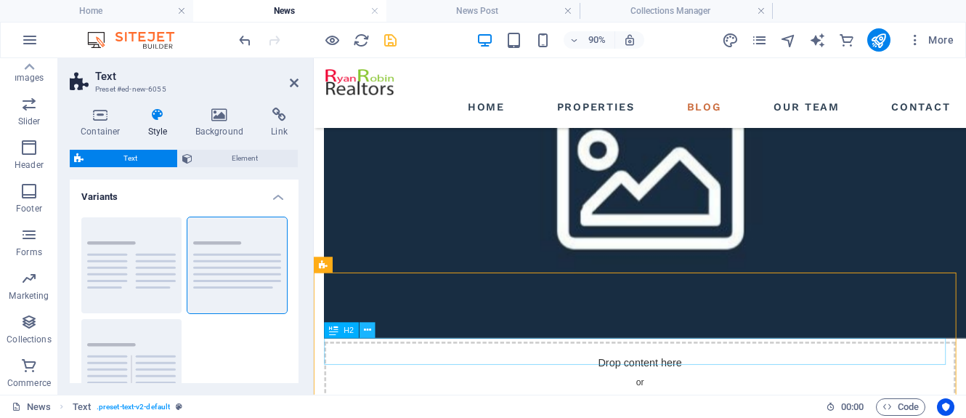
click at [364, 329] on icon at bounding box center [367, 330] width 7 height 14
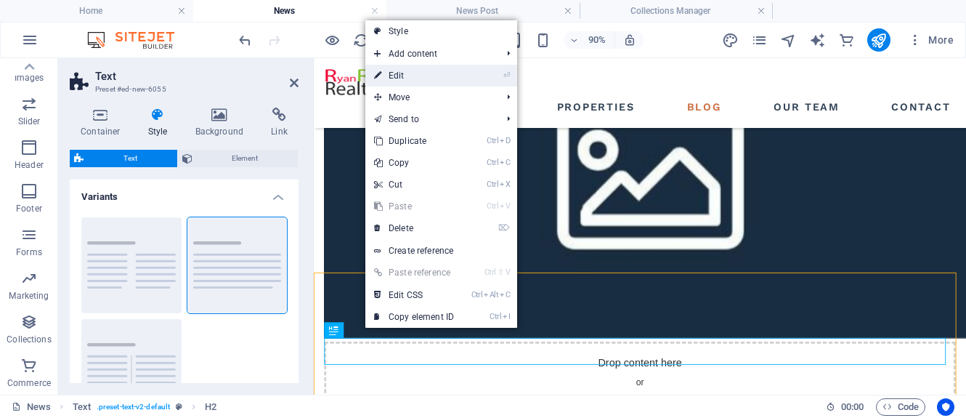
click at [410, 75] on link "⏎ Edit" at bounding box center [413, 76] width 97 height 22
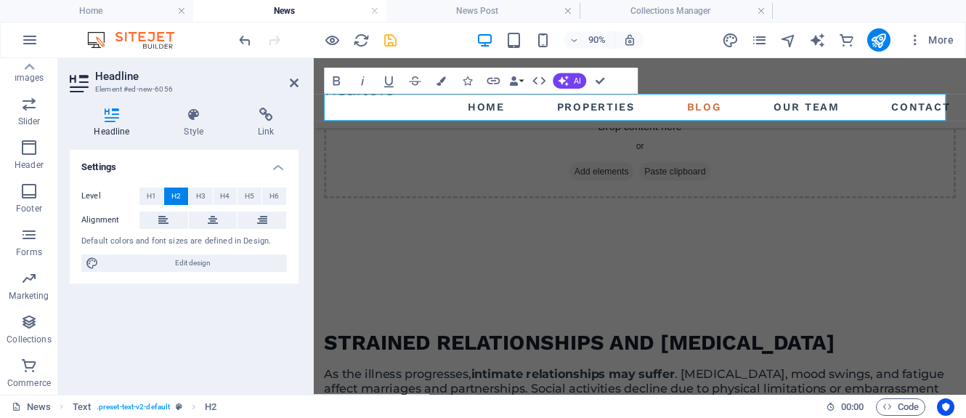
scroll to position [2022, 0]
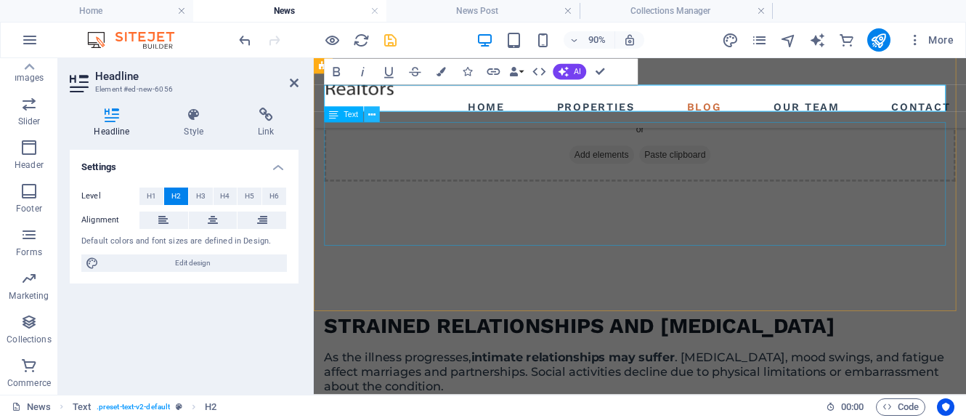
click at [371, 115] on icon at bounding box center [371, 115] width 7 height 14
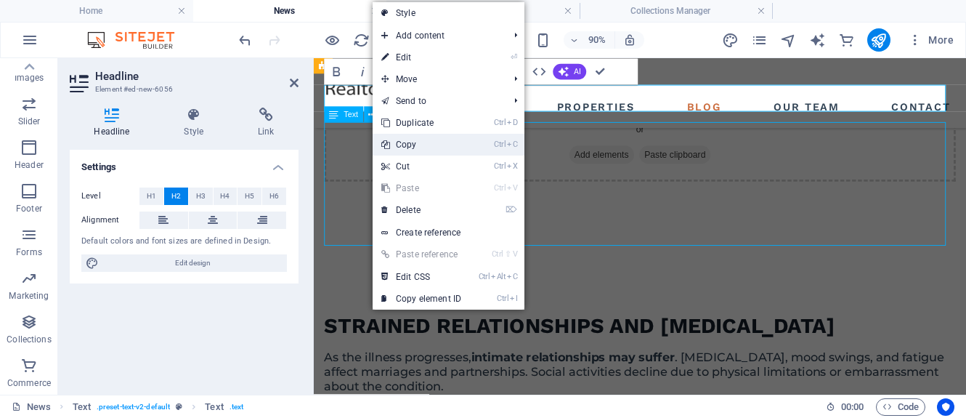
scroll to position [1806, 0]
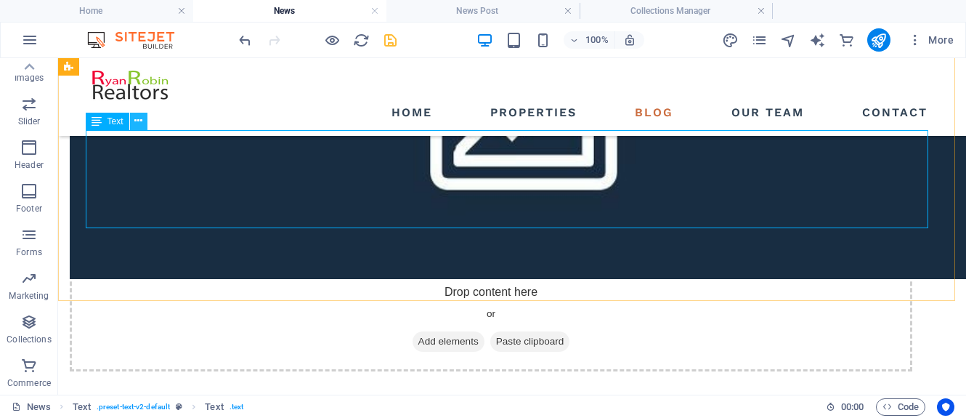
click at [139, 121] on icon at bounding box center [138, 120] width 8 height 15
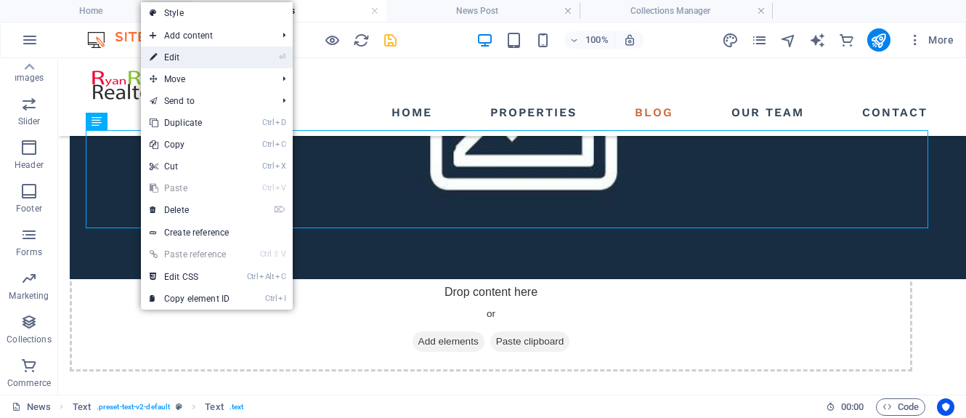
click at [177, 57] on link "⏎ Edit" at bounding box center [189, 57] width 97 height 22
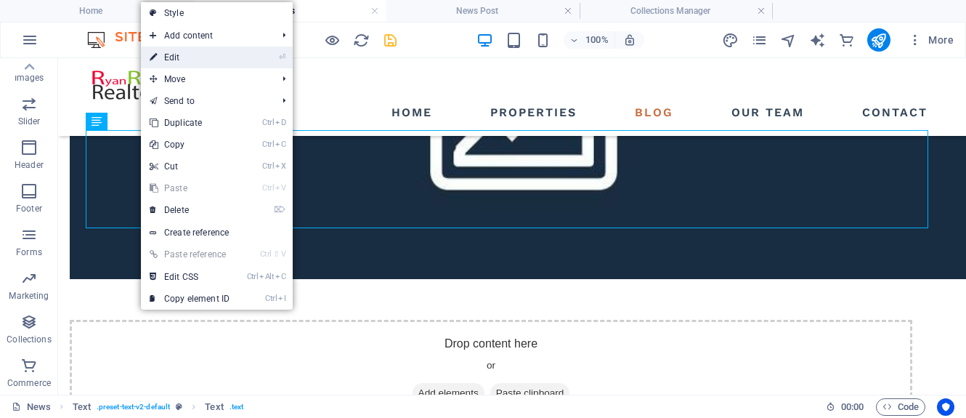
scroll to position [2022, 0]
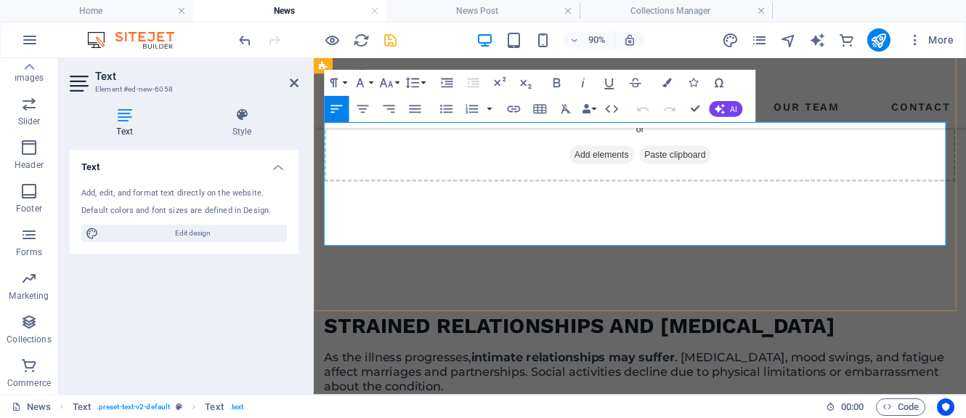
drag, startPoint x: 478, startPoint y: 253, endPoint x: 405, endPoint y: 235, distance: 75.4
drag, startPoint x: 479, startPoint y: 257, endPoint x: 323, endPoint y: 142, distance: 193.7
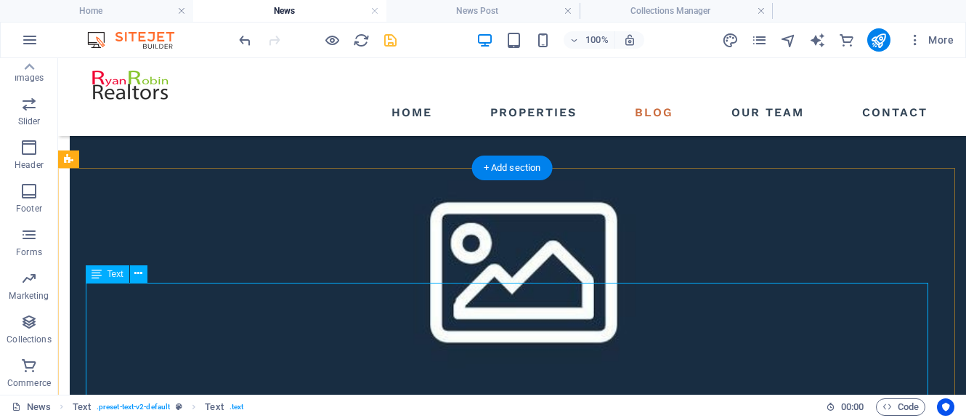
scroll to position [1589, 0]
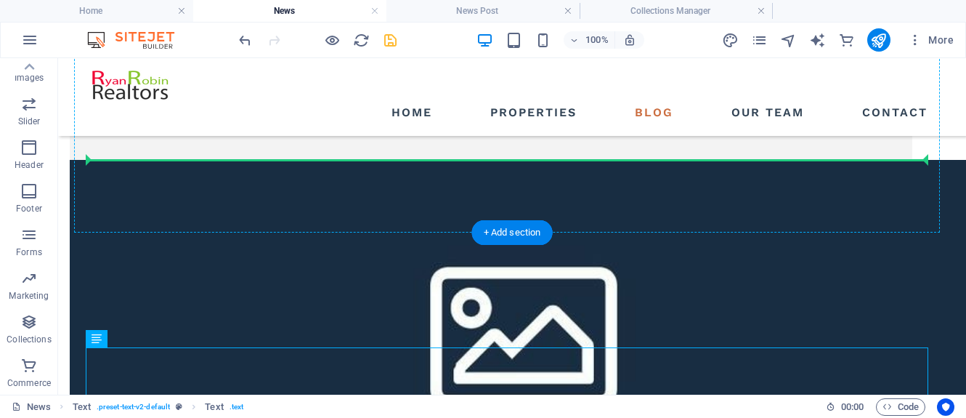
drag, startPoint x: 154, startPoint y: 397, endPoint x: 147, endPoint y: 218, distance: 179.6
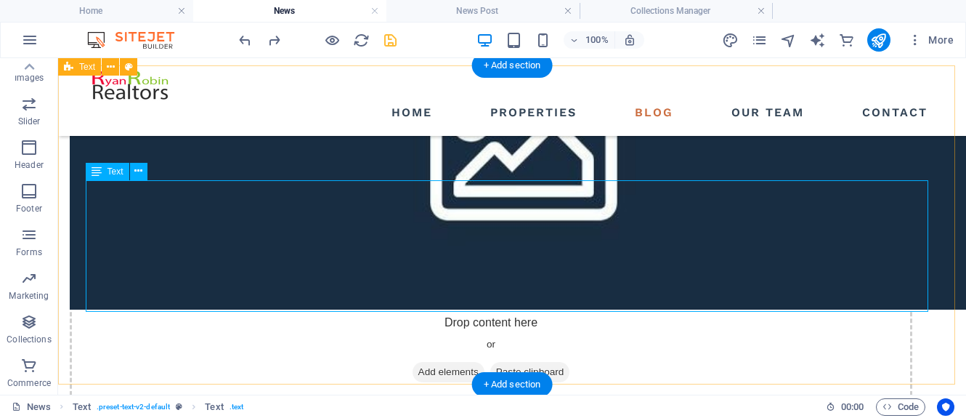
scroll to position [1630, 0]
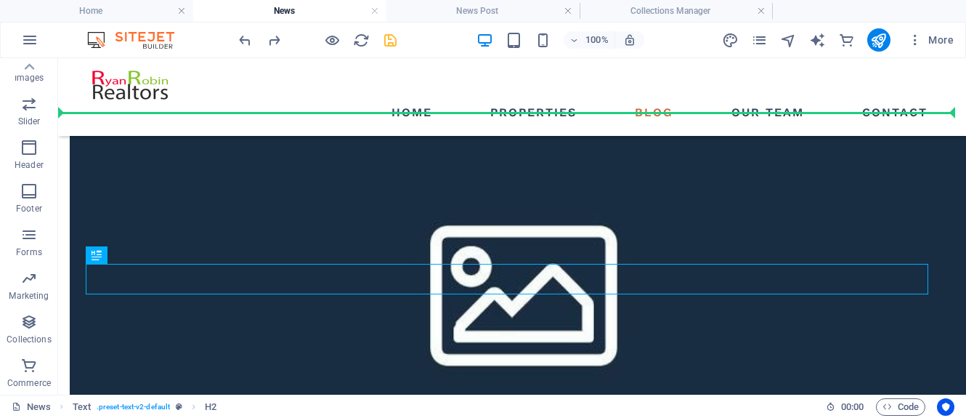
drag, startPoint x: 150, startPoint y: 311, endPoint x: 110, endPoint y: 110, distance: 204.5
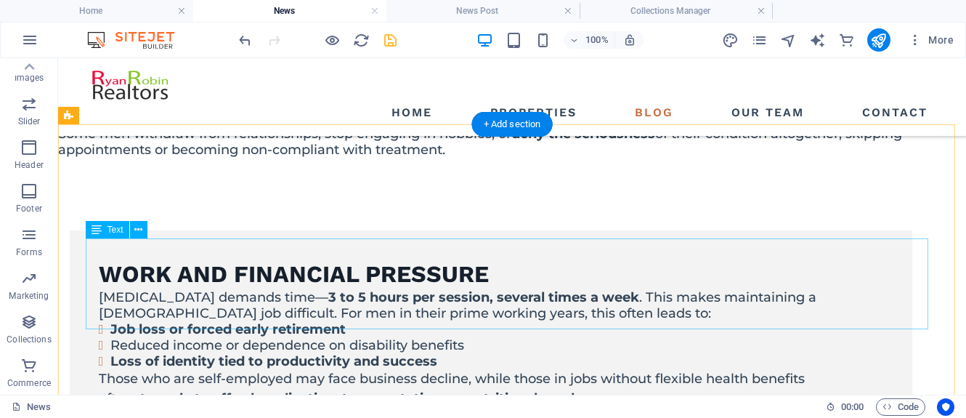
scroll to position [1308, 0]
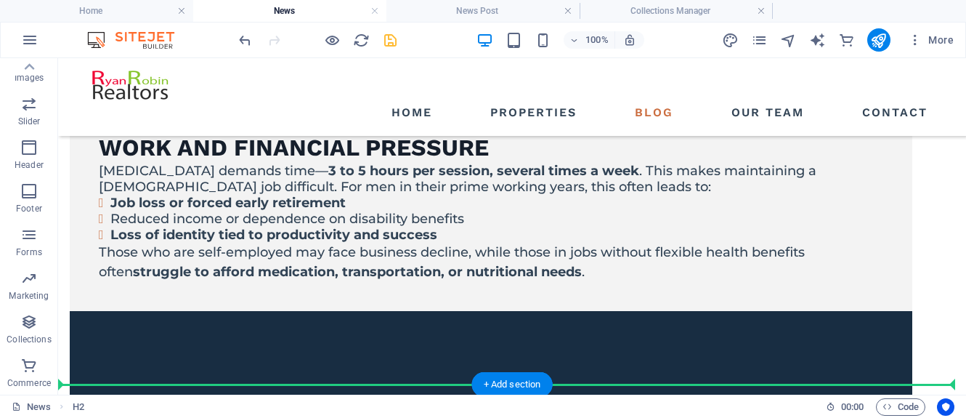
scroll to position [1491, 0]
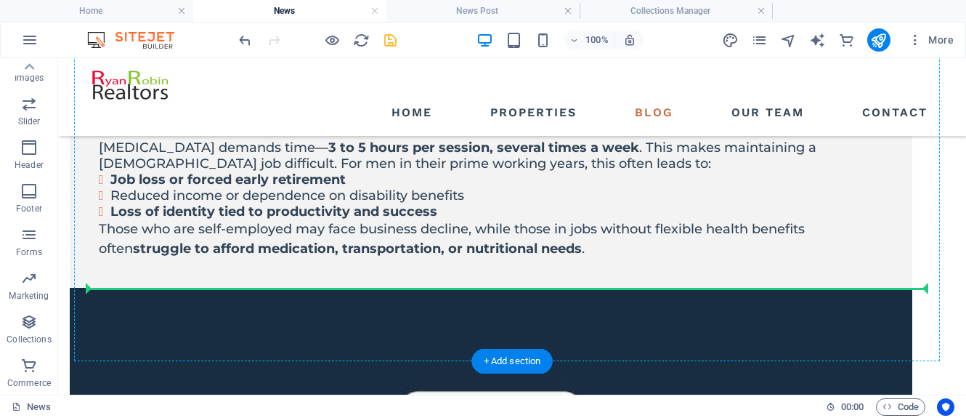
drag, startPoint x: 125, startPoint y: 162, endPoint x: 95, endPoint y: 284, distance: 125.6
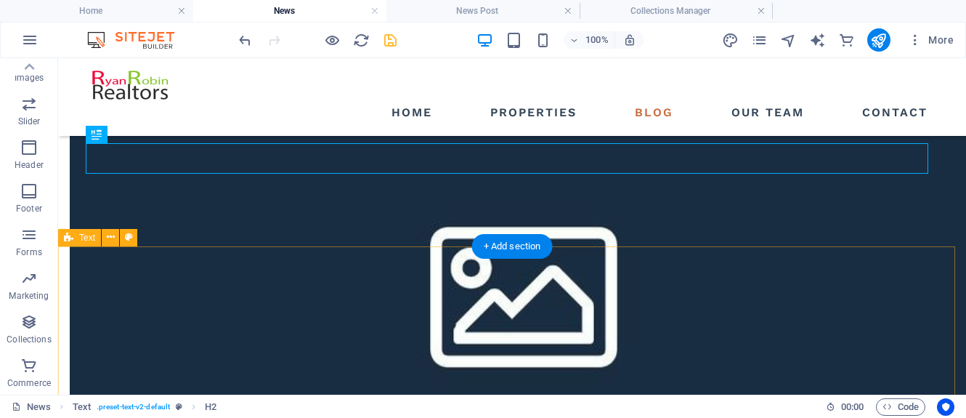
scroll to position [1606, 0]
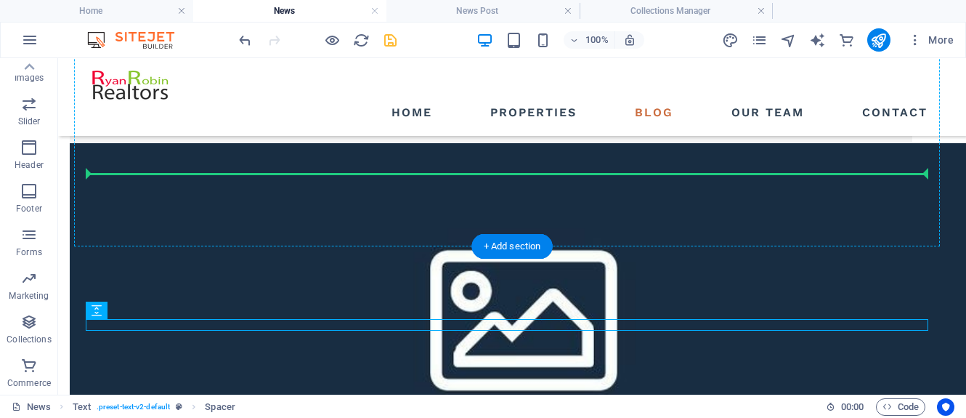
drag, startPoint x: 150, startPoint y: 366, endPoint x: 151, endPoint y: 230, distance: 135.9
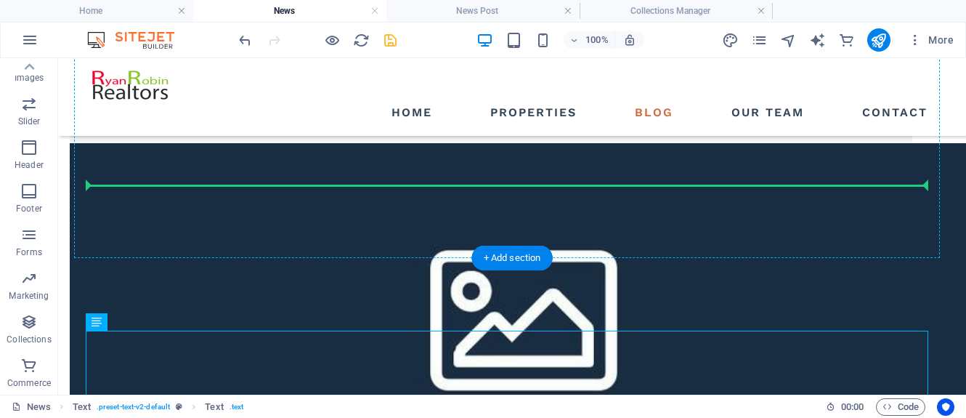
drag, startPoint x: 154, startPoint y: 380, endPoint x: 158, endPoint y: 241, distance: 138.8
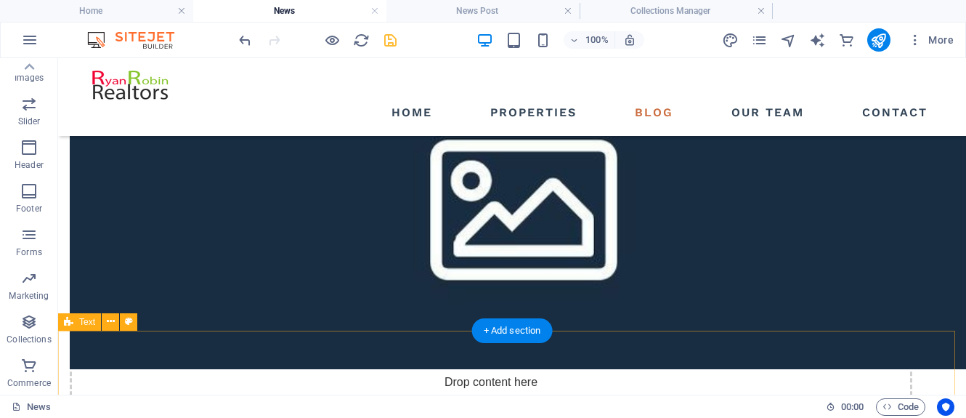
scroll to position [1751, 0]
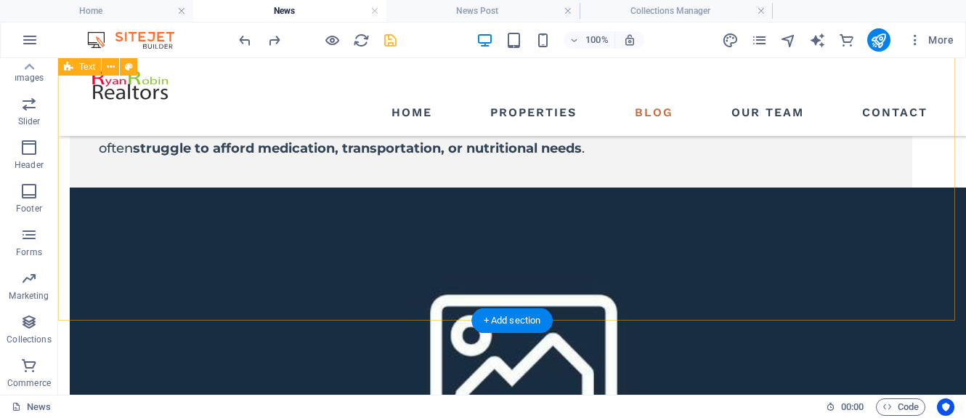
scroll to position [1485, 0]
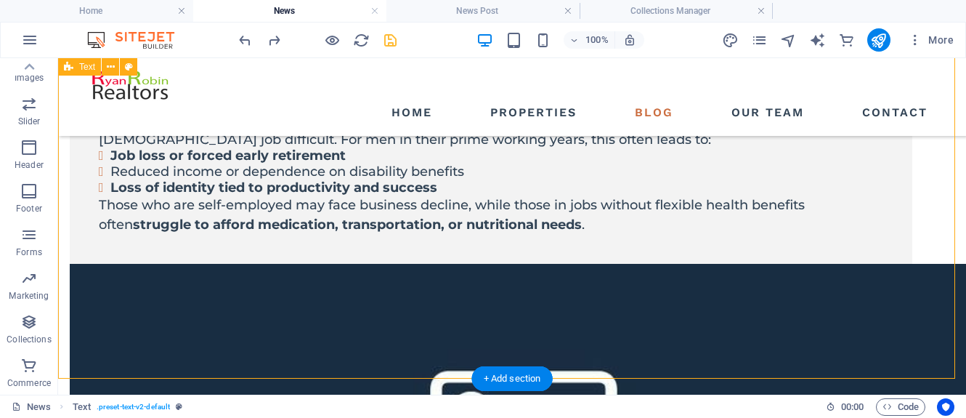
drag, startPoint x: 153, startPoint y: 314, endPoint x: 78, endPoint y: 299, distance: 75.5
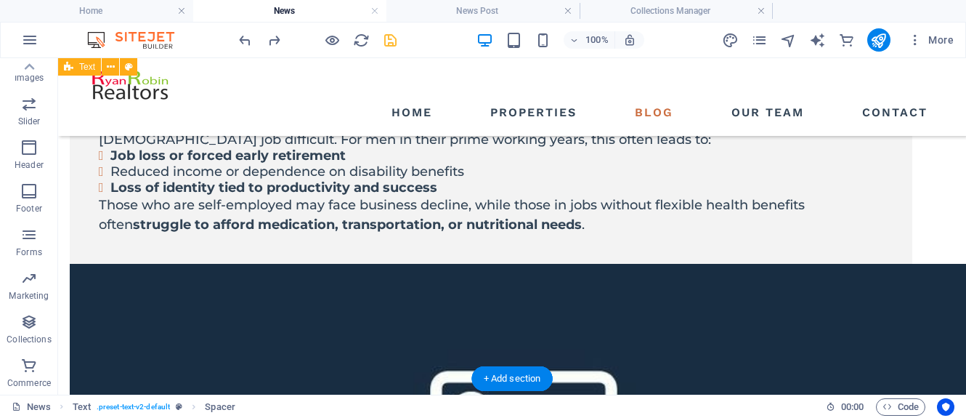
drag, startPoint x: 147, startPoint y: 342, endPoint x: 91, endPoint y: 273, distance: 88.8
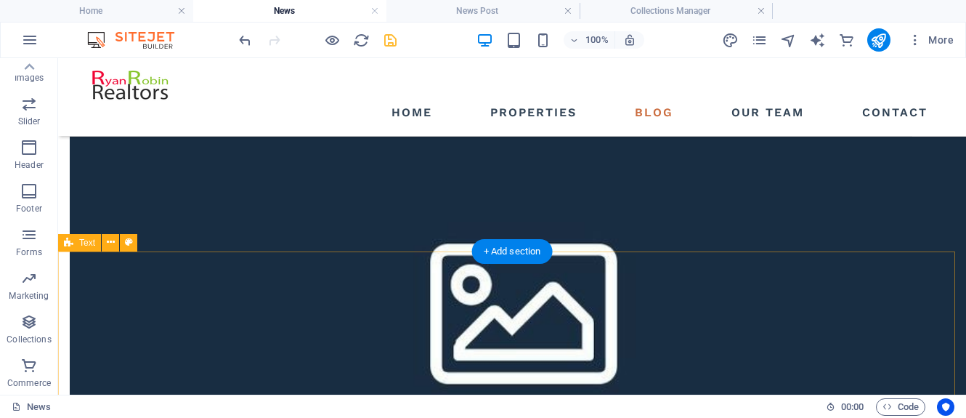
scroll to position [1558, 0]
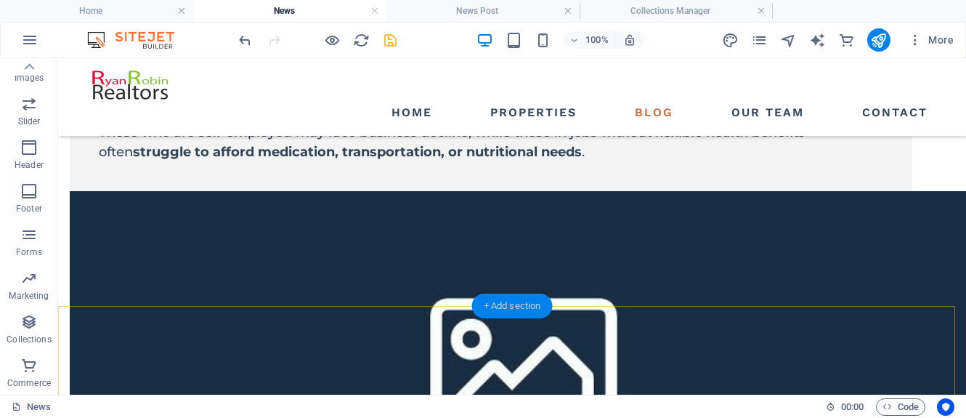
click at [522, 305] on div "+ Add section" at bounding box center [512, 306] width 81 height 25
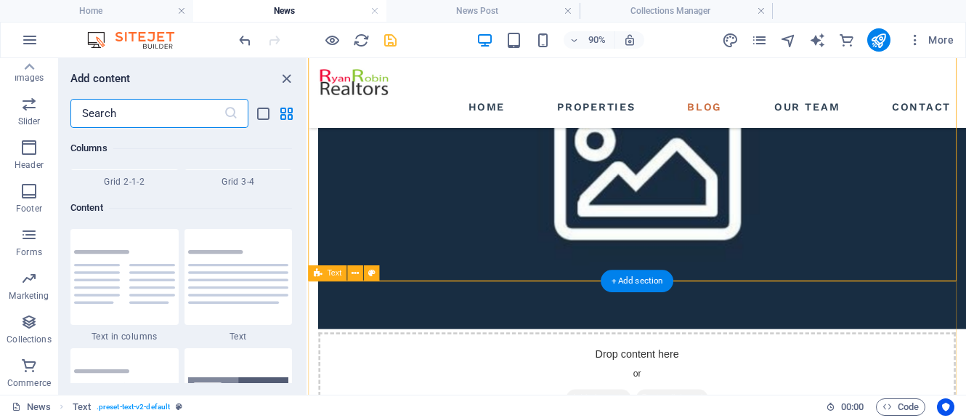
scroll to position [2542, 0]
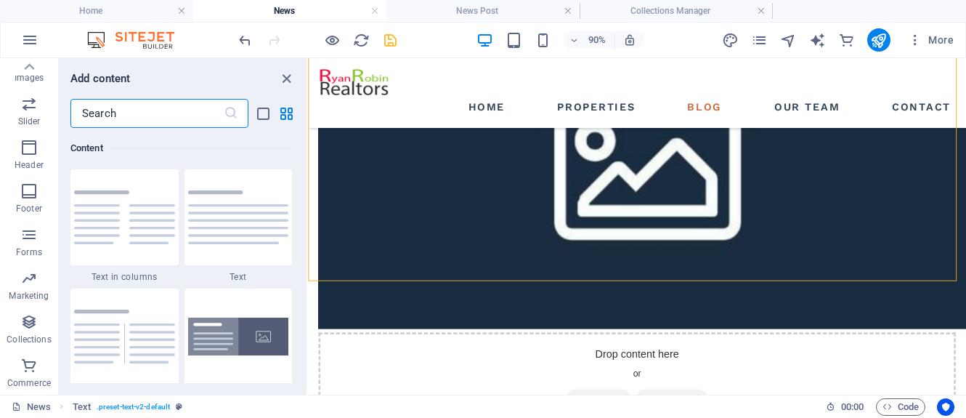
click at [120, 117] on input "text" at bounding box center [146, 113] width 153 height 29
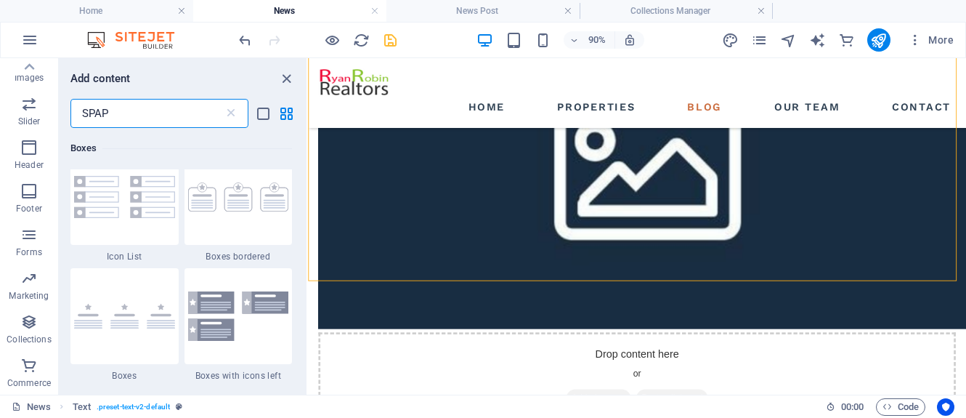
scroll to position [0, 0]
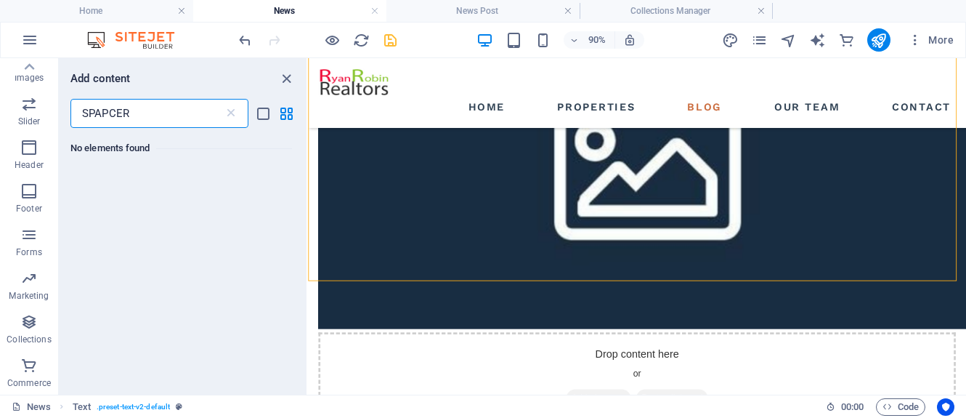
click at [108, 110] on input "SPAPCER" at bounding box center [146, 113] width 153 height 29
type input "SPACER"
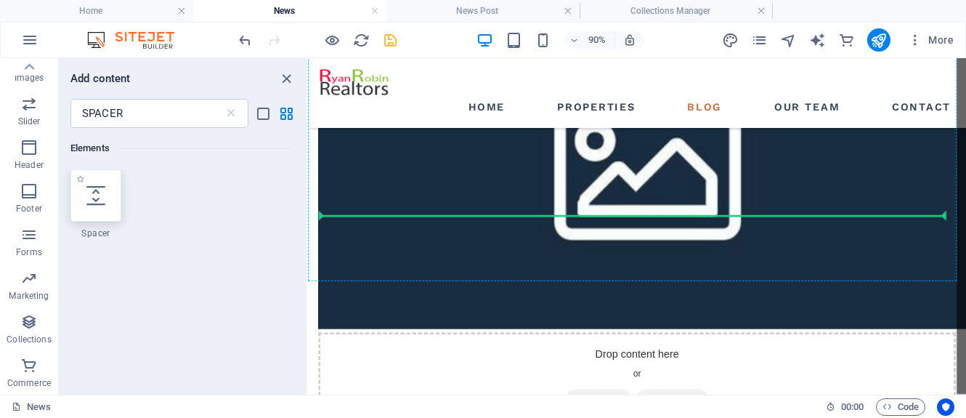
select select "px"
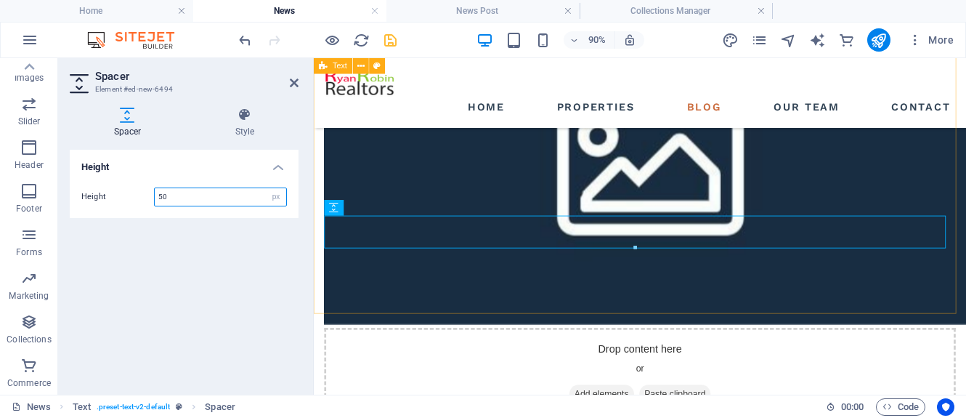
scroll to position [1773, 0]
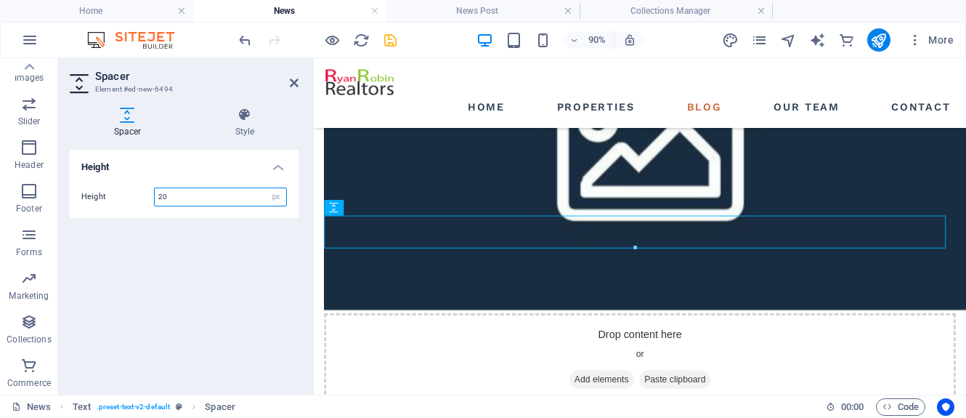
type input "20"
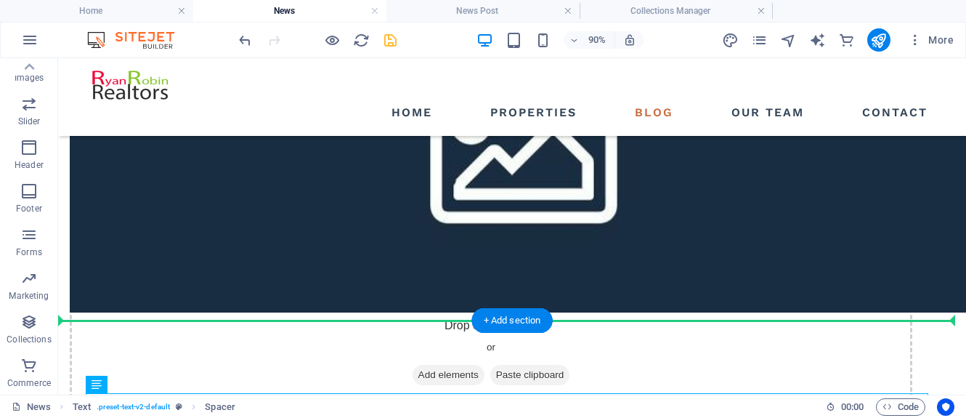
scroll to position [1558, 0]
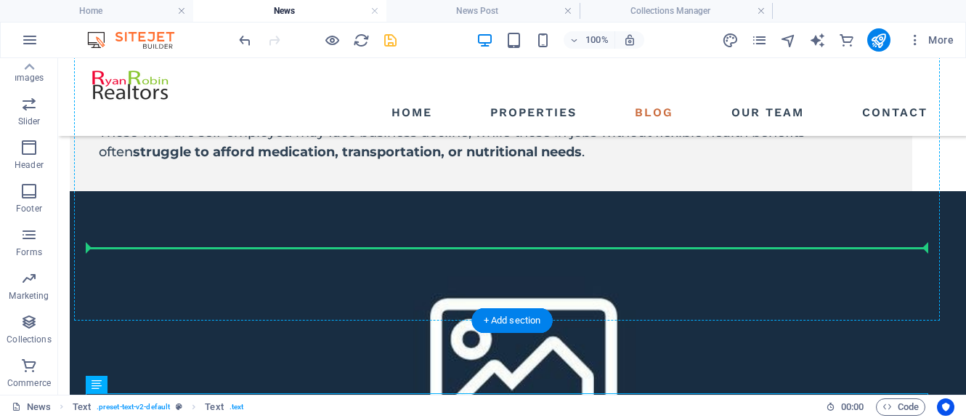
drag, startPoint x: 387, startPoint y: 410, endPoint x: 211, endPoint y: 243, distance: 242.0
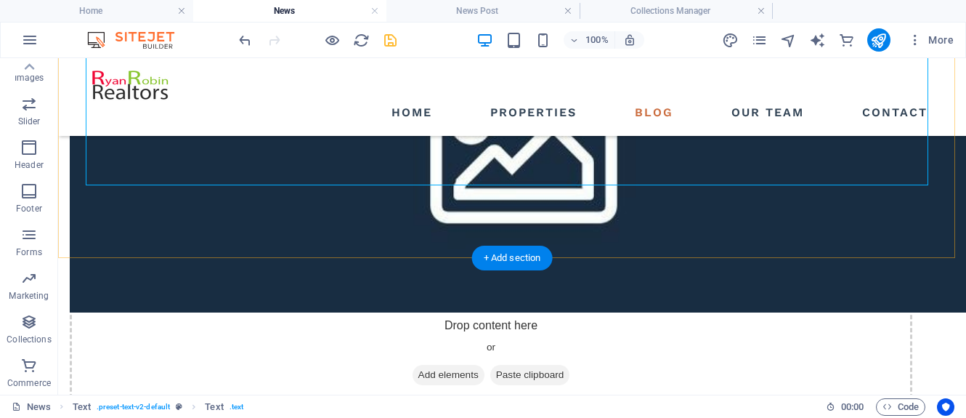
scroll to position [1776, 0]
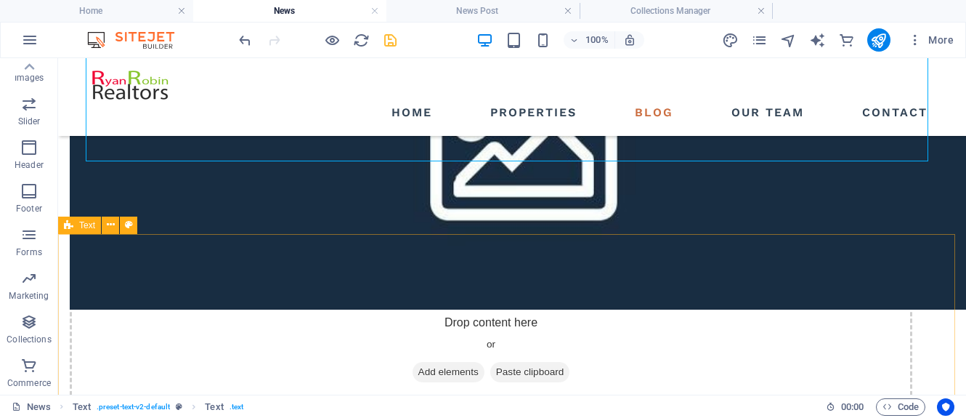
click at [83, 225] on span "Text" at bounding box center [87, 225] width 16 height 9
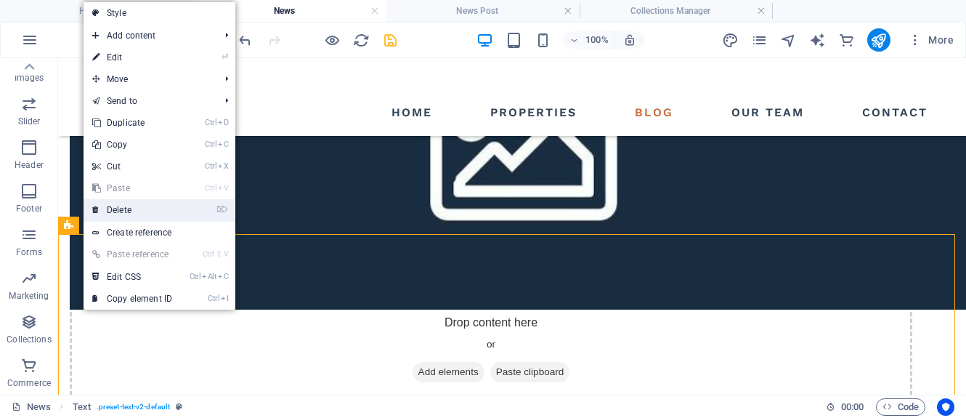
click at [116, 211] on link "⌦ Delete" at bounding box center [132, 210] width 97 height 22
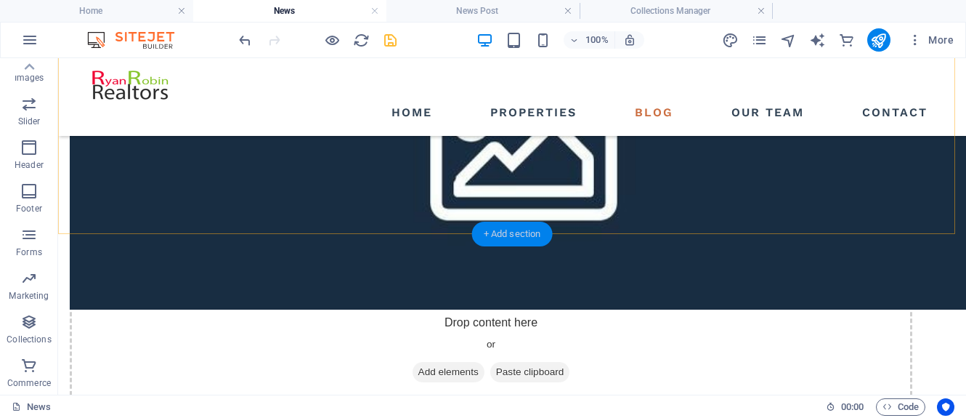
click at [509, 234] on div "+ Add section" at bounding box center [512, 234] width 81 height 25
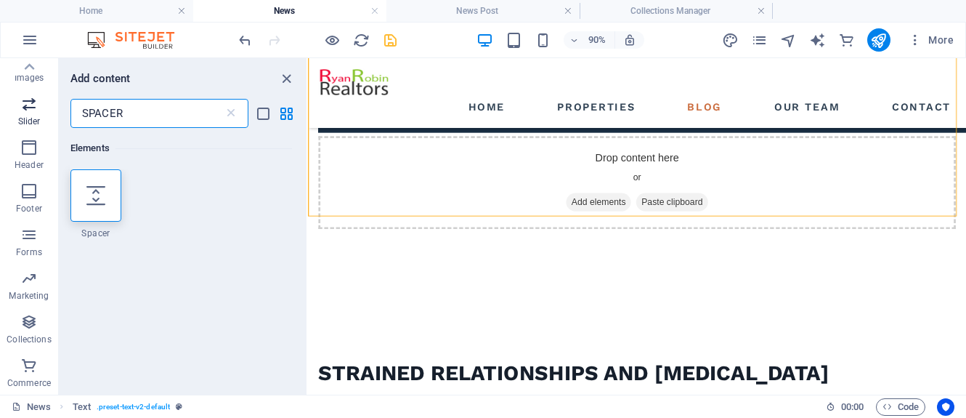
drag, startPoint x: 65, startPoint y: 104, endPoint x: 25, endPoint y: 99, distance: 41.0
click at [24, 99] on div "Favorites Elements Columns Content Boxes Accordion Tables Features Images Slide…" at bounding box center [154, 226] width 308 height 336
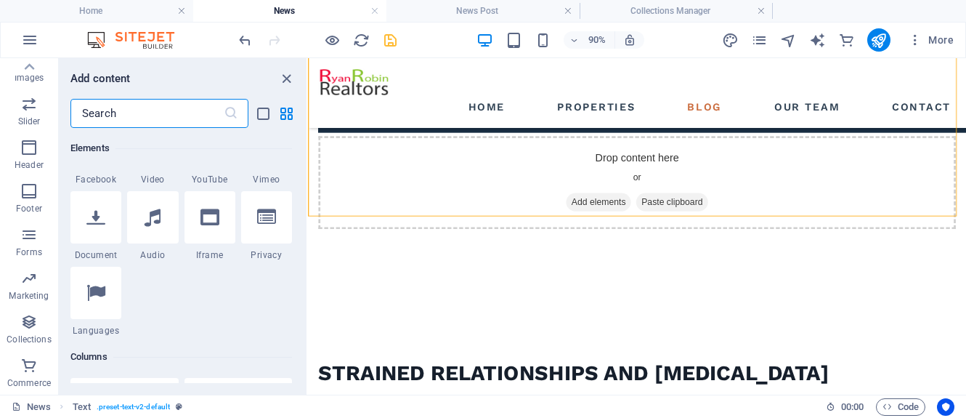
scroll to position [436, 0]
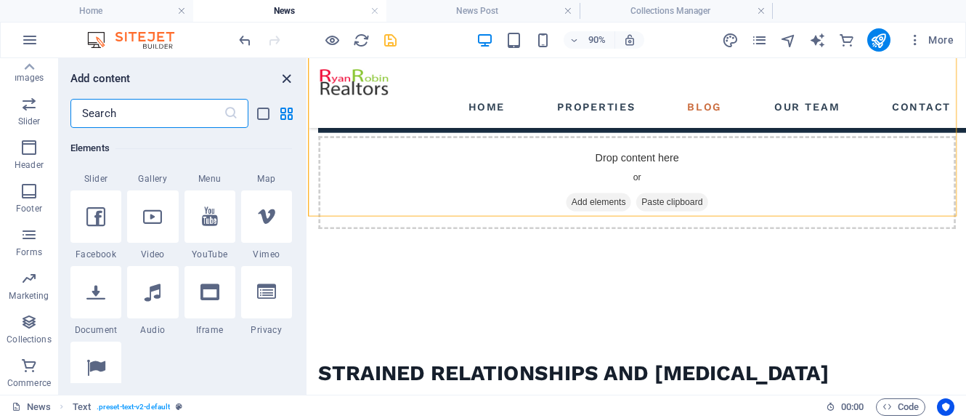
click at [288, 77] on icon "close panel" at bounding box center [286, 78] width 17 height 17
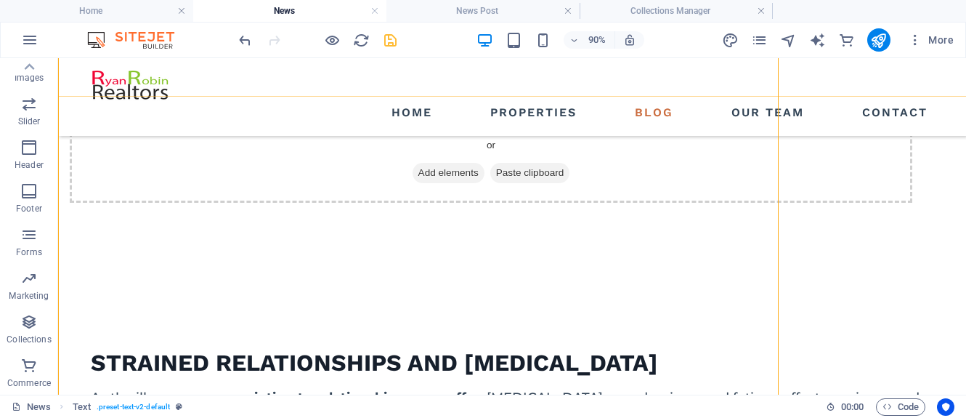
scroll to position [1776, 0]
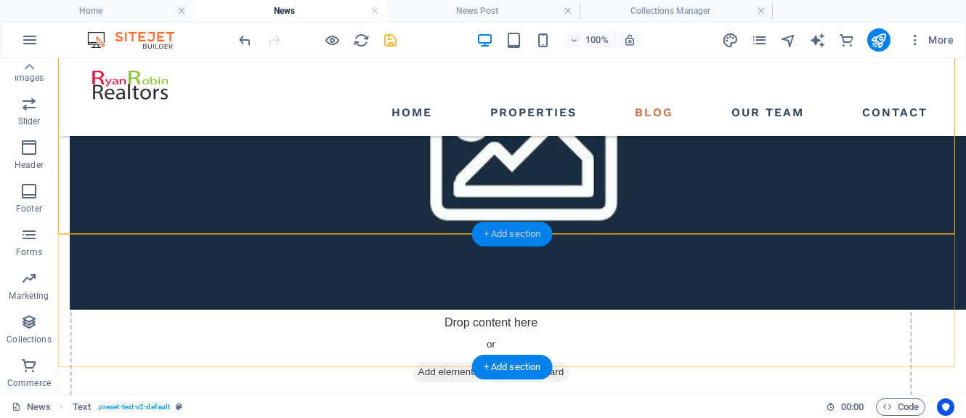
click at [519, 234] on div "+ Add section" at bounding box center [512, 234] width 81 height 25
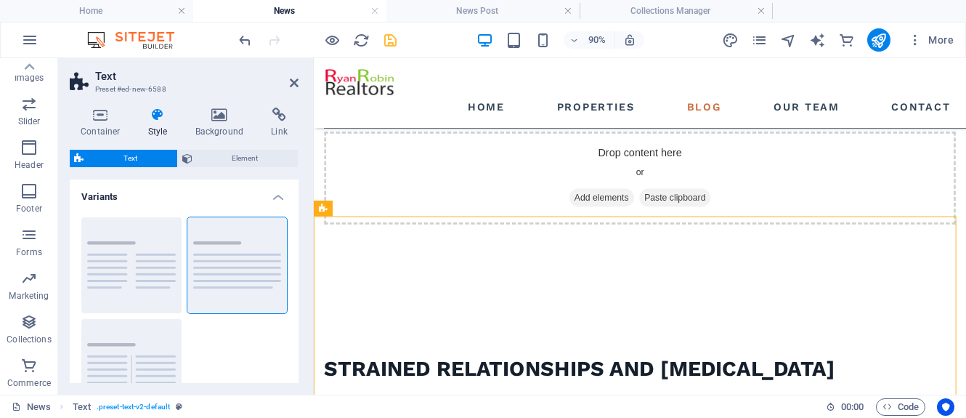
scroll to position [1991, 0]
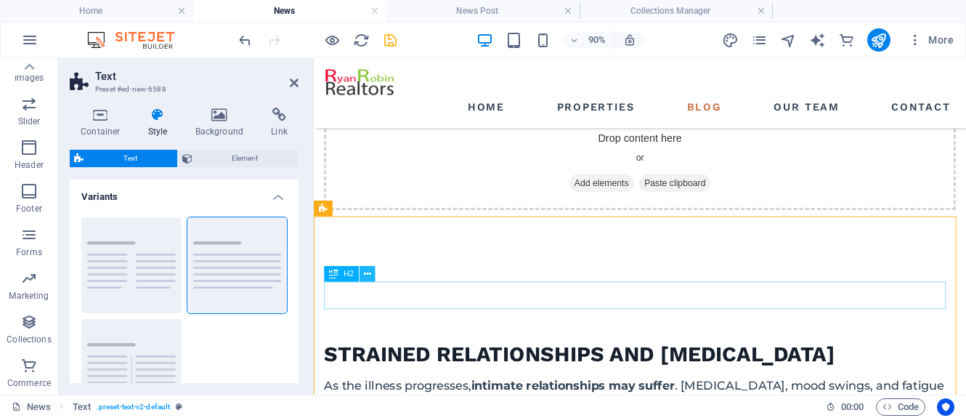
click at [365, 272] on icon at bounding box center [367, 274] width 7 height 14
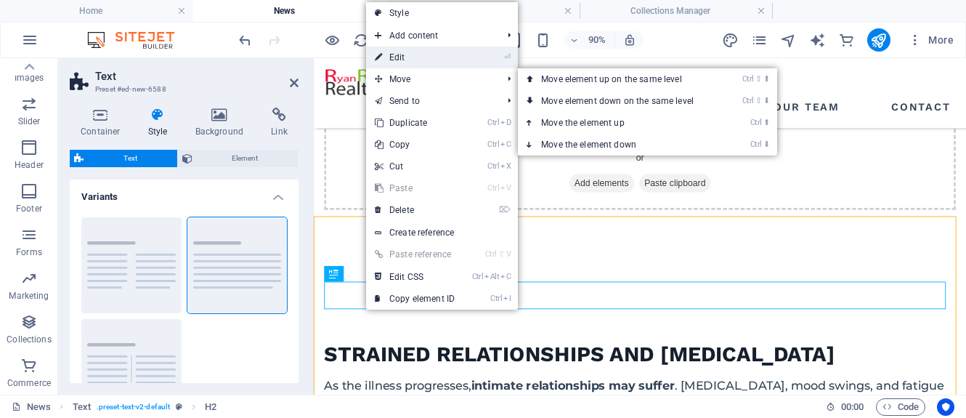
click at [413, 60] on link "⏎ Edit" at bounding box center [414, 57] width 97 height 22
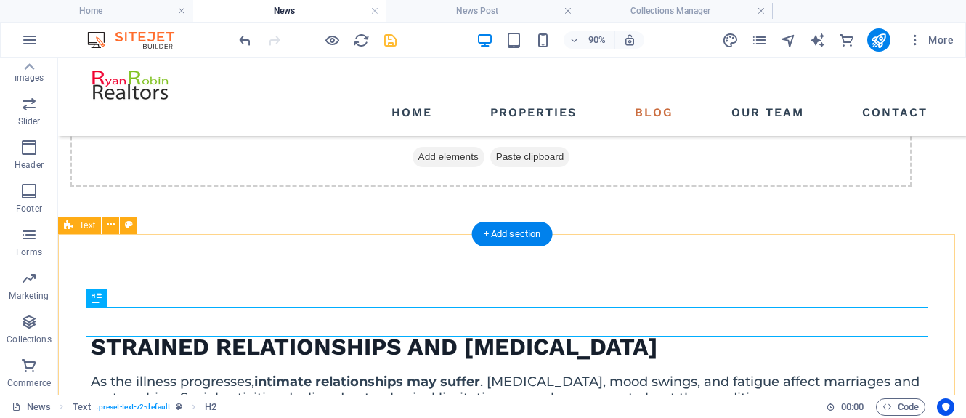
scroll to position [1776, 0]
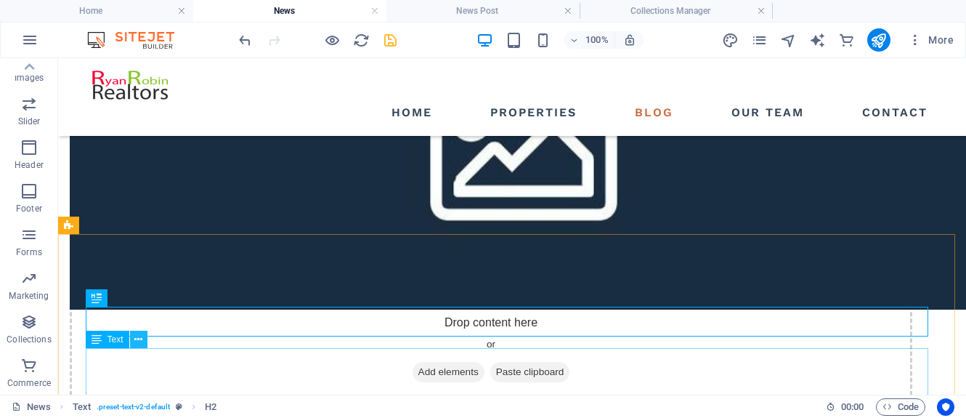
click at [139, 339] on icon at bounding box center [138, 339] width 8 height 15
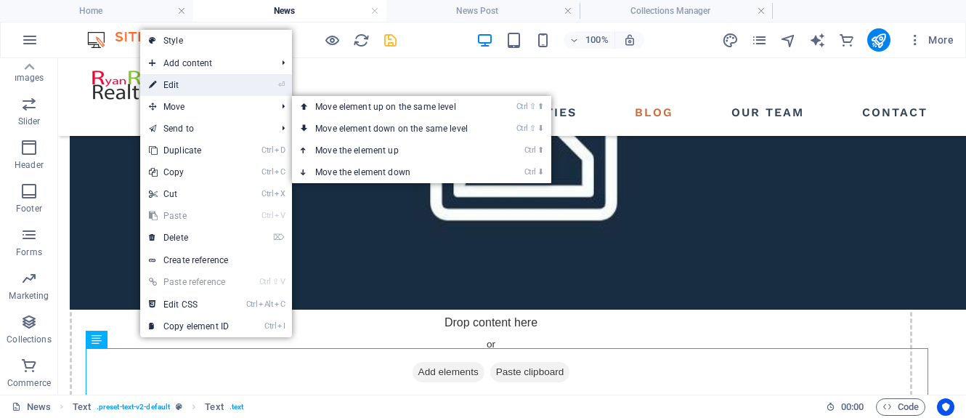
click at [186, 89] on link "⏎ Edit" at bounding box center [188, 85] width 97 height 22
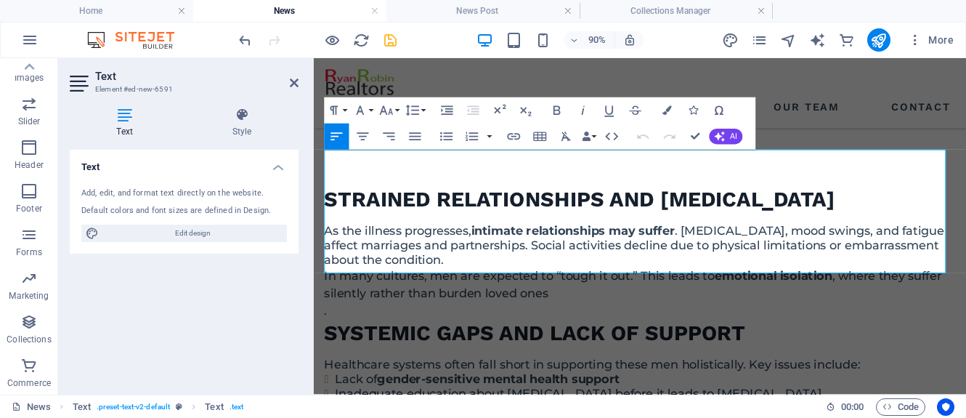
scroll to position [2275, 0]
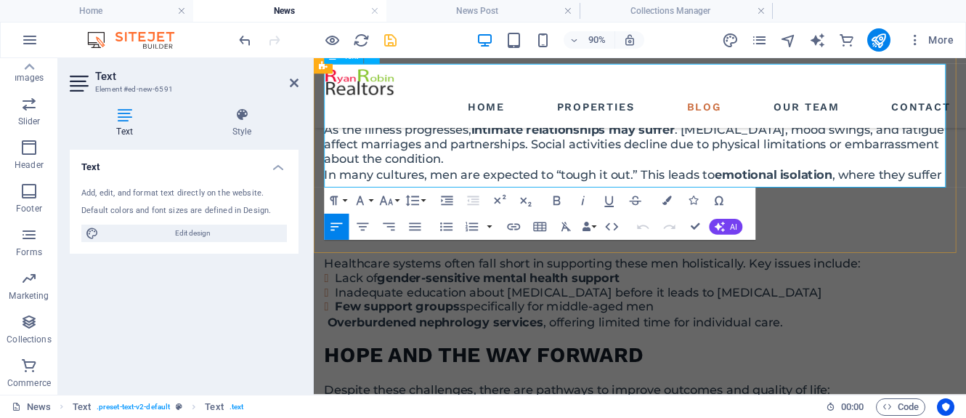
drag, startPoint x: 325, startPoint y: 355, endPoint x: 480, endPoint y: 192, distance: 224.6
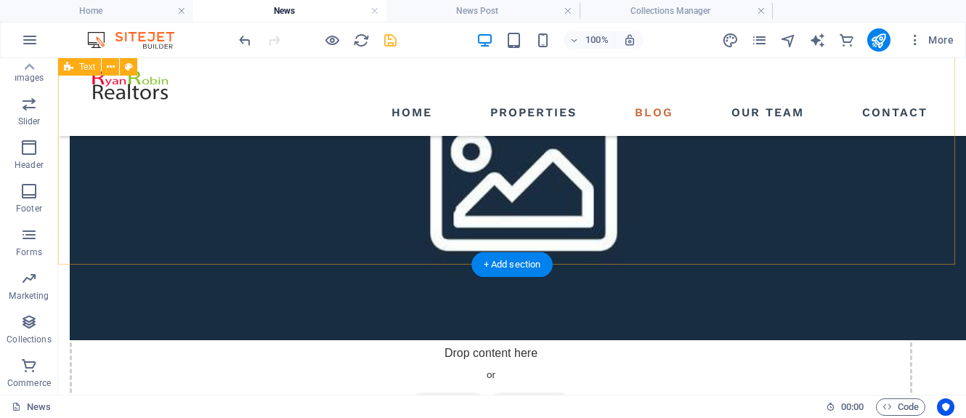
scroll to position [1768, 0]
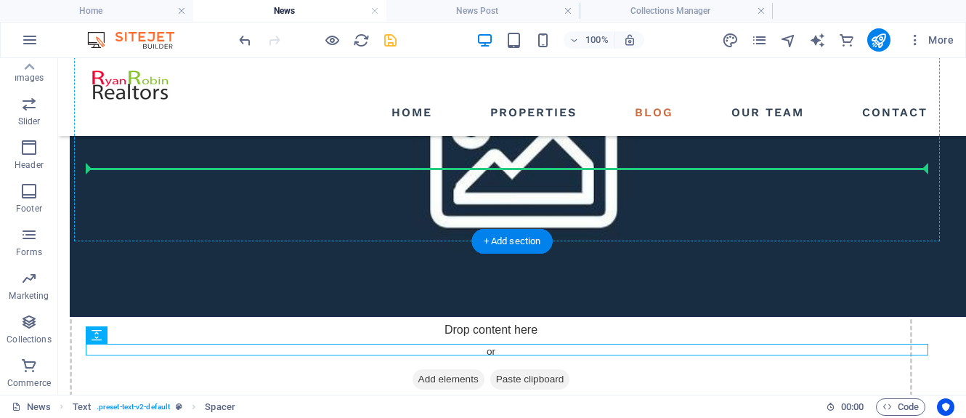
drag, startPoint x: 155, startPoint y: 392, endPoint x: 113, endPoint y: 148, distance: 247.1
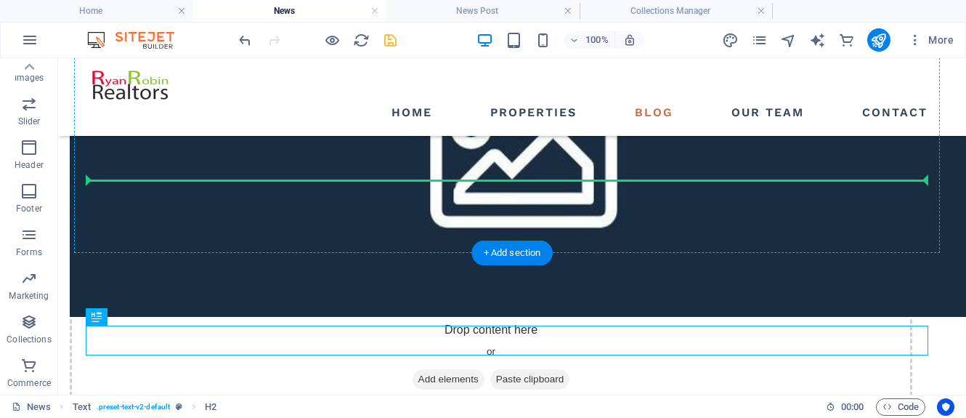
drag, startPoint x: 155, startPoint y: 372, endPoint x: 114, endPoint y: 176, distance: 200.3
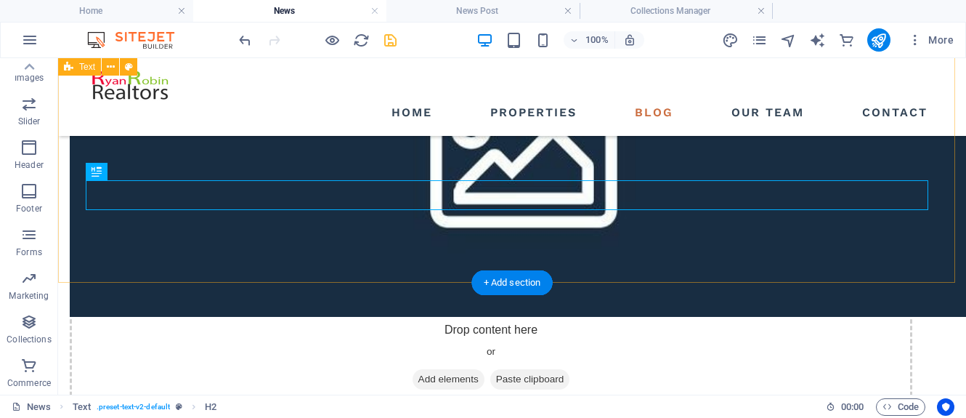
scroll to position [1841, 0]
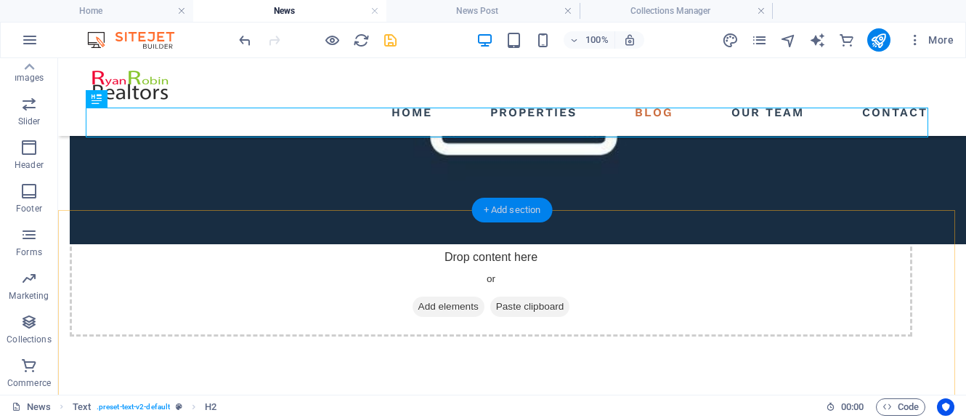
click at [524, 207] on div "+ Add section" at bounding box center [512, 210] width 81 height 25
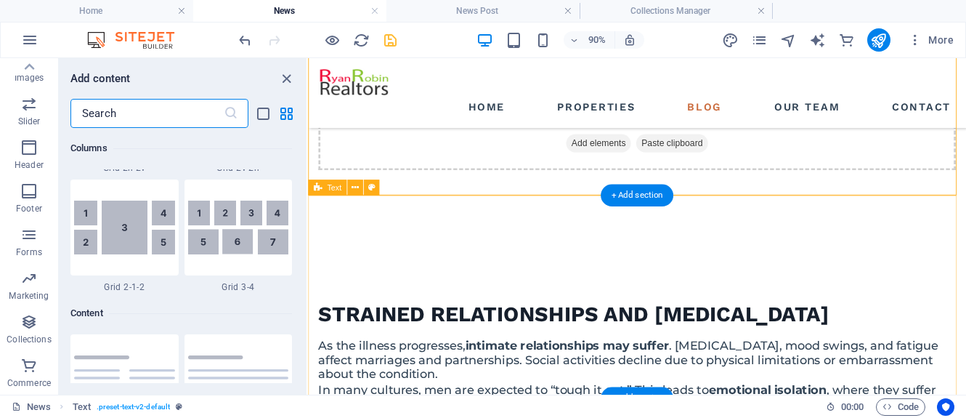
scroll to position [2542, 0]
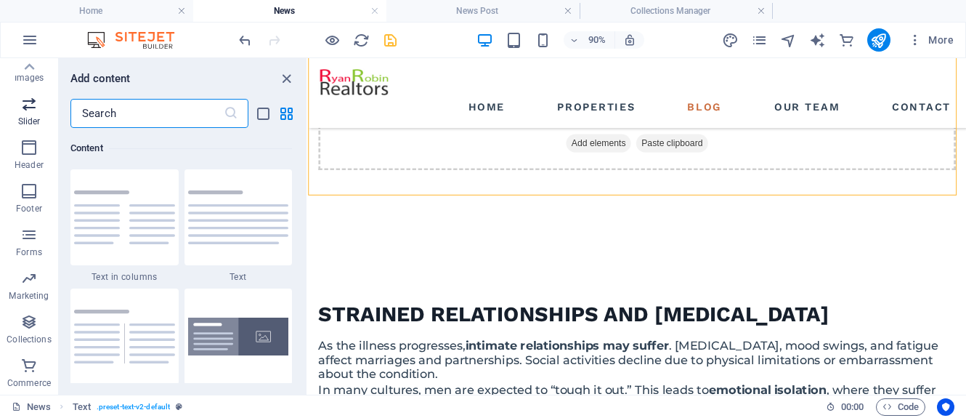
drag, startPoint x: 132, startPoint y: 116, endPoint x: 39, endPoint y: 115, distance: 93.0
click at [39, 115] on div "Favorites Elements Columns Content Boxes Accordion Tables Features Images Slide…" at bounding box center [154, 226] width 308 height 336
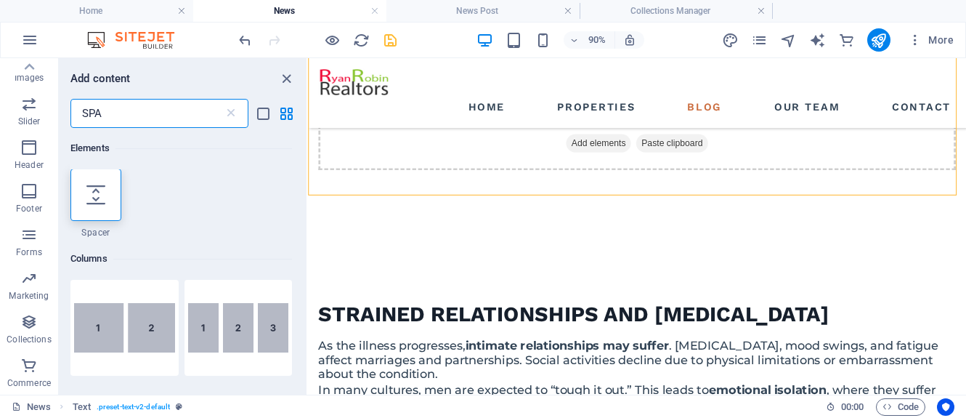
scroll to position [0, 0]
type input "SPA"
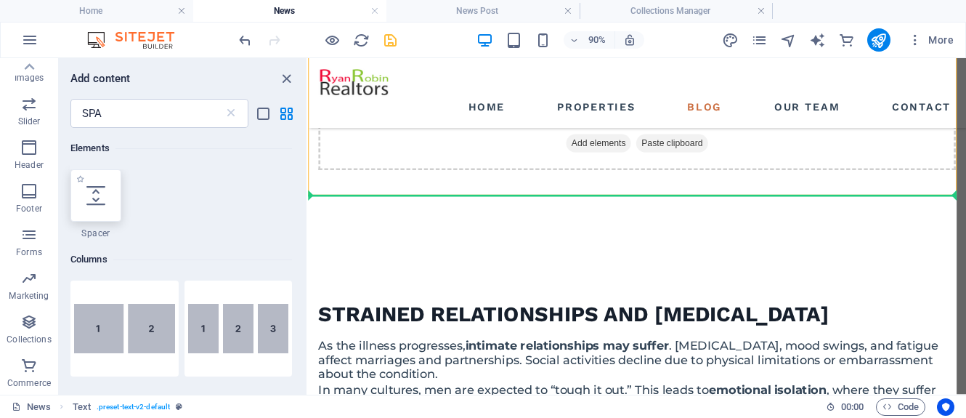
select select "px"
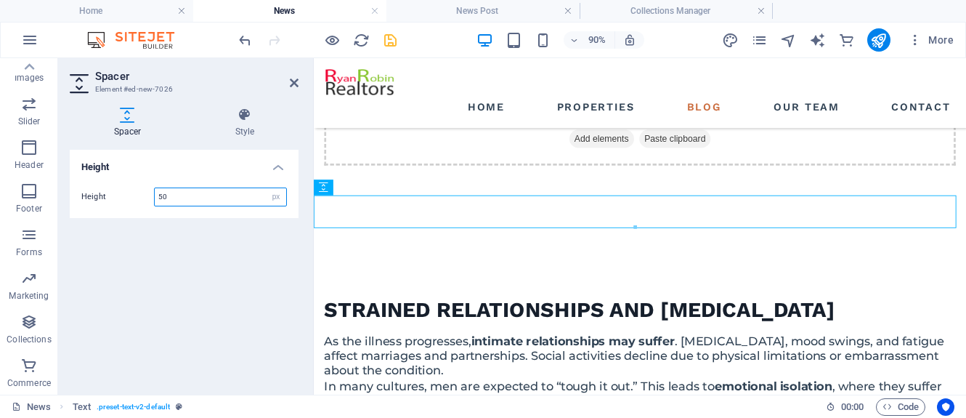
scroll to position [2056, 0]
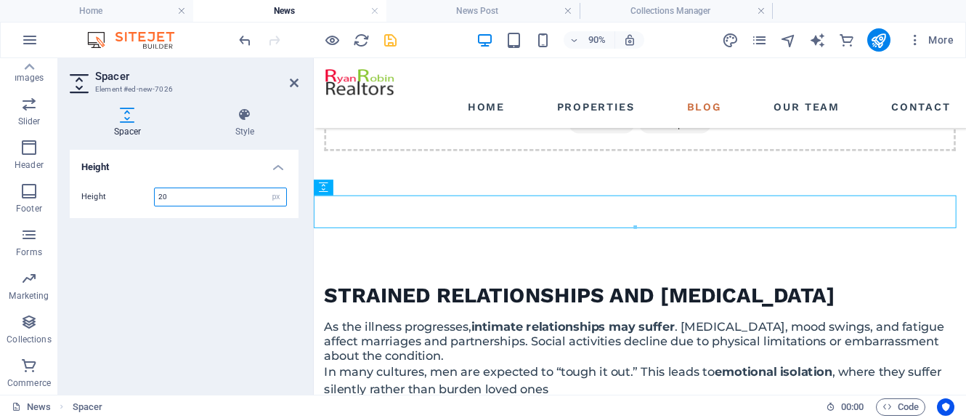
type input "20"
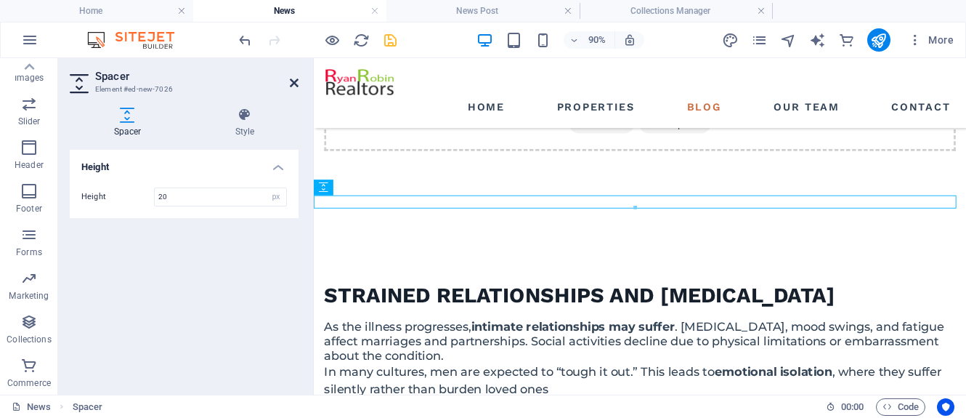
click at [295, 82] on icon at bounding box center [294, 83] width 9 height 12
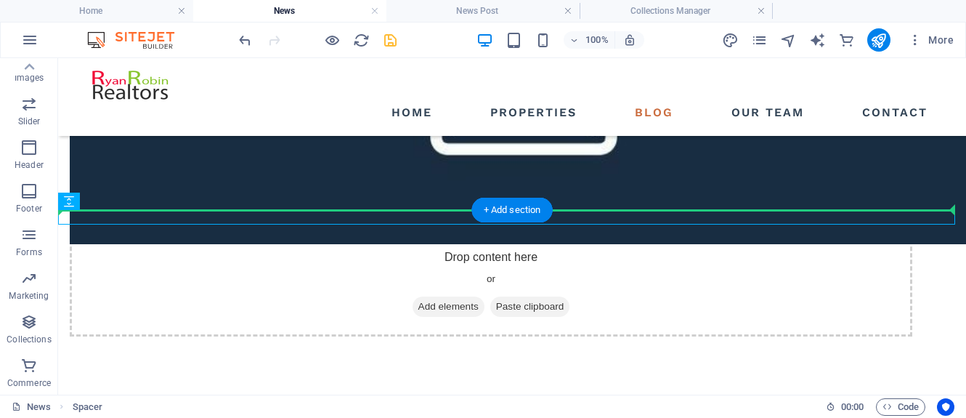
drag, startPoint x: 124, startPoint y: 259, endPoint x: 78, endPoint y: 121, distance: 145.2
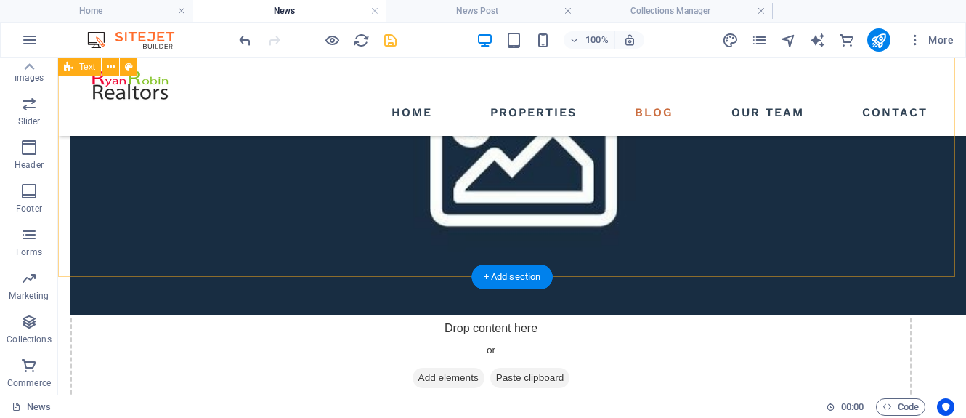
scroll to position [1768, 0]
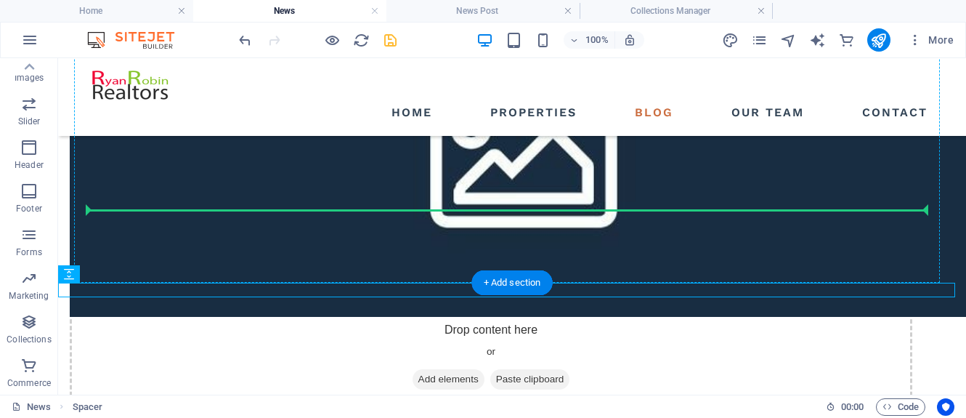
drag, startPoint x: 126, startPoint y: 332, endPoint x: 144, endPoint y: 269, distance: 65.8
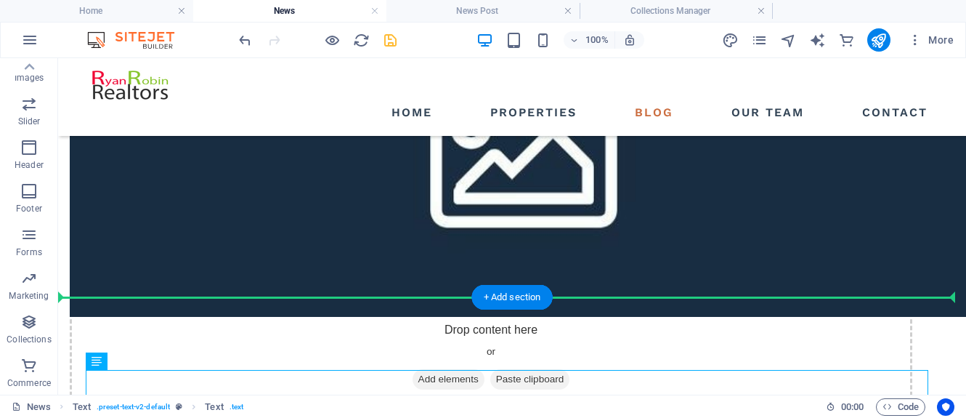
drag, startPoint x: 148, startPoint y: 418, endPoint x: 97, endPoint y: 230, distance: 195.6
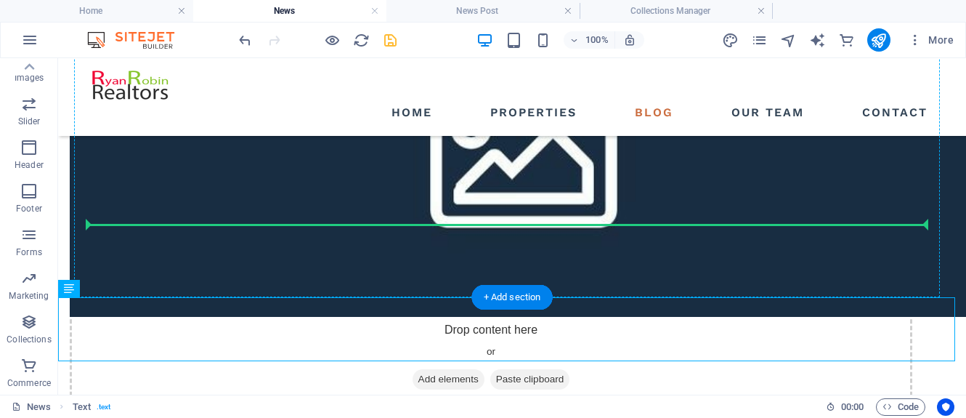
drag, startPoint x: 124, startPoint y: 349, endPoint x: 96, endPoint y: 222, distance: 129.6
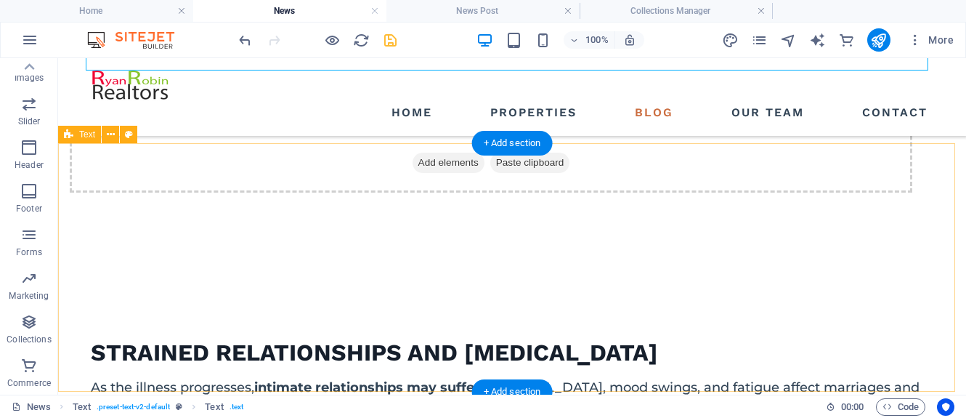
scroll to position [1986, 0]
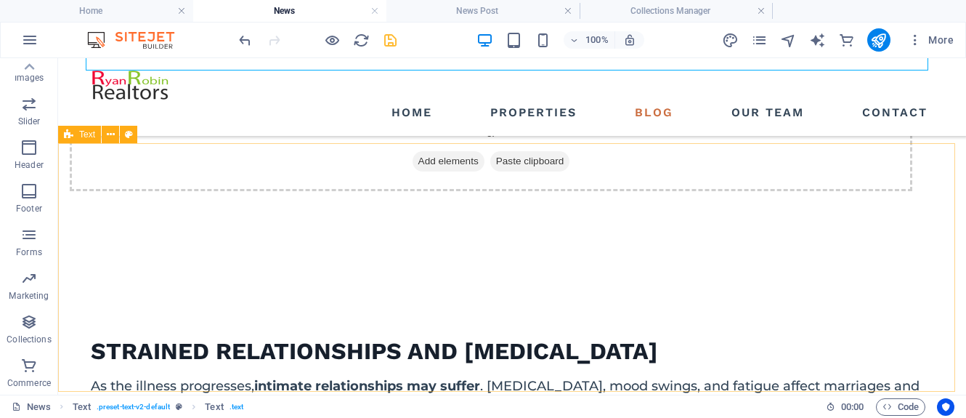
click at [77, 136] on div "Text" at bounding box center [79, 134] width 43 height 17
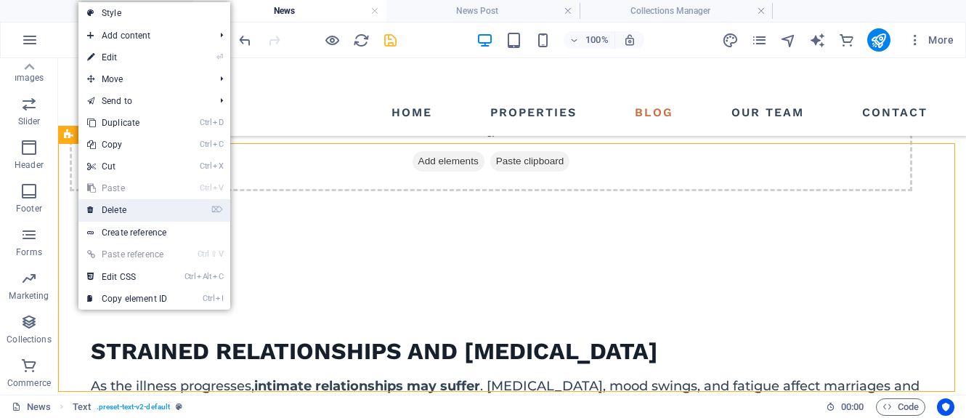
click at [113, 212] on link "⌦ Delete" at bounding box center [126, 210] width 97 height 22
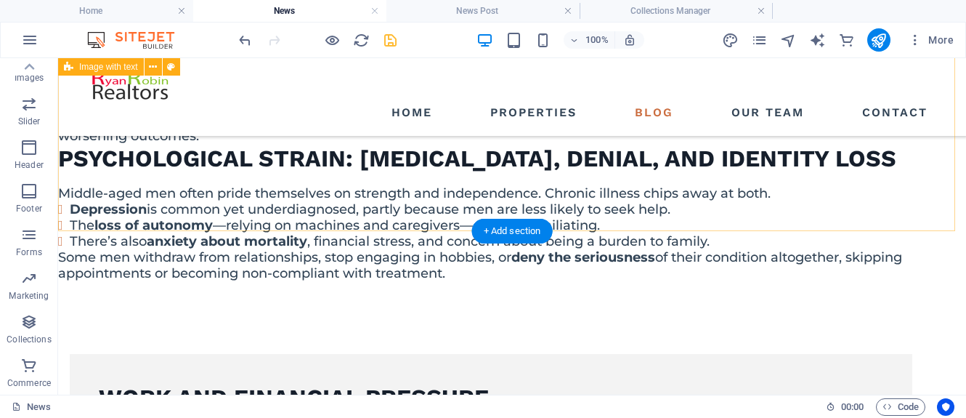
scroll to position [1115, 0]
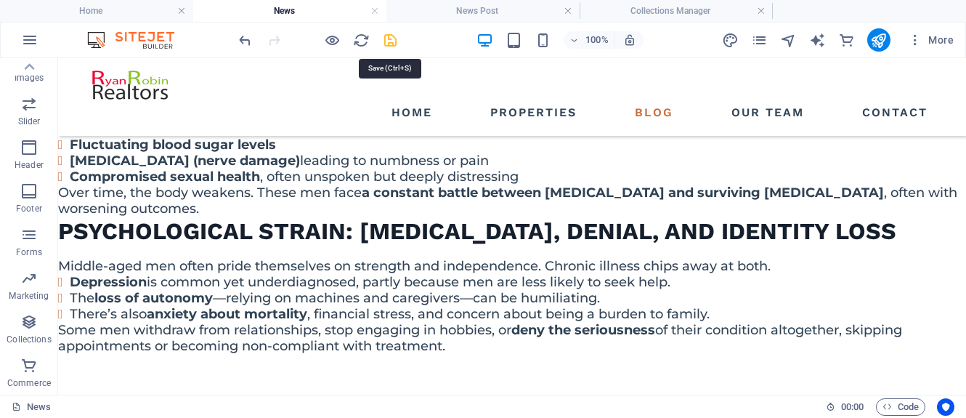
click at [392, 42] on icon "save" at bounding box center [390, 40] width 17 height 17
select select "columns.publishing_date_DESC"
select select "columns.status"
select select "columns.publishing_date"
select select "past"
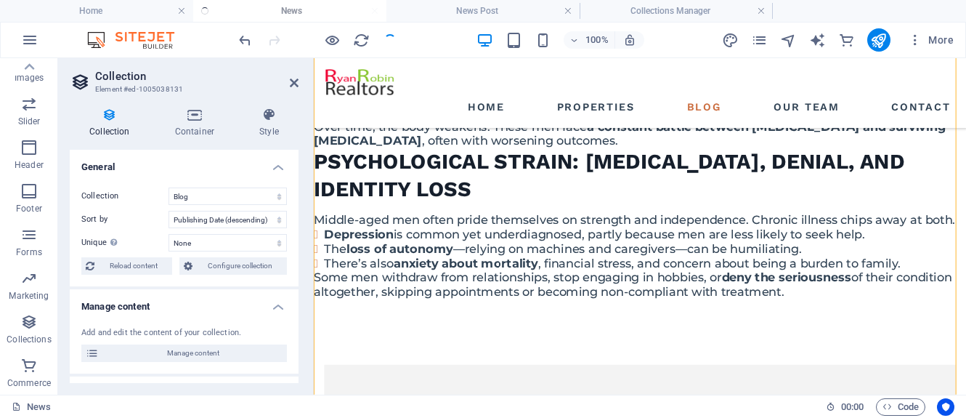
scroll to position [2886, 0]
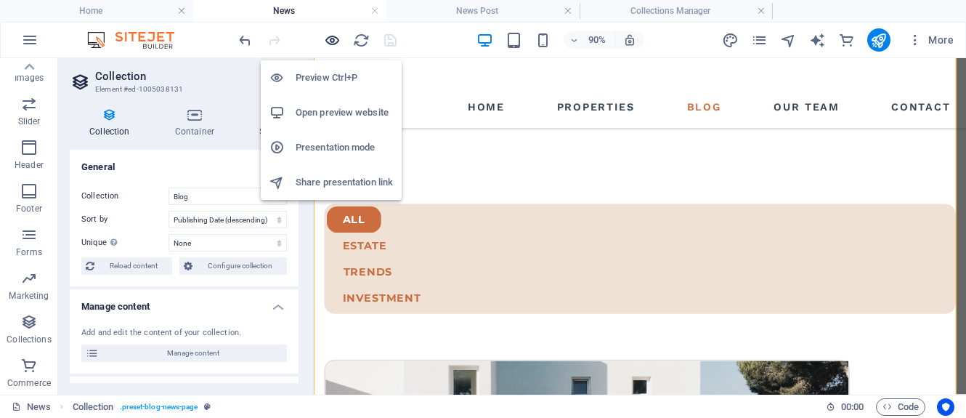
click at [332, 38] on icon "button" at bounding box center [332, 40] width 17 height 17
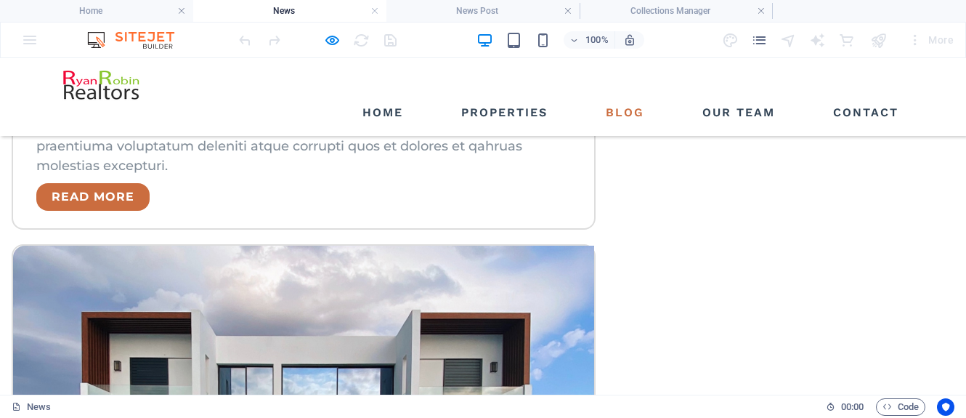
scroll to position [3698, 0]
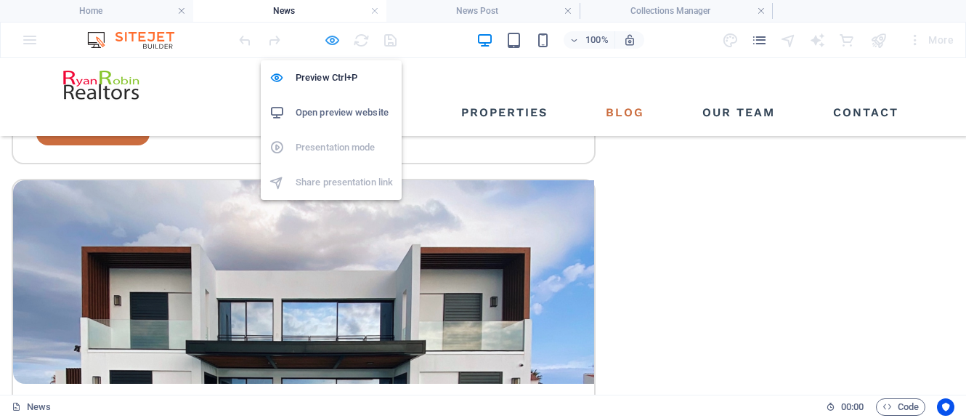
click at [330, 41] on icon "button" at bounding box center [332, 40] width 17 height 17
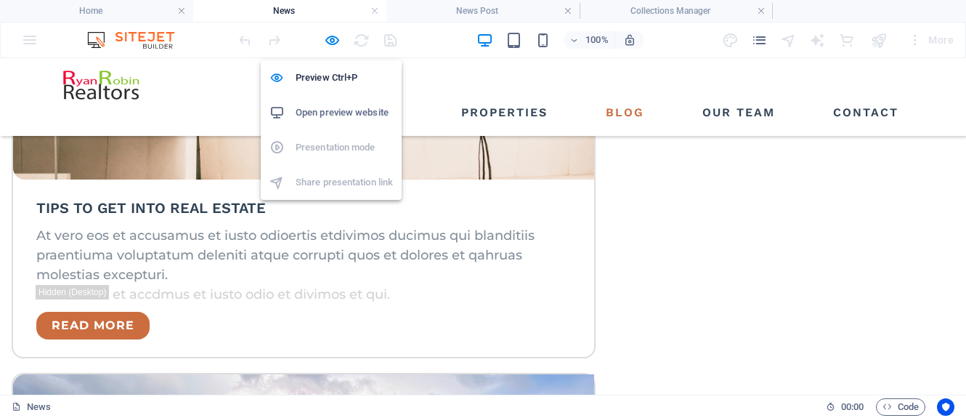
select select "columns.publishing_date_DESC"
select select "columns.status"
select select "columns.publishing_date"
select select "past"
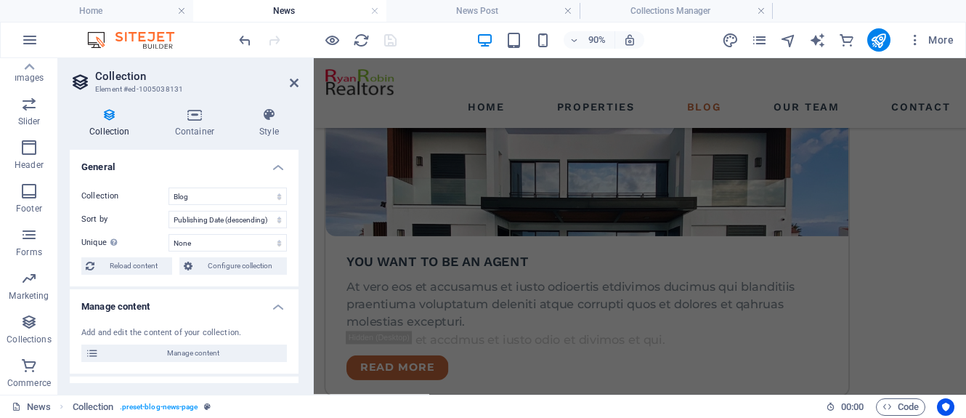
scroll to position [4042, 0]
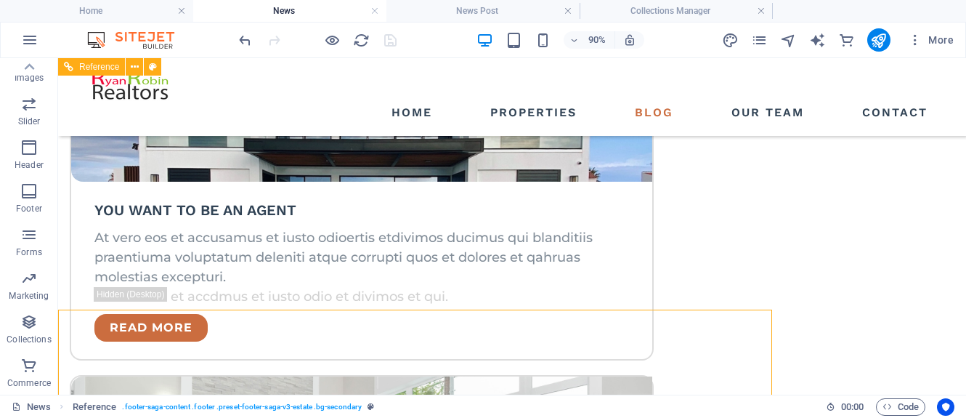
scroll to position [3811, 0]
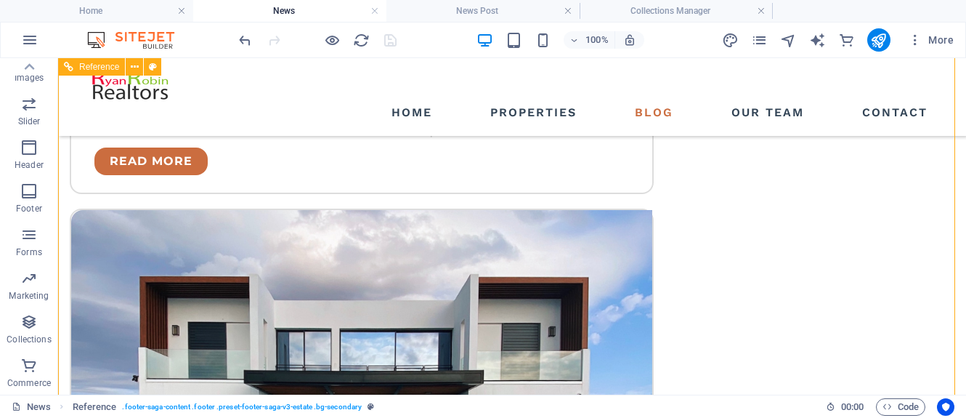
scroll to position [3829, 0]
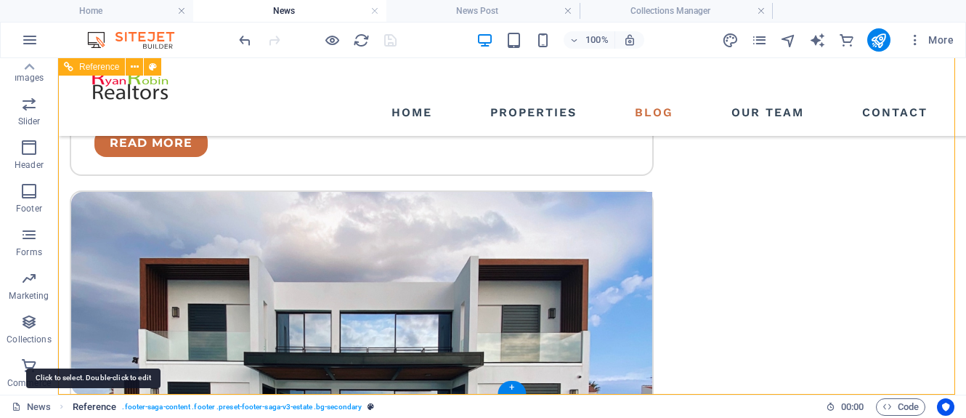
click at [81, 409] on span "Reference" at bounding box center [95, 406] width 44 height 17
click at [83, 409] on span "Reference" at bounding box center [95, 406] width 44 height 17
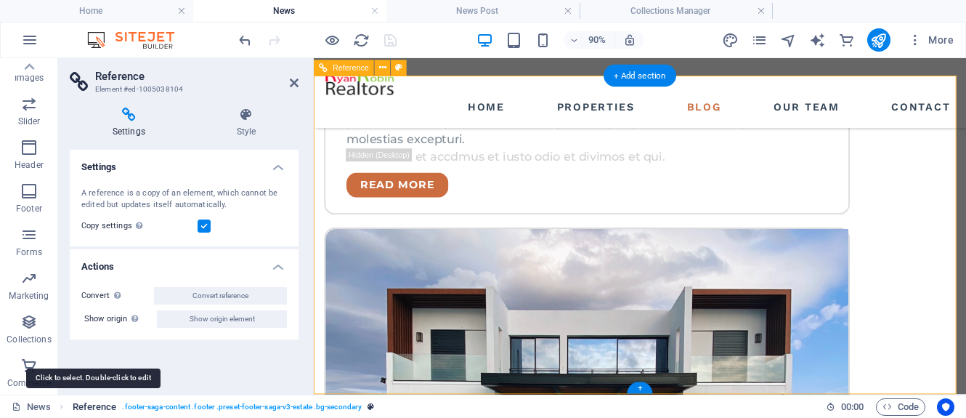
scroll to position [4042, 0]
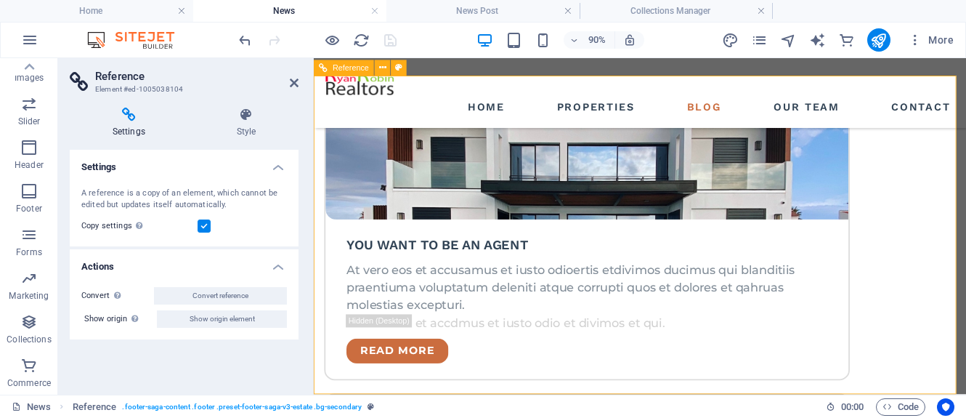
drag, startPoint x: 297, startPoint y: 85, endPoint x: 224, endPoint y: 49, distance: 81.6
click at [297, 85] on icon at bounding box center [294, 83] width 9 height 12
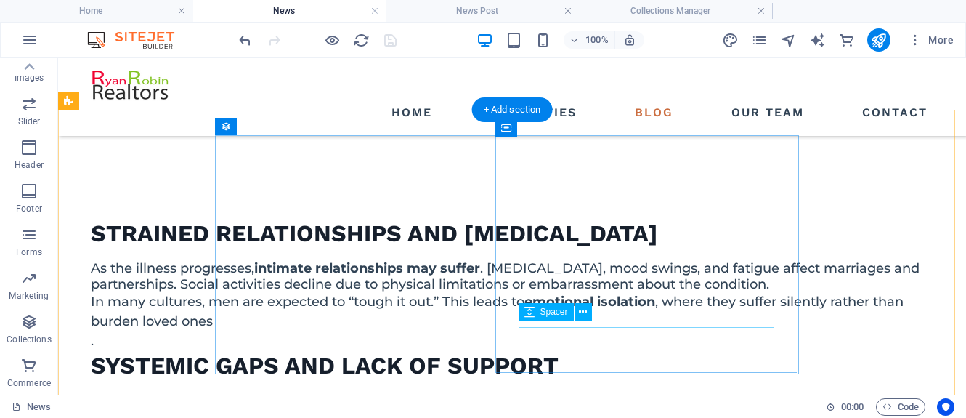
scroll to position [2085, 0]
